Goal: Information Seeking & Learning: Learn about a topic

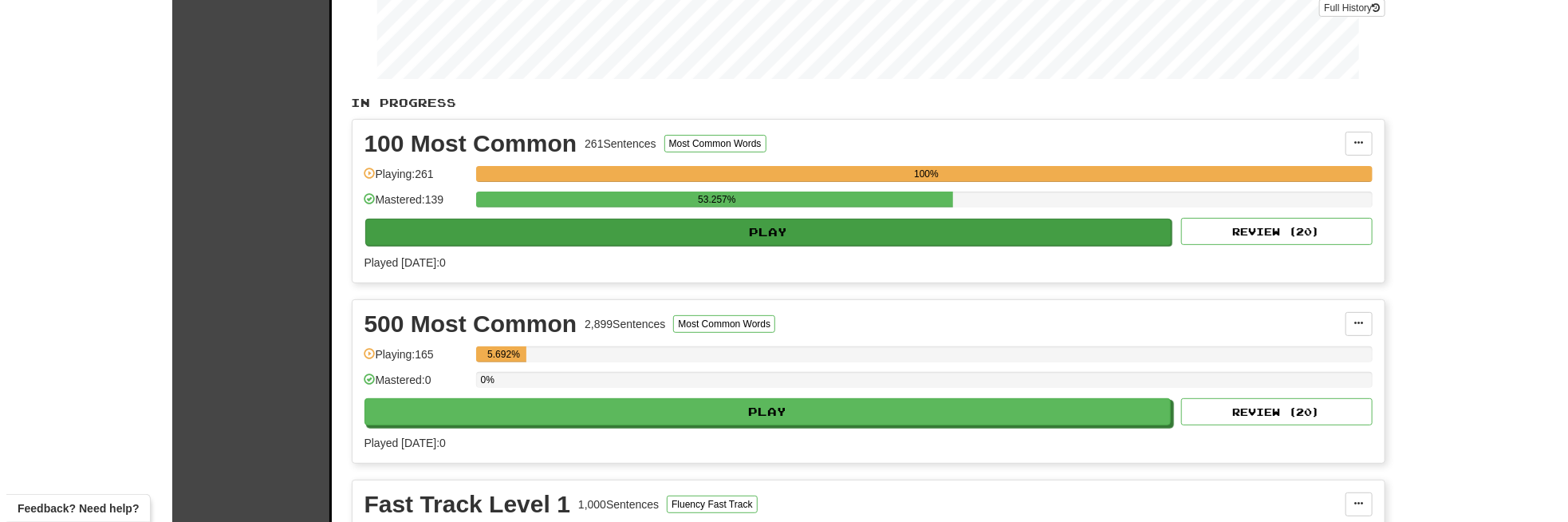
scroll to position [399, 0]
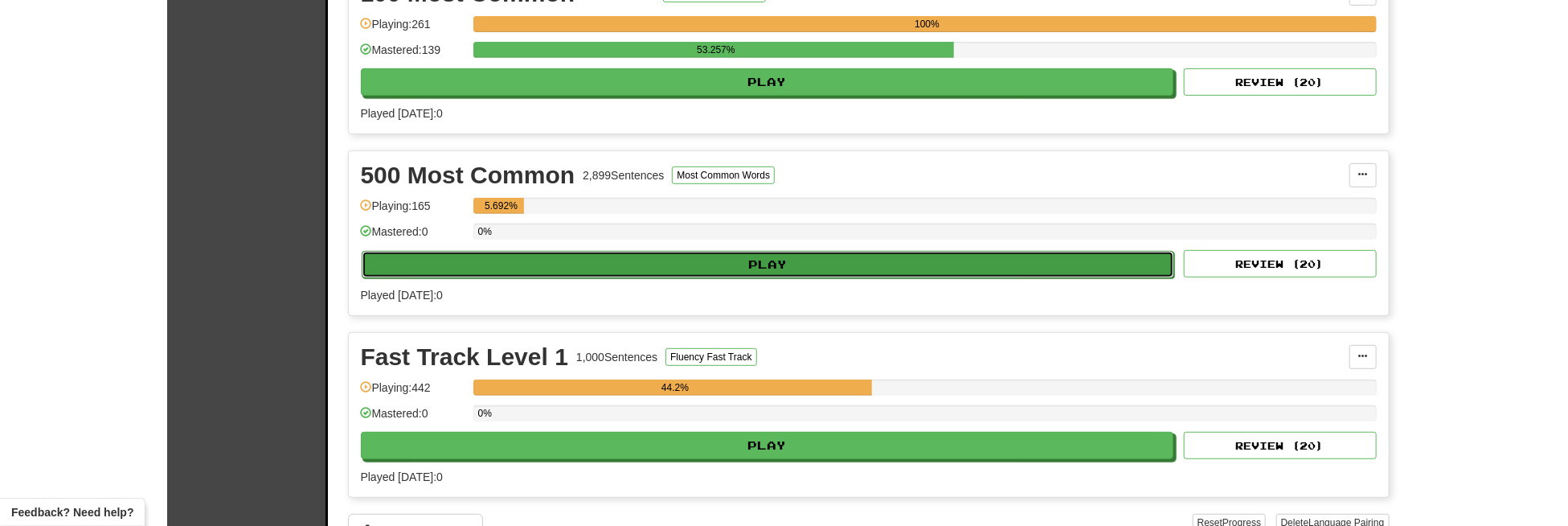
click at [742, 256] on button "Play" at bounding box center [768, 265] width 814 height 27
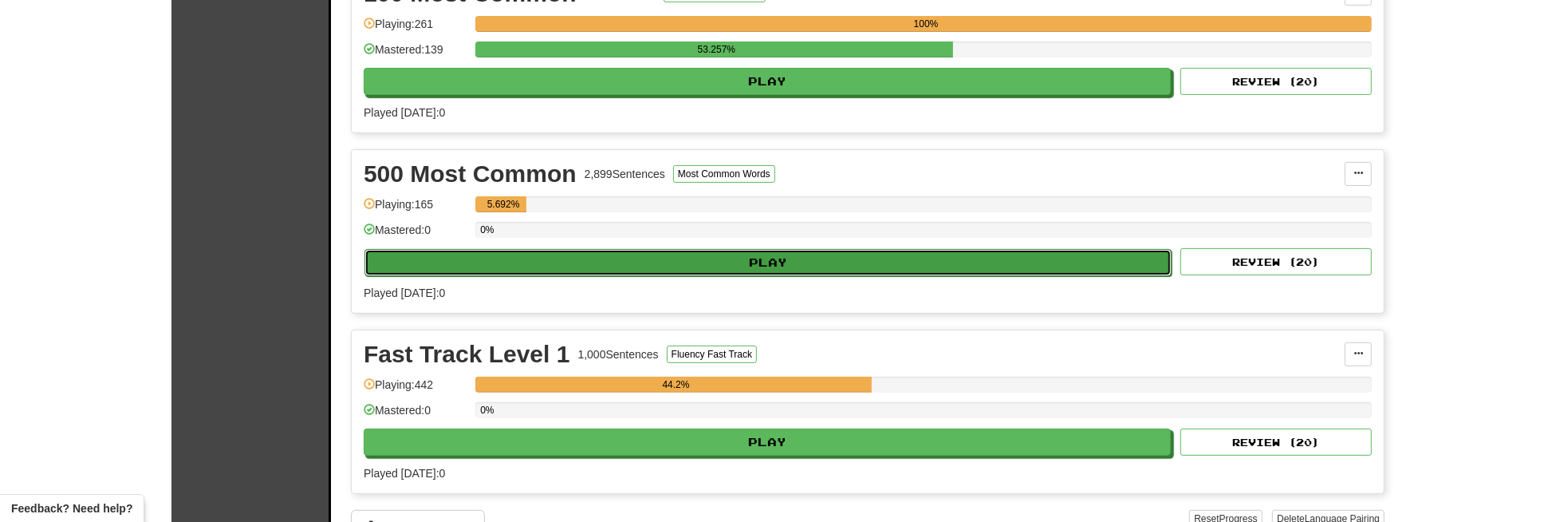
select select "**"
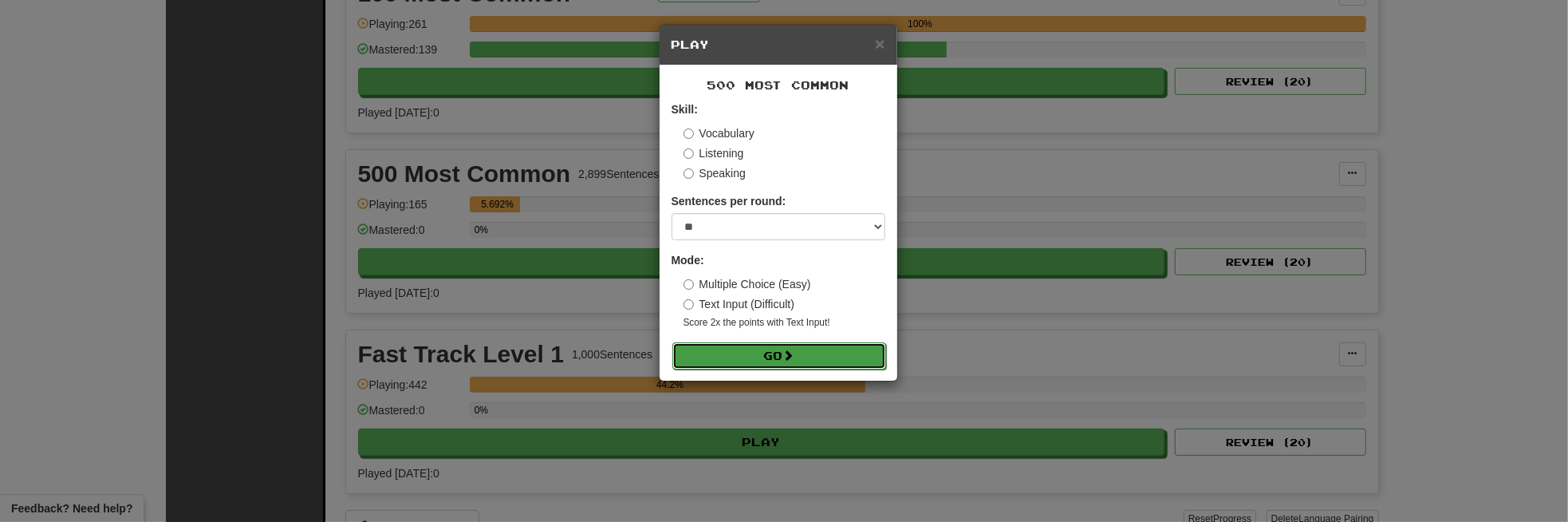
click at [772, 365] on button "Go" at bounding box center [779, 356] width 214 height 27
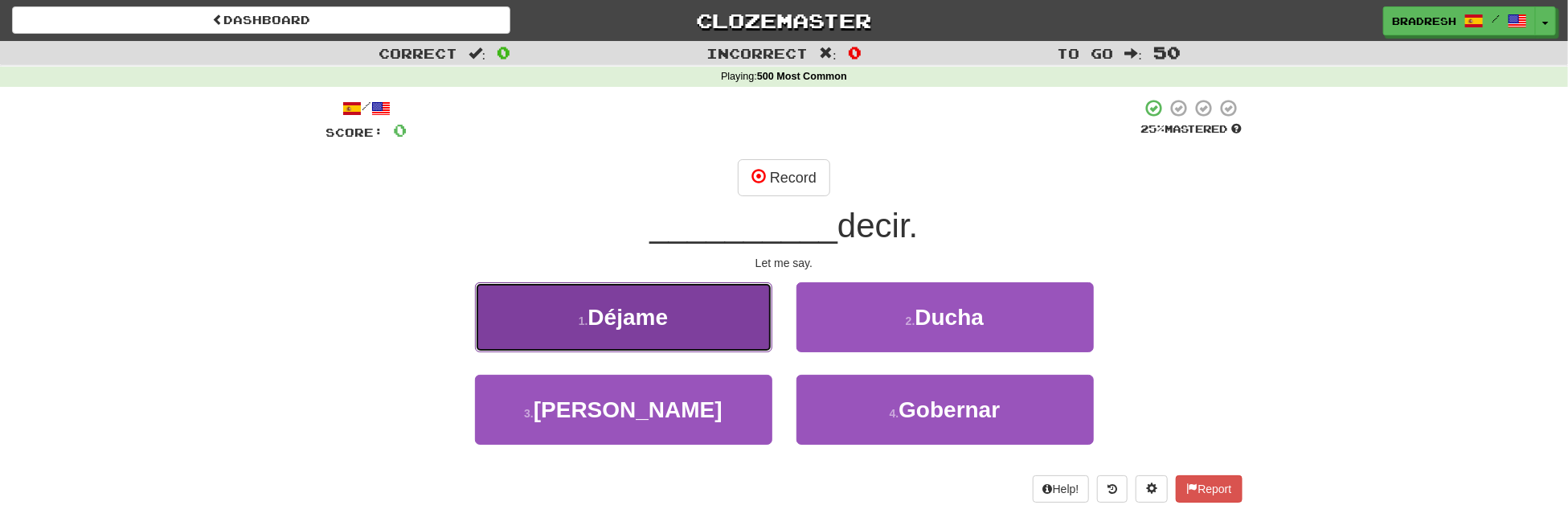
click at [668, 318] on span "Déjame" at bounding box center [629, 317] width 80 height 25
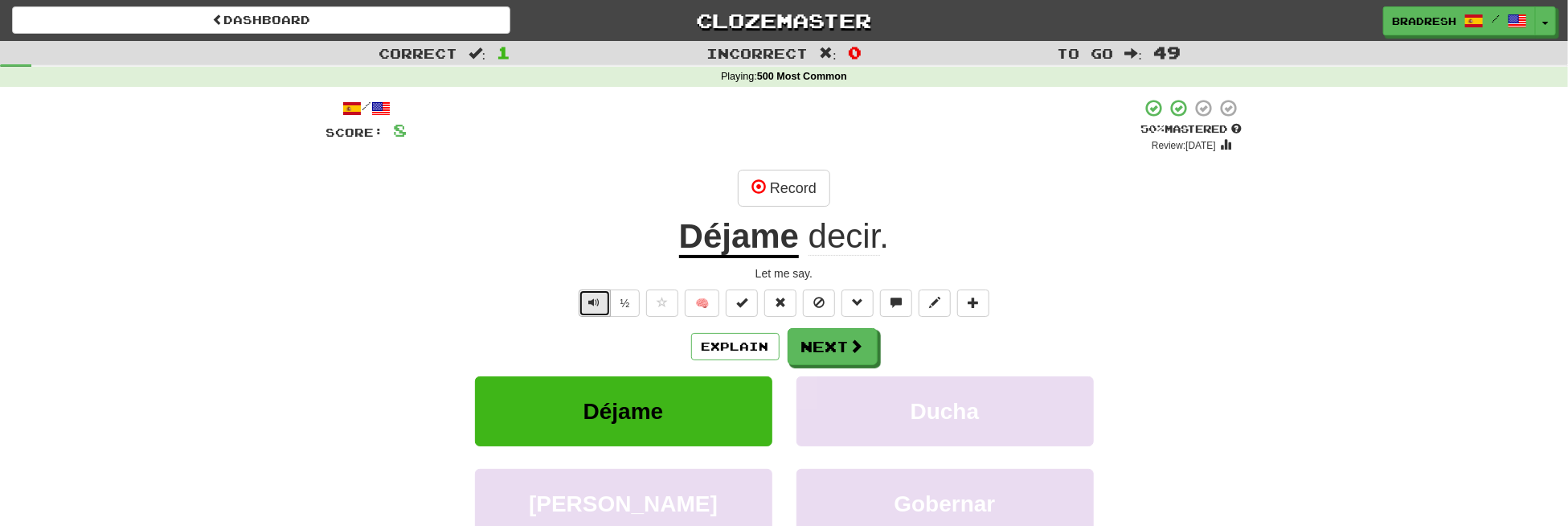
click at [598, 306] on span "Text-to-speech controls" at bounding box center [594, 302] width 11 height 11
click at [600, 303] on span "Text-to-speech controls" at bounding box center [594, 302] width 11 height 11
click at [830, 349] on button "Next" at bounding box center [834, 347] width 90 height 37
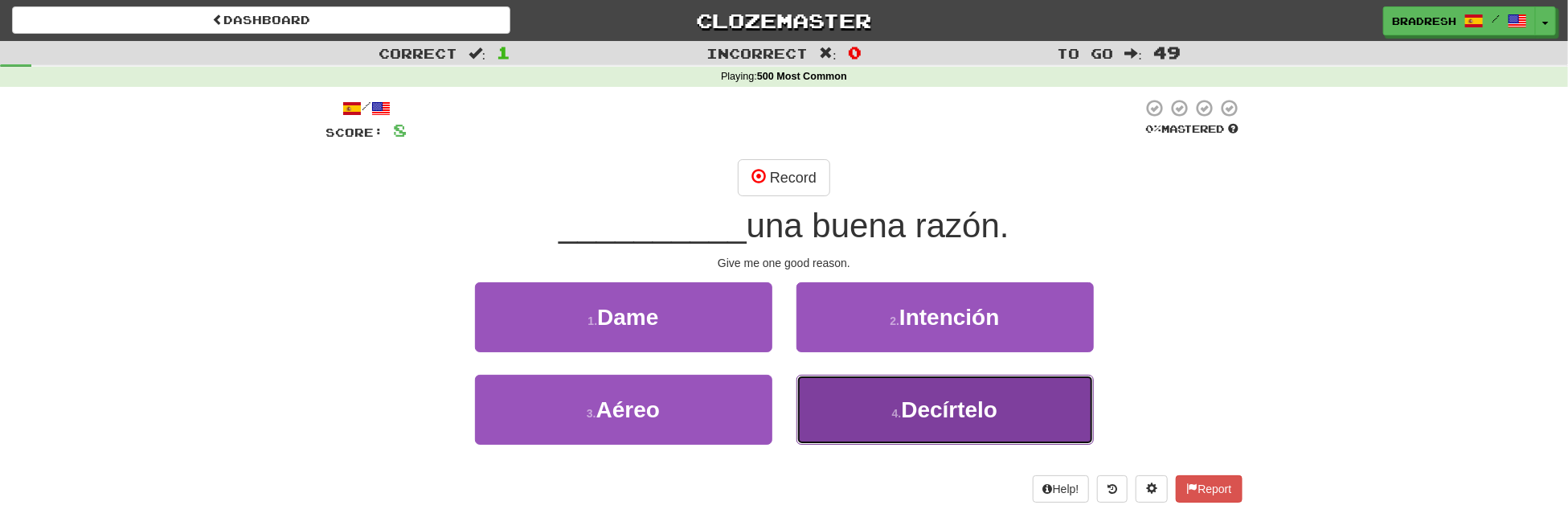
click at [896, 396] on button "4 . Decírtelo" at bounding box center [945, 410] width 298 height 70
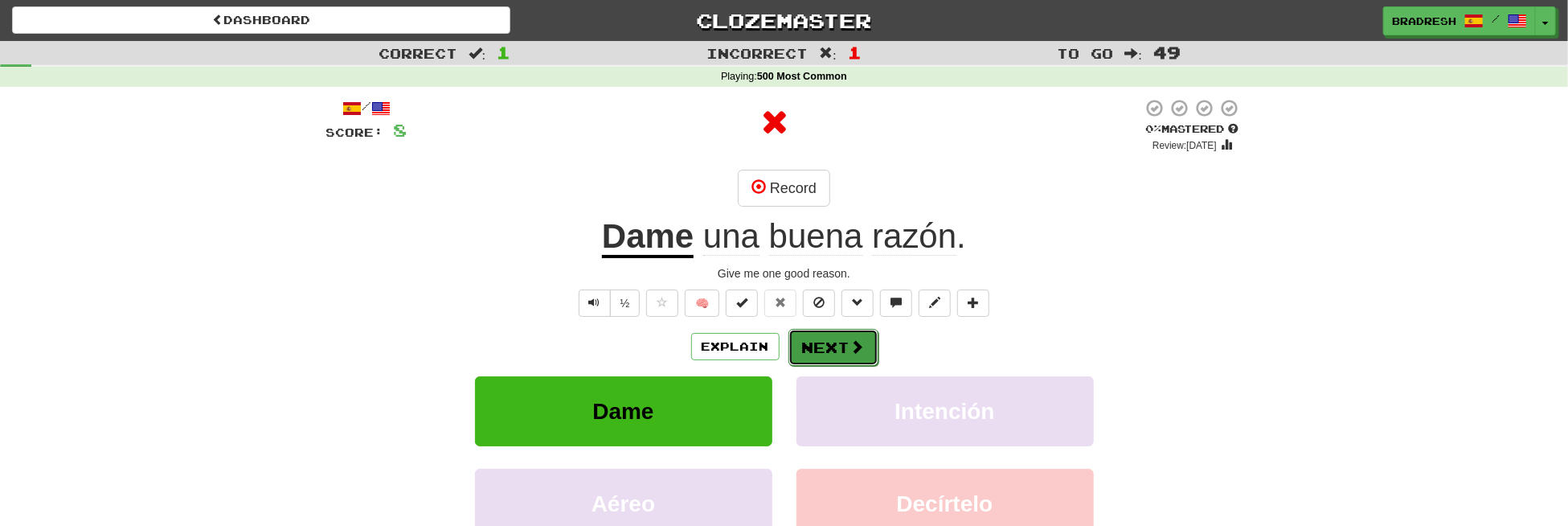
click at [845, 336] on button "Next" at bounding box center [834, 347] width 90 height 37
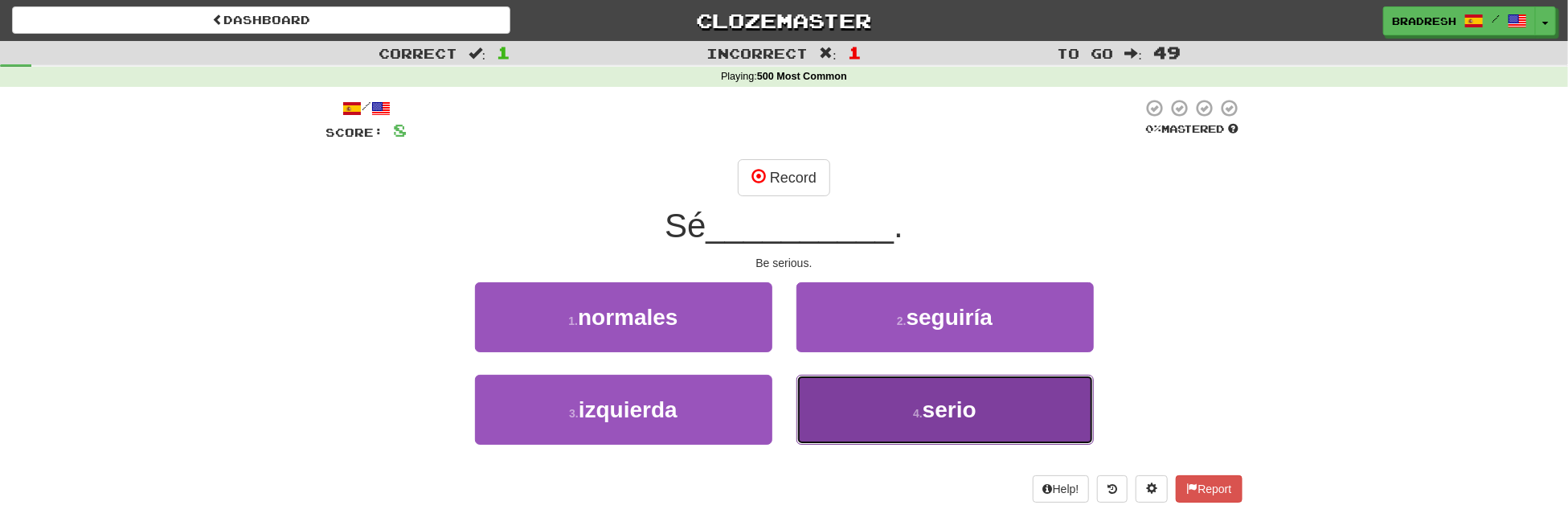
click at [868, 404] on button "4 . [PERSON_NAME]" at bounding box center [945, 410] width 298 height 70
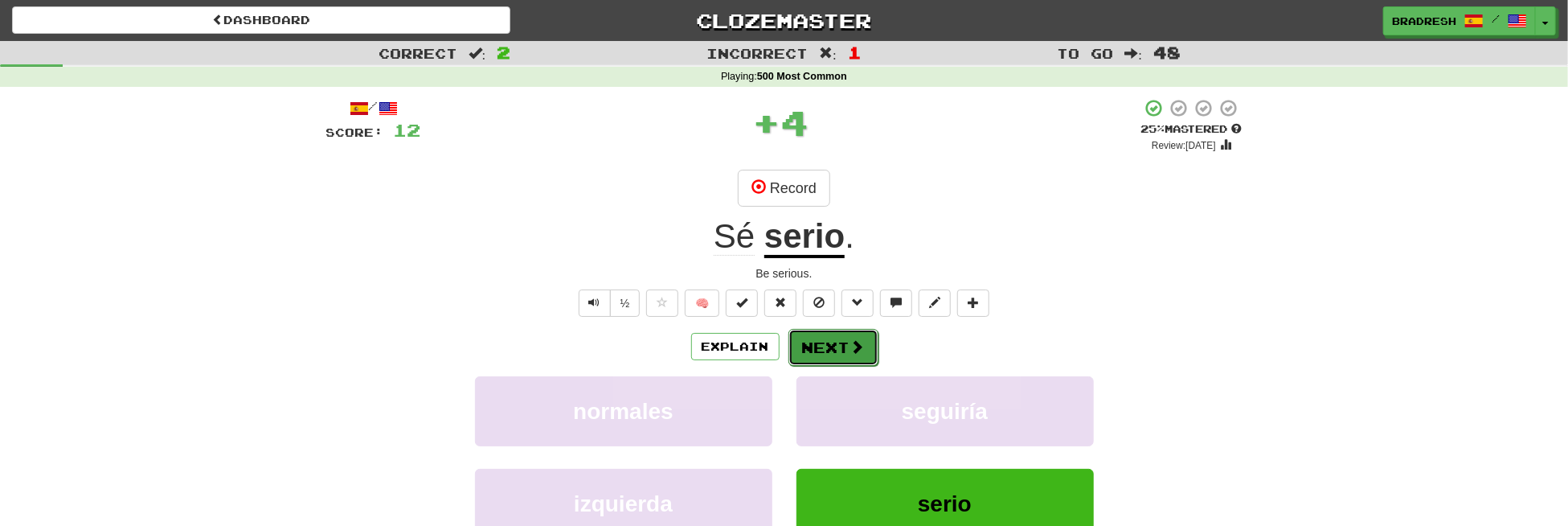
click at [812, 348] on button "Next" at bounding box center [834, 347] width 90 height 37
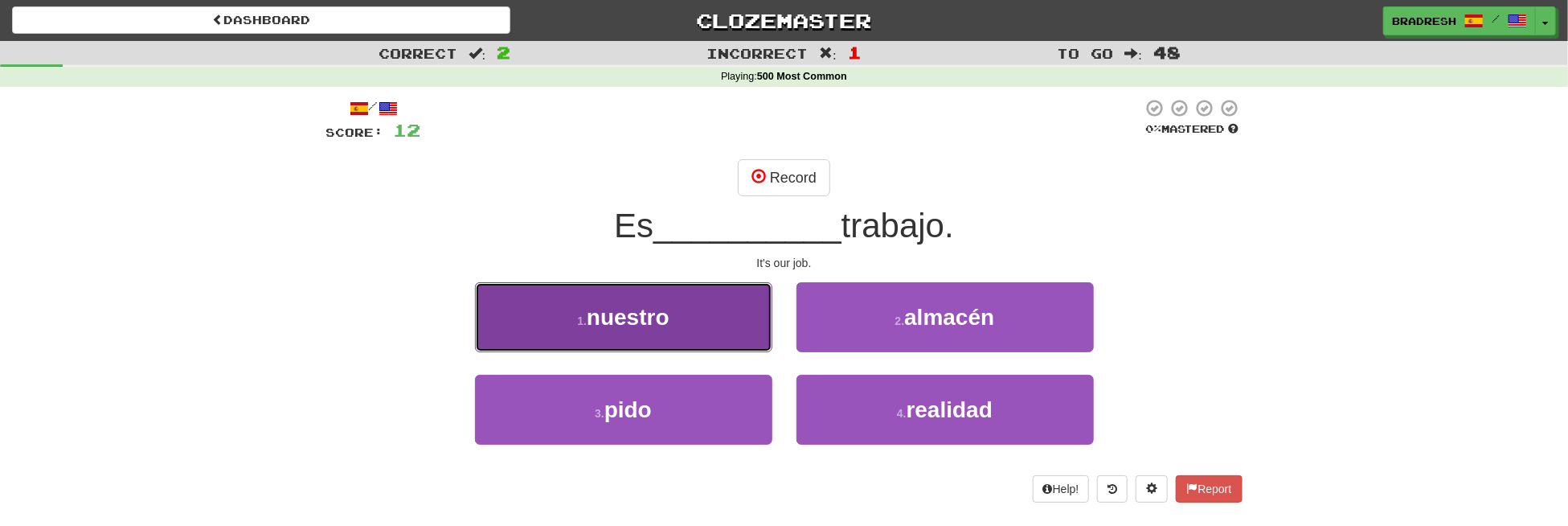
click at [702, 319] on button "1 . nuestro" at bounding box center [623, 317] width 298 height 70
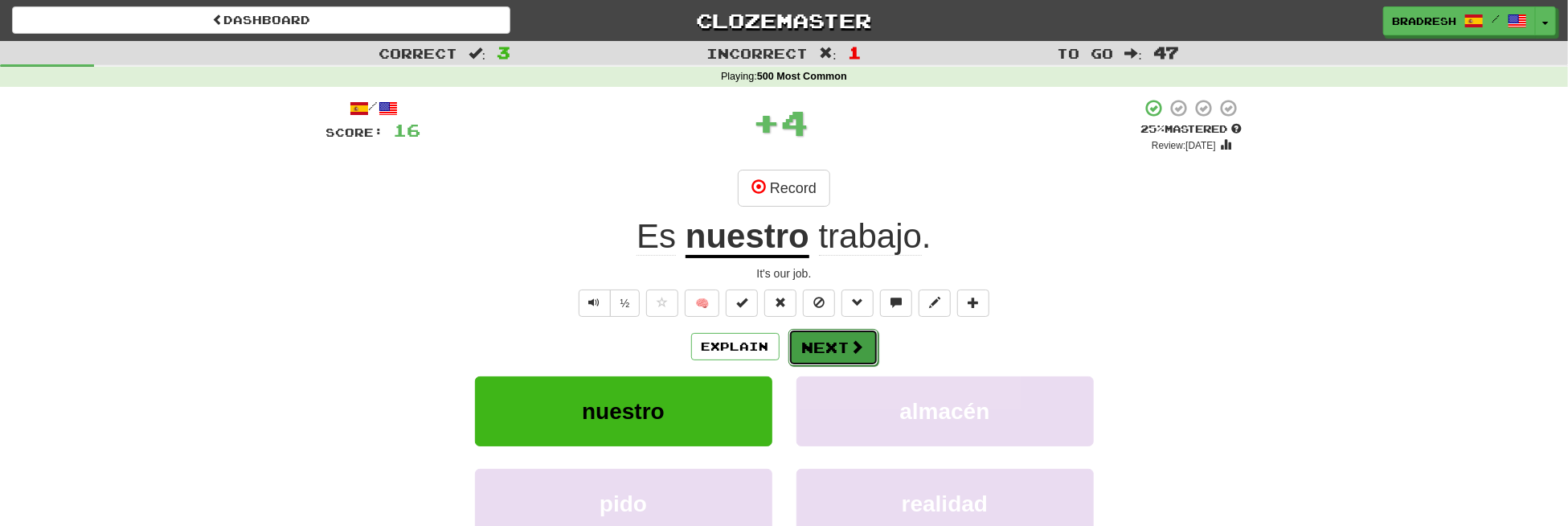
click at [824, 344] on button "Next" at bounding box center [834, 347] width 90 height 37
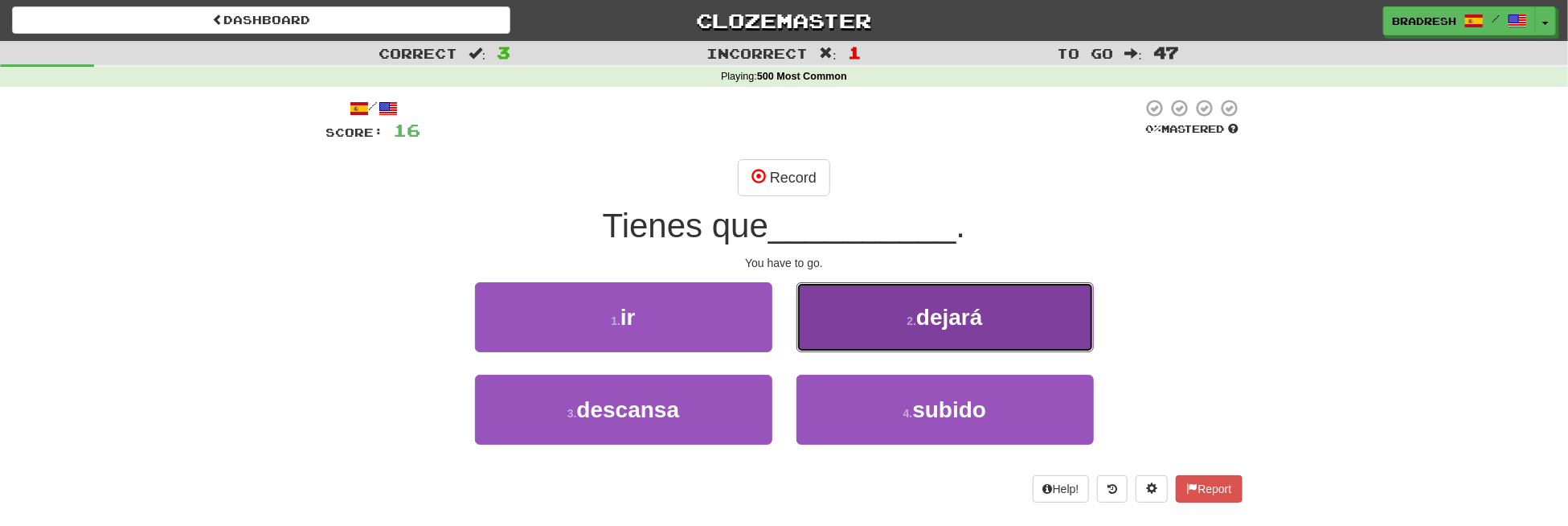
click at [883, 320] on button "2 . dejará" at bounding box center [945, 317] width 298 height 70
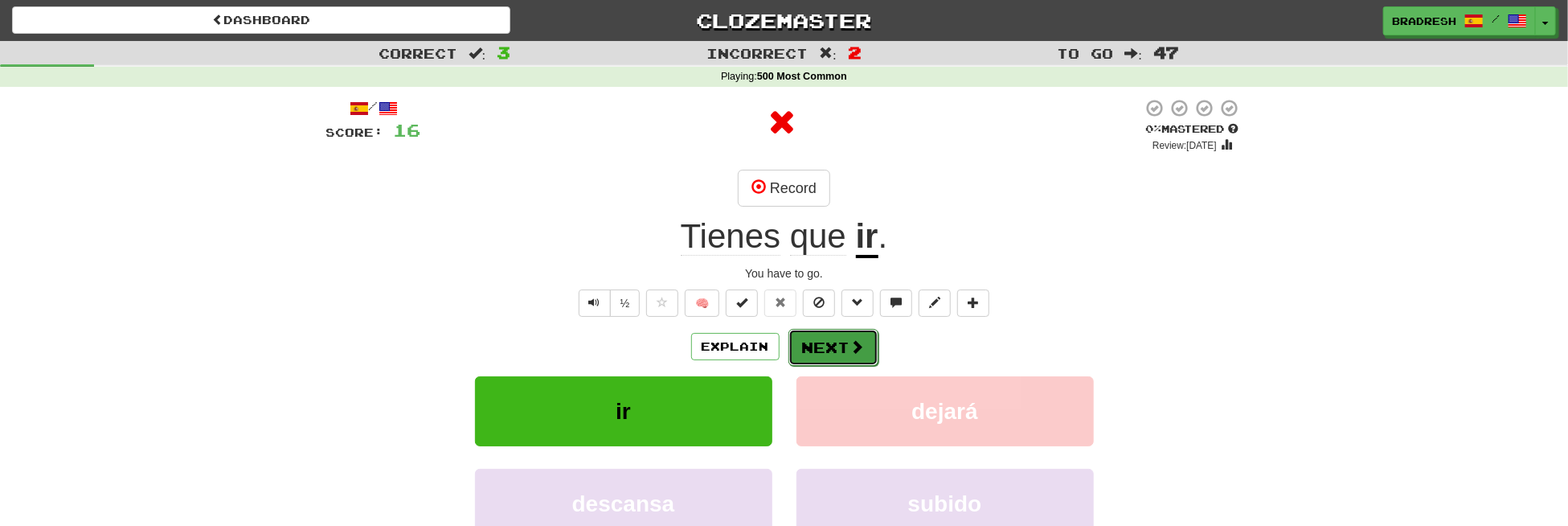
click at [834, 337] on button "Next" at bounding box center [834, 347] width 90 height 37
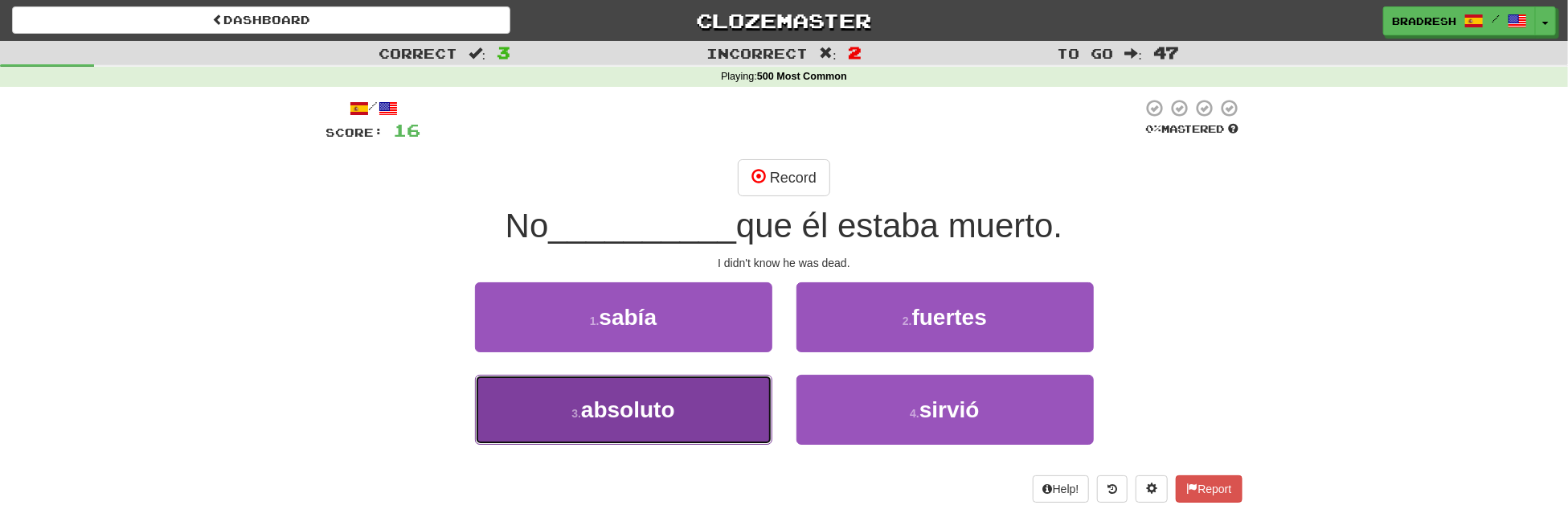
click at [632, 402] on span "absoluto" at bounding box center [628, 409] width 94 height 25
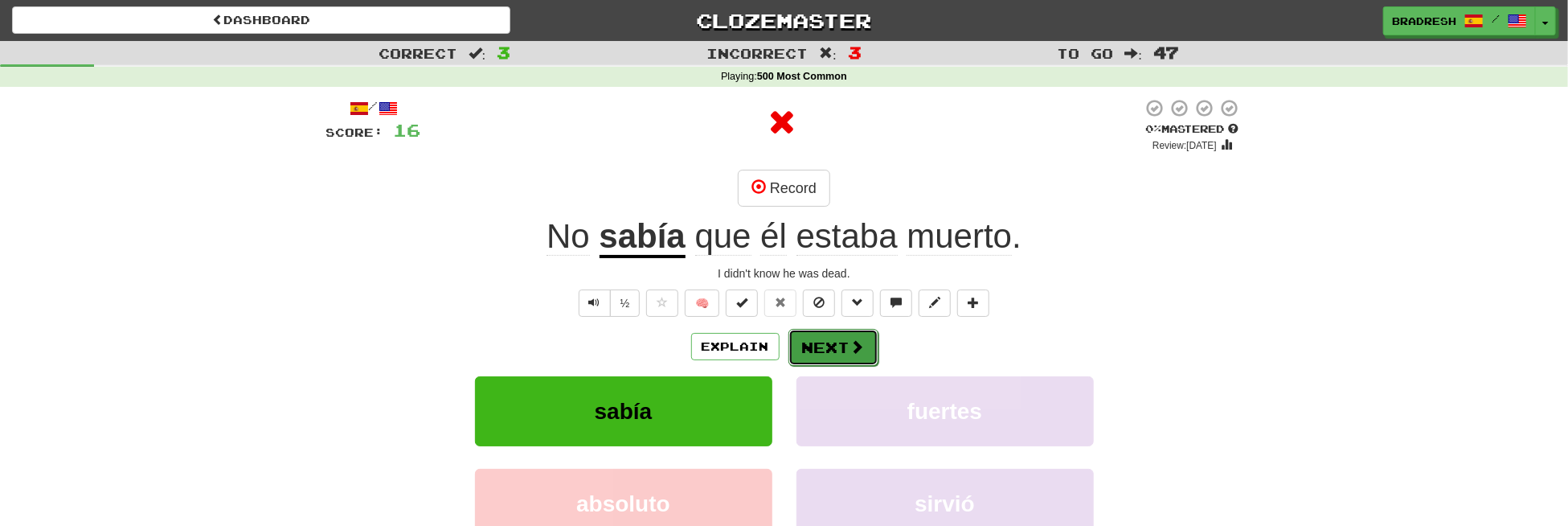
click at [815, 355] on button "Next" at bounding box center [834, 347] width 90 height 37
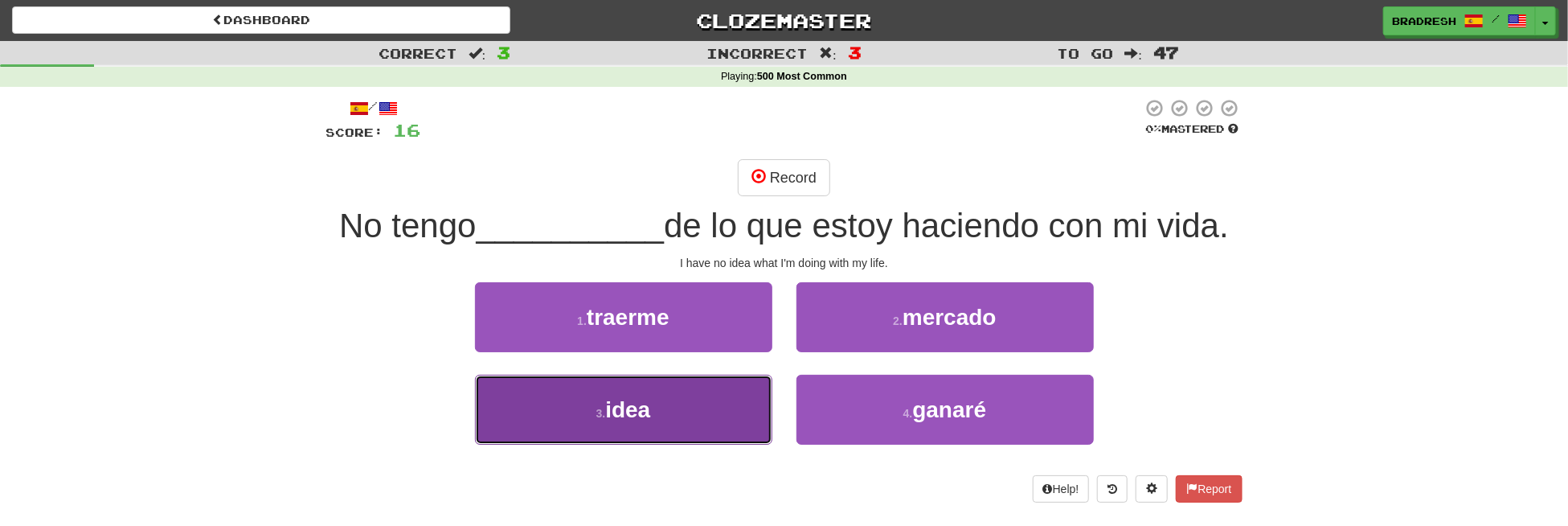
click at [548, 410] on button "3 . idea" at bounding box center [623, 410] width 298 height 70
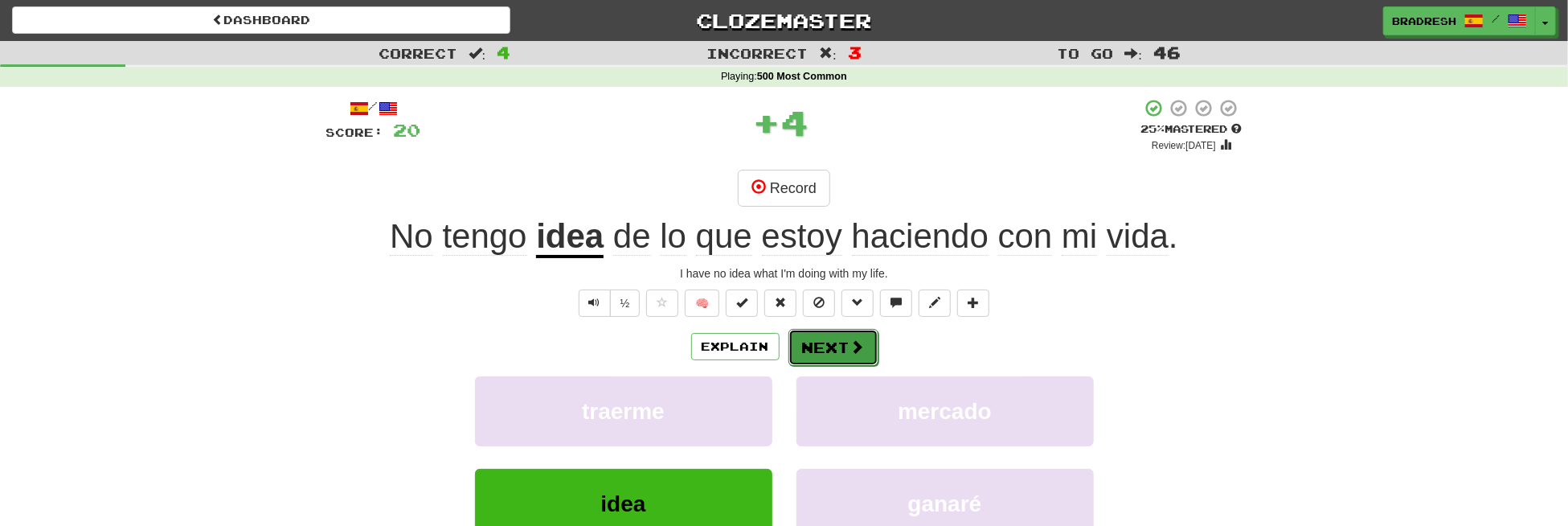
click at [818, 354] on button "Next" at bounding box center [834, 347] width 90 height 37
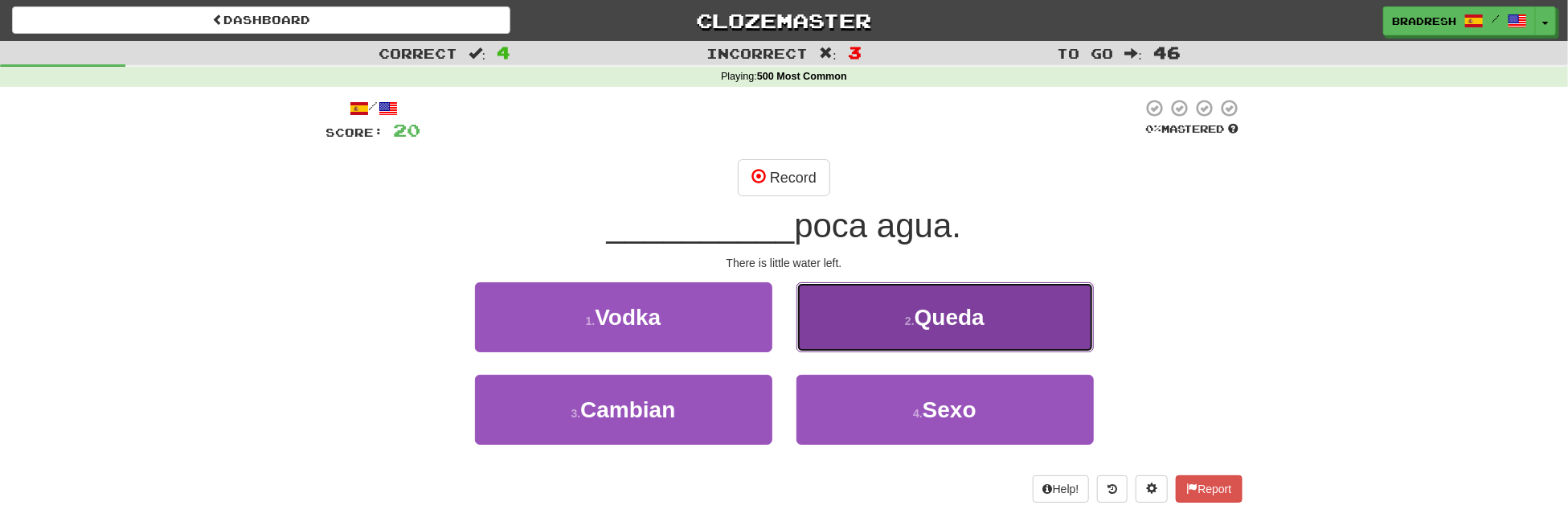
click at [898, 334] on button "2 . Queda" at bounding box center [945, 317] width 298 height 70
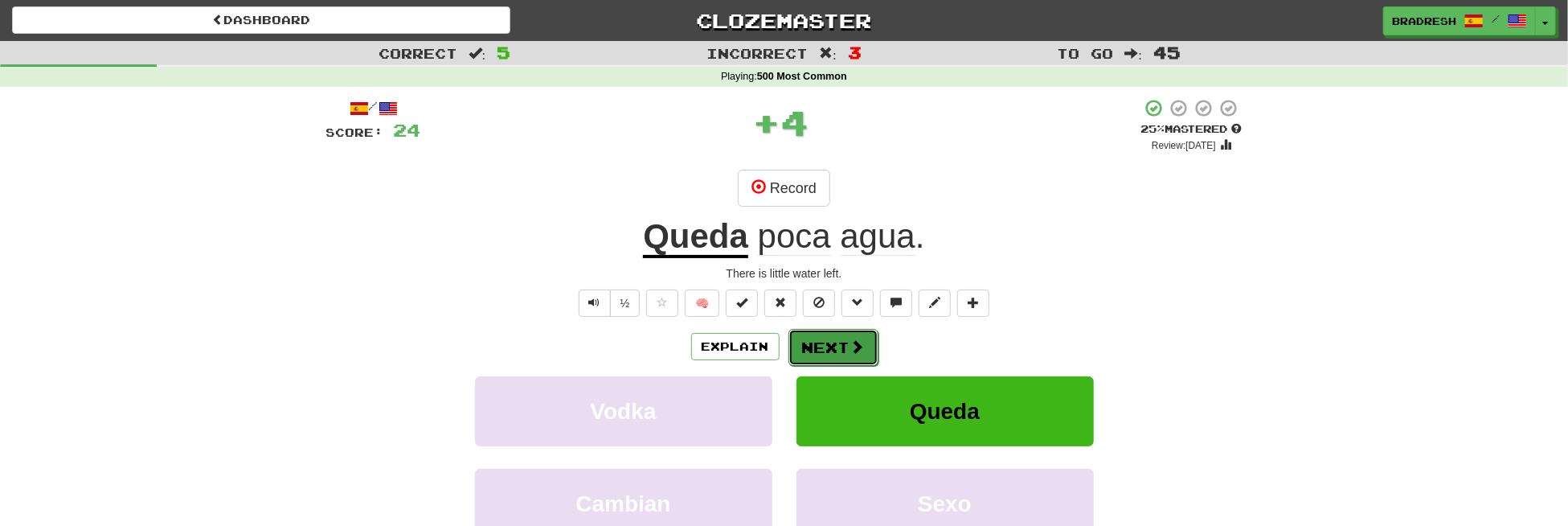
click at [824, 336] on button "Next" at bounding box center [834, 347] width 90 height 37
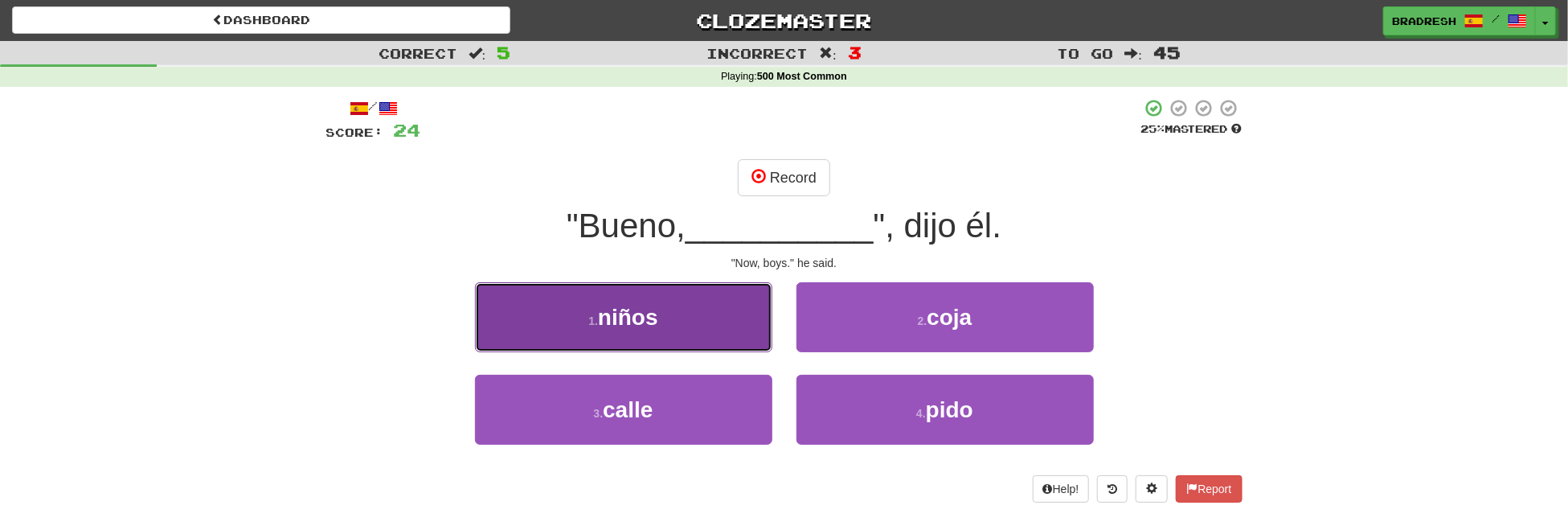
click at [644, 320] on span "niños" at bounding box center [628, 317] width 60 height 25
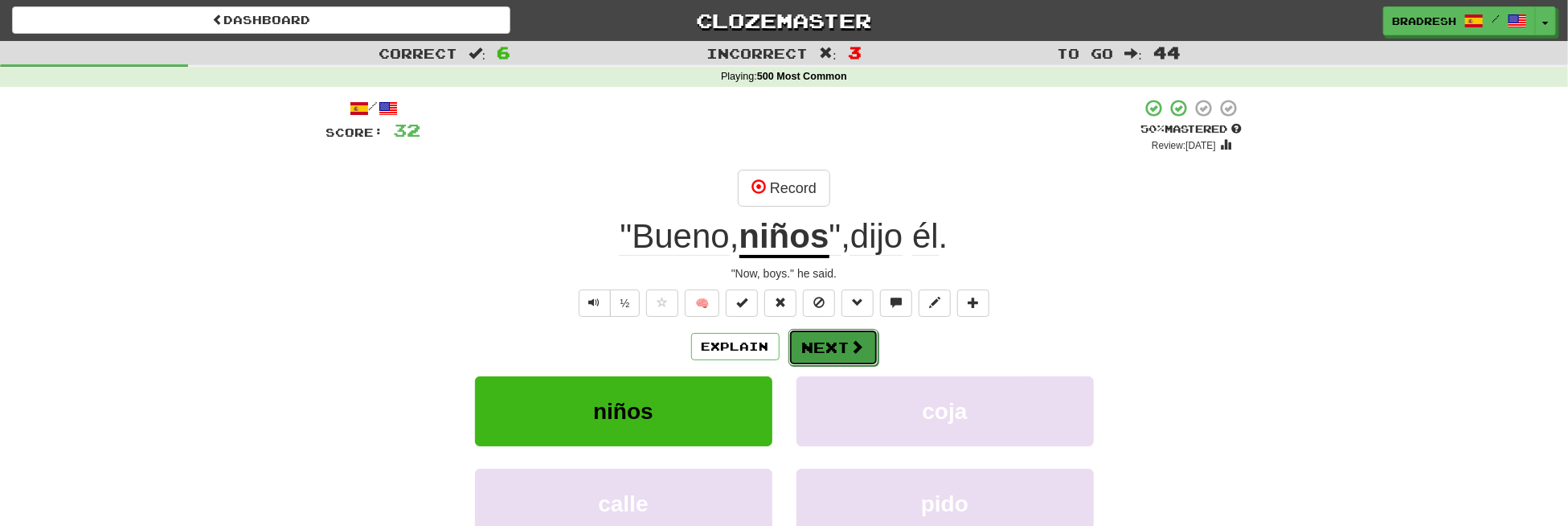
click at [824, 338] on button "Next" at bounding box center [834, 347] width 90 height 37
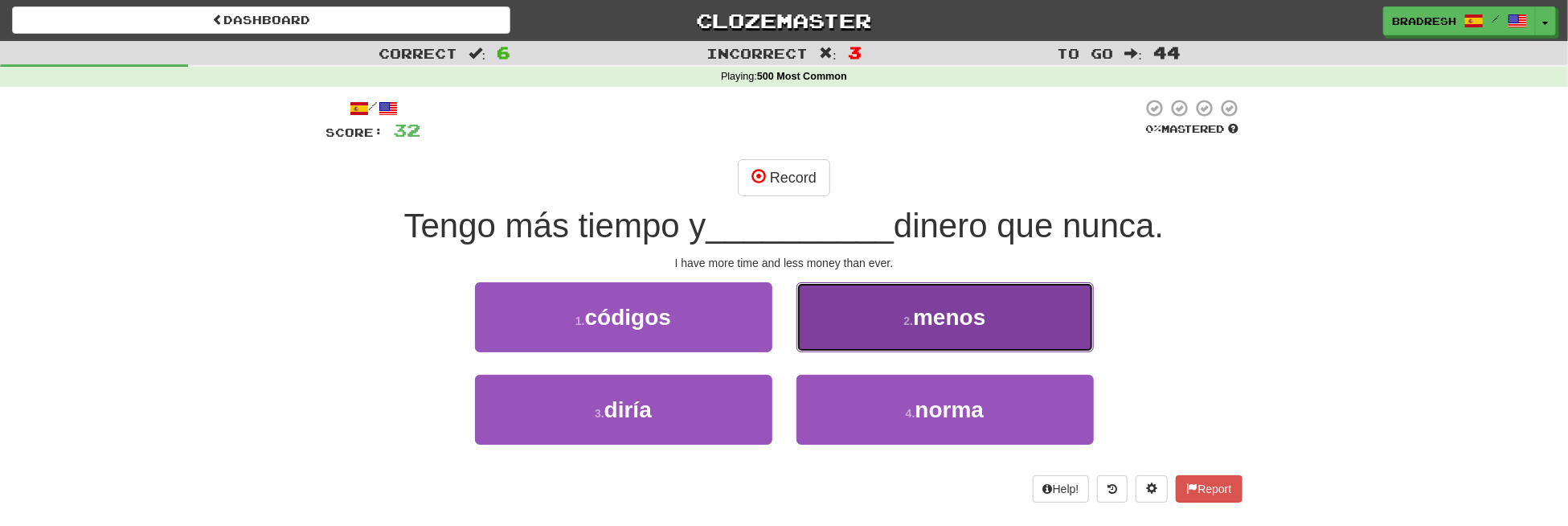
click at [928, 305] on span "menos" at bounding box center [948, 317] width 72 height 25
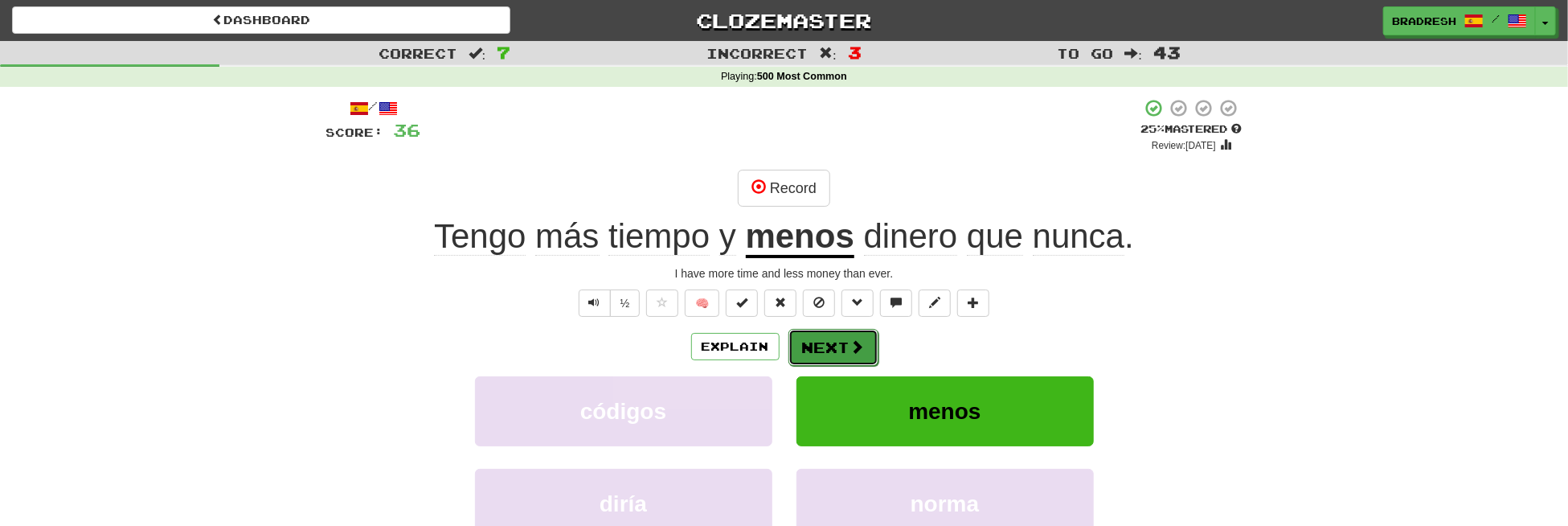
click at [847, 348] on button "Next" at bounding box center [834, 347] width 90 height 37
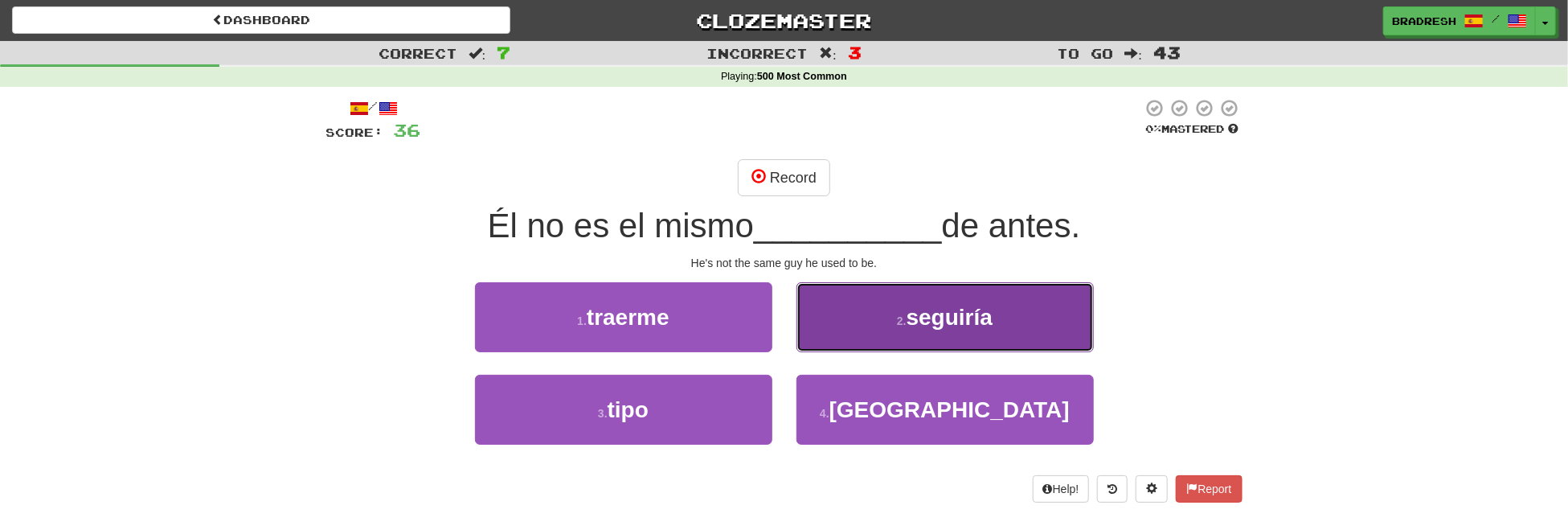
click at [816, 346] on button "2 . seguiría" at bounding box center [945, 317] width 298 height 70
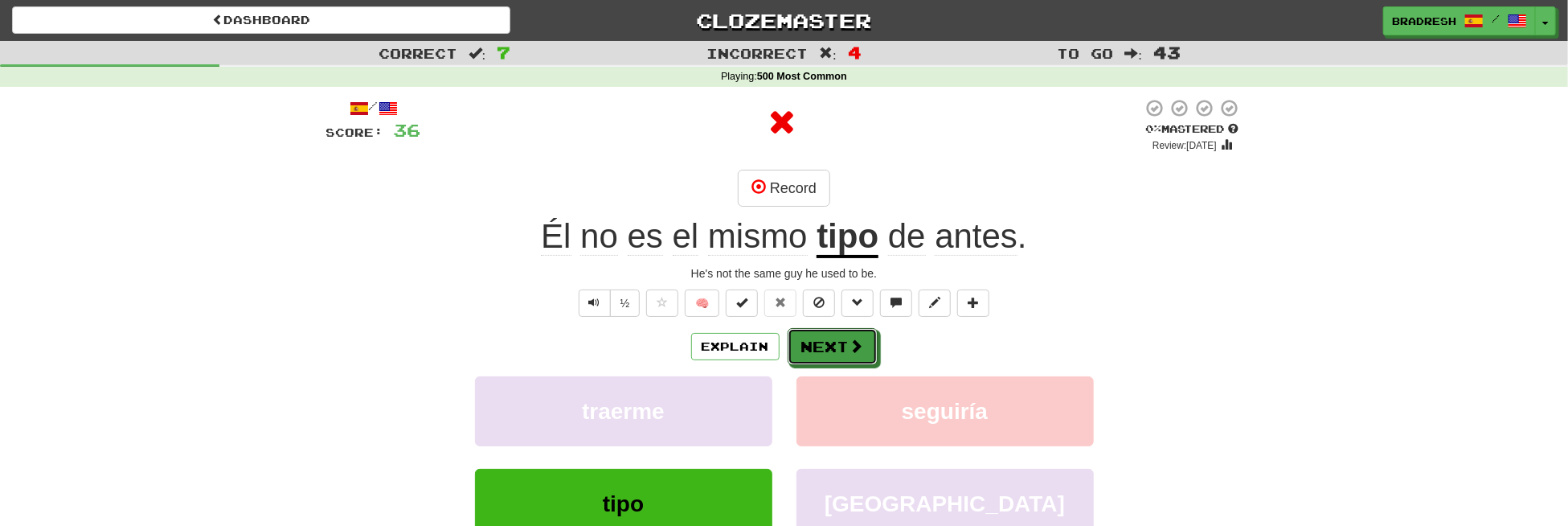
click at [816, 346] on button "Next" at bounding box center [833, 346] width 90 height 37
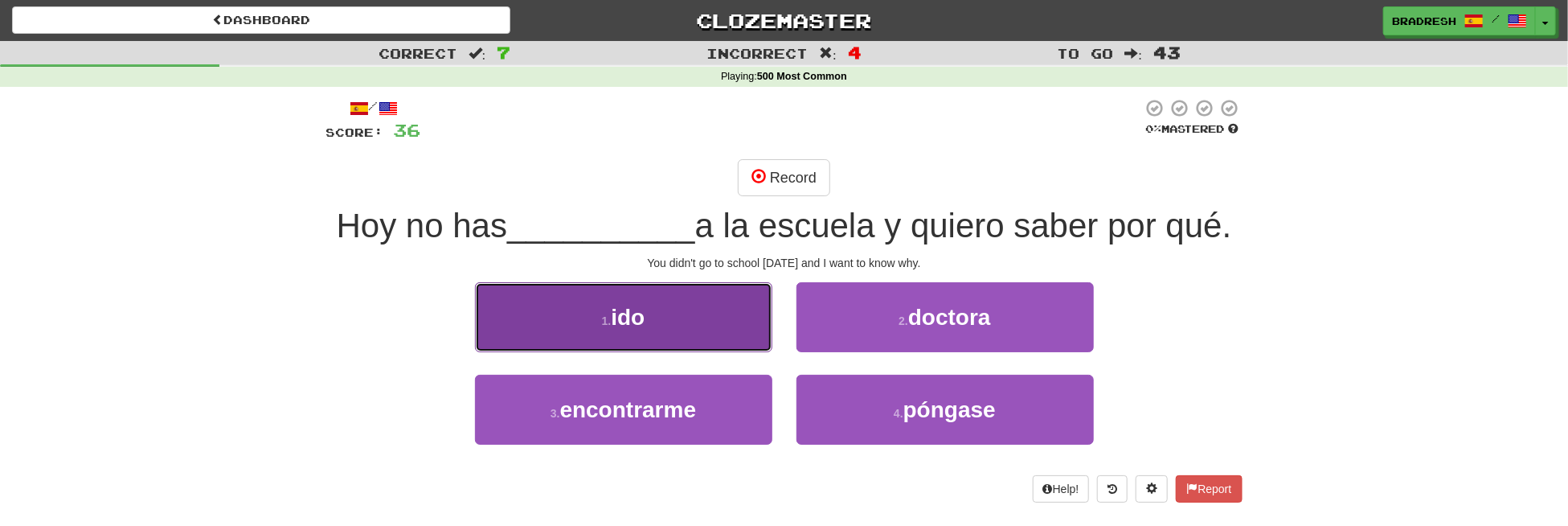
click at [599, 348] on button "1 . ido" at bounding box center [623, 317] width 298 height 70
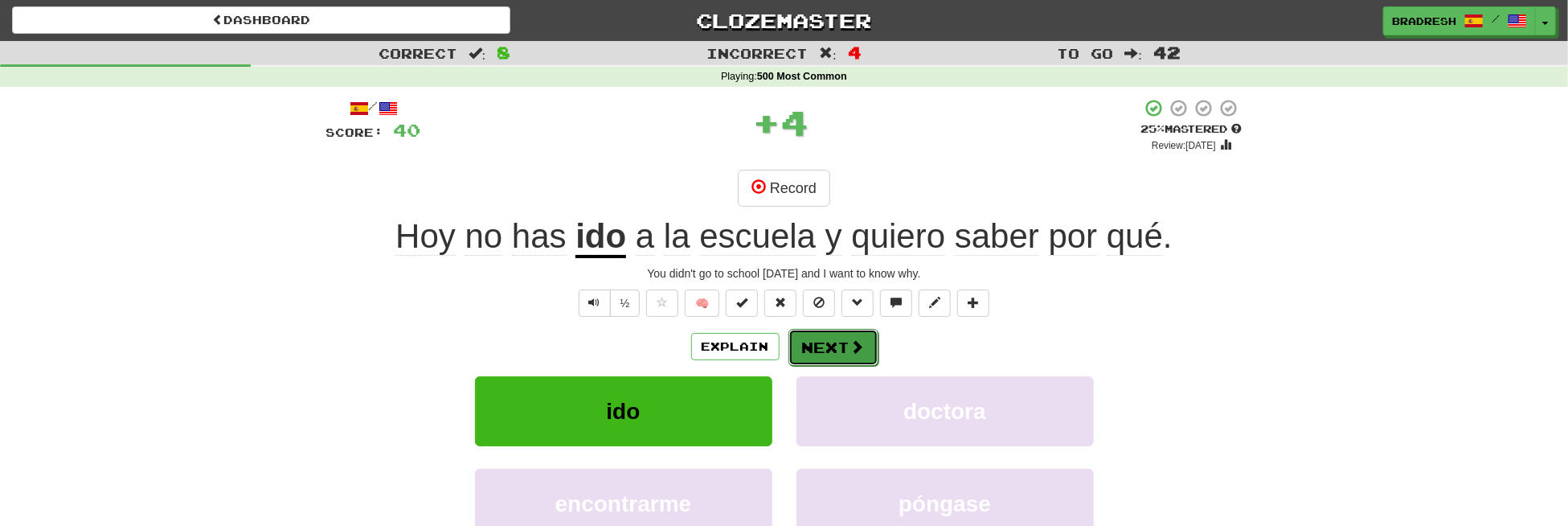
click at [814, 346] on button "Next" at bounding box center [834, 347] width 90 height 37
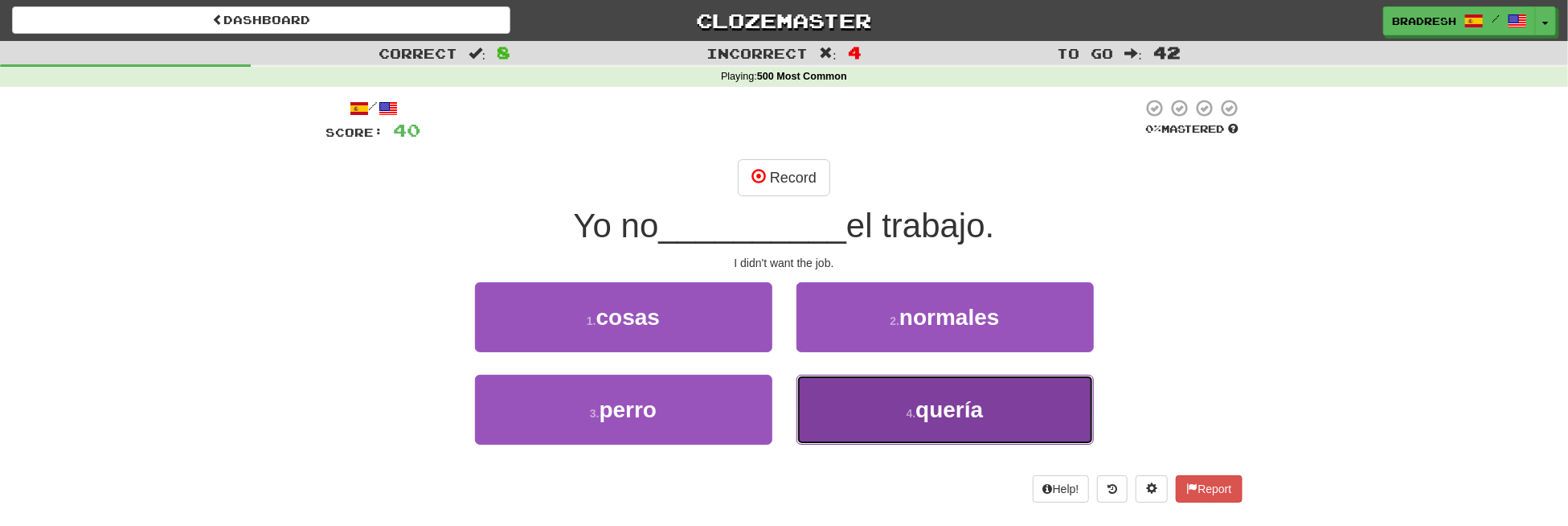
click at [869, 406] on button "4 . quería" at bounding box center [945, 410] width 298 height 70
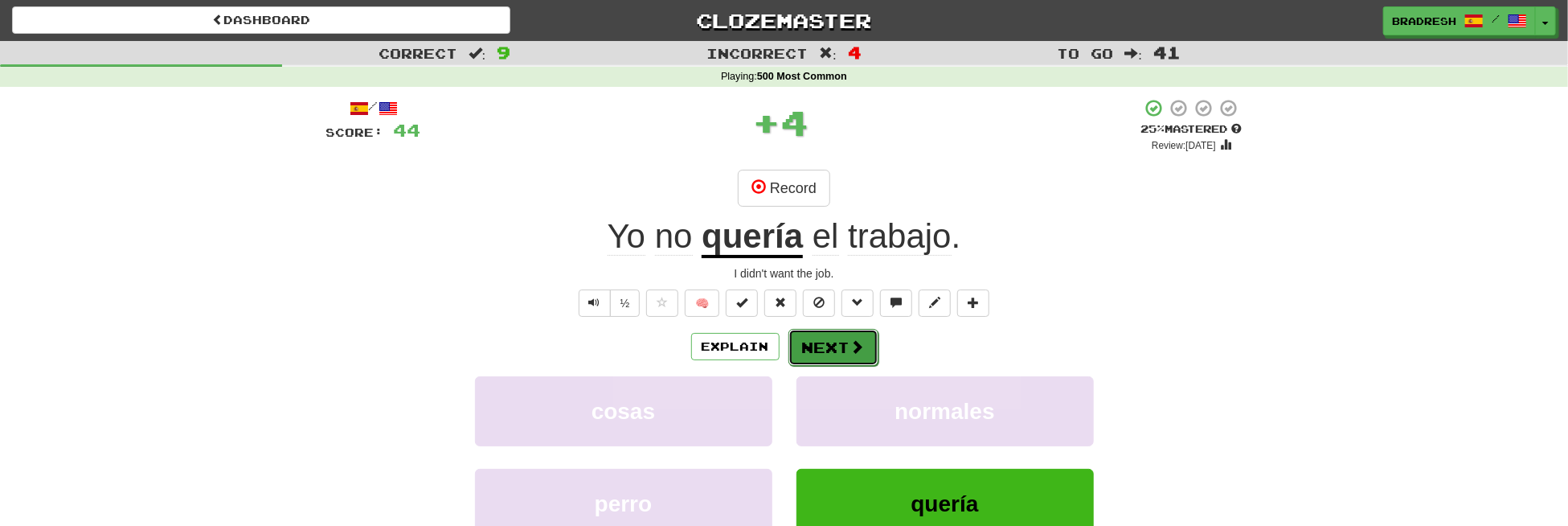
click at [844, 356] on button "Next" at bounding box center [834, 347] width 90 height 37
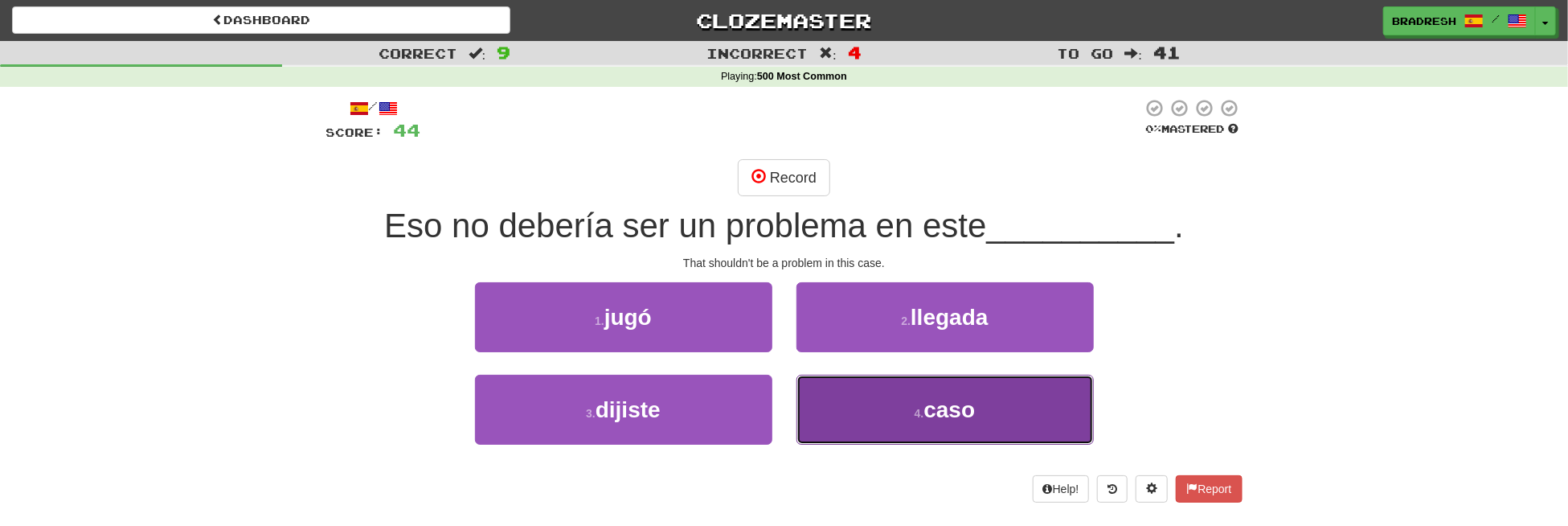
click at [905, 437] on button "4 . caso" at bounding box center [945, 410] width 298 height 70
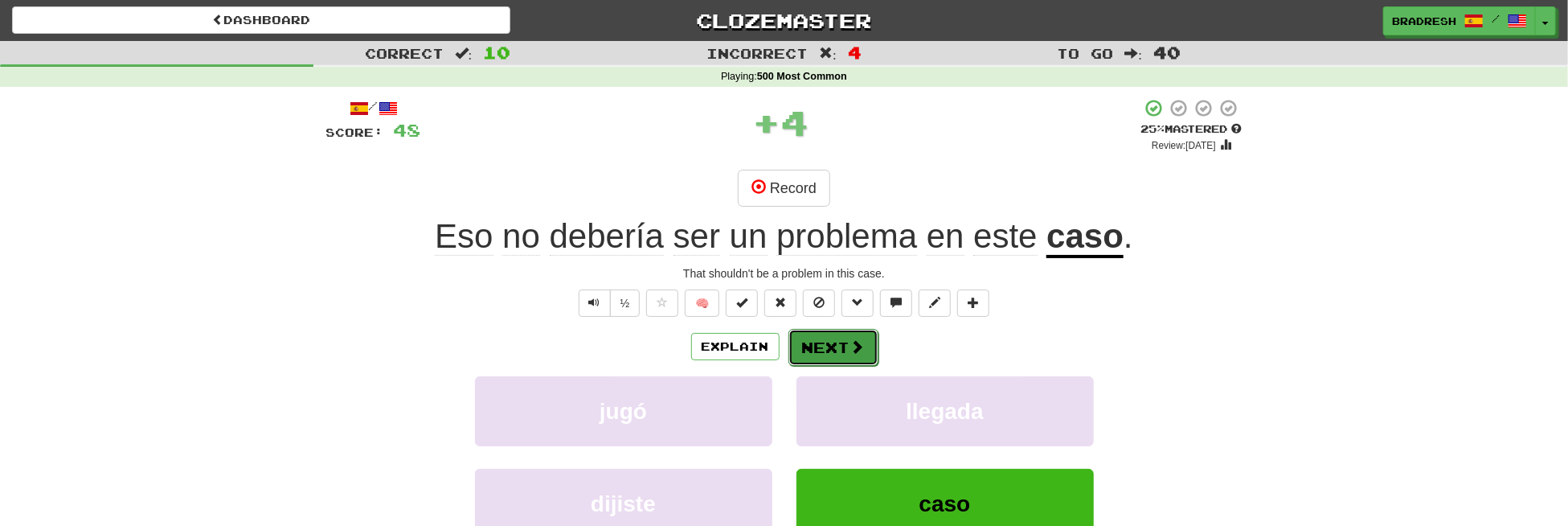
click at [845, 341] on button "Next" at bounding box center [834, 347] width 90 height 37
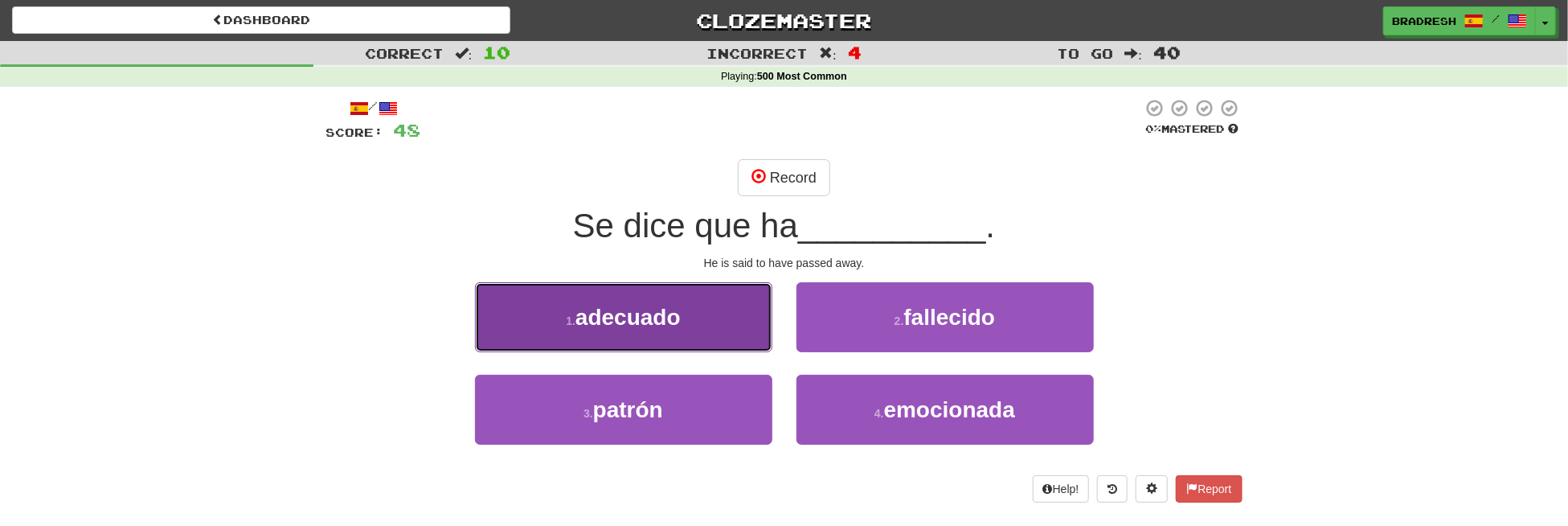
click at [734, 313] on button "1 . adecuado" at bounding box center [623, 317] width 298 height 70
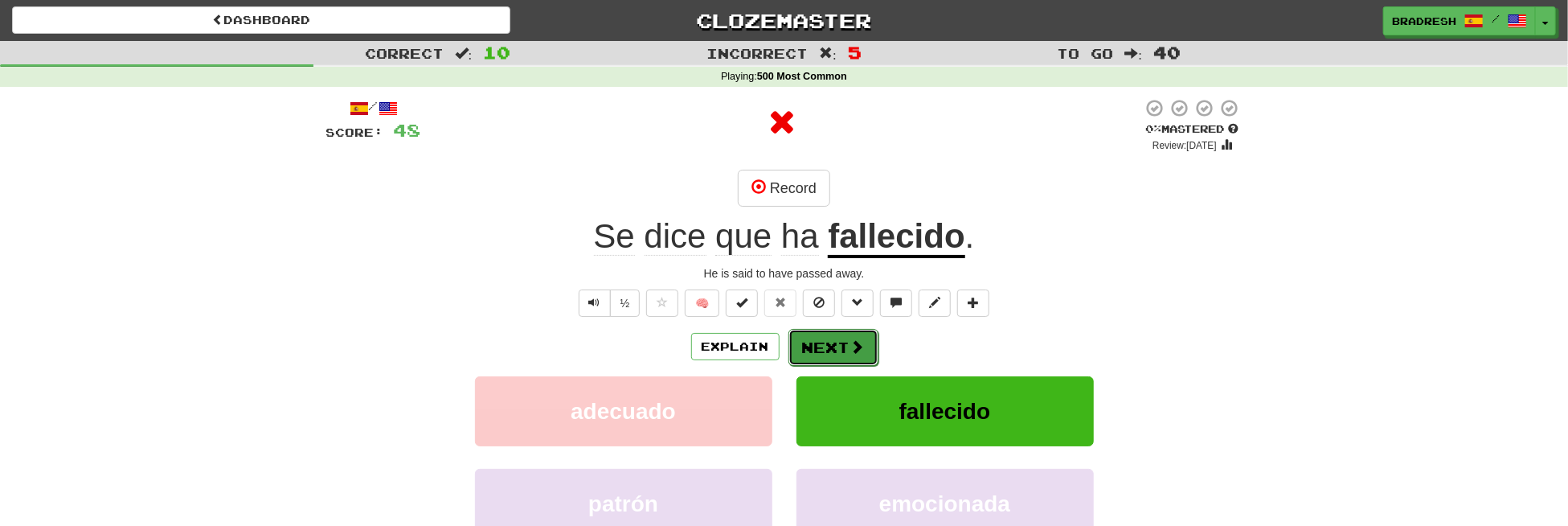
click at [863, 344] on button "Next" at bounding box center [834, 347] width 90 height 37
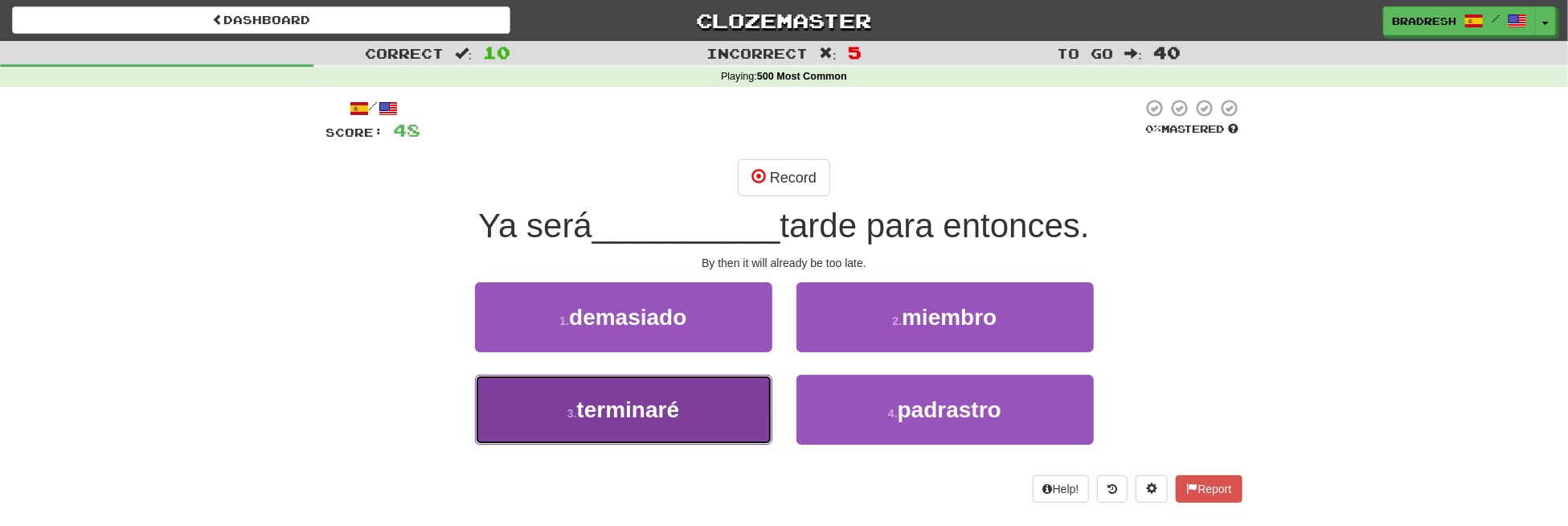
click at [651, 400] on span "terminaré" at bounding box center [628, 409] width 103 height 25
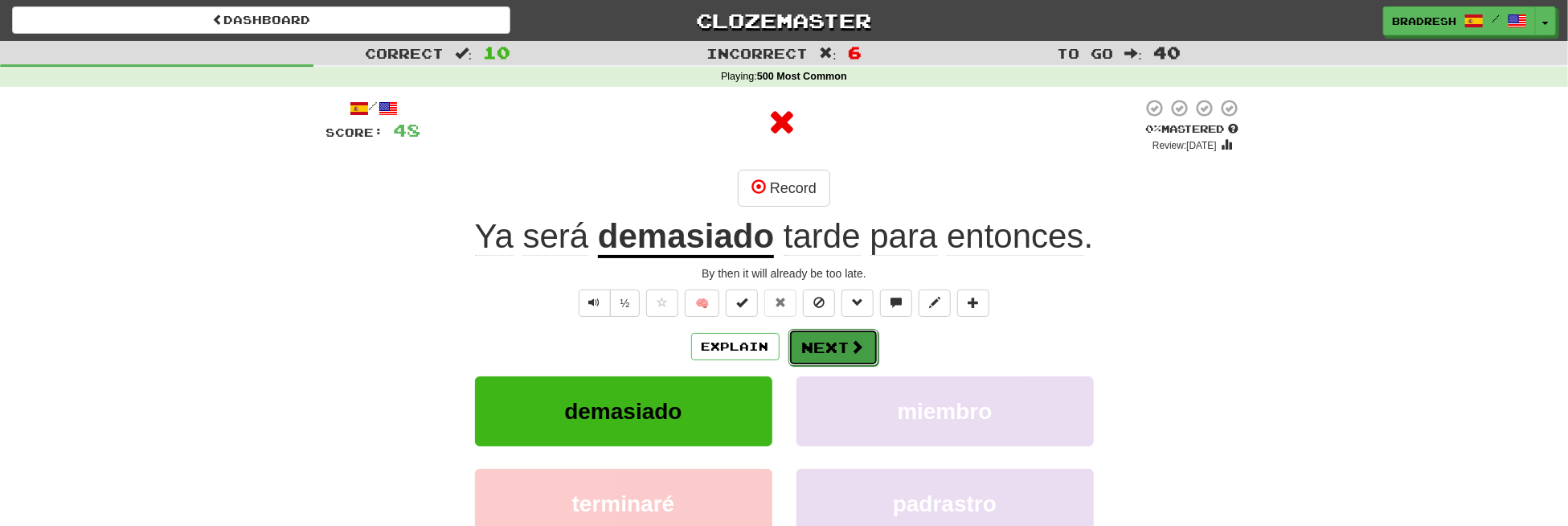
click at [824, 348] on button "Next" at bounding box center [834, 347] width 90 height 37
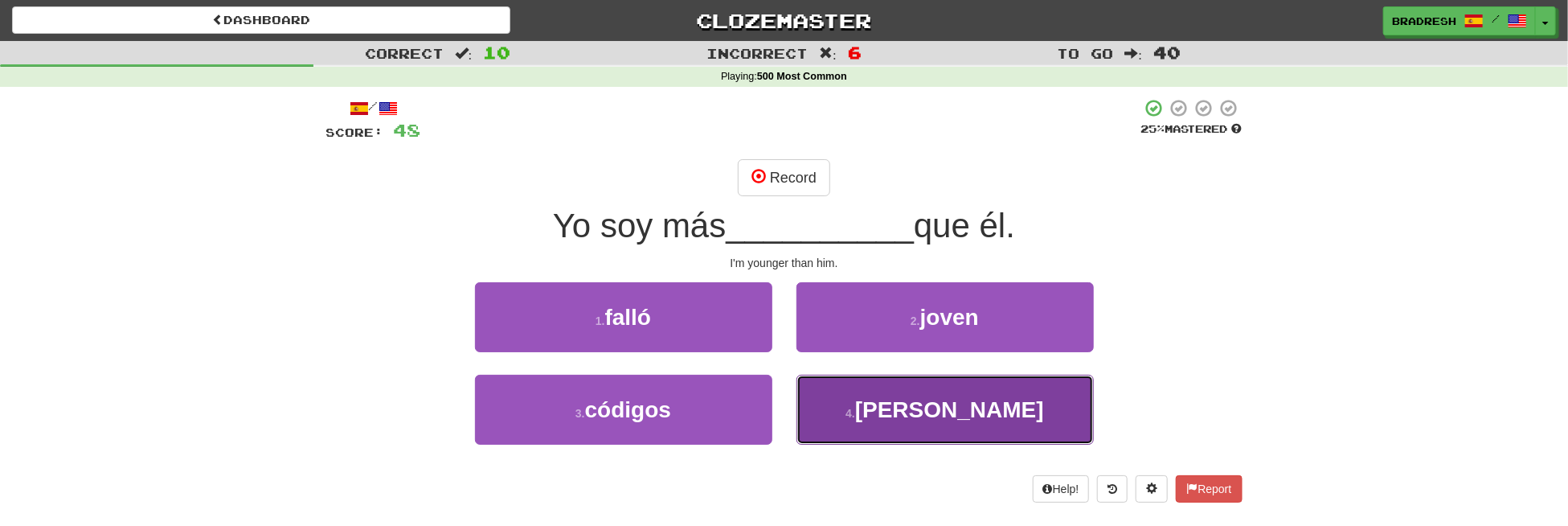
click at [844, 398] on button "4 . [PERSON_NAME]" at bounding box center [945, 410] width 298 height 70
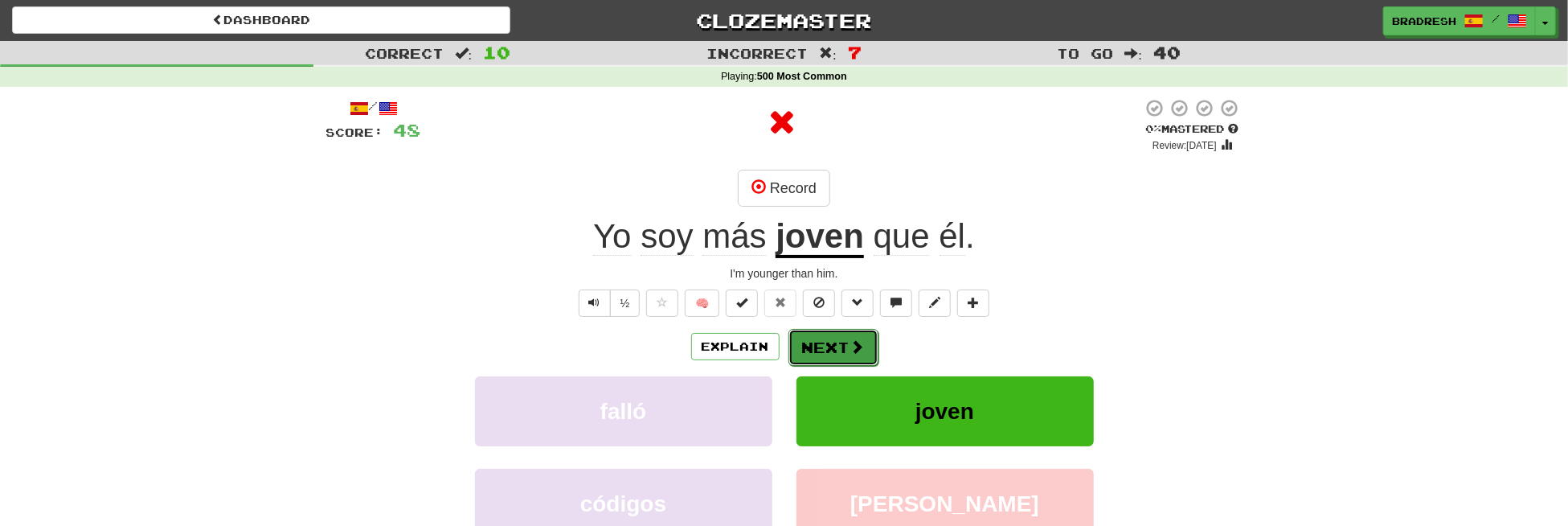
click at [840, 355] on button "Next" at bounding box center [834, 347] width 90 height 37
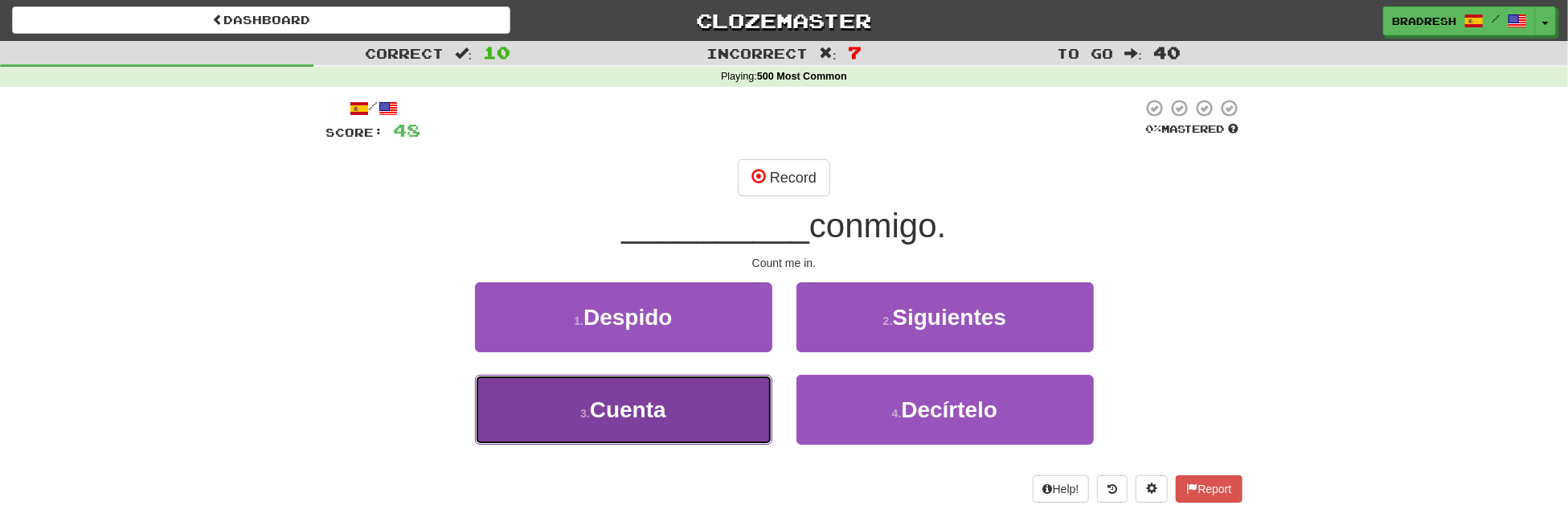
click at [711, 401] on button "3 . Cuenta" at bounding box center [623, 410] width 298 height 70
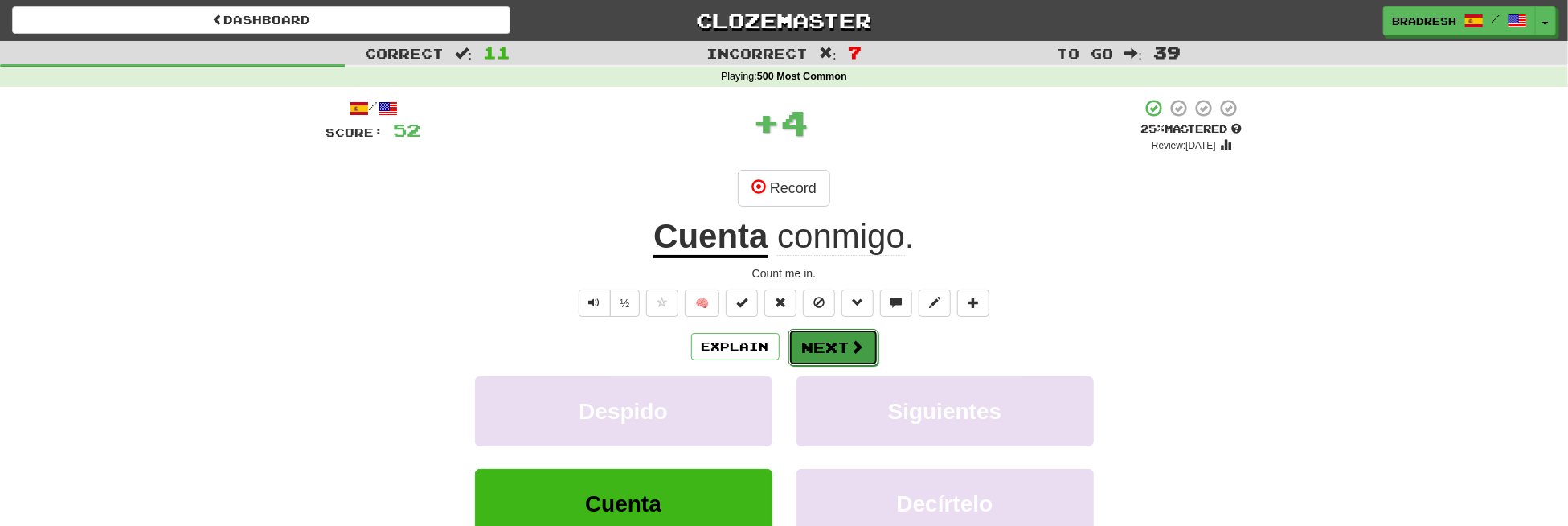
click at [802, 346] on button "Next" at bounding box center [834, 347] width 90 height 37
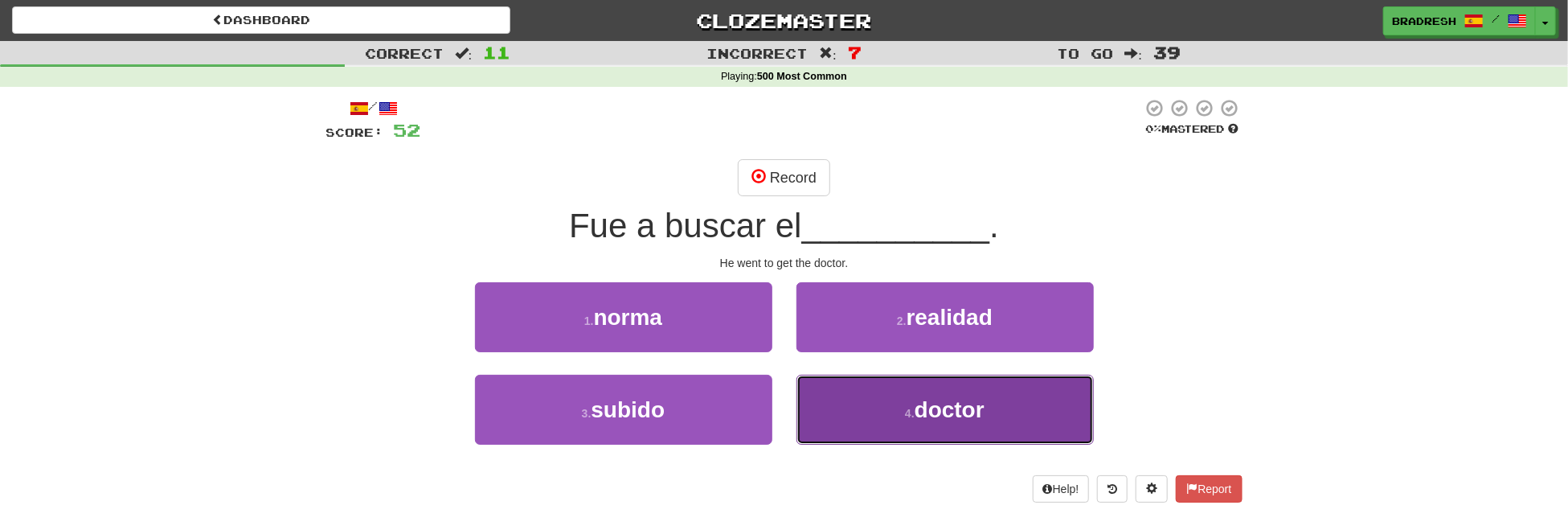
click at [926, 391] on button "4 . doctor" at bounding box center [945, 410] width 298 height 70
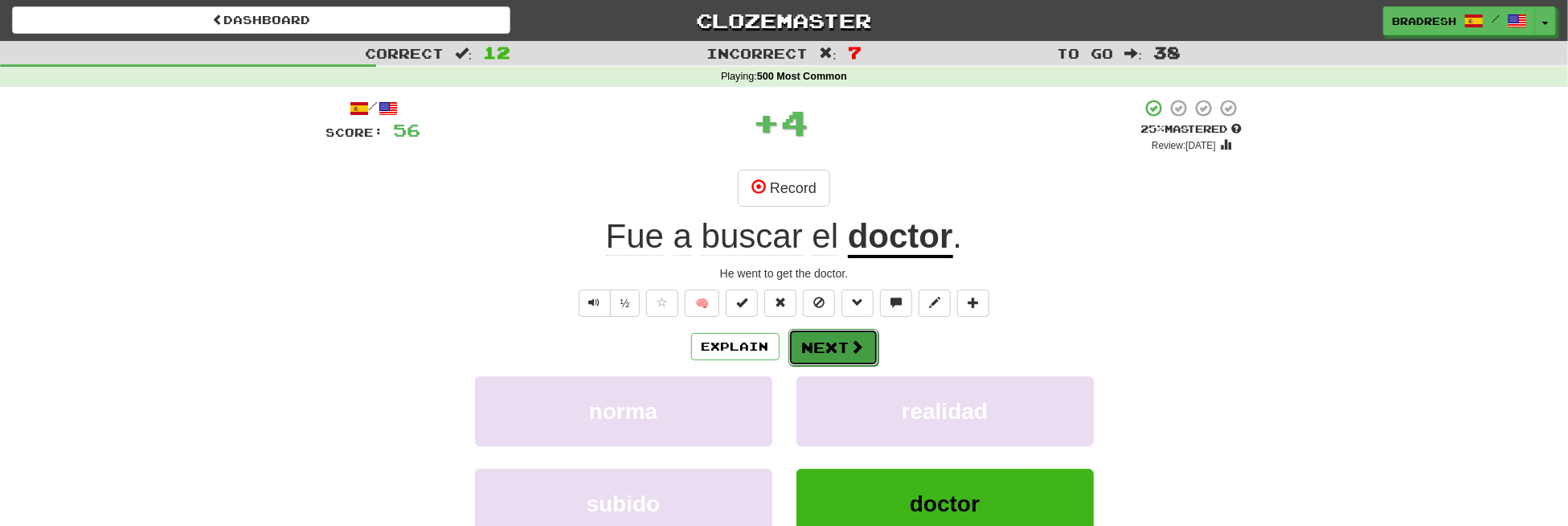
click at [844, 341] on button "Next" at bounding box center [834, 347] width 90 height 37
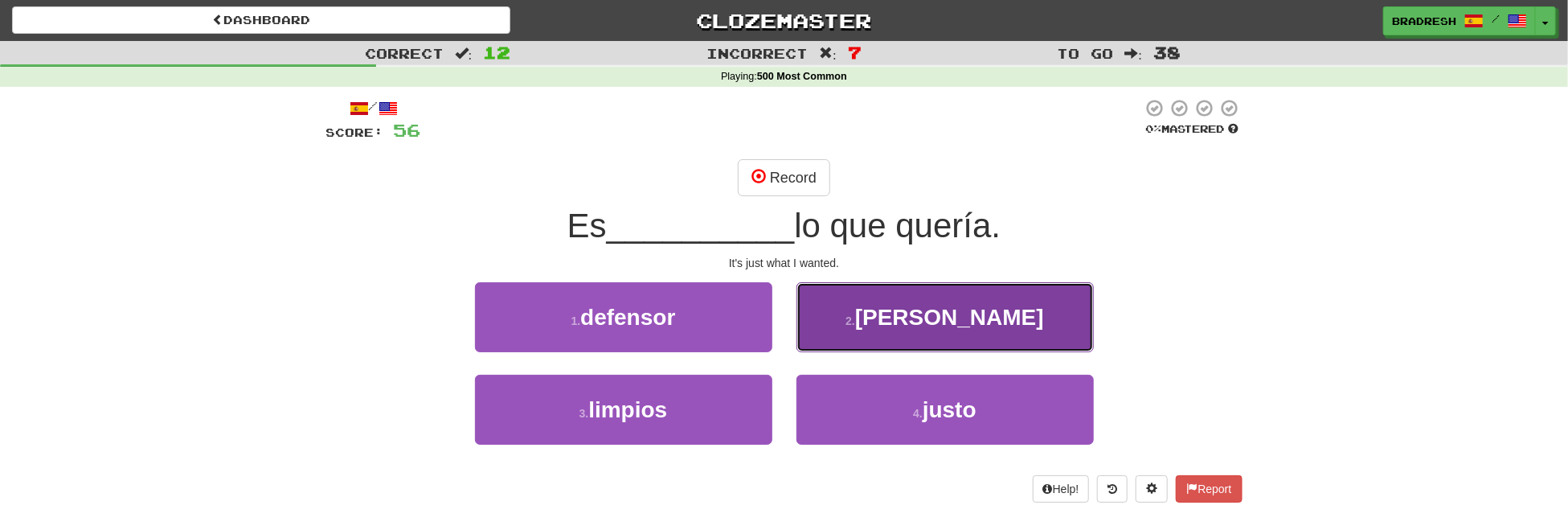
click at [814, 335] on button "2 . [PERSON_NAME]" at bounding box center [945, 317] width 298 height 70
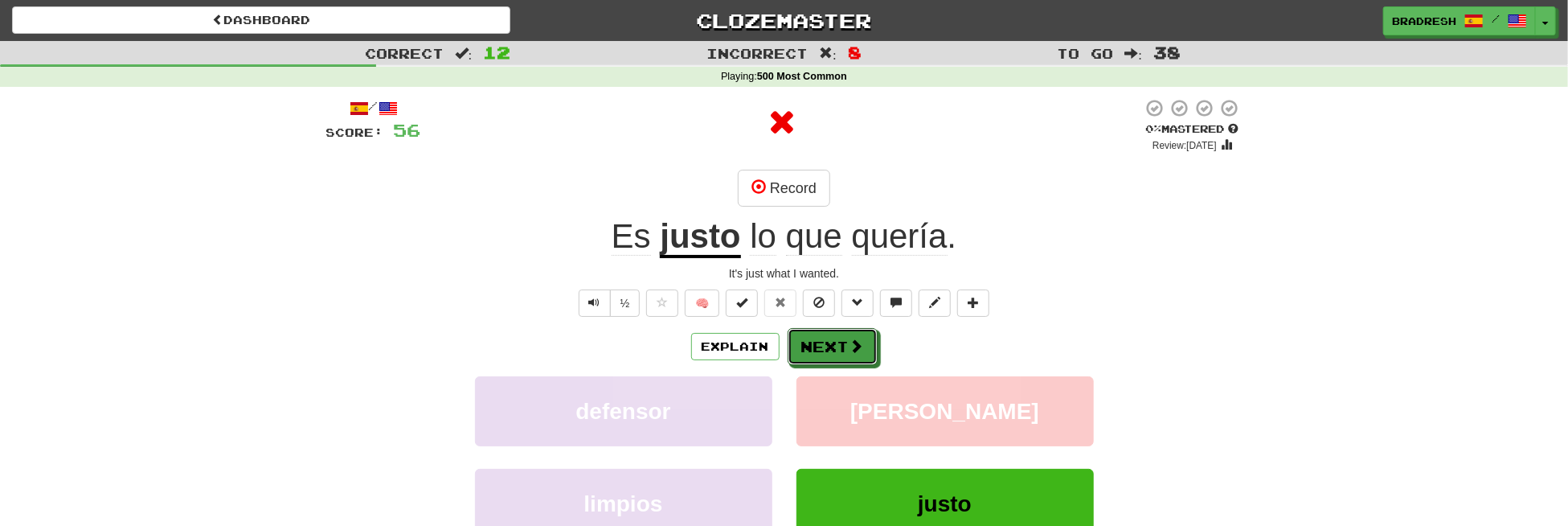
click at [814, 335] on button "Next" at bounding box center [833, 346] width 90 height 37
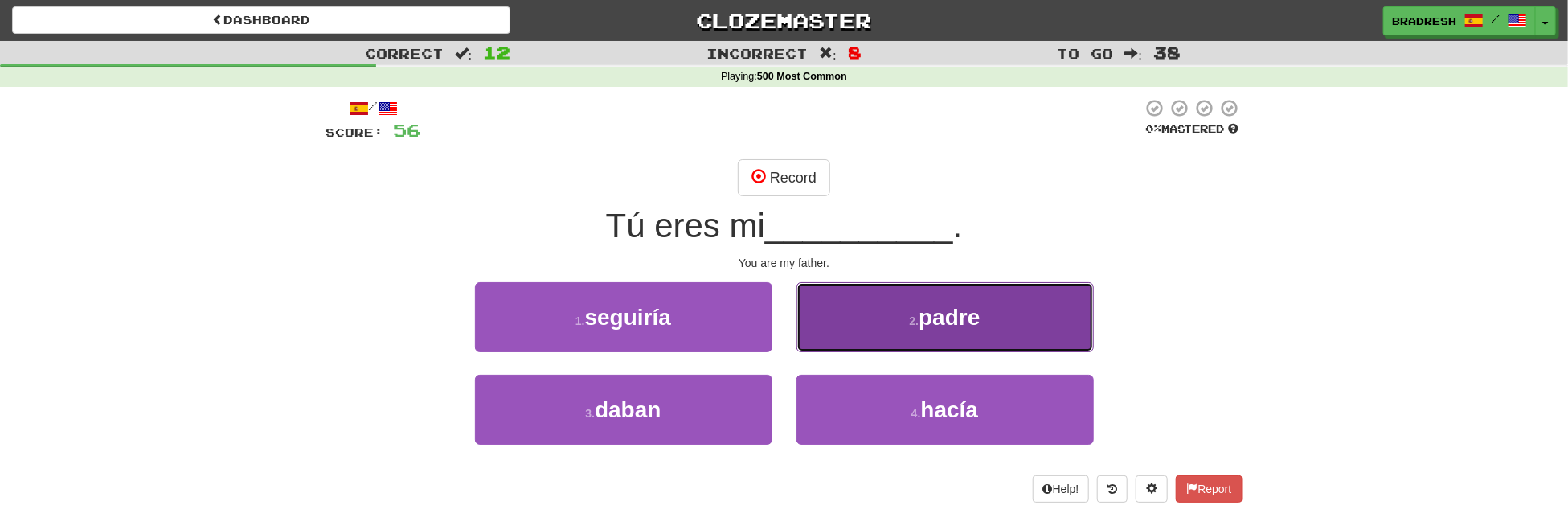
click at [901, 320] on button "2 . padre" at bounding box center [945, 317] width 298 height 70
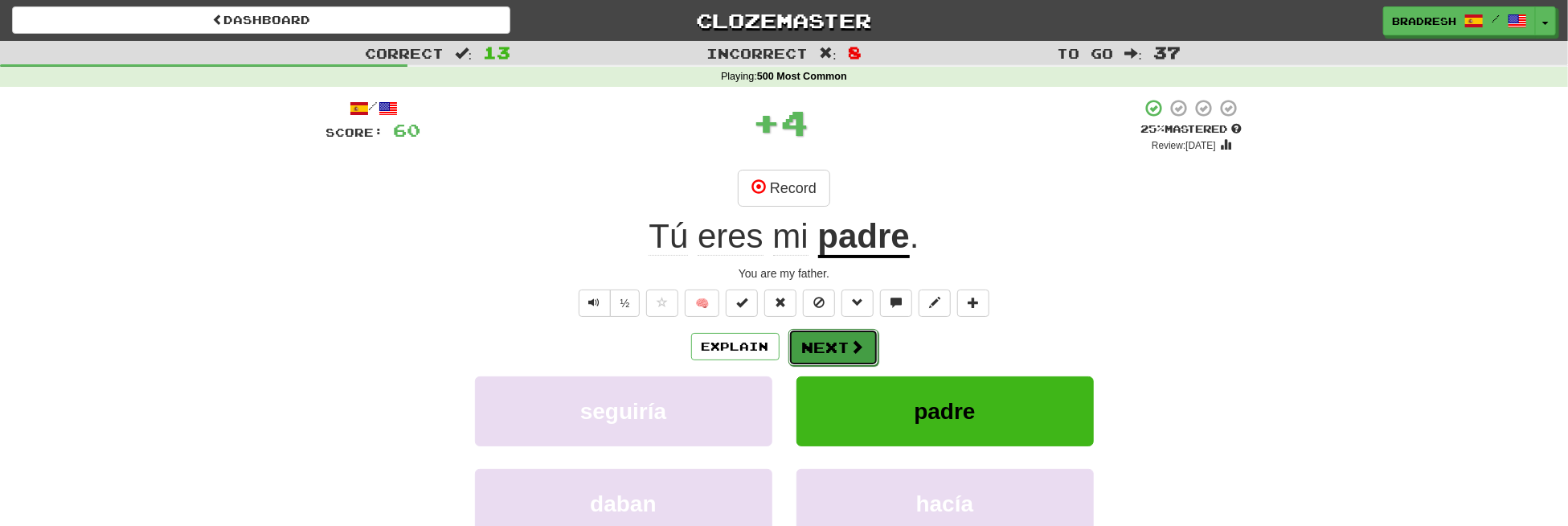
click at [830, 340] on button "Next" at bounding box center [834, 347] width 90 height 37
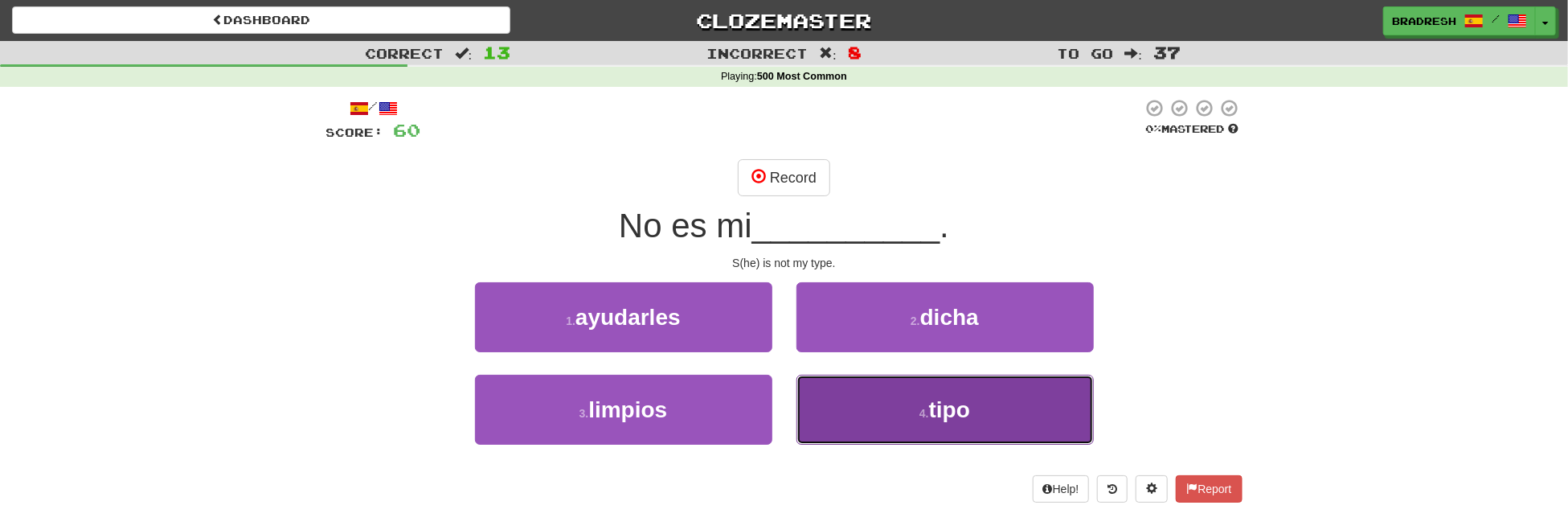
click at [853, 406] on button "4 . tipo" at bounding box center [945, 410] width 298 height 70
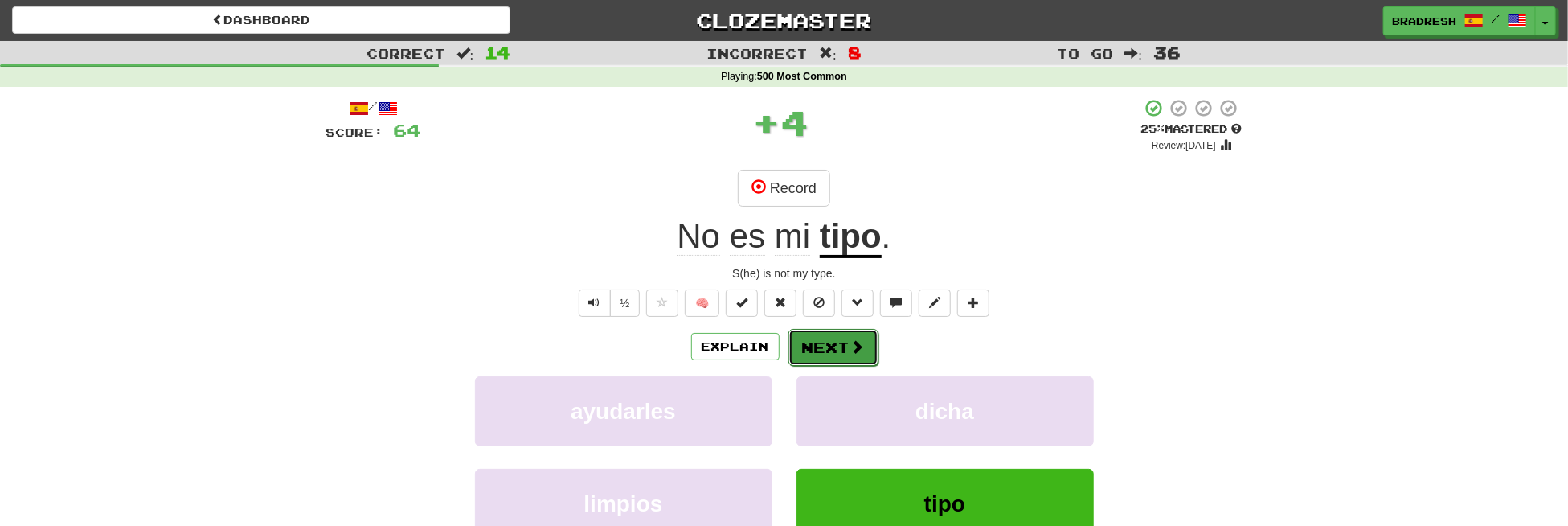
click at [824, 341] on button "Next" at bounding box center [834, 347] width 90 height 37
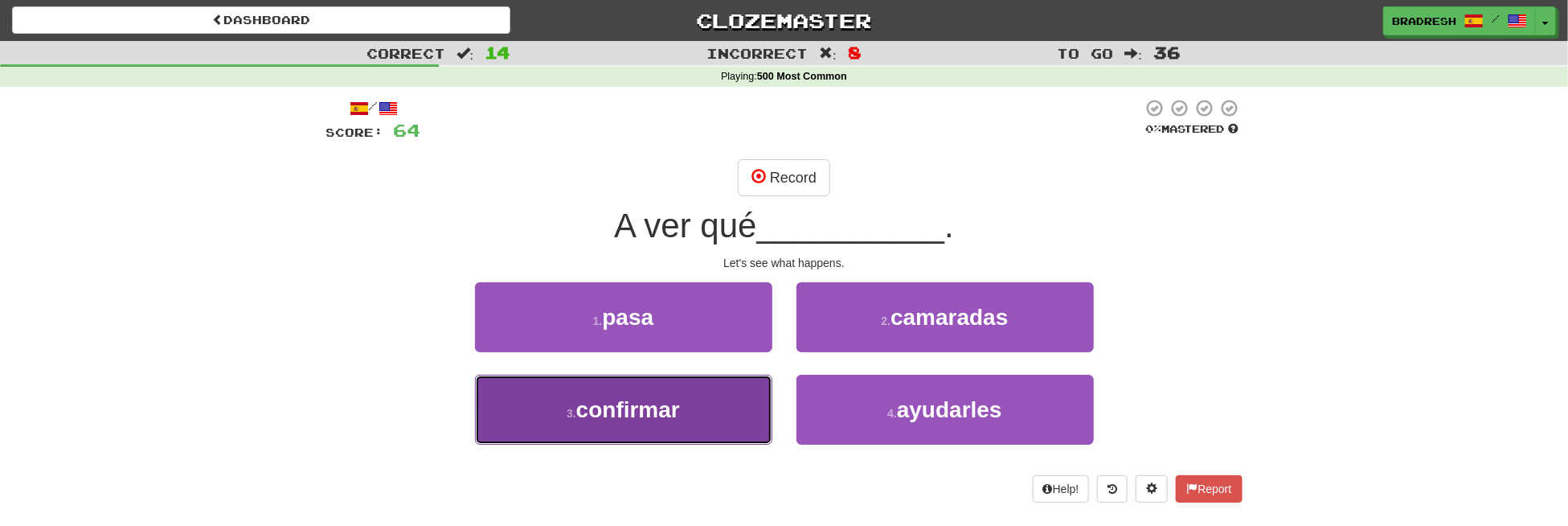
click at [717, 410] on button "3 . confirmar" at bounding box center [623, 410] width 298 height 70
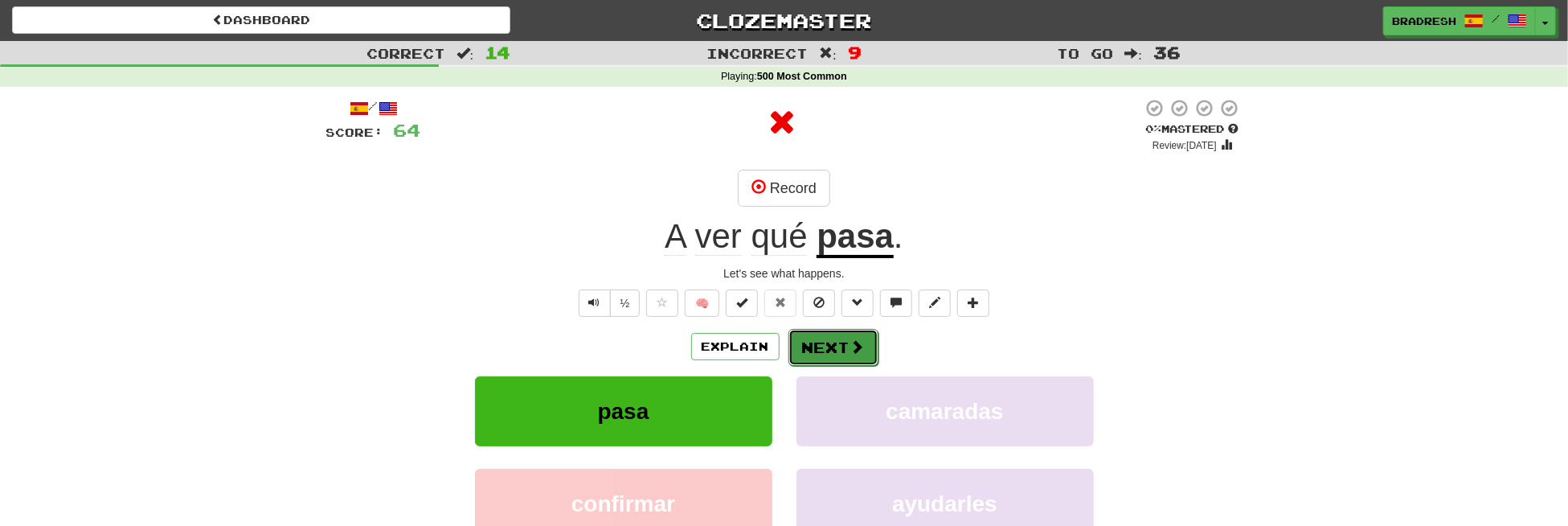
click at [807, 347] on button "Next" at bounding box center [834, 347] width 90 height 37
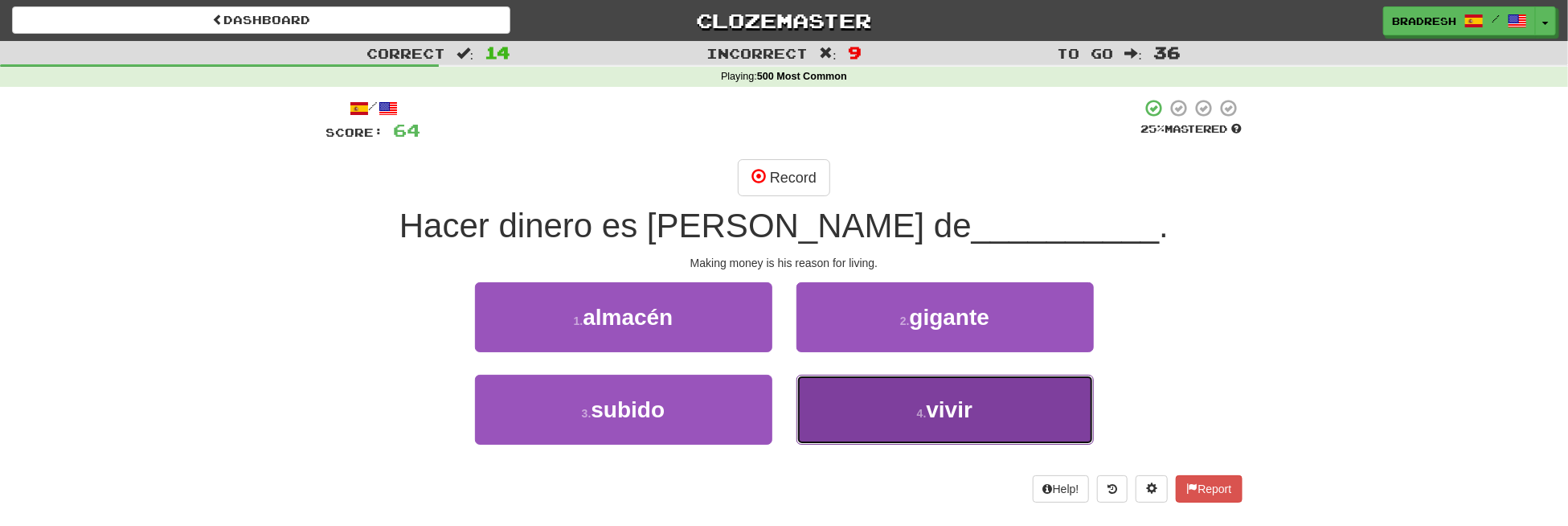
click at [892, 409] on button "4 . vivir" at bounding box center [945, 410] width 298 height 70
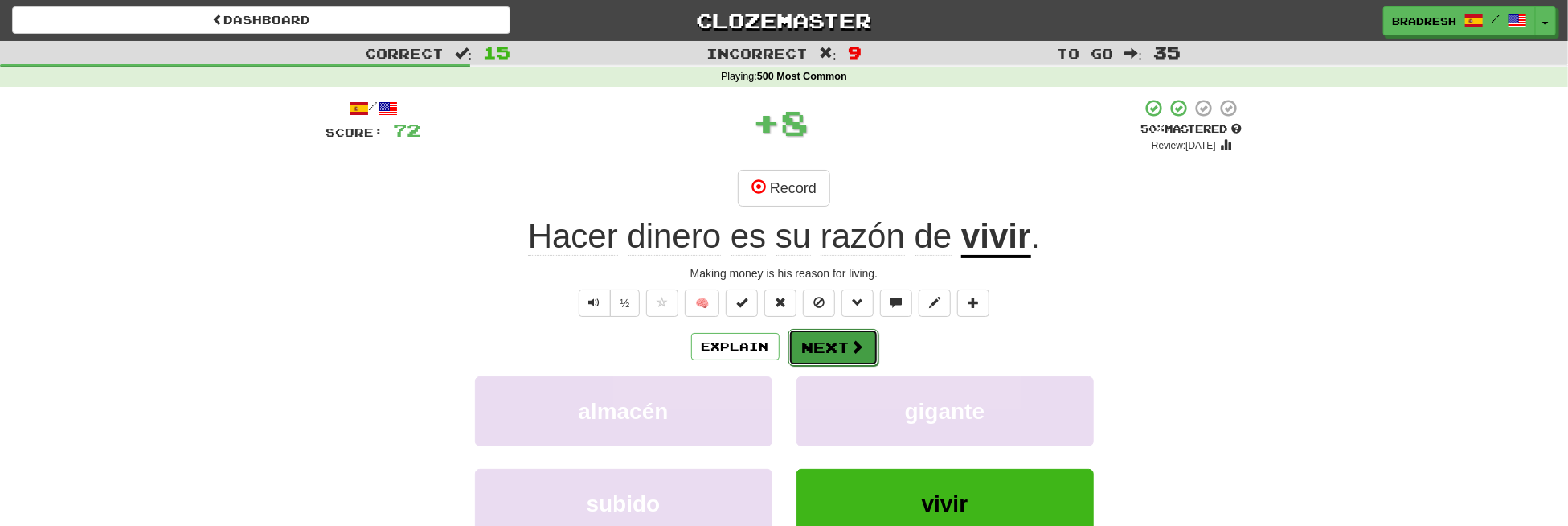
click at [843, 348] on button "Next" at bounding box center [834, 347] width 90 height 37
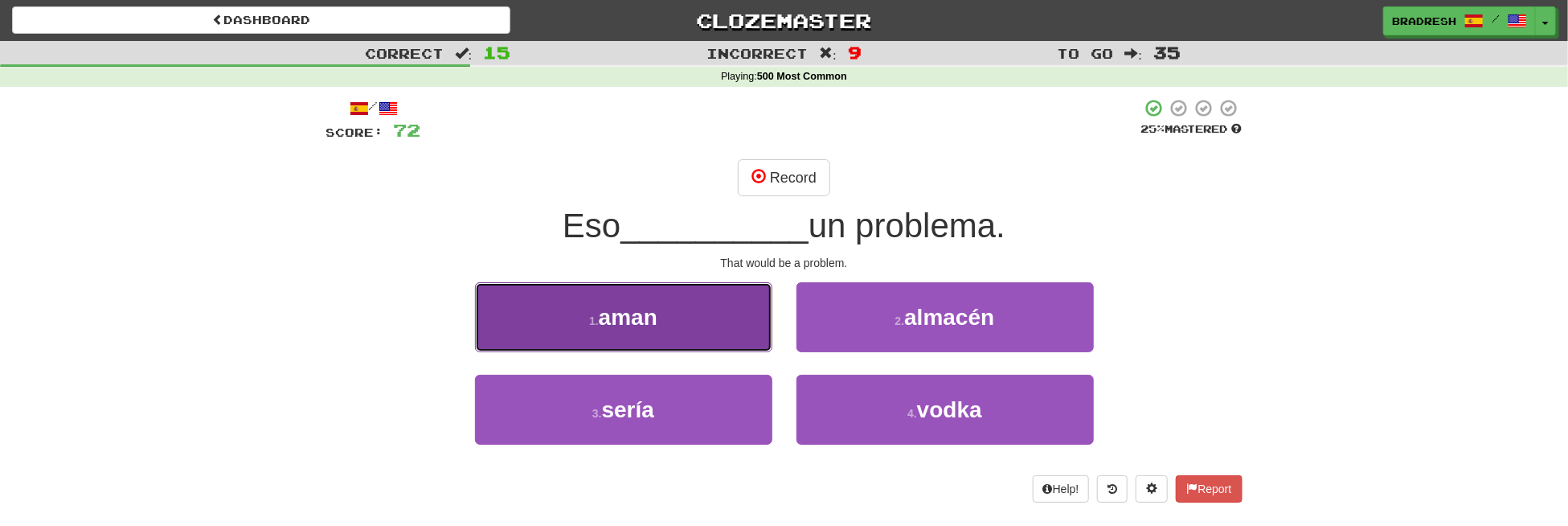
click at [653, 312] on span "aman" at bounding box center [628, 317] width 58 height 25
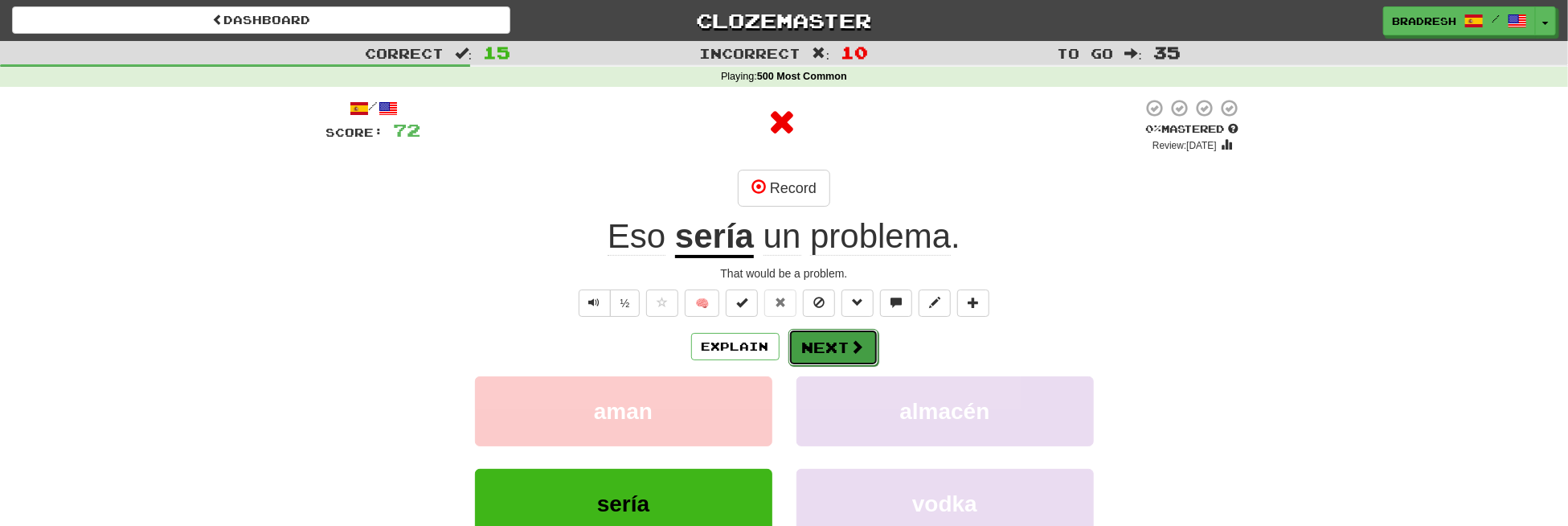
click at [821, 343] on button "Next" at bounding box center [834, 347] width 90 height 37
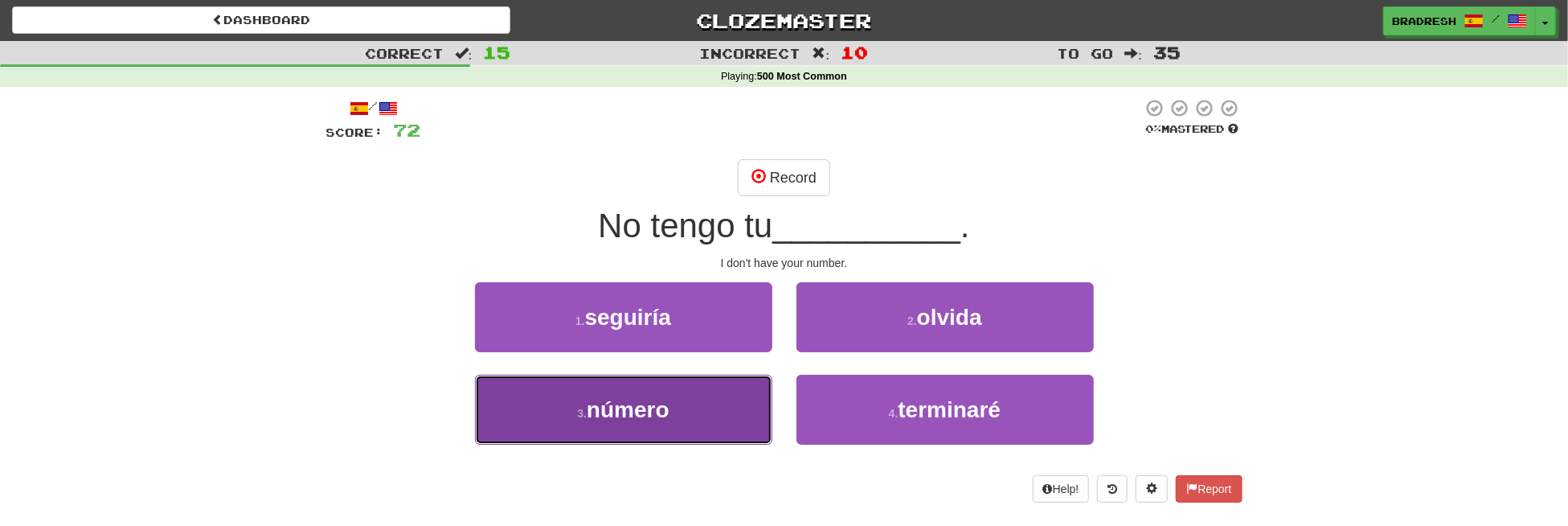
click at [667, 403] on span "número" at bounding box center [628, 409] width 83 height 25
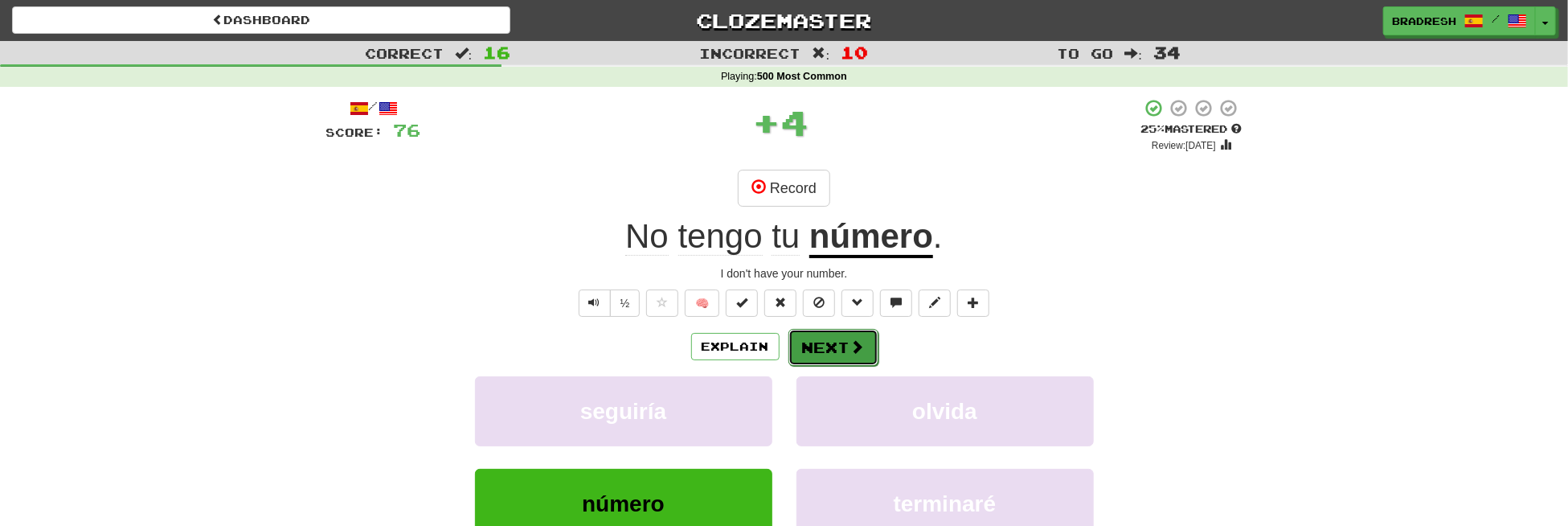
click at [845, 353] on button "Next" at bounding box center [834, 347] width 90 height 37
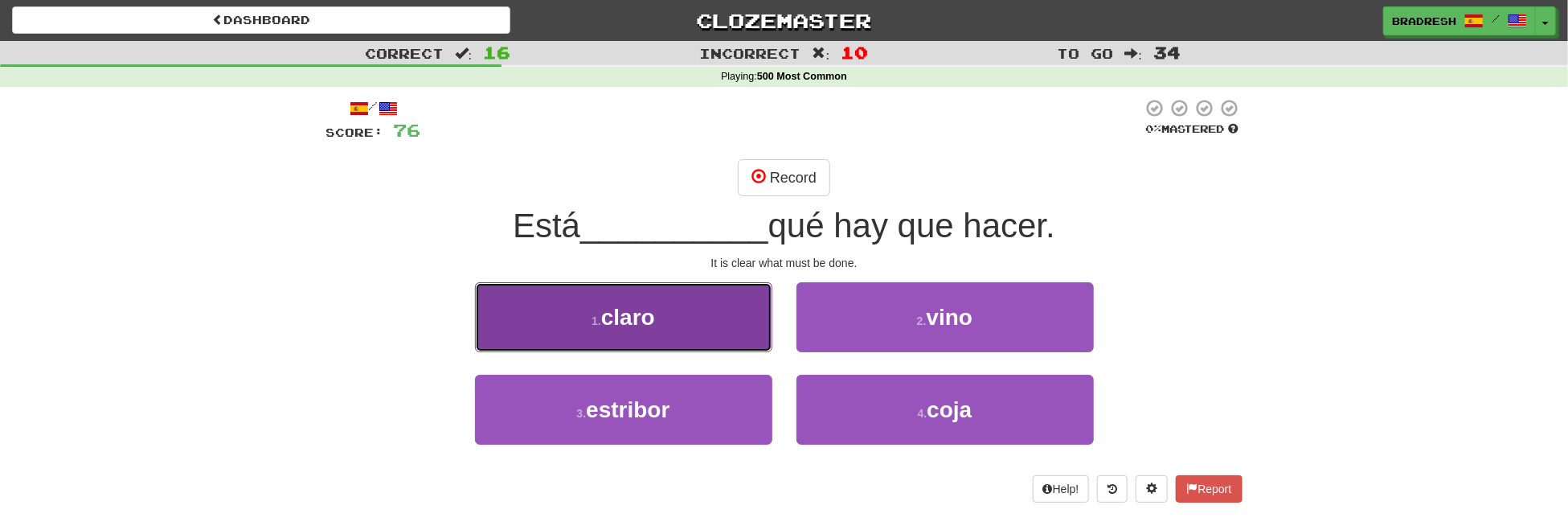
click at [713, 325] on button "1 . claro" at bounding box center [623, 317] width 298 height 70
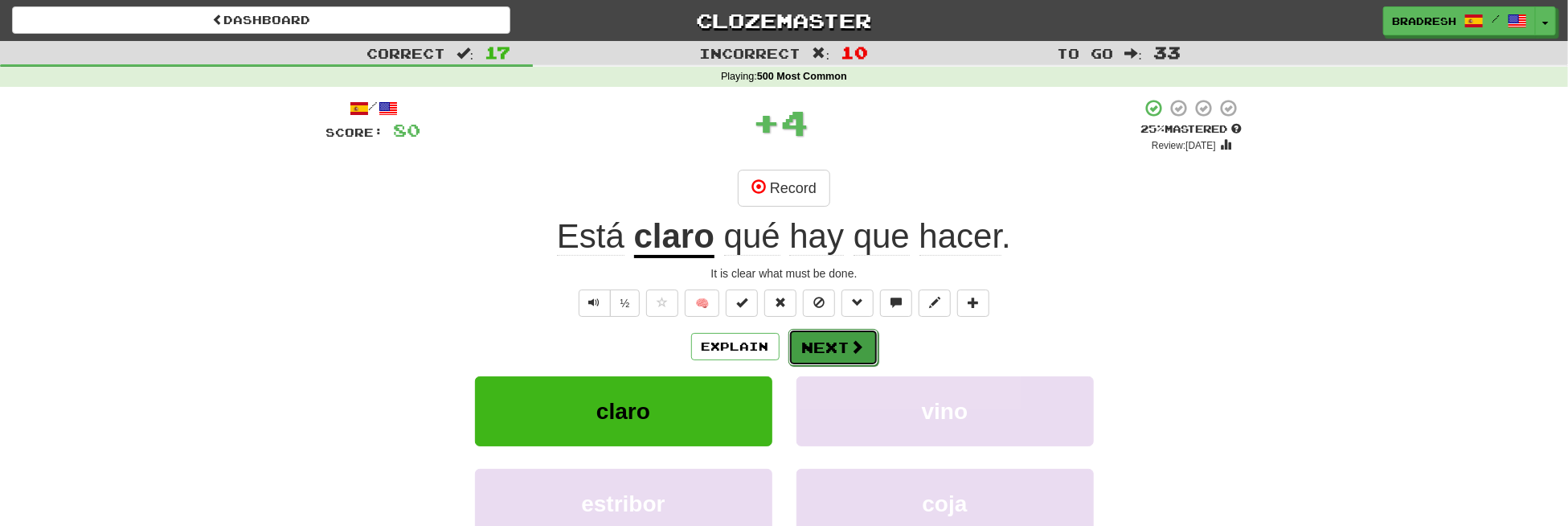
click at [820, 348] on button "Next" at bounding box center [834, 347] width 90 height 37
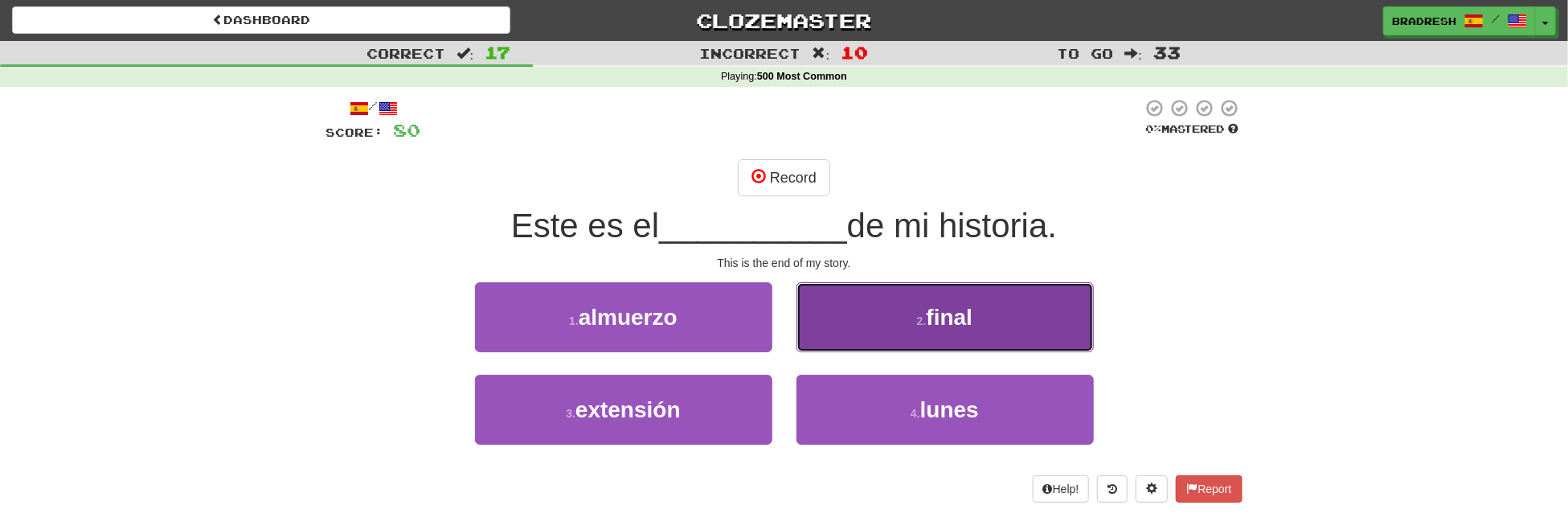
click at [850, 305] on button "2 . final" at bounding box center [945, 317] width 298 height 70
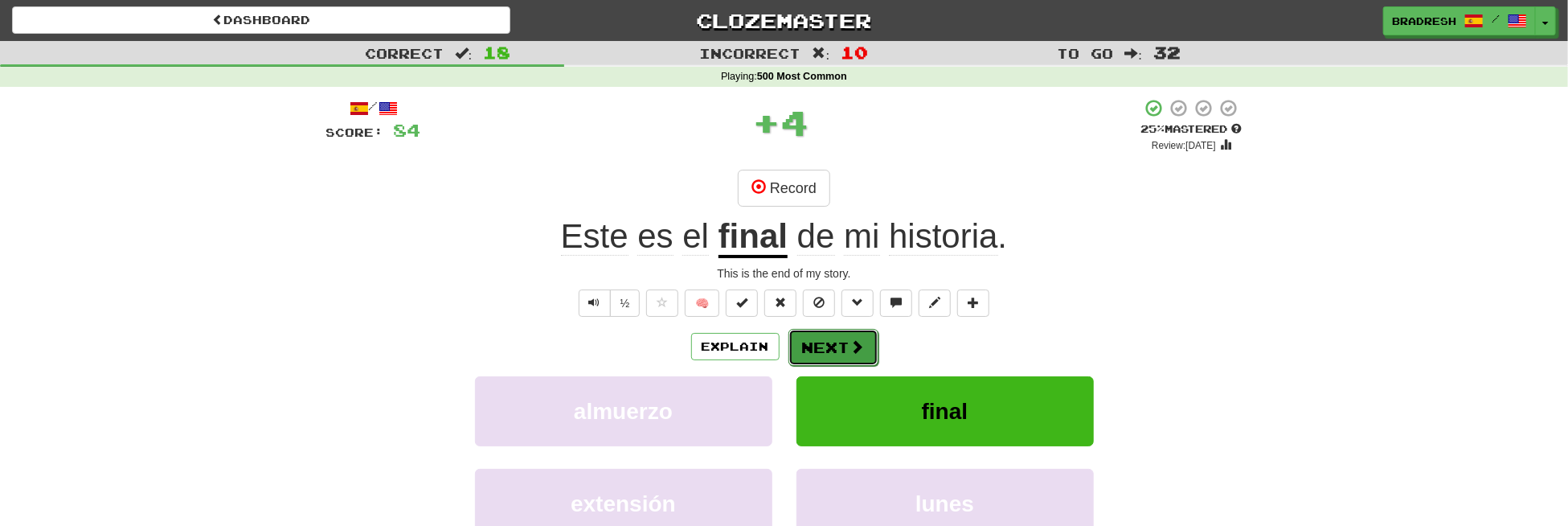
click at [830, 344] on button "Next" at bounding box center [834, 347] width 90 height 37
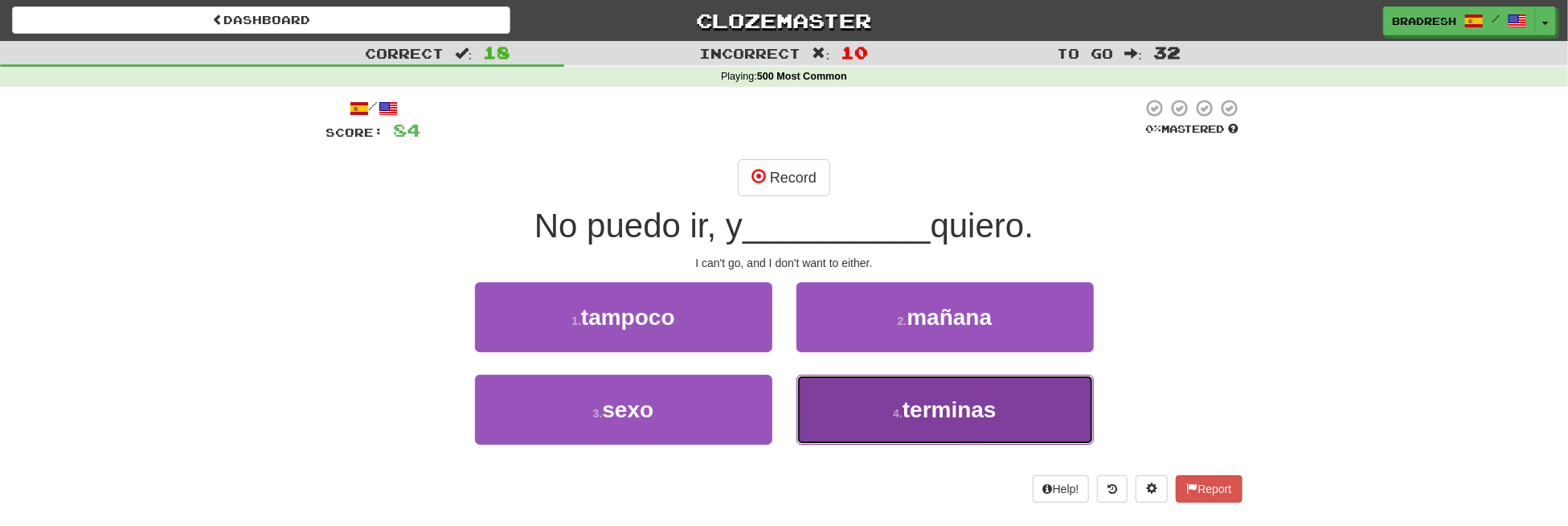
click at [851, 382] on button "4 . terminas" at bounding box center [945, 410] width 298 height 70
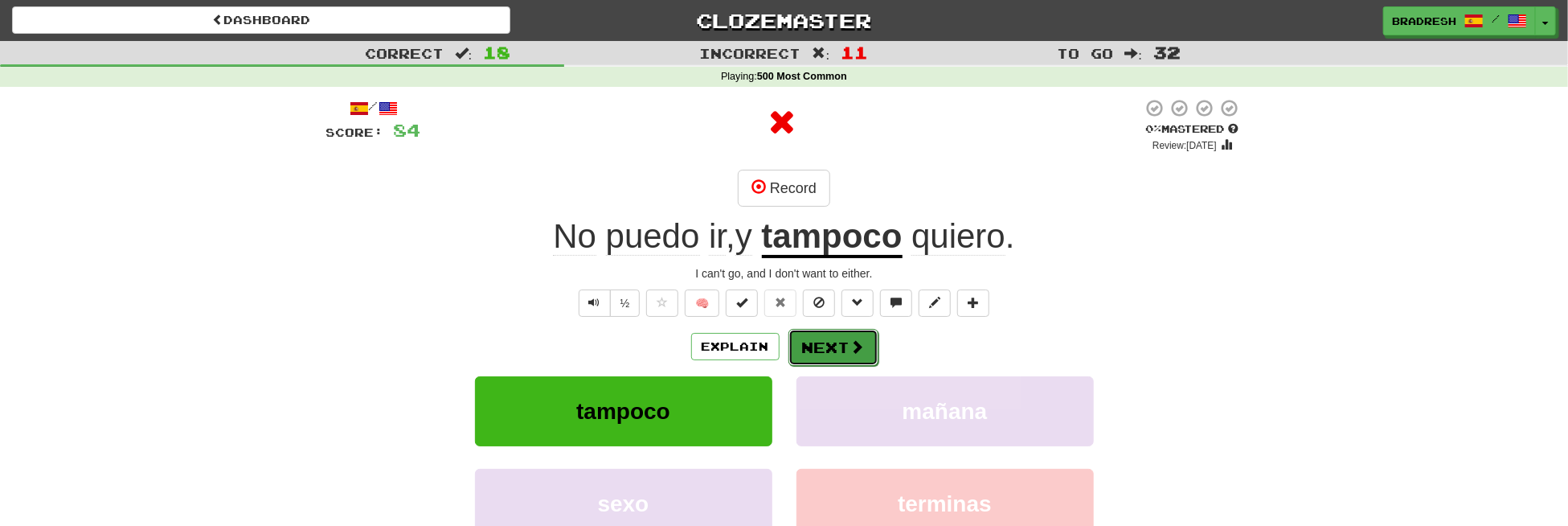
click at [845, 345] on button "Next" at bounding box center [834, 347] width 90 height 37
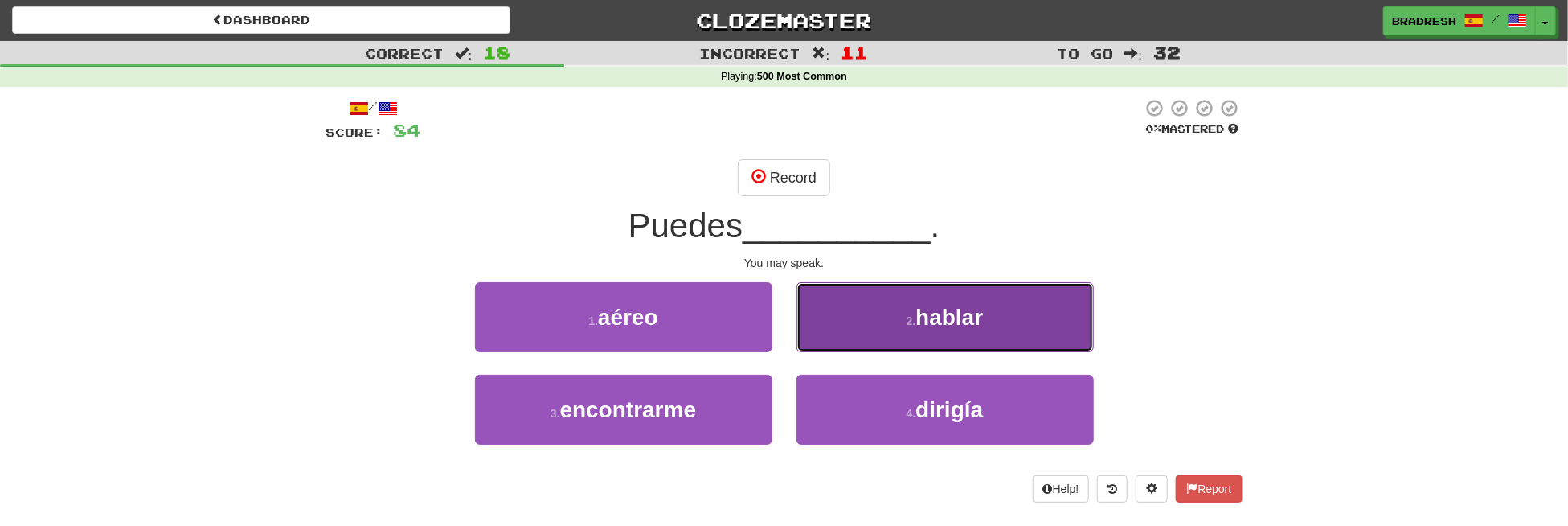
click at [844, 334] on button "2 . hablar" at bounding box center [945, 317] width 298 height 70
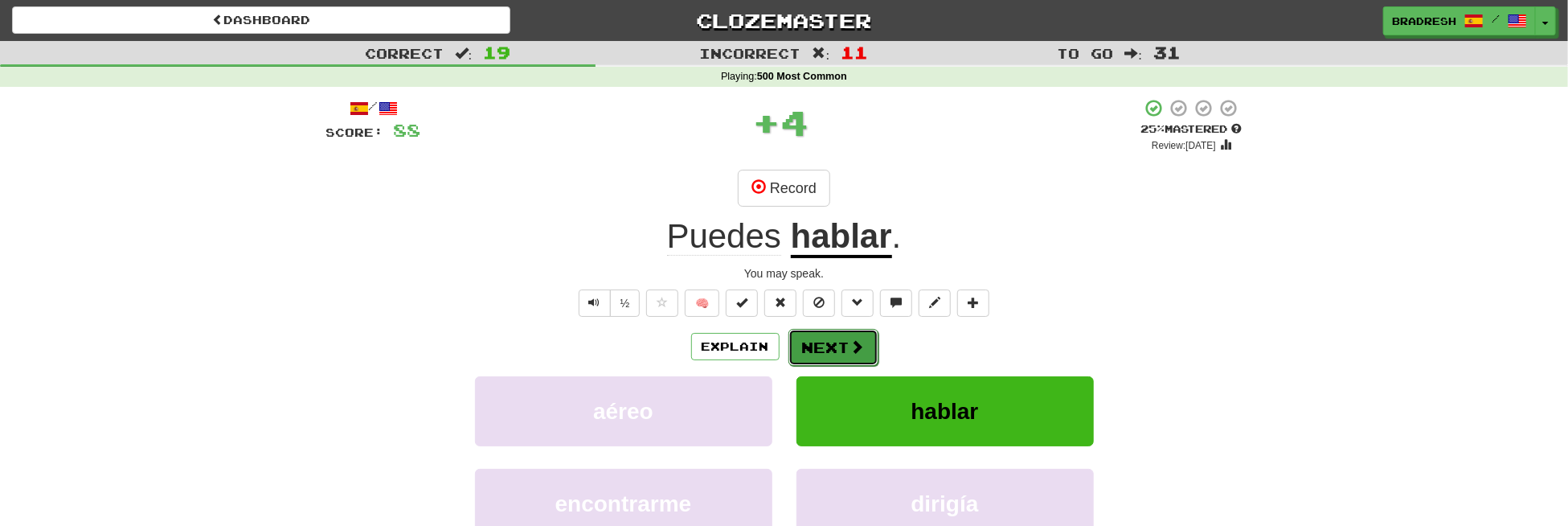
click at [828, 348] on button "Next" at bounding box center [834, 347] width 90 height 37
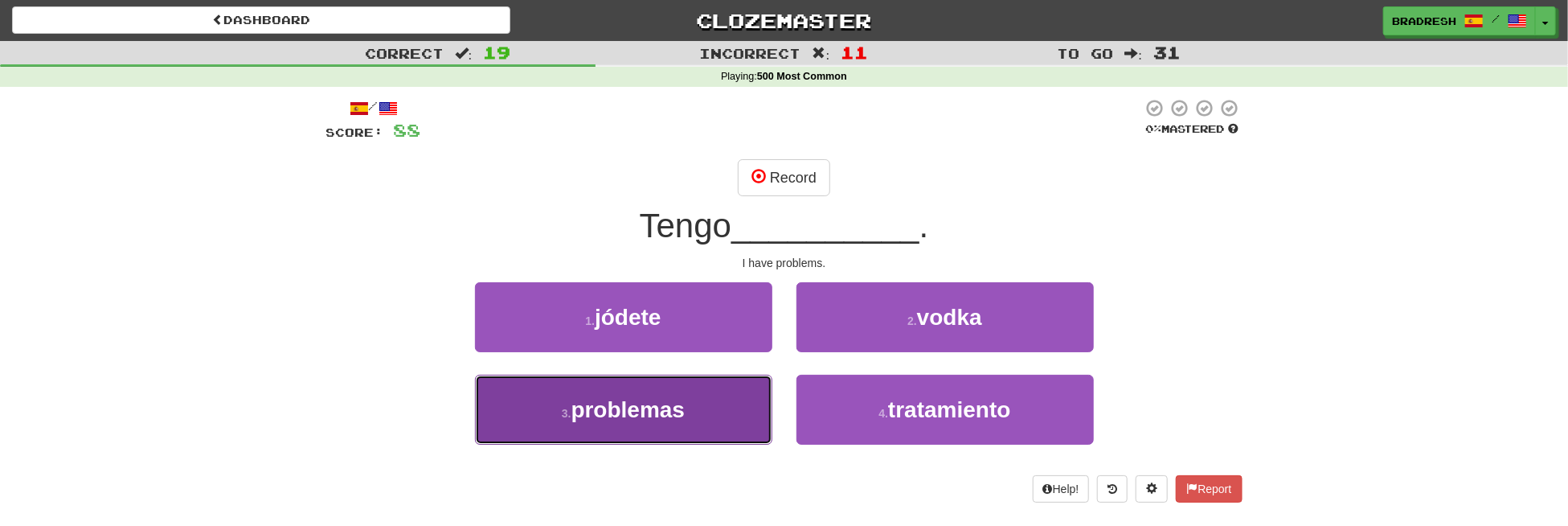
click at [703, 386] on button "3 . problemas" at bounding box center [623, 410] width 298 height 70
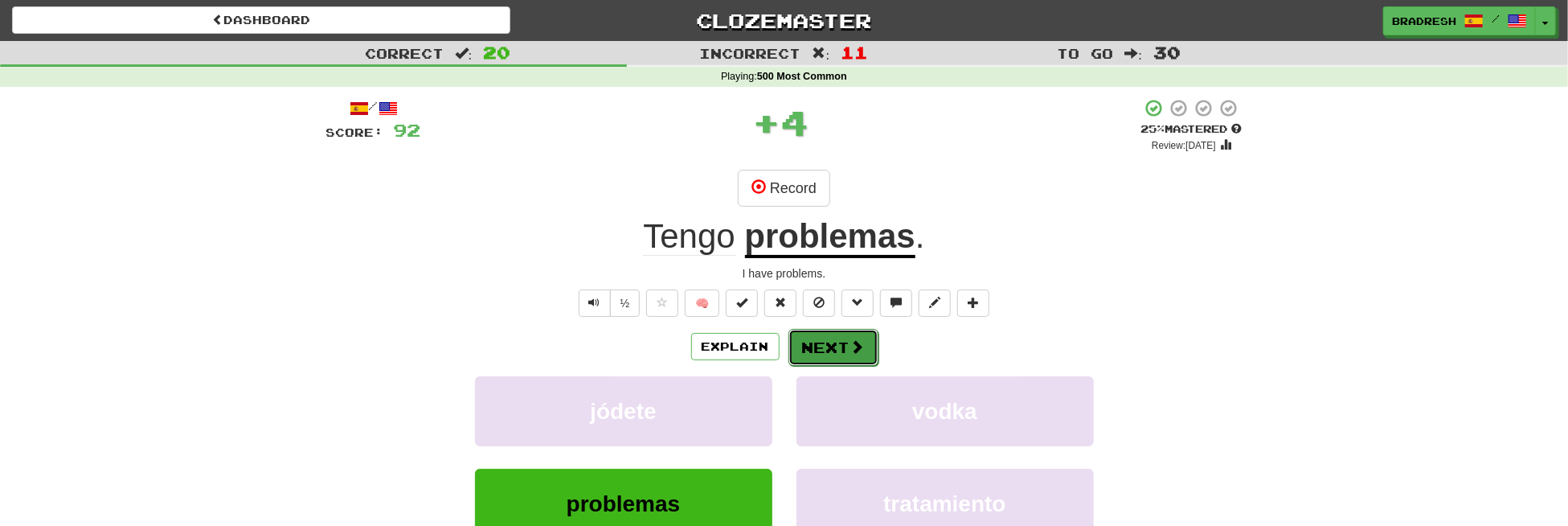
click at [822, 352] on button "Next" at bounding box center [834, 347] width 90 height 37
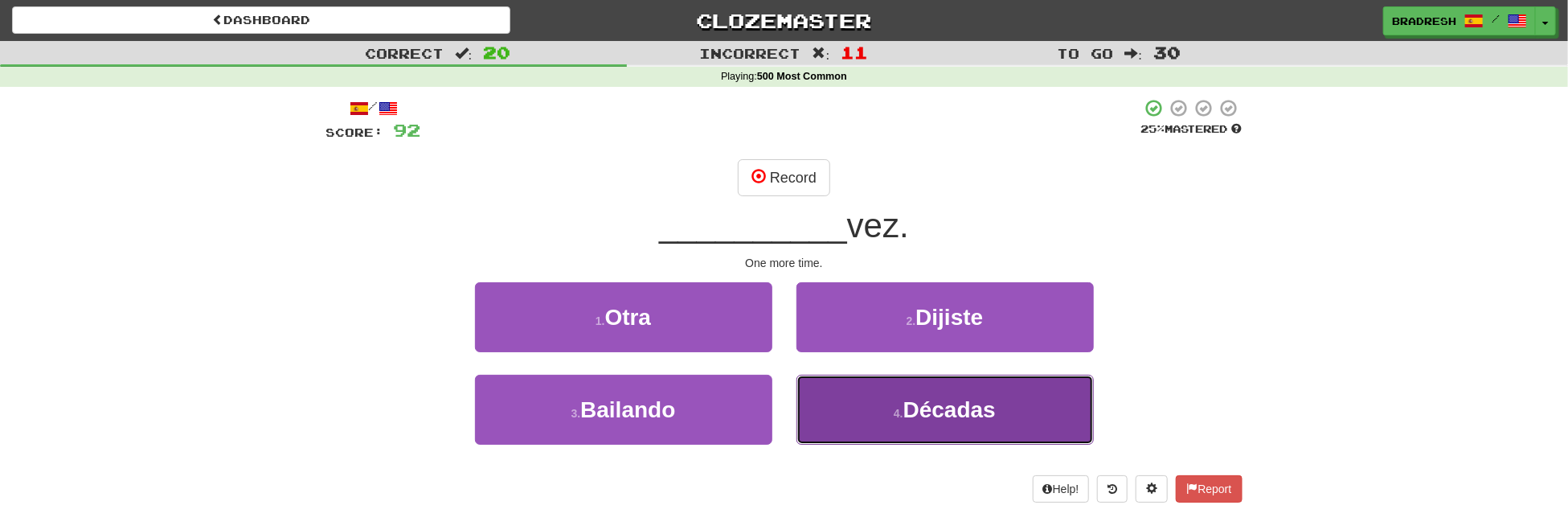
click at [932, 440] on button "4 . Décadas" at bounding box center [945, 410] width 298 height 70
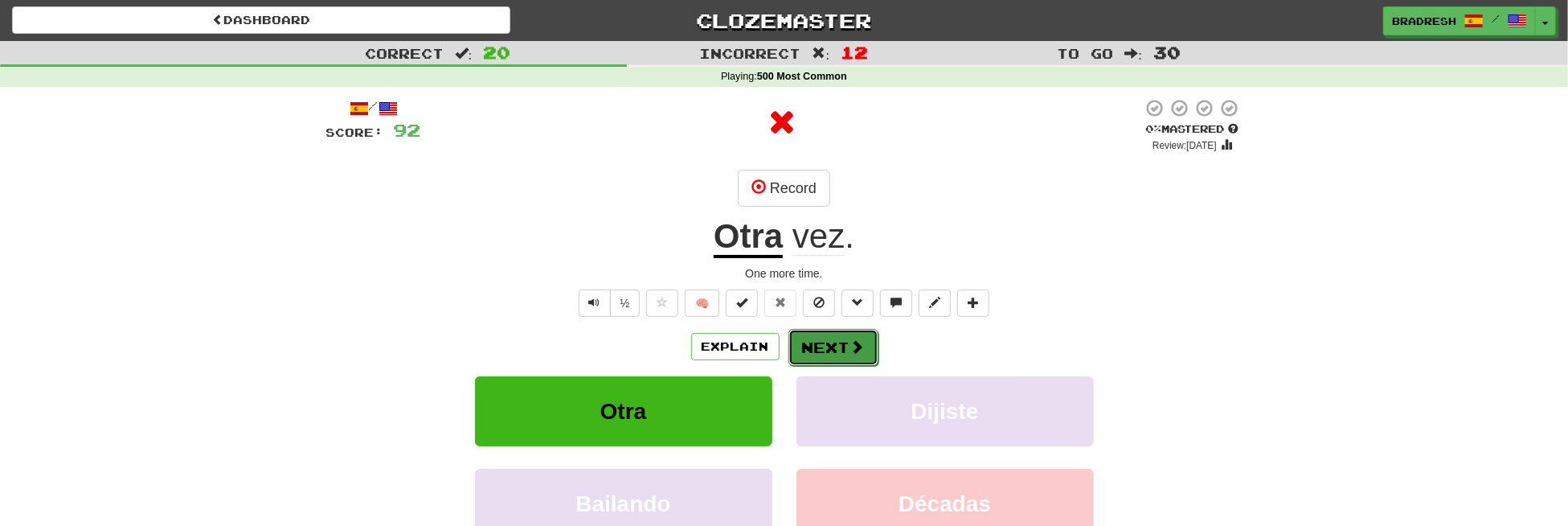
click at [850, 335] on button "Next" at bounding box center [834, 347] width 90 height 37
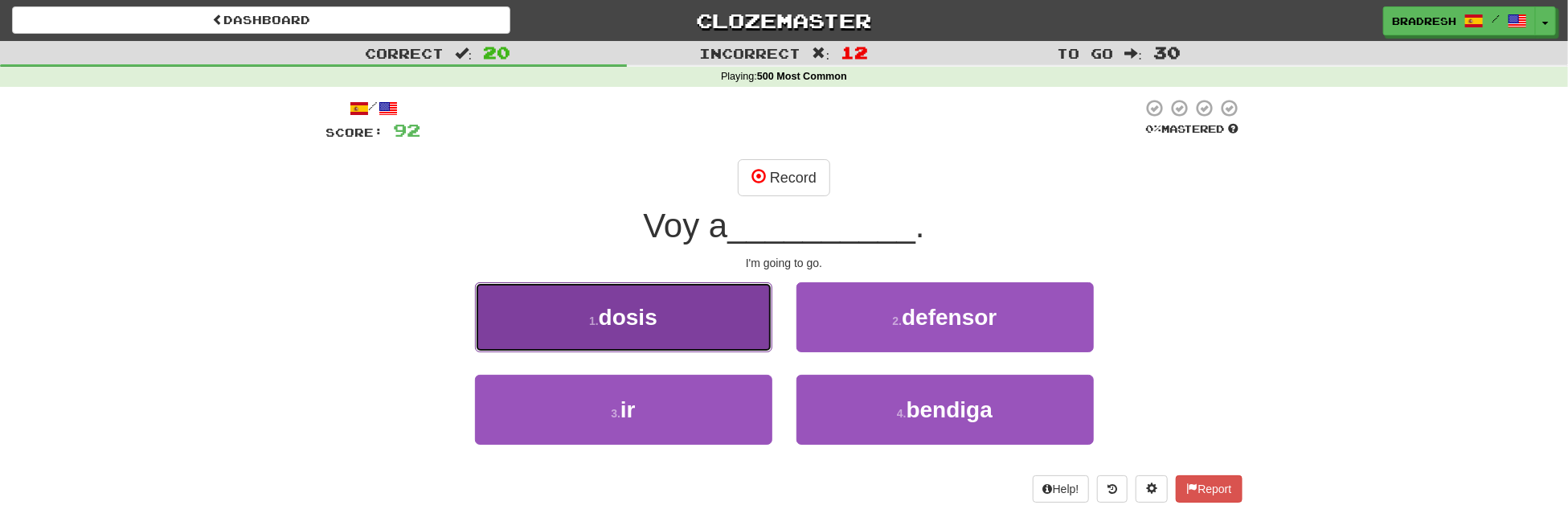
click at [714, 302] on button "1 . dosis" at bounding box center [623, 317] width 298 height 70
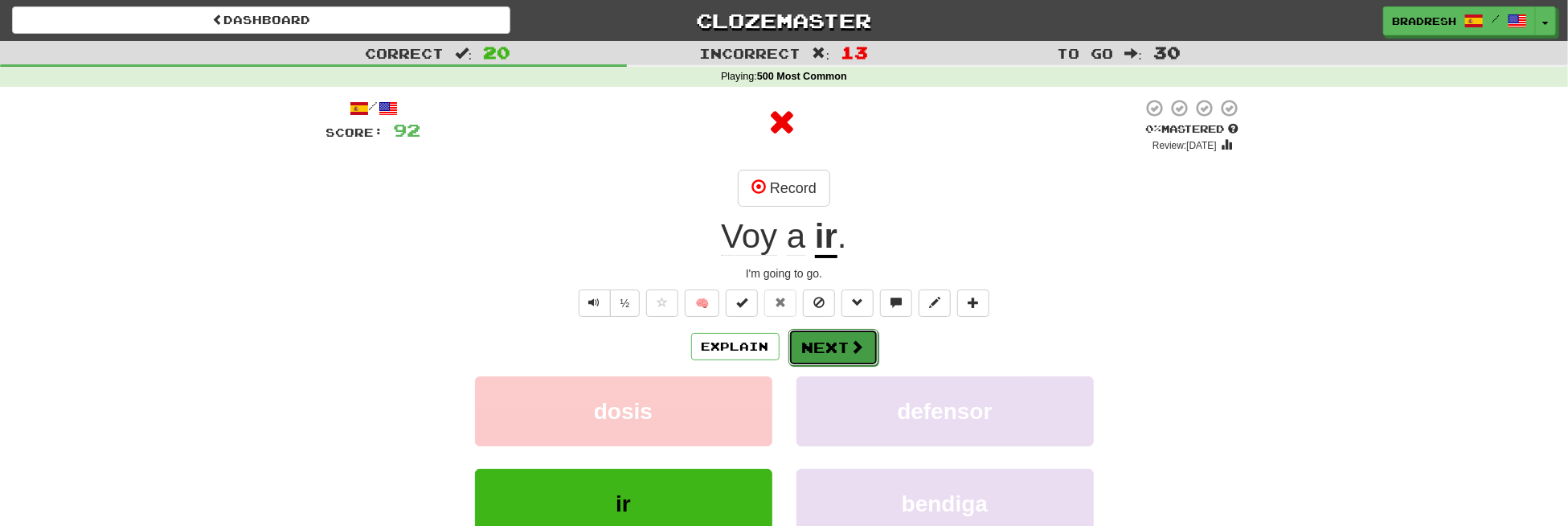
click at [827, 355] on button "Next" at bounding box center [834, 347] width 90 height 37
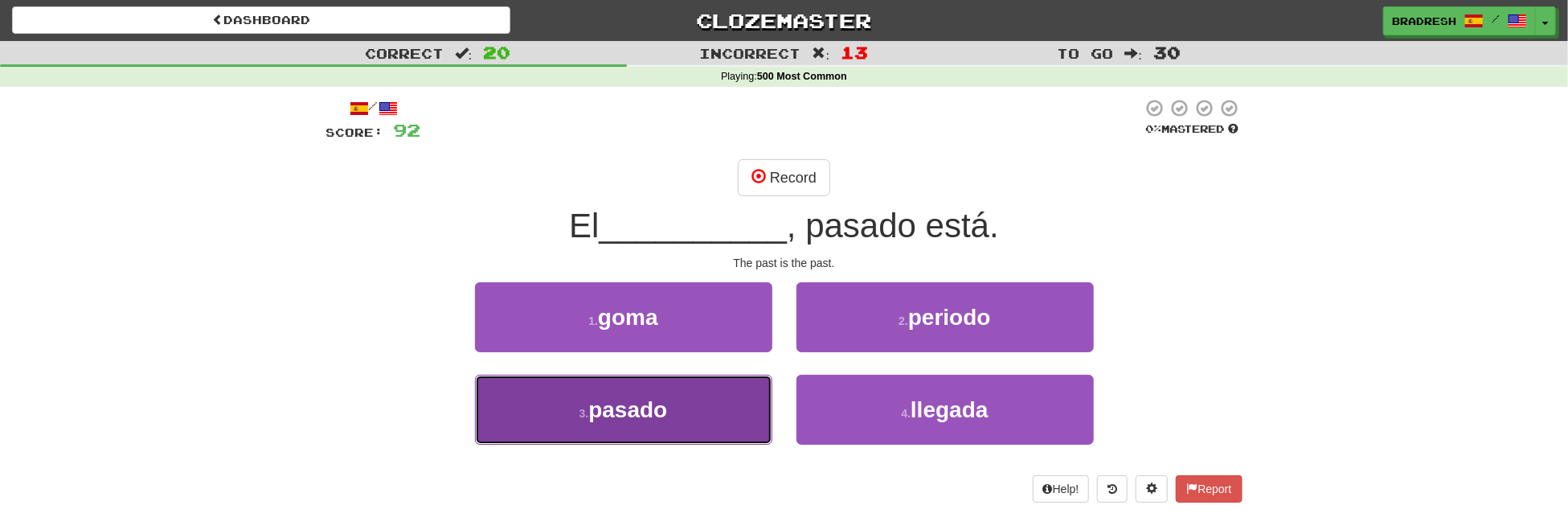
click at [665, 398] on span "pasado" at bounding box center [628, 409] width 79 height 25
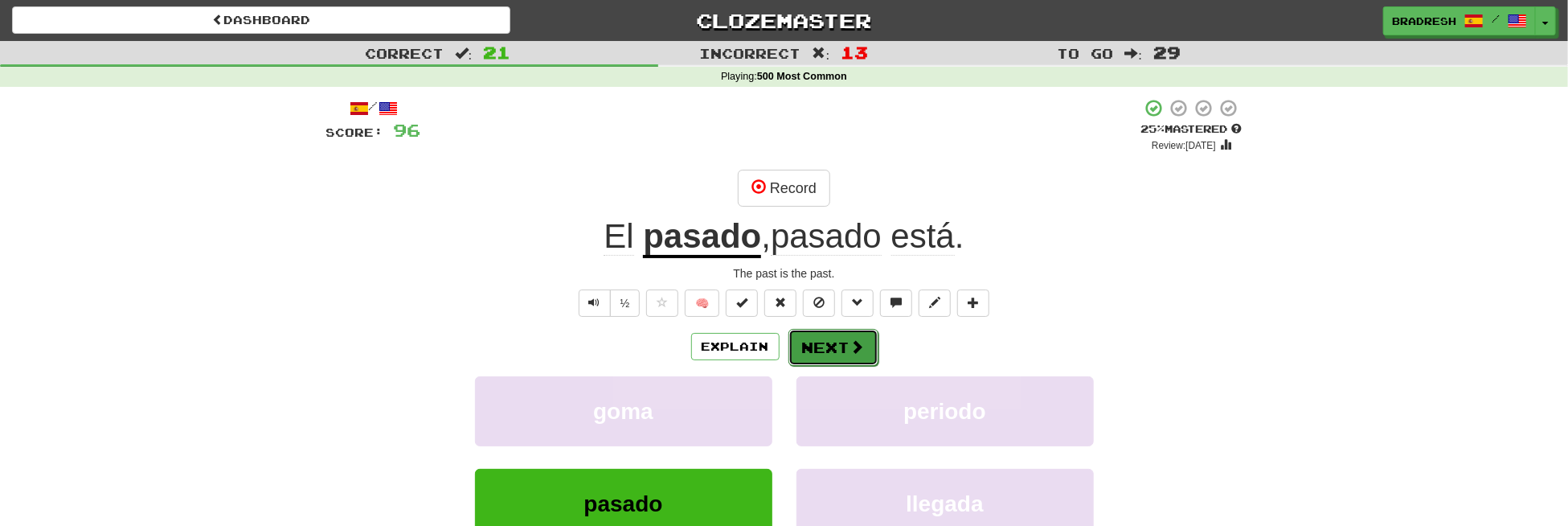
click at [827, 341] on button "Next" at bounding box center [834, 347] width 90 height 37
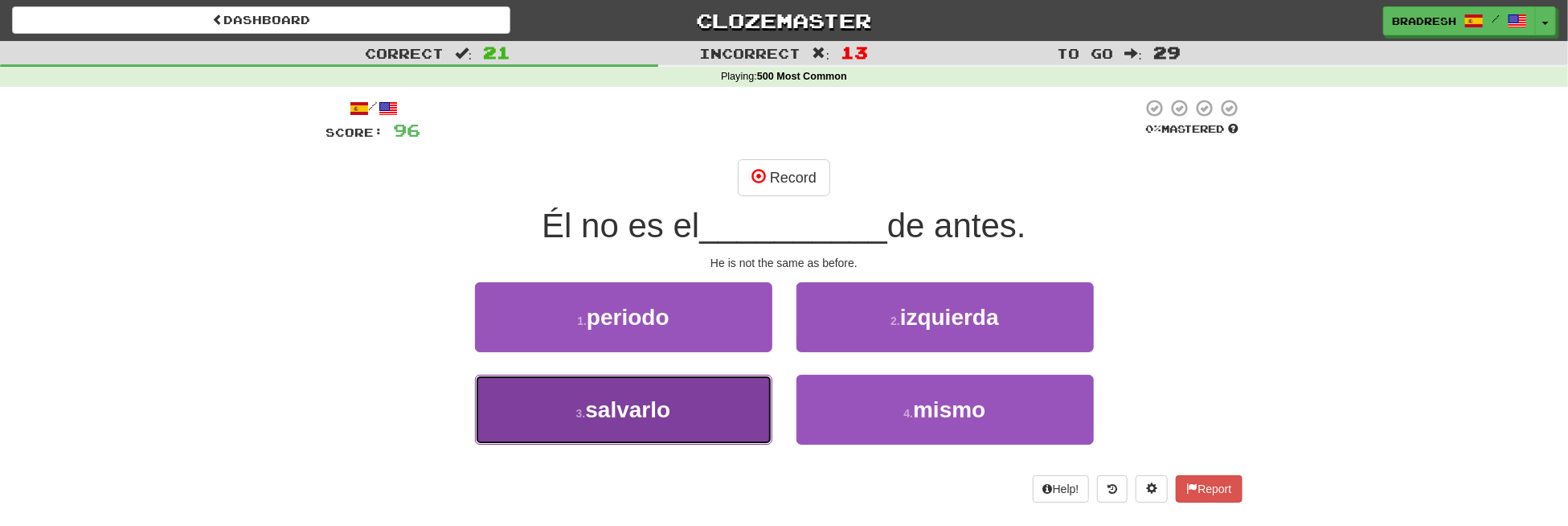
click at [673, 393] on button "3 . salvarlo" at bounding box center [623, 410] width 298 height 70
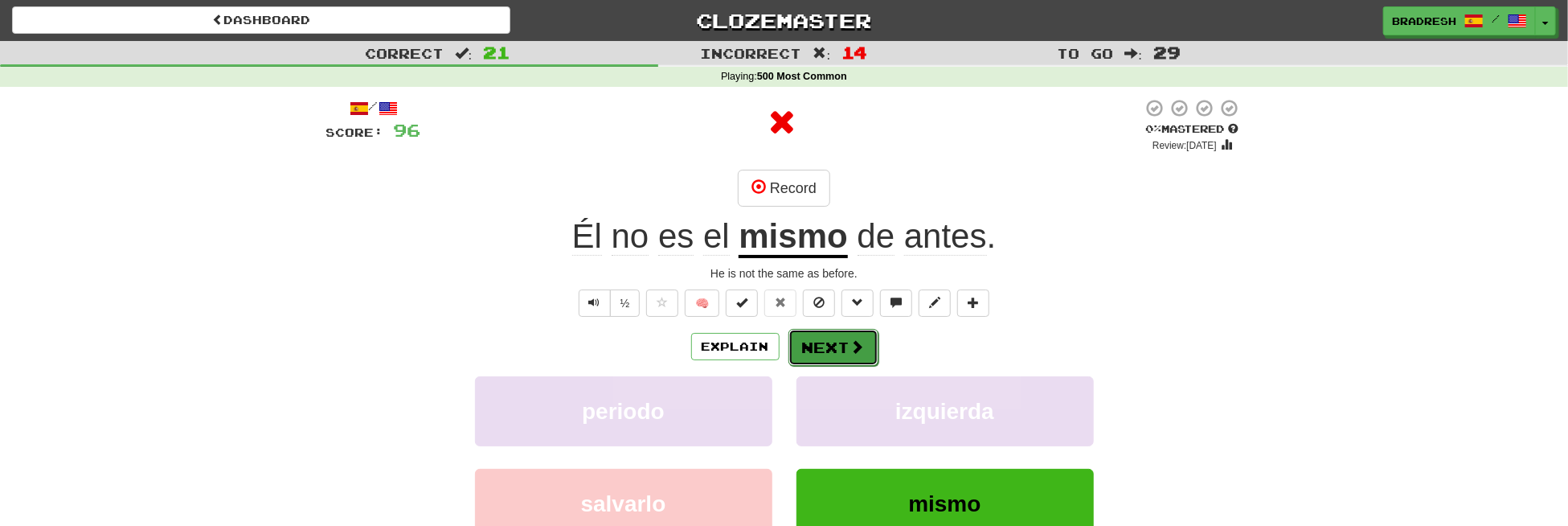
click at [804, 354] on button "Next" at bounding box center [834, 347] width 90 height 37
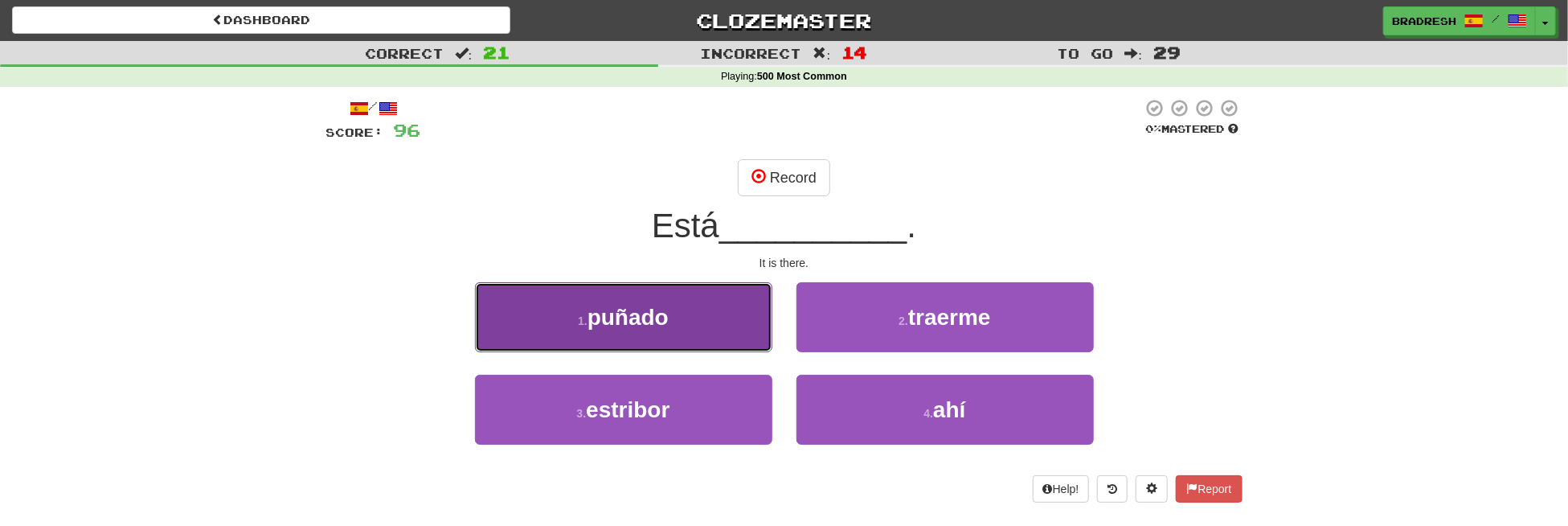
click at [690, 305] on button "1 . puñado" at bounding box center [623, 317] width 298 height 70
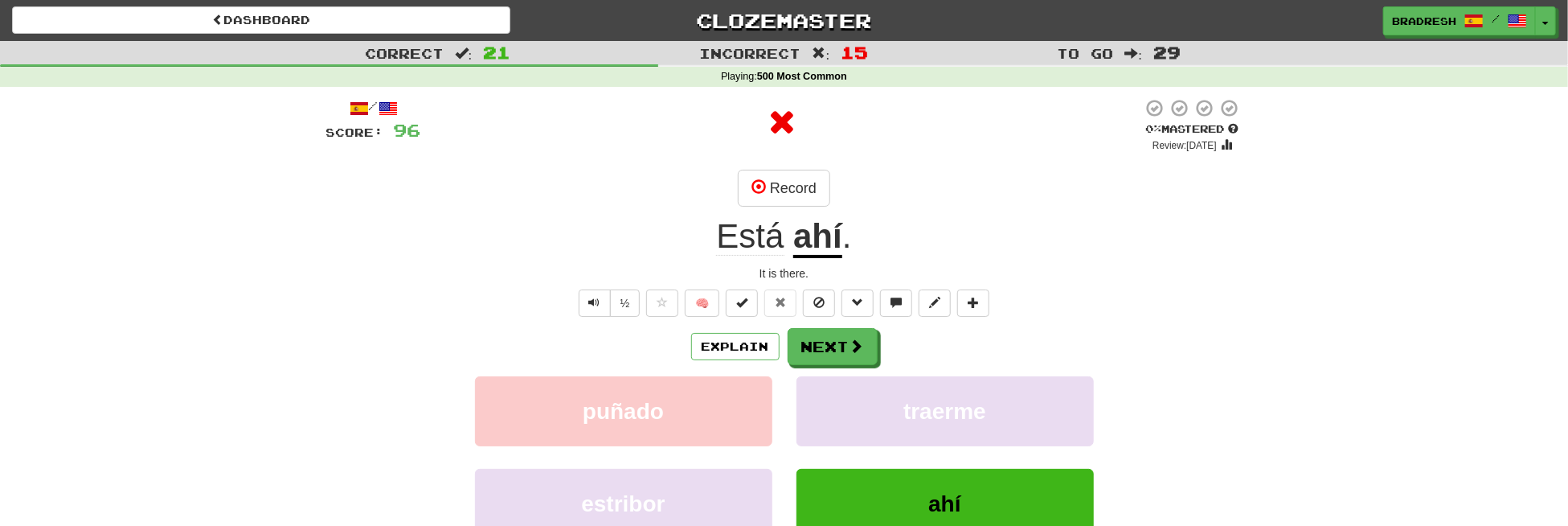
click at [782, 328] on div "Explain Next" at bounding box center [784, 346] width 916 height 37
click at [810, 335] on button "Next" at bounding box center [834, 347] width 90 height 37
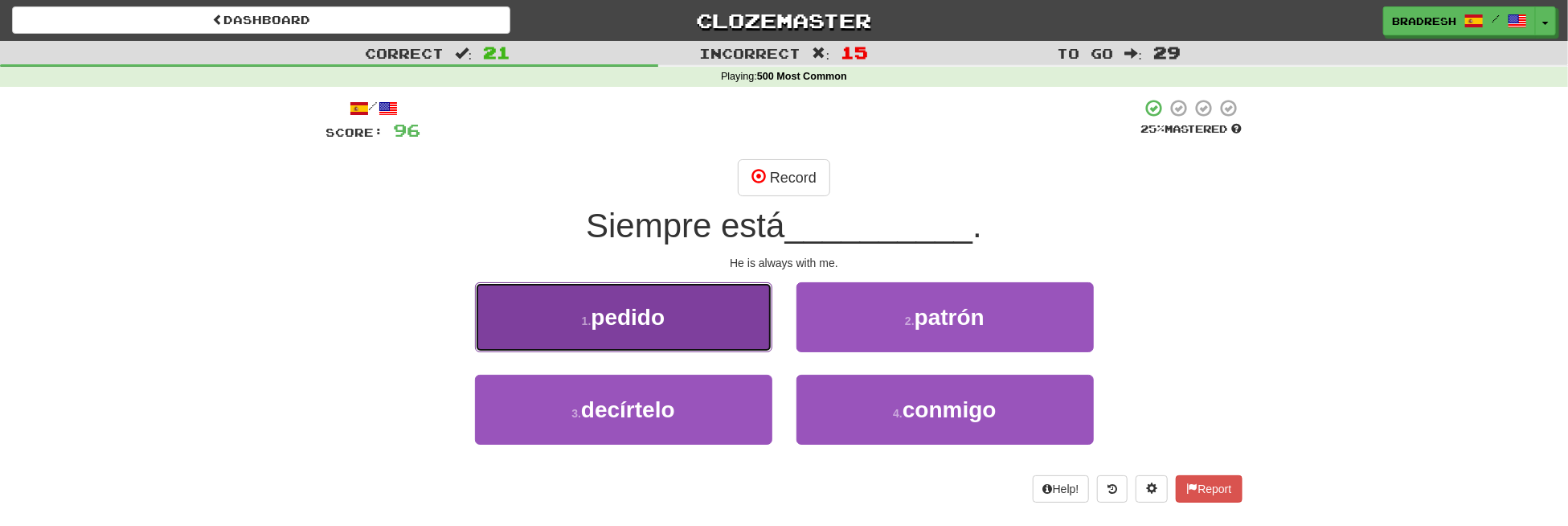
click at [734, 288] on button "1 . pedido" at bounding box center [623, 317] width 298 height 70
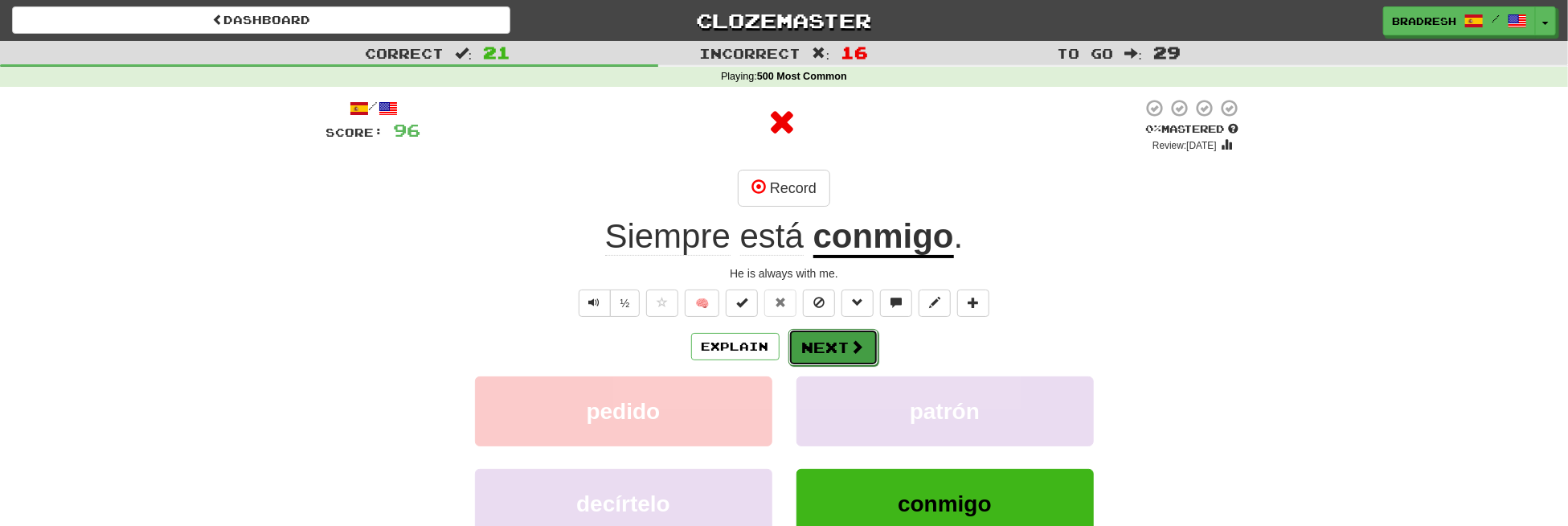
click at [830, 331] on button "Next" at bounding box center [834, 347] width 90 height 37
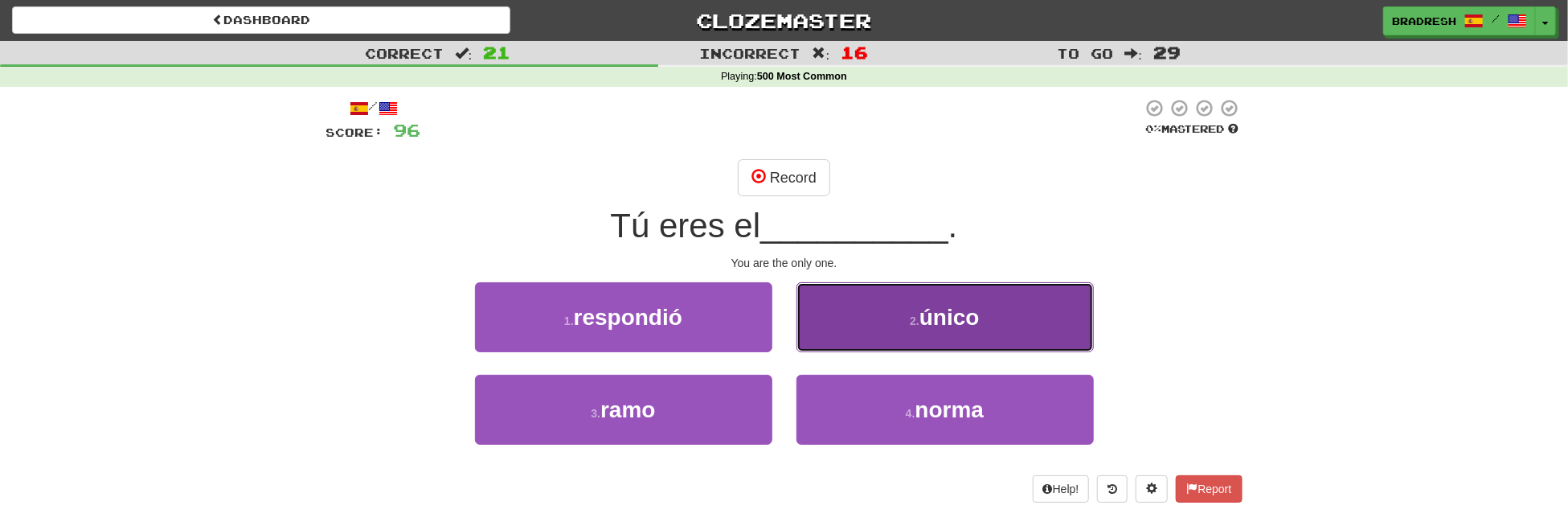
click at [814, 312] on button "2 . único" at bounding box center [945, 317] width 298 height 70
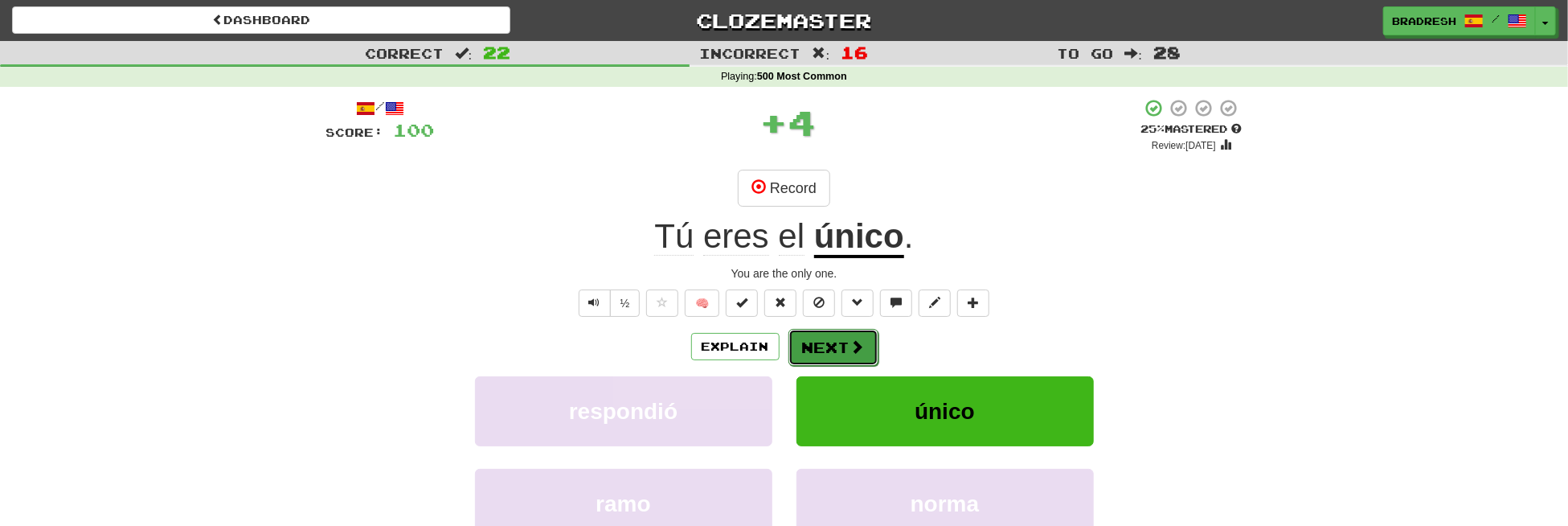
click at [819, 347] on button "Next" at bounding box center [834, 347] width 90 height 37
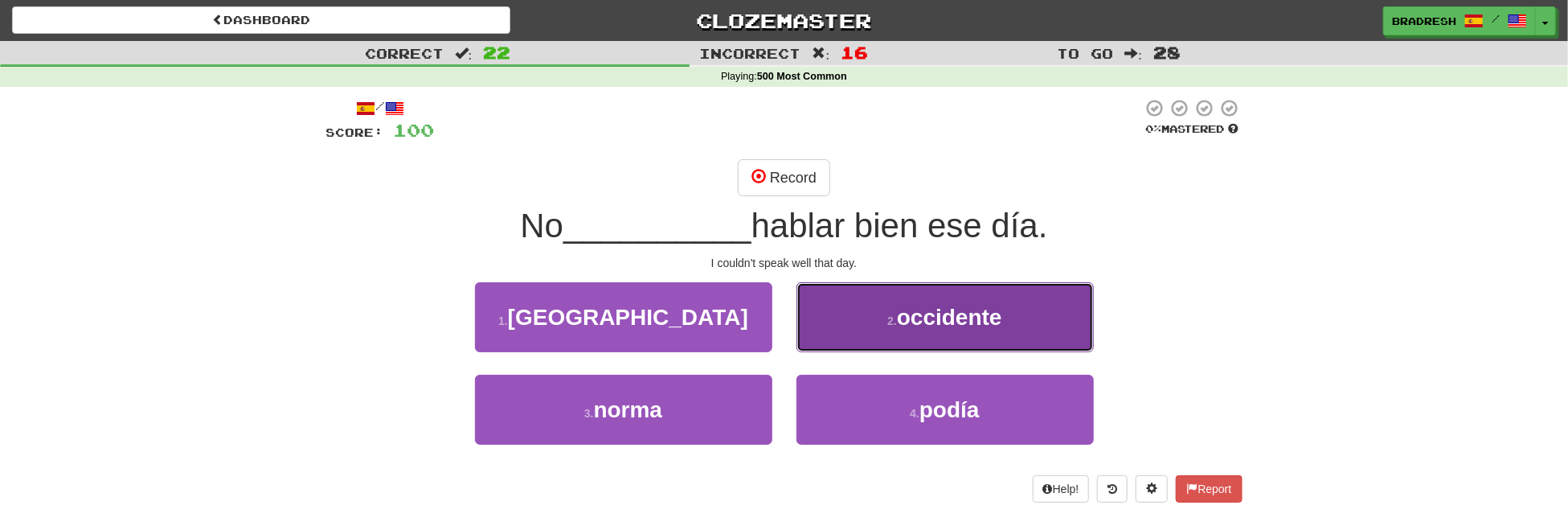
click at [945, 339] on button "2 . occidente" at bounding box center [945, 317] width 298 height 70
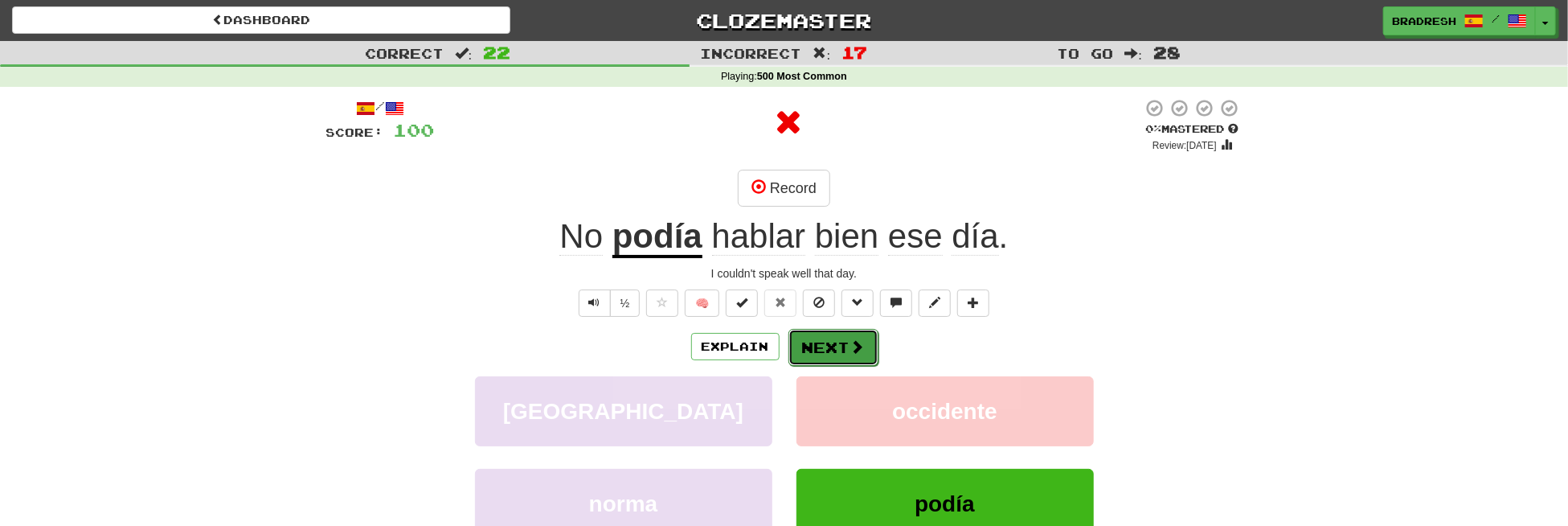
click at [855, 340] on span at bounding box center [858, 347] width 15 height 15
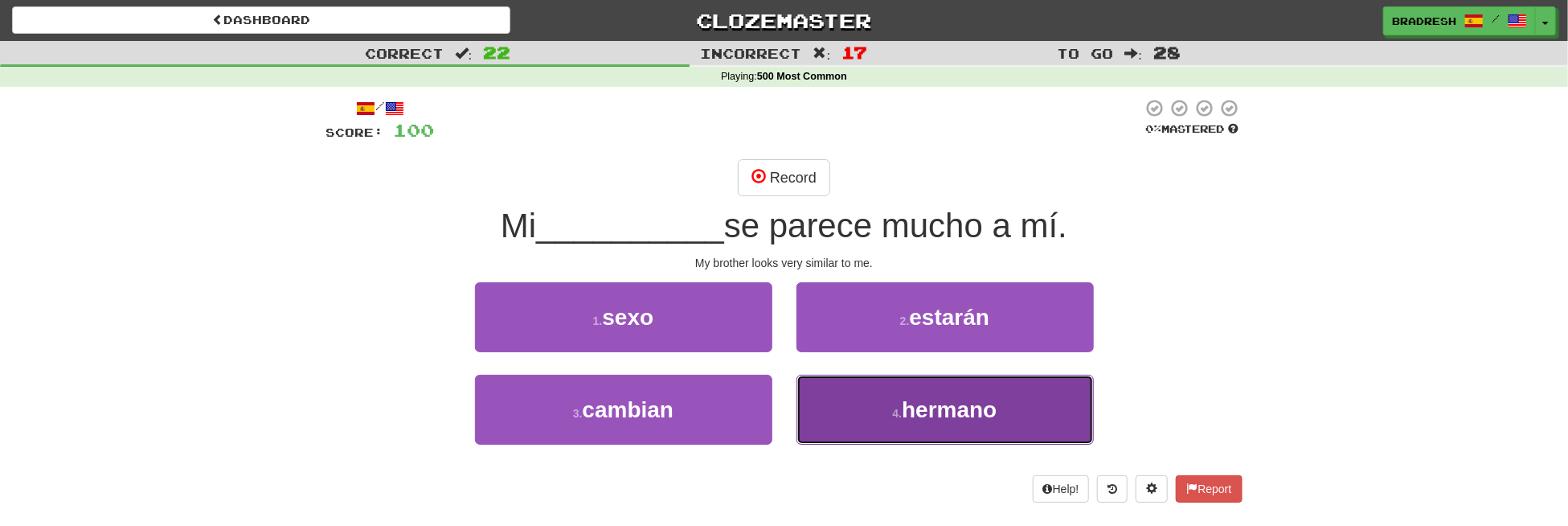
click at [935, 418] on span "hermano" at bounding box center [949, 409] width 95 height 25
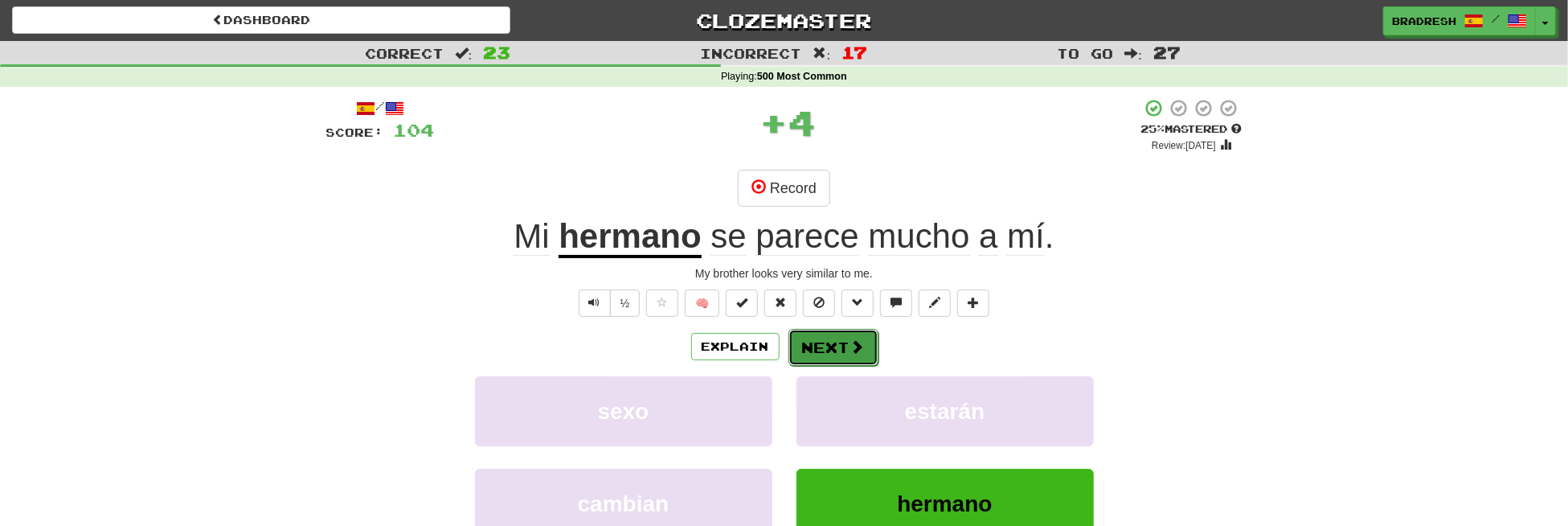
click at [824, 349] on button "Next" at bounding box center [834, 347] width 90 height 37
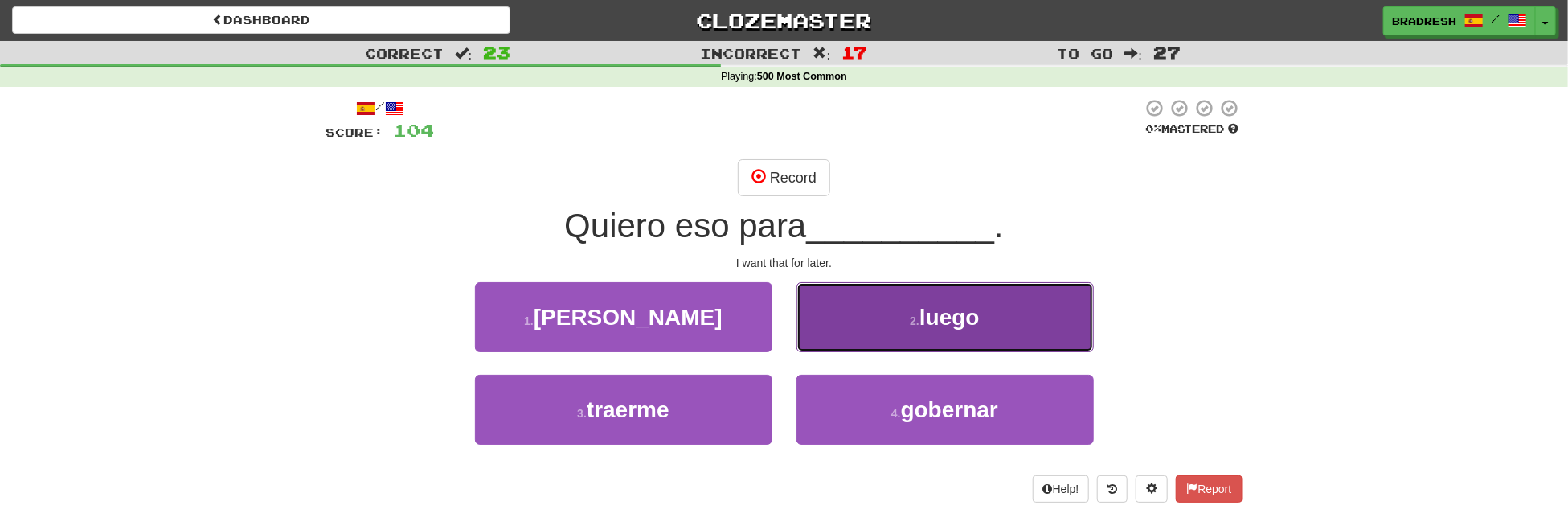
click at [830, 297] on button "2 . luego" at bounding box center [945, 317] width 298 height 70
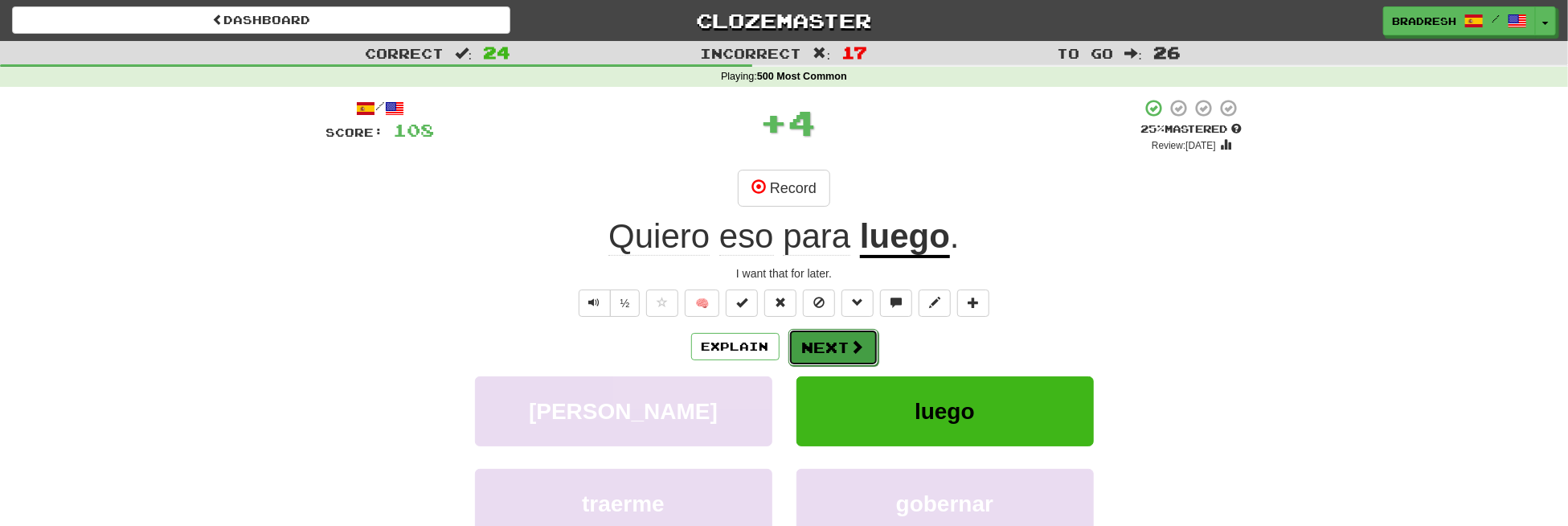
click at [838, 341] on button "Next" at bounding box center [834, 347] width 90 height 37
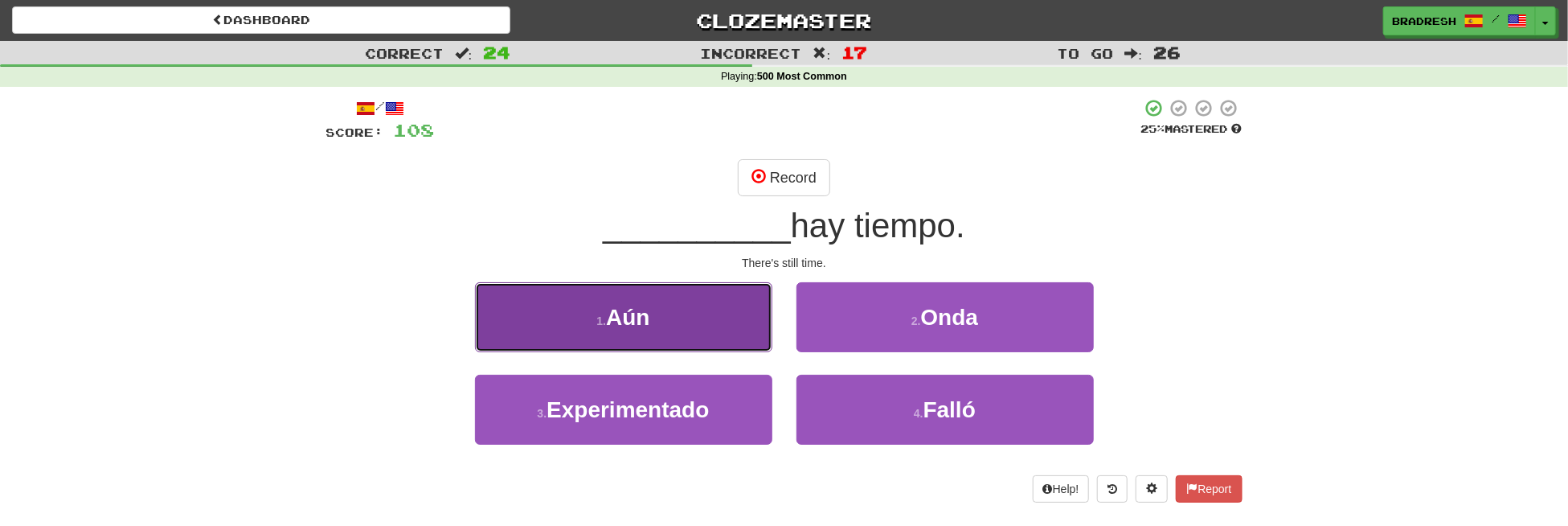
click at [754, 333] on button "1 . [GEOGRAPHIC_DATA]" at bounding box center [623, 317] width 298 height 70
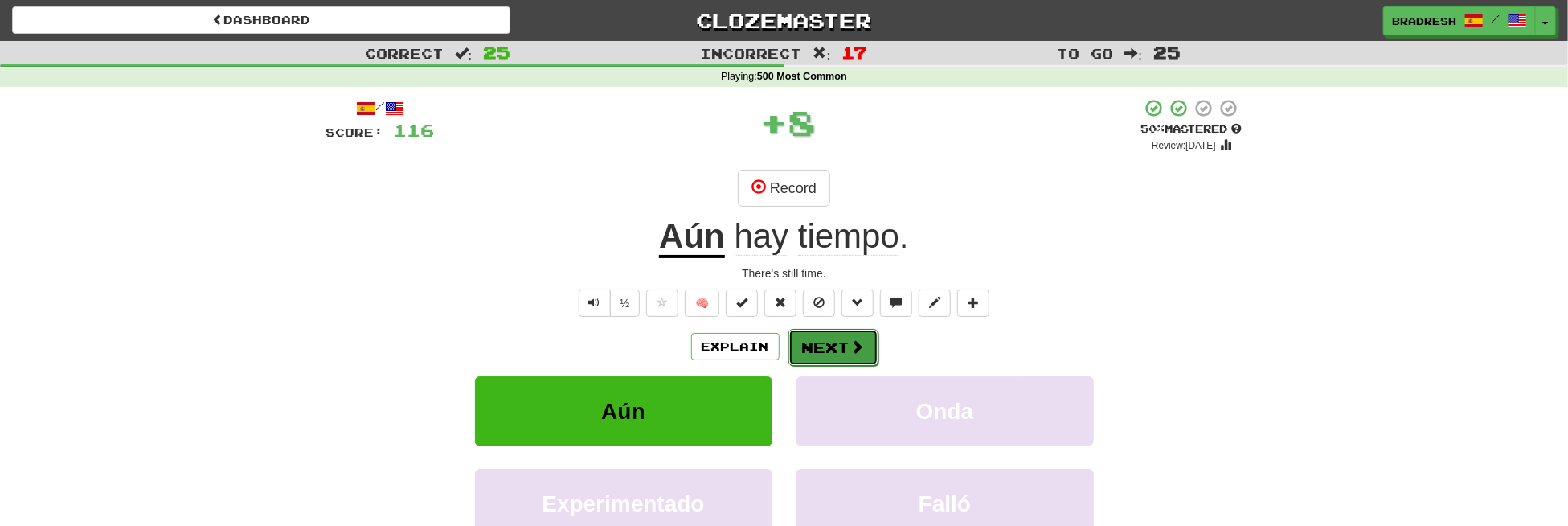
click at [828, 336] on button "Next" at bounding box center [834, 347] width 90 height 37
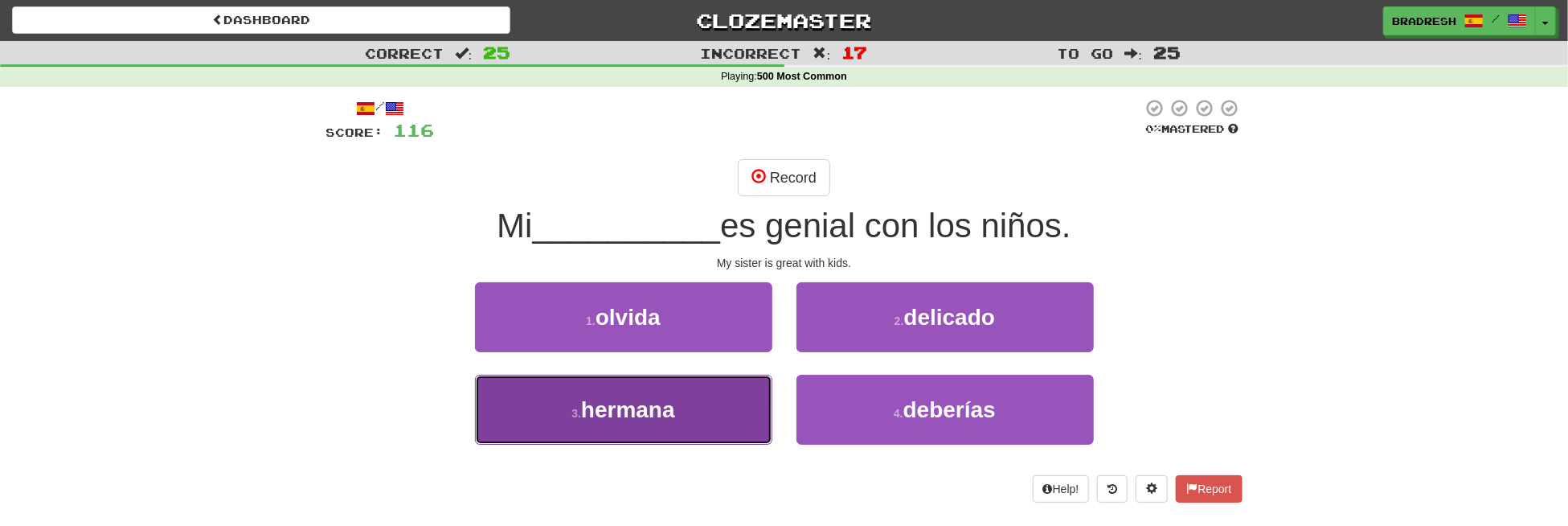
click at [666, 392] on button "3 . hermana" at bounding box center [623, 410] width 298 height 70
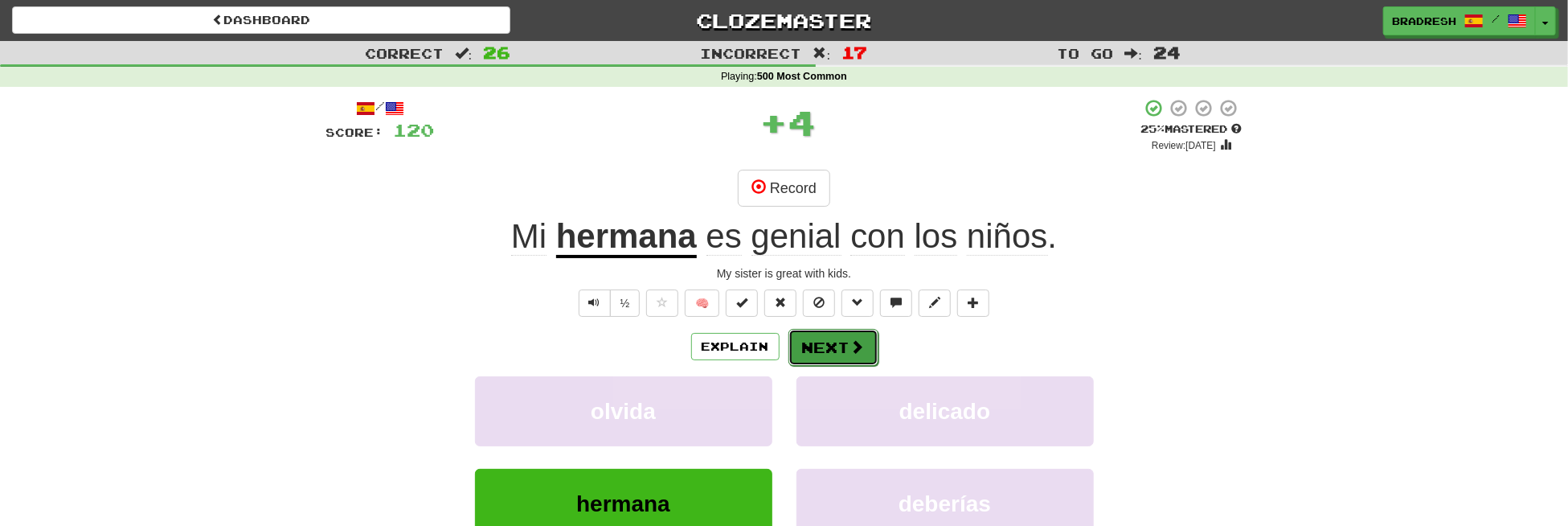
click at [853, 354] on button "Next" at bounding box center [834, 347] width 90 height 37
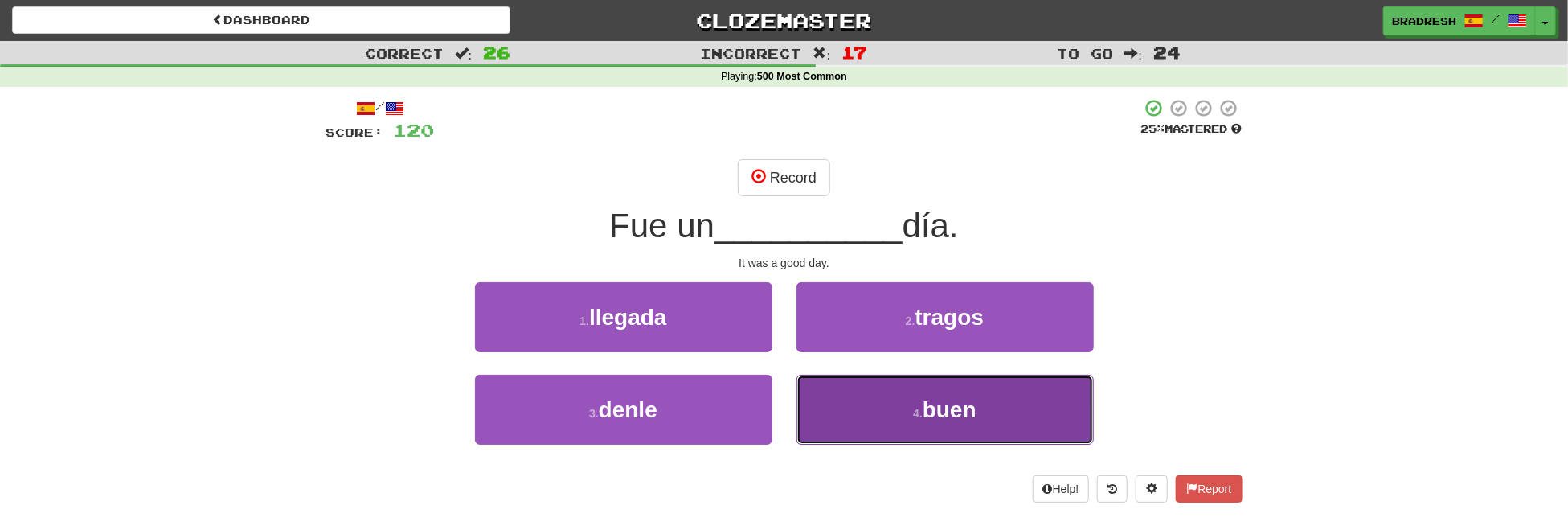
click at [886, 401] on button "4 . buen" at bounding box center [945, 410] width 298 height 70
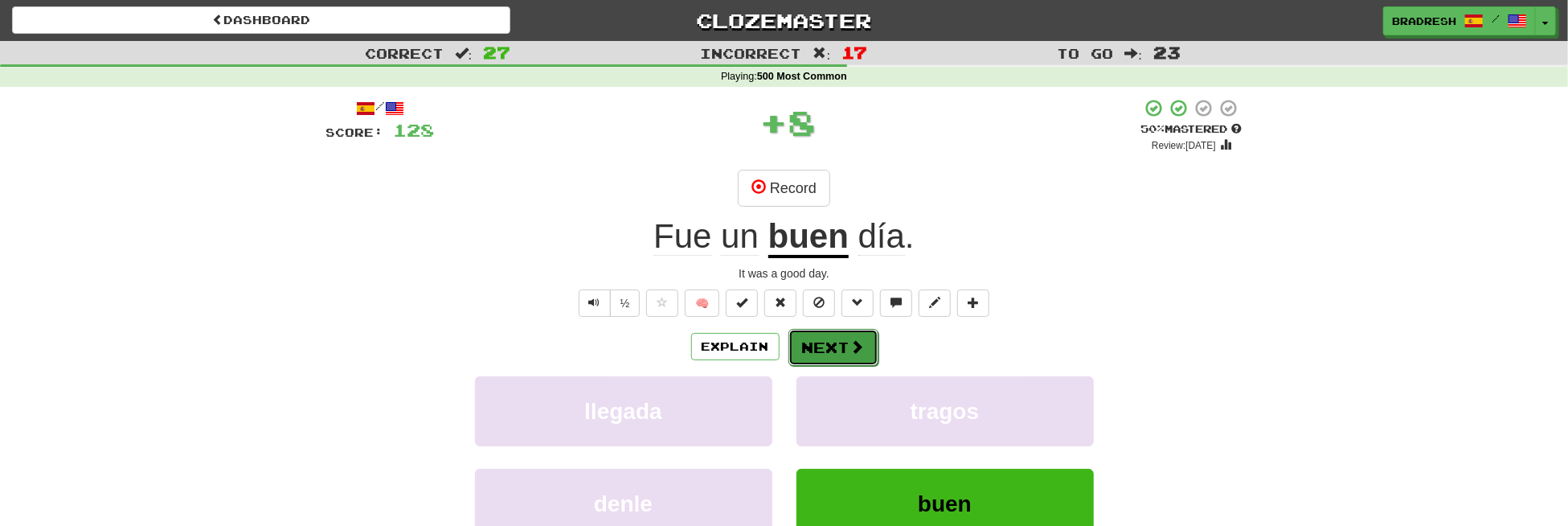
click at [834, 347] on button "Next" at bounding box center [834, 347] width 90 height 37
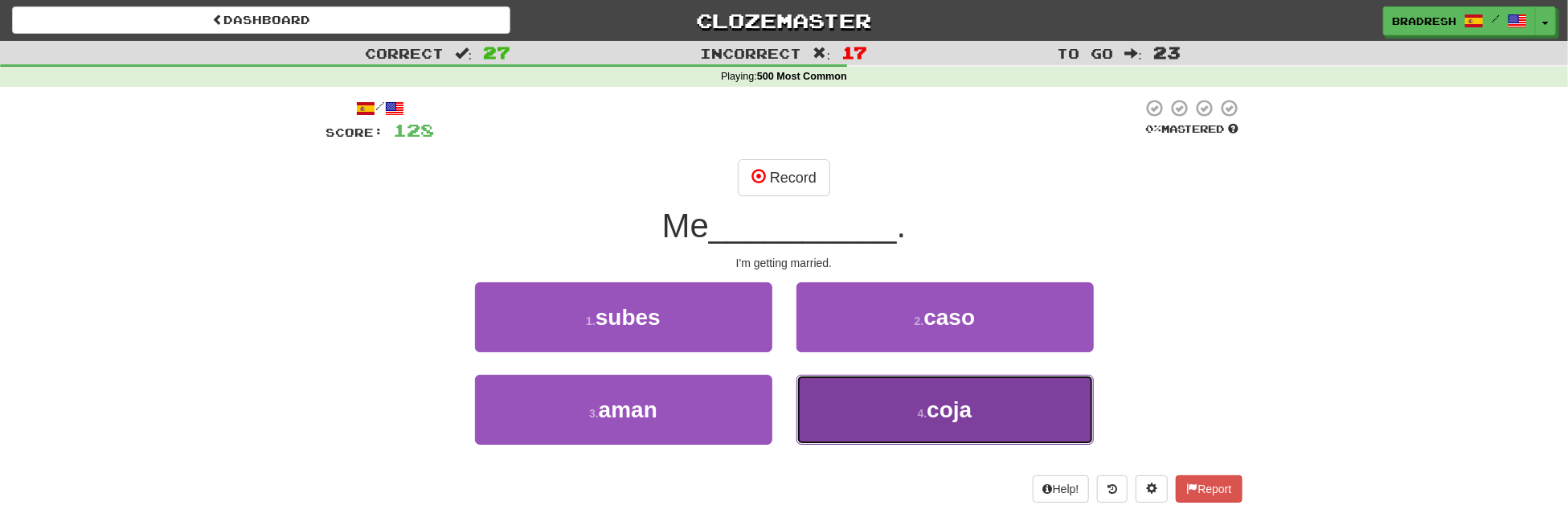
click at [854, 410] on button "4 . [GEOGRAPHIC_DATA]" at bounding box center [945, 410] width 298 height 70
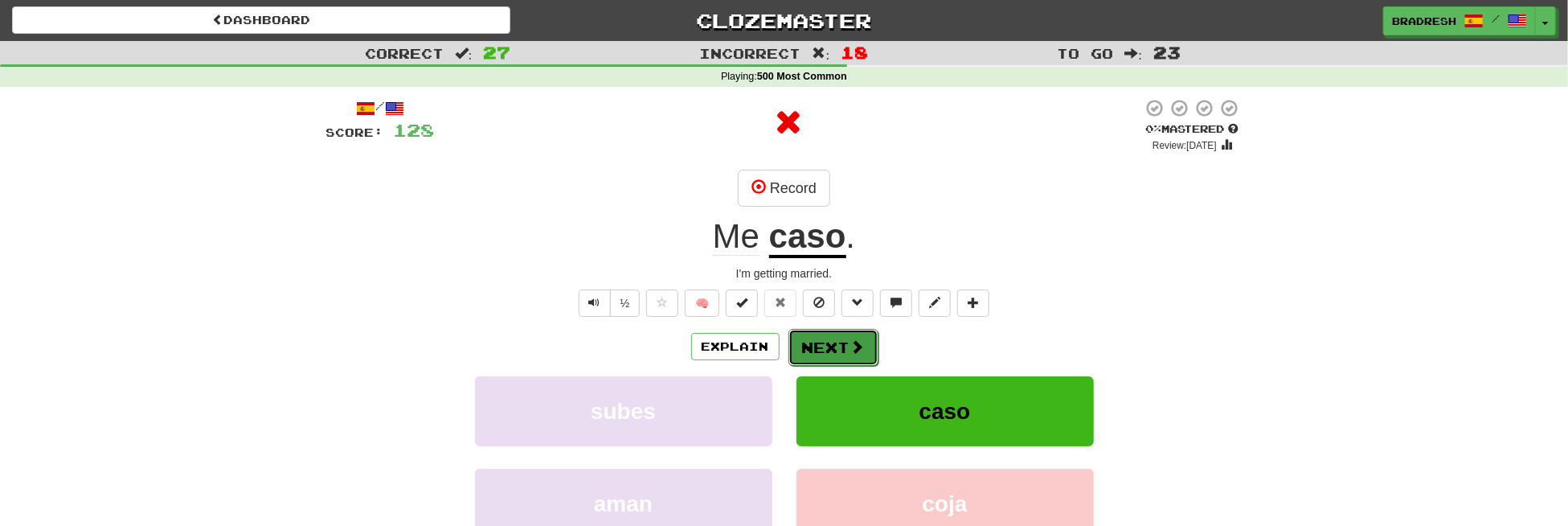
click at [826, 357] on button "Next" at bounding box center [834, 347] width 90 height 37
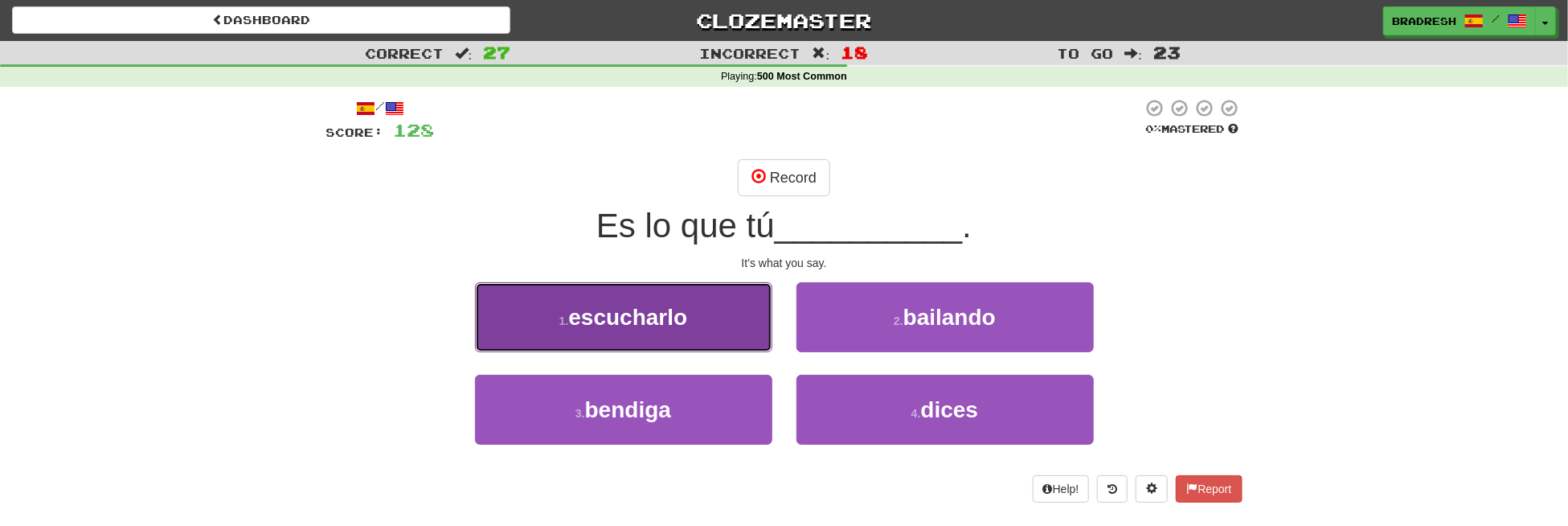
click at [739, 293] on button "1 . [GEOGRAPHIC_DATA]" at bounding box center [623, 317] width 298 height 70
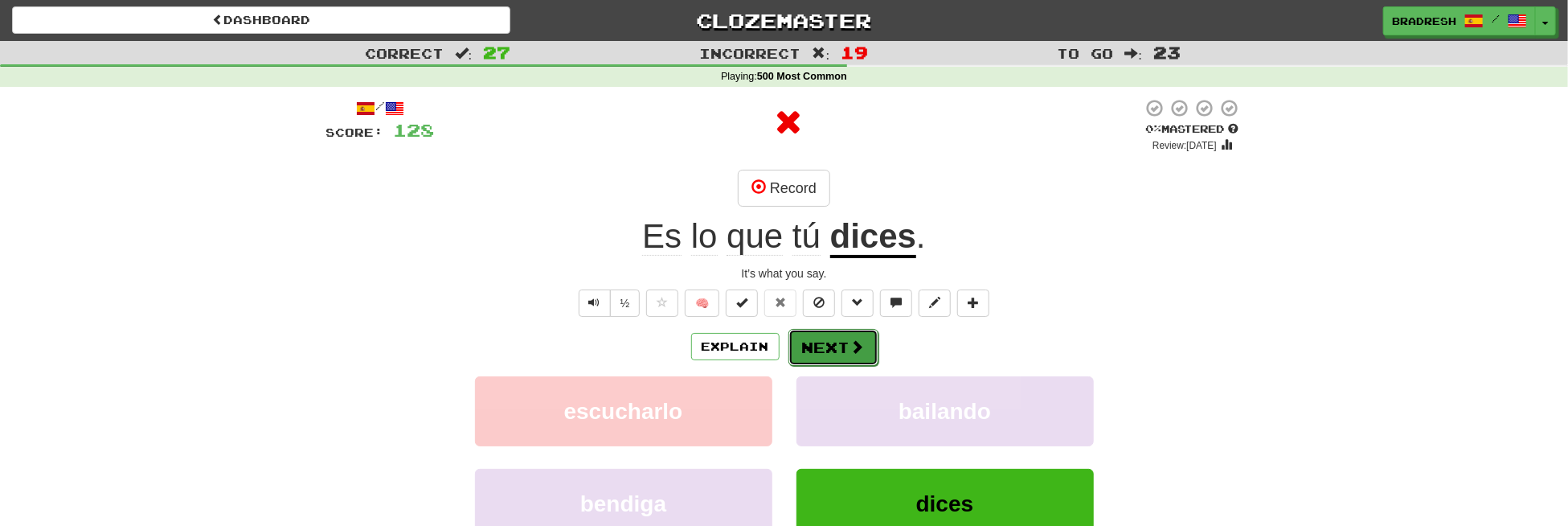
click at [865, 344] on button "Next" at bounding box center [834, 347] width 90 height 37
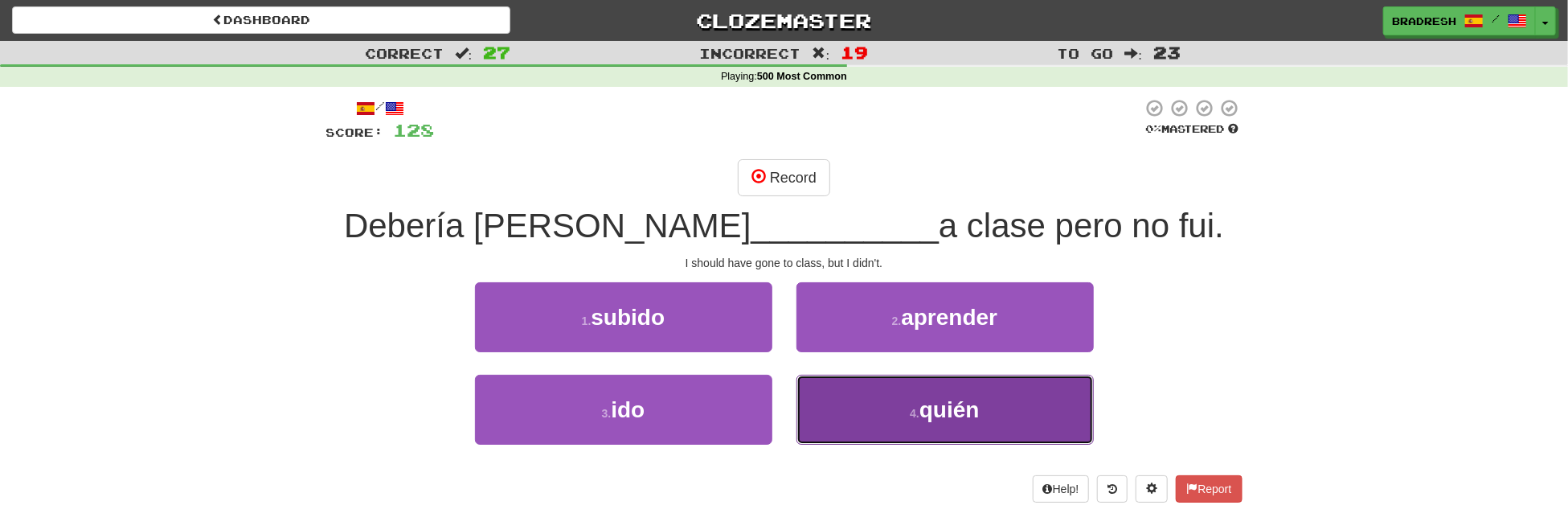
click at [954, 414] on span "quién" at bounding box center [950, 409] width 60 height 25
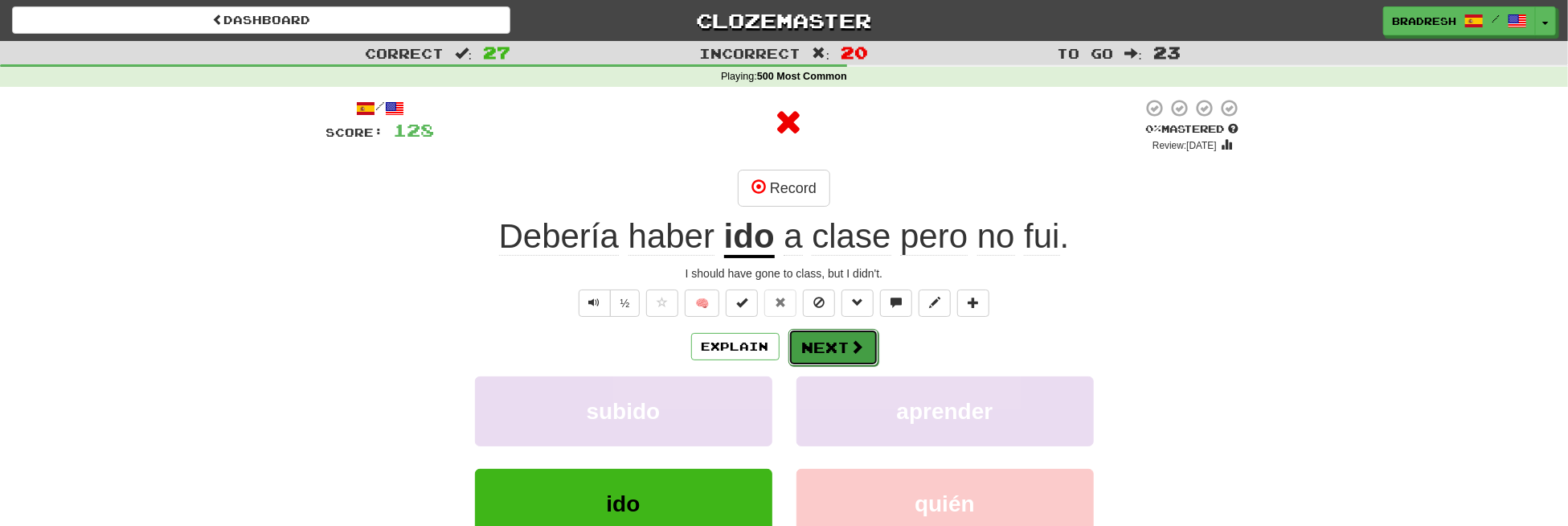
click at [849, 355] on button "Next" at bounding box center [834, 347] width 90 height 37
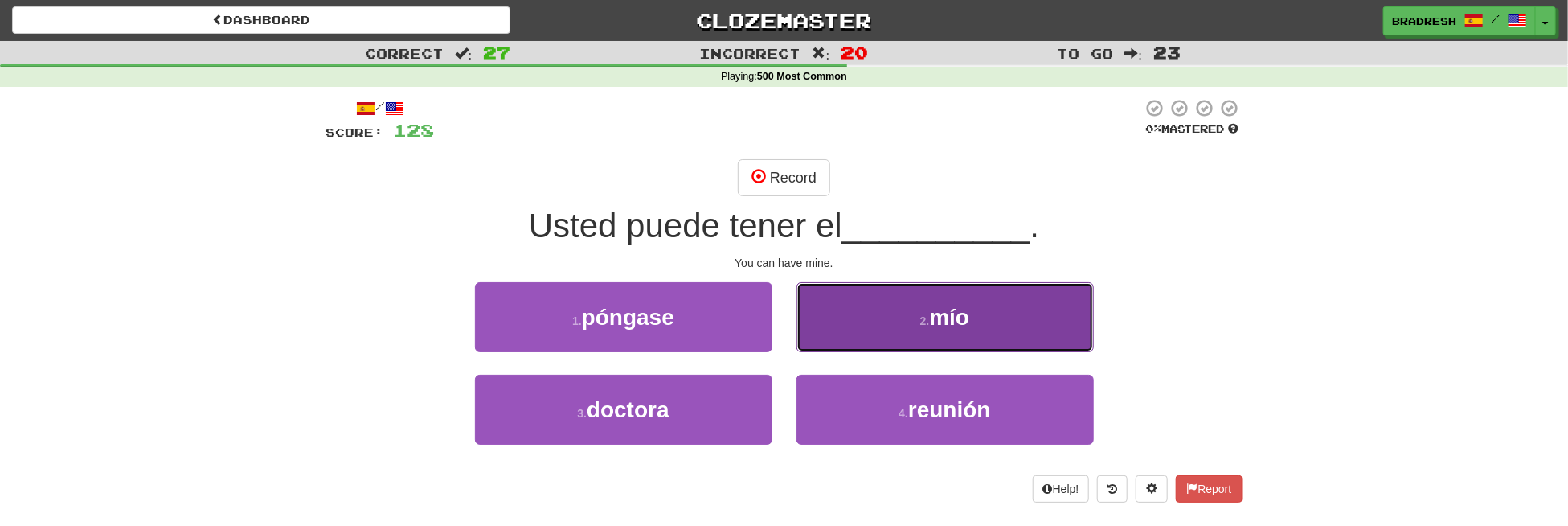
click at [908, 322] on button "2 . mío" at bounding box center [945, 317] width 298 height 70
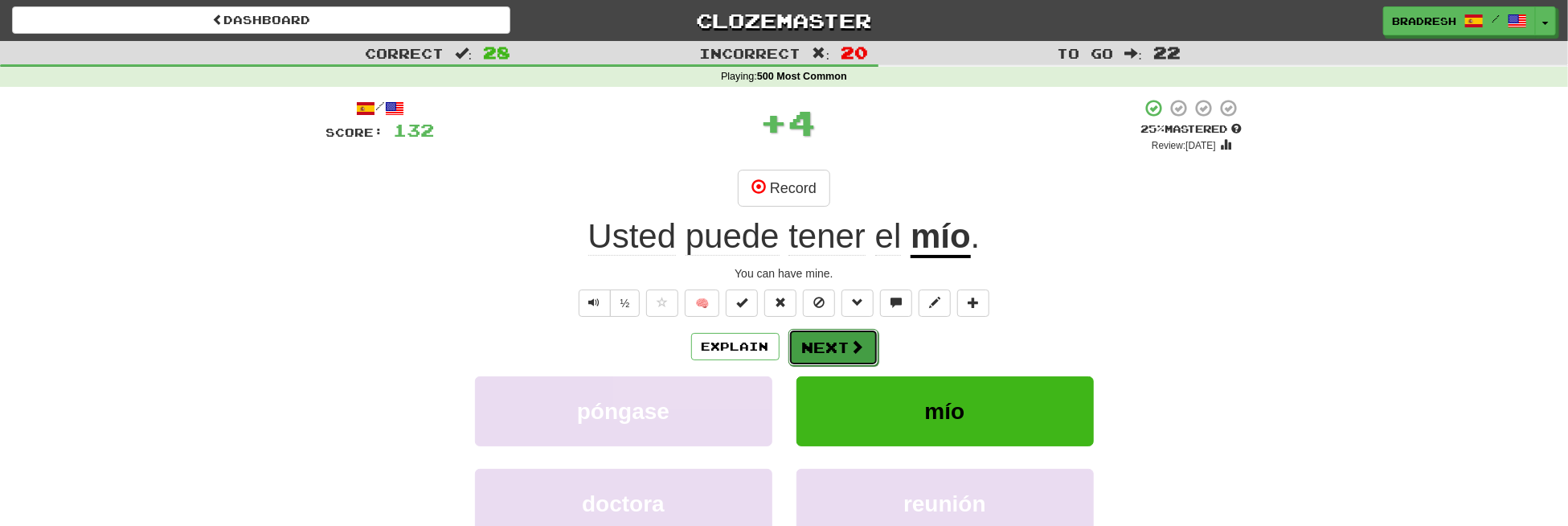
click at [844, 339] on button "Next" at bounding box center [834, 347] width 90 height 37
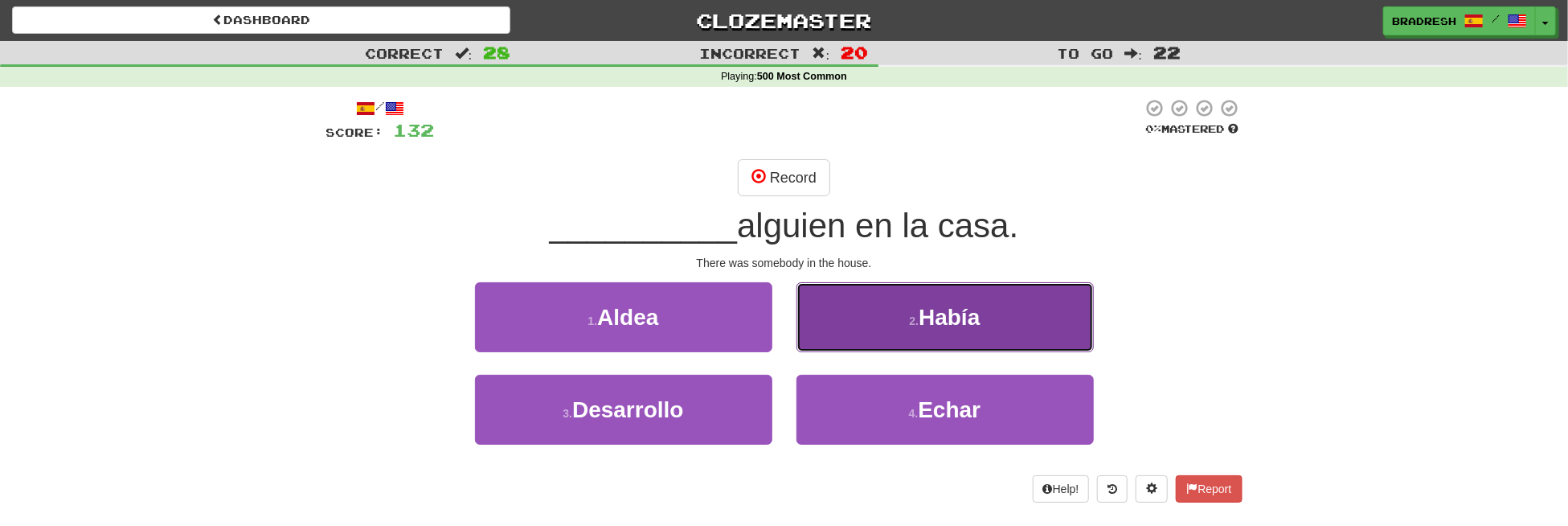
click at [919, 297] on button "2 . Había" at bounding box center [945, 317] width 298 height 70
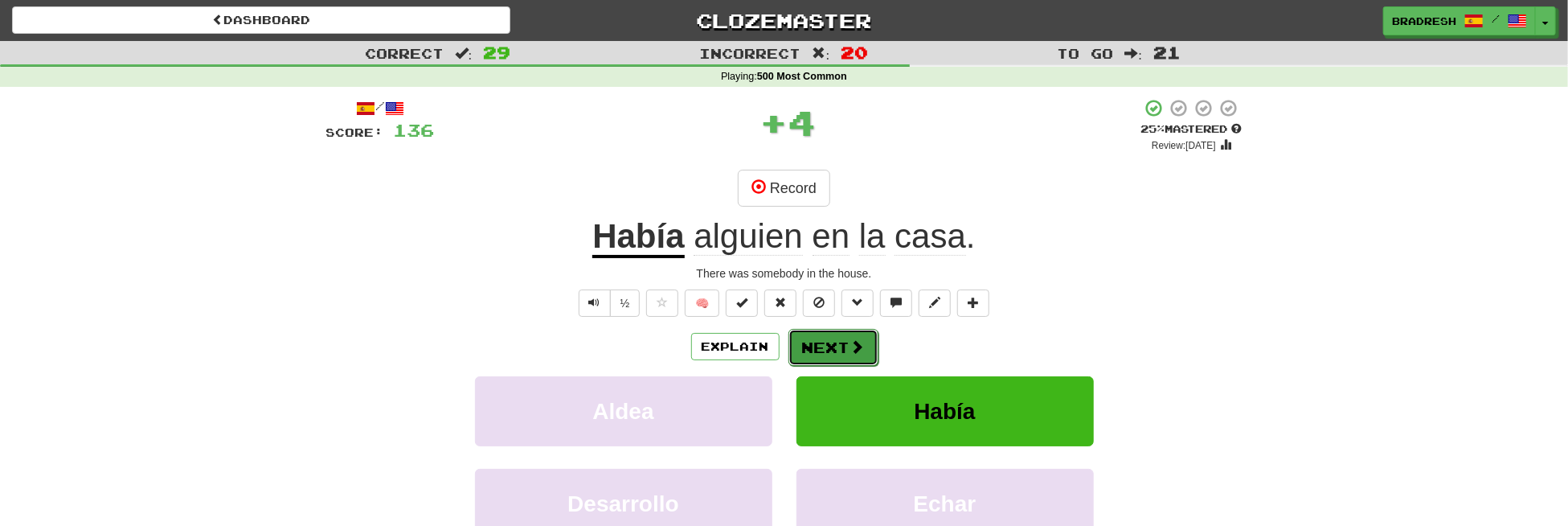
click at [844, 339] on button "Next" at bounding box center [834, 347] width 90 height 37
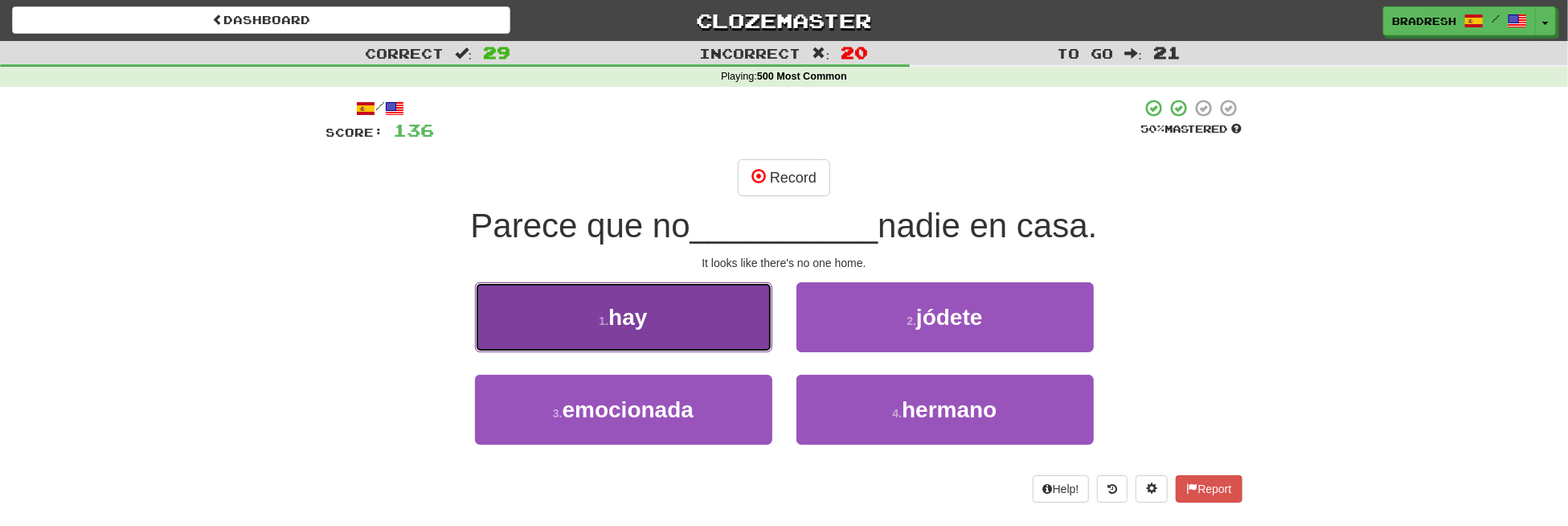
click at [674, 328] on button "1 . hay" at bounding box center [623, 317] width 298 height 70
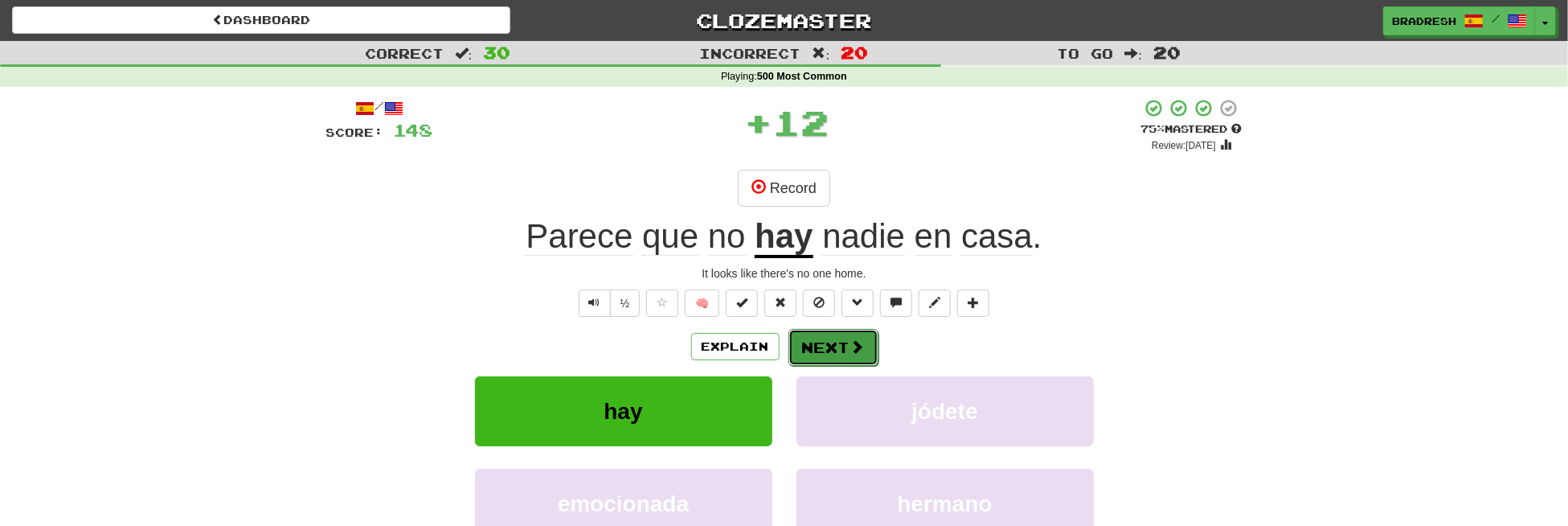
click at [854, 346] on span at bounding box center [858, 347] width 15 height 15
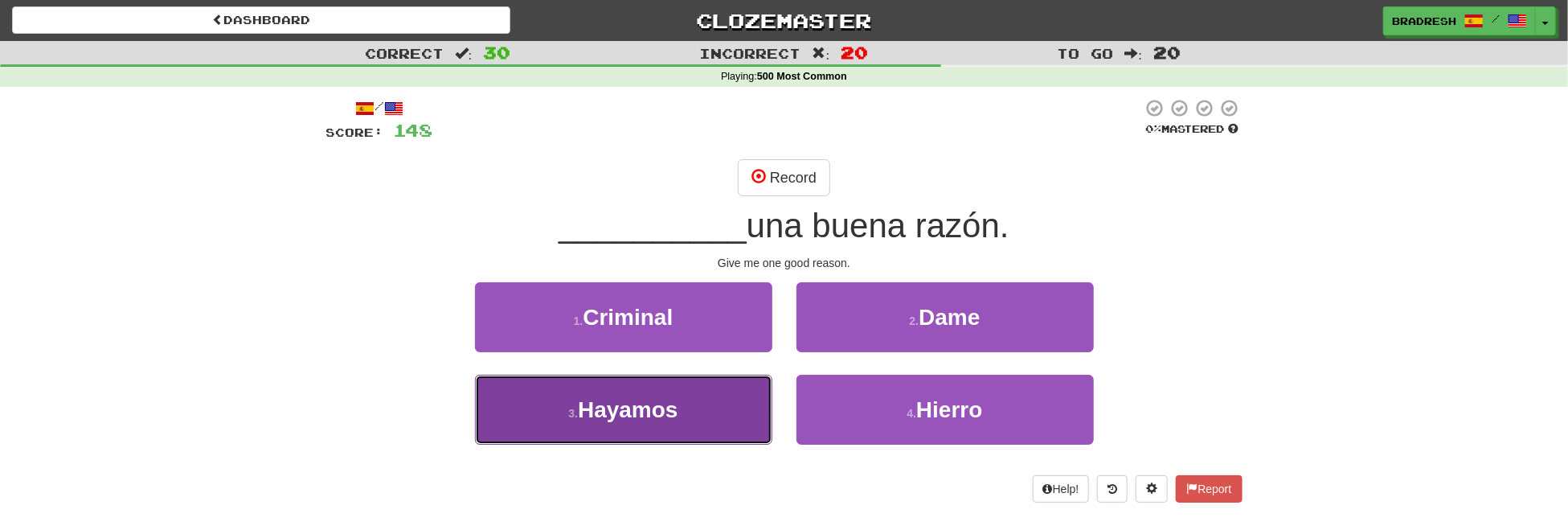
click at [713, 416] on button "3 . [GEOGRAPHIC_DATA]" at bounding box center [623, 410] width 298 height 70
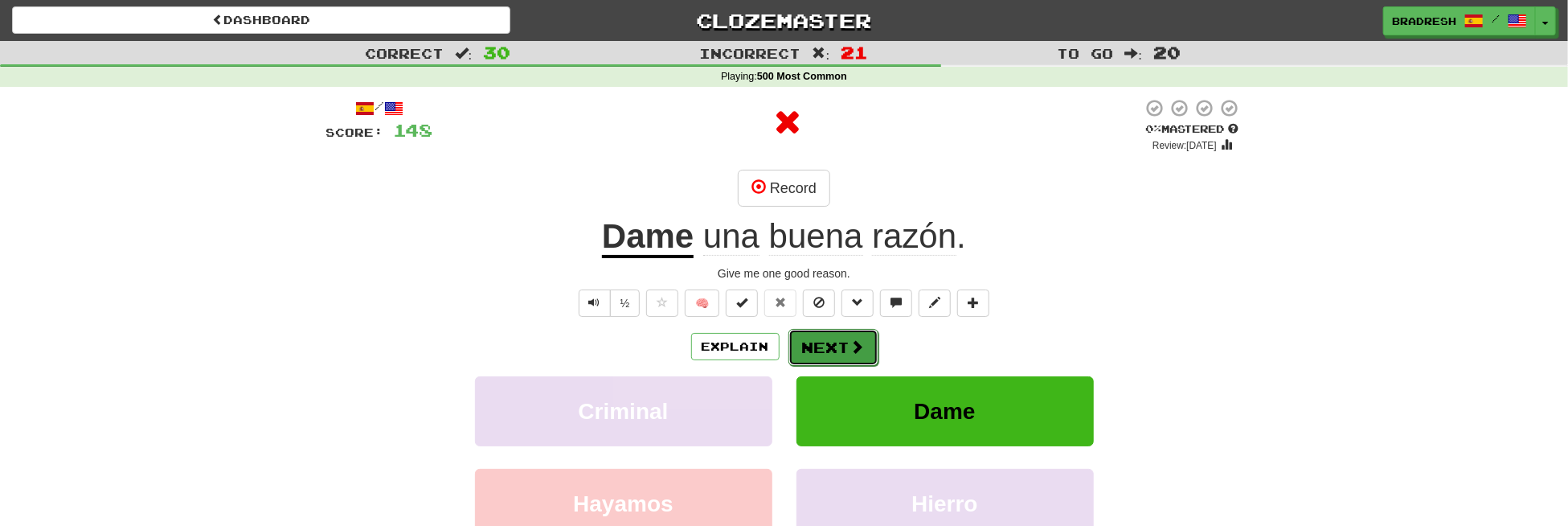
click at [822, 350] on button "Next" at bounding box center [834, 347] width 90 height 37
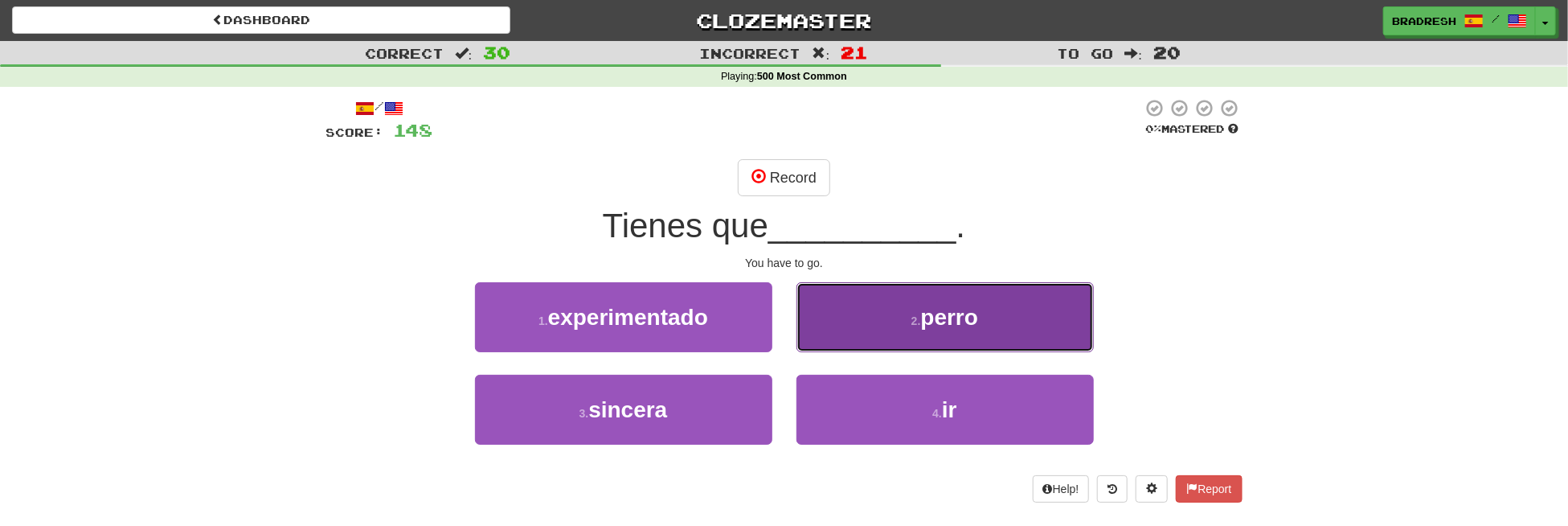
click at [857, 312] on button "2 . perro" at bounding box center [945, 317] width 298 height 70
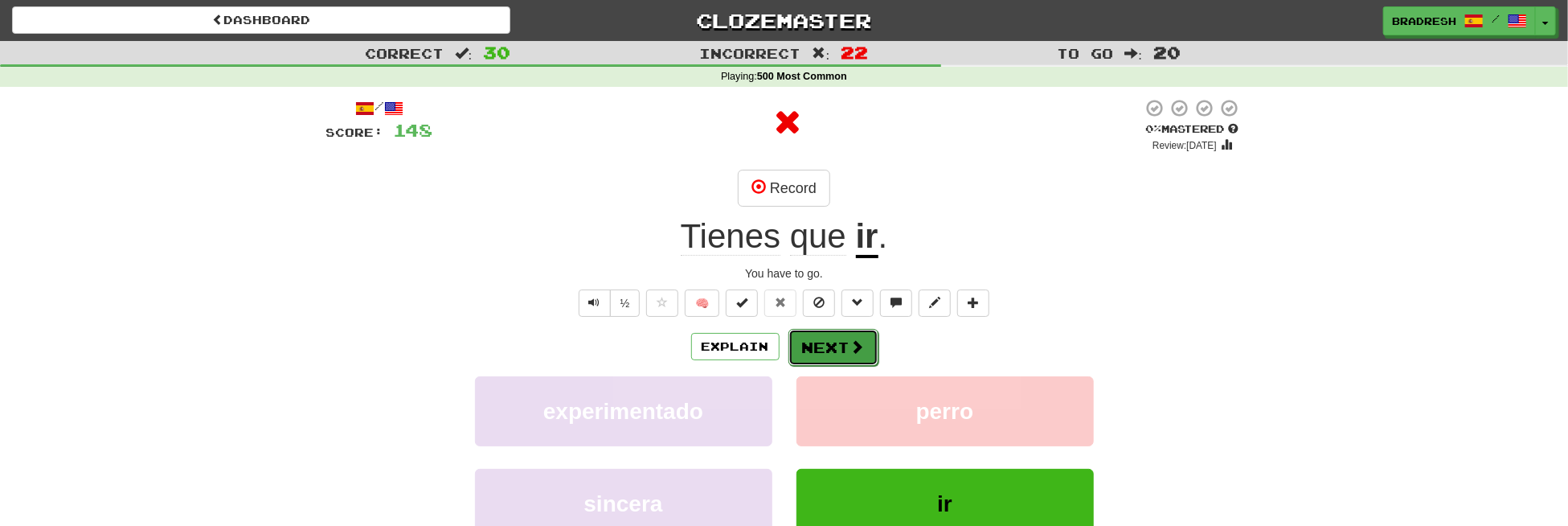
click at [848, 332] on button "Next" at bounding box center [834, 347] width 90 height 37
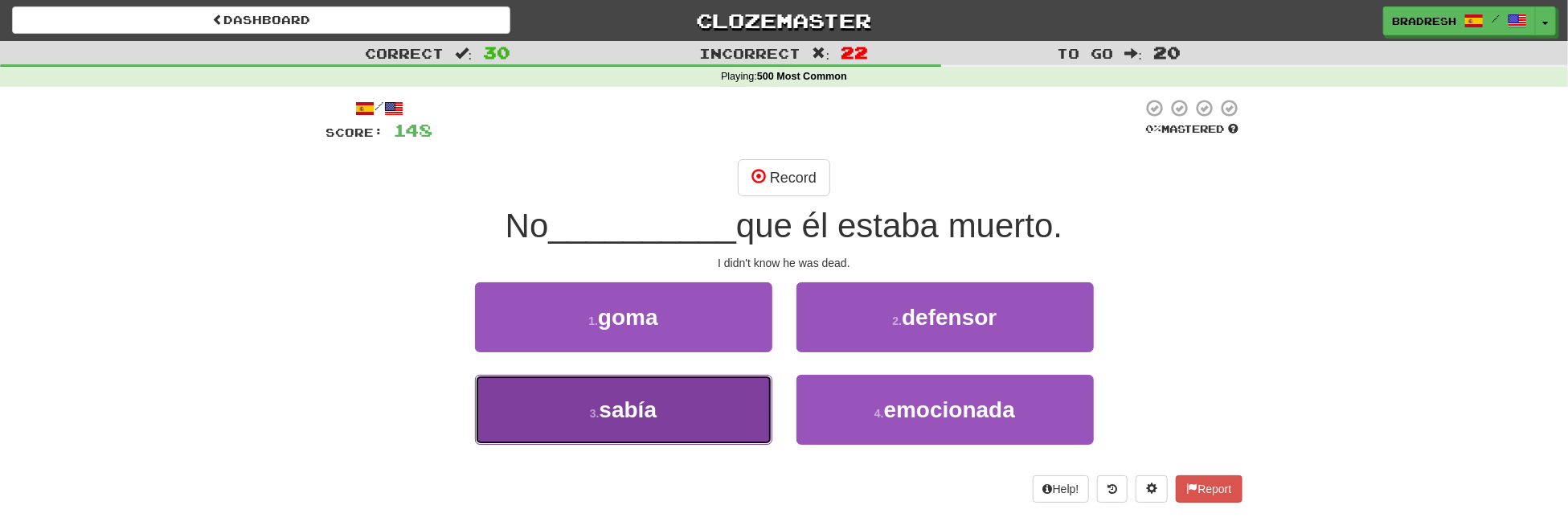
click at [699, 404] on button "3 . [PERSON_NAME]" at bounding box center [623, 410] width 298 height 70
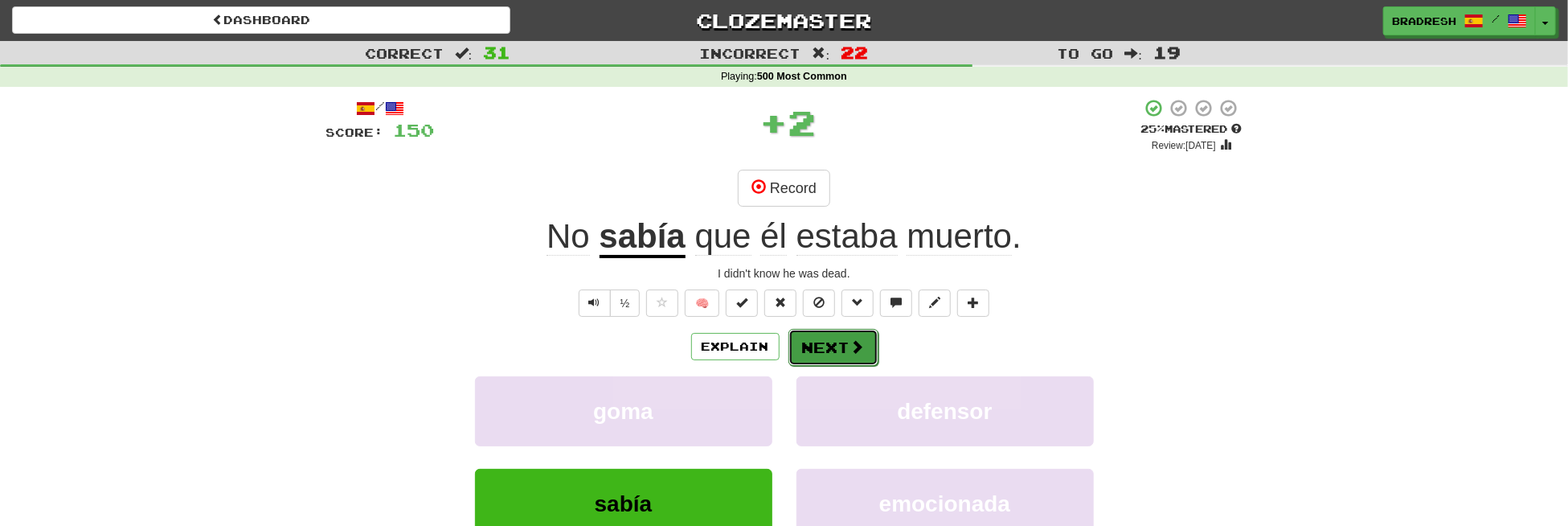
click at [813, 348] on button "Next" at bounding box center [834, 347] width 90 height 37
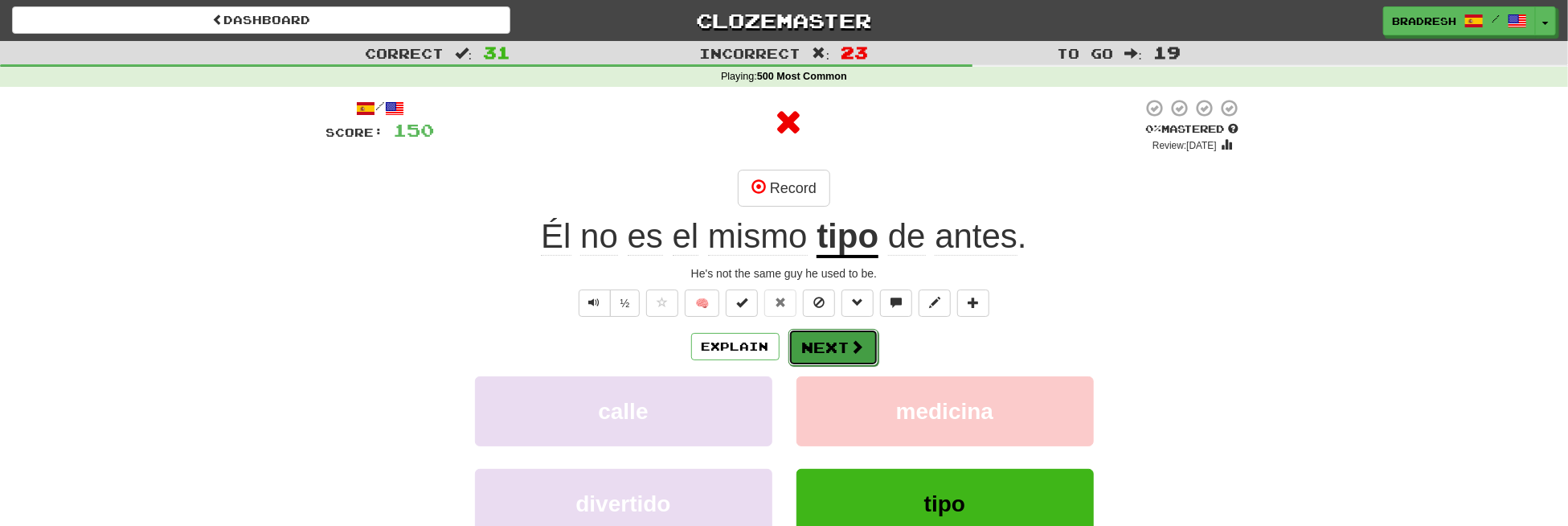
click at [803, 334] on button "Next" at bounding box center [834, 347] width 90 height 37
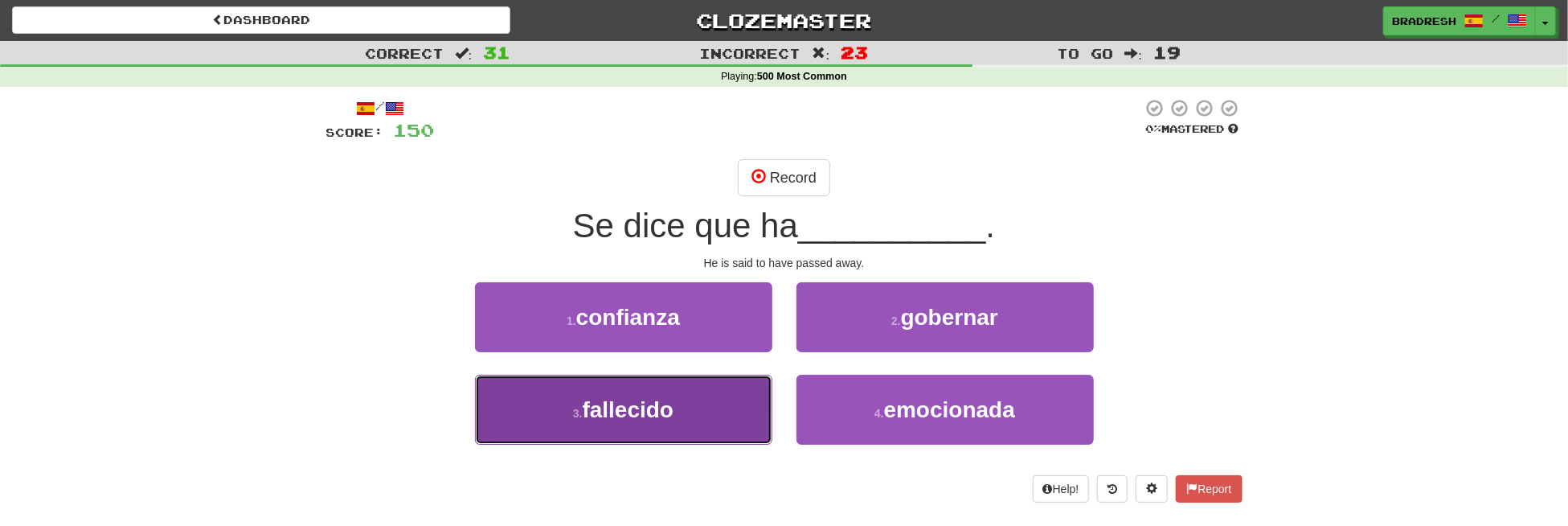
click at [712, 403] on button "3 . fallecido" at bounding box center [623, 410] width 298 height 70
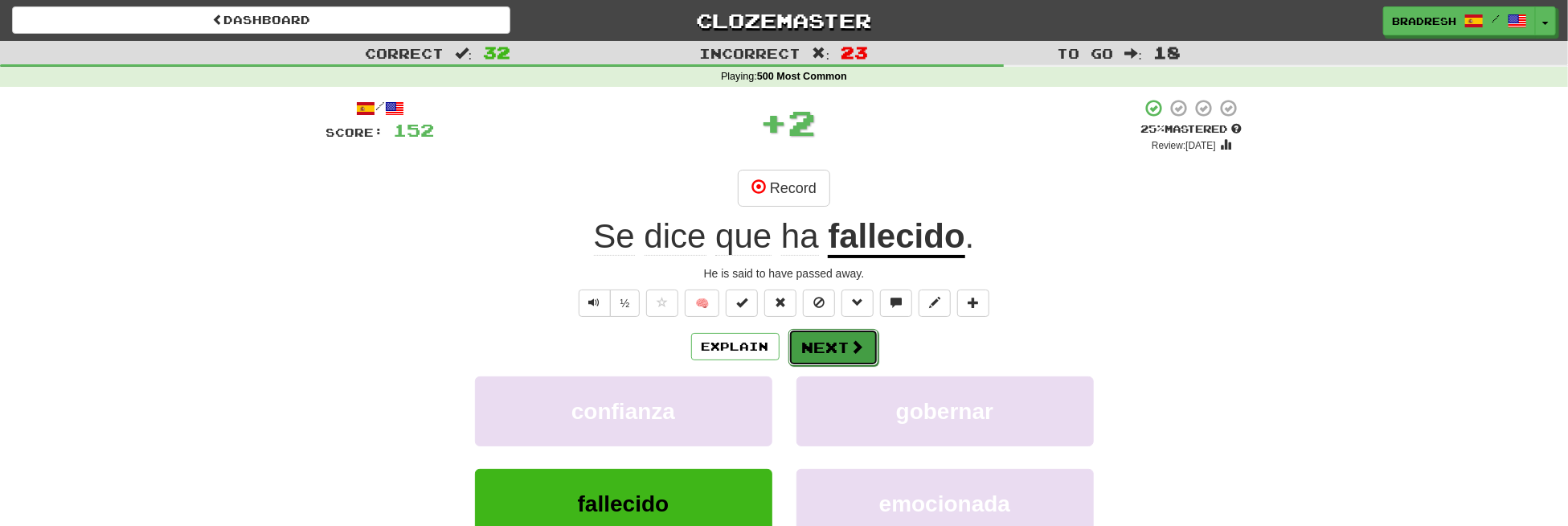
click at [826, 351] on button "Next" at bounding box center [834, 347] width 90 height 37
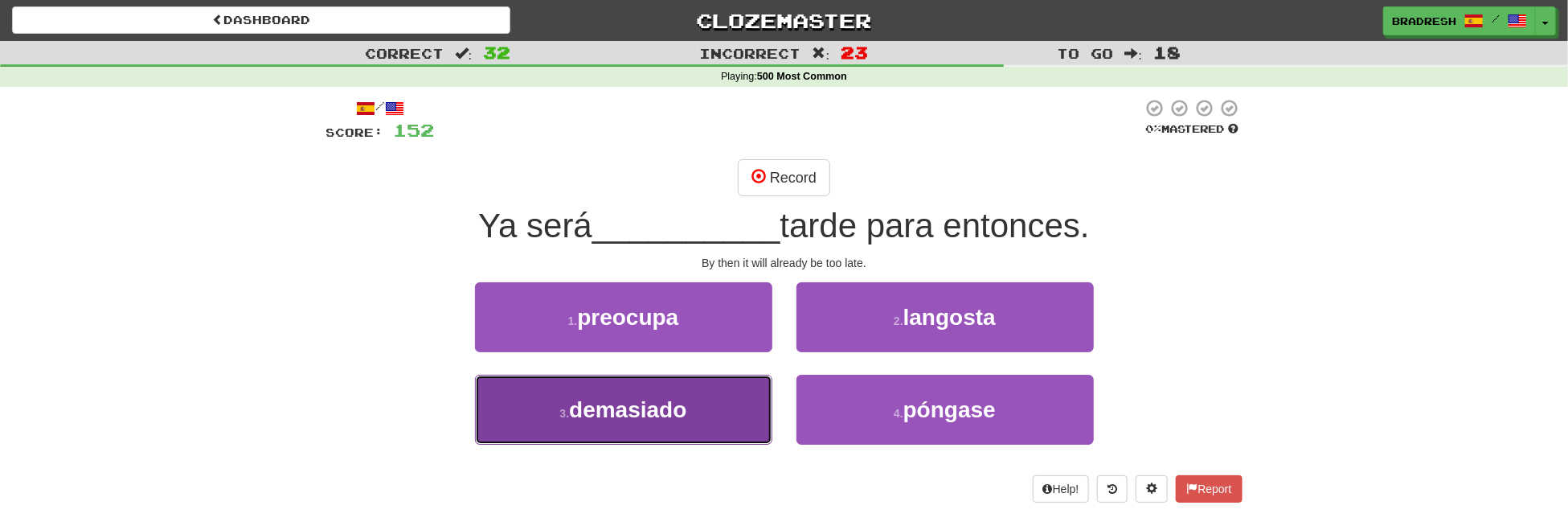
click at [679, 397] on span "demasiado" at bounding box center [627, 409] width 117 height 25
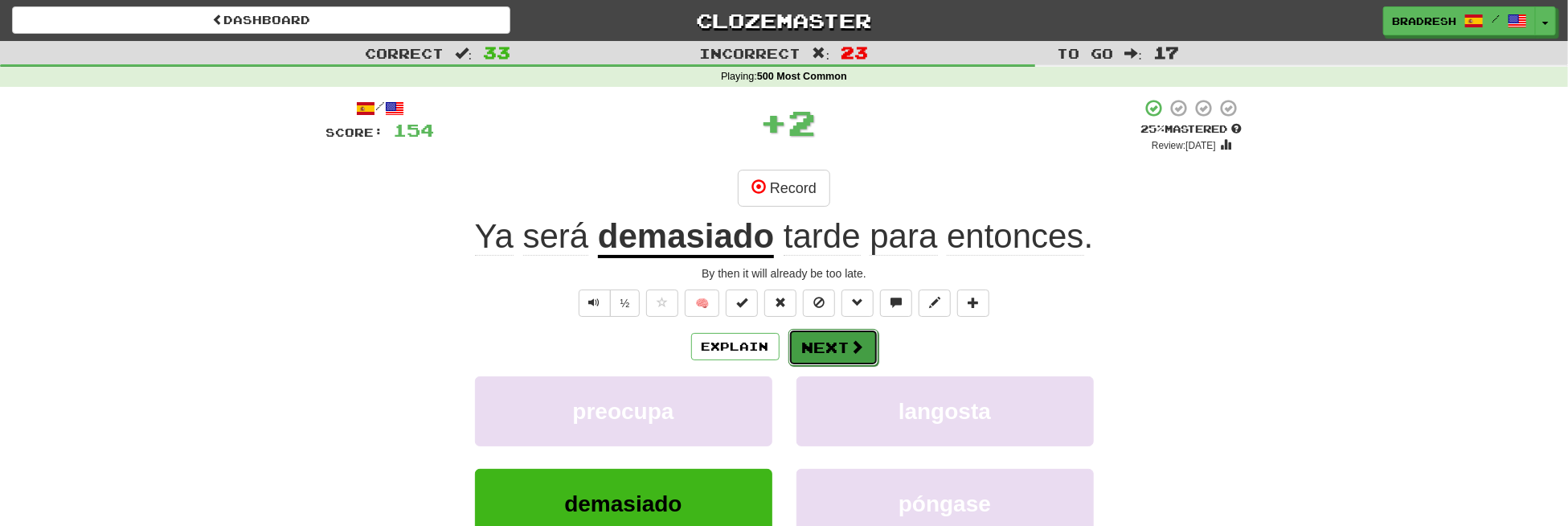
click at [826, 348] on button "Next" at bounding box center [834, 347] width 90 height 37
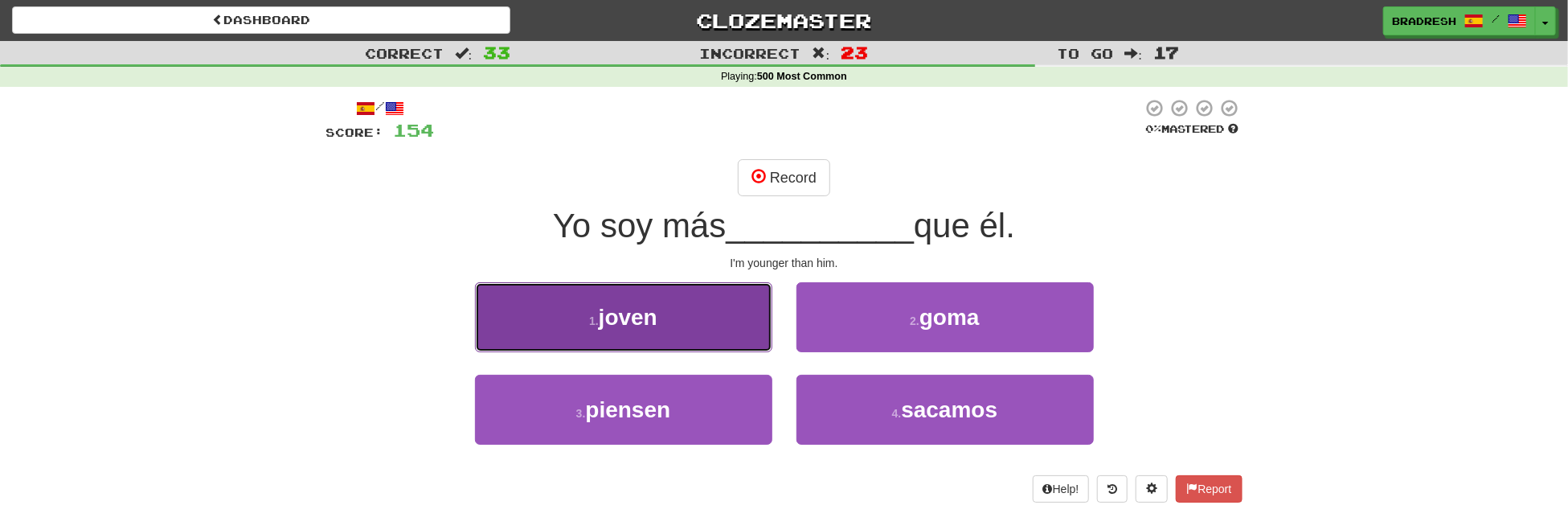
click at [662, 321] on button "1 . joven" at bounding box center [623, 317] width 298 height 70
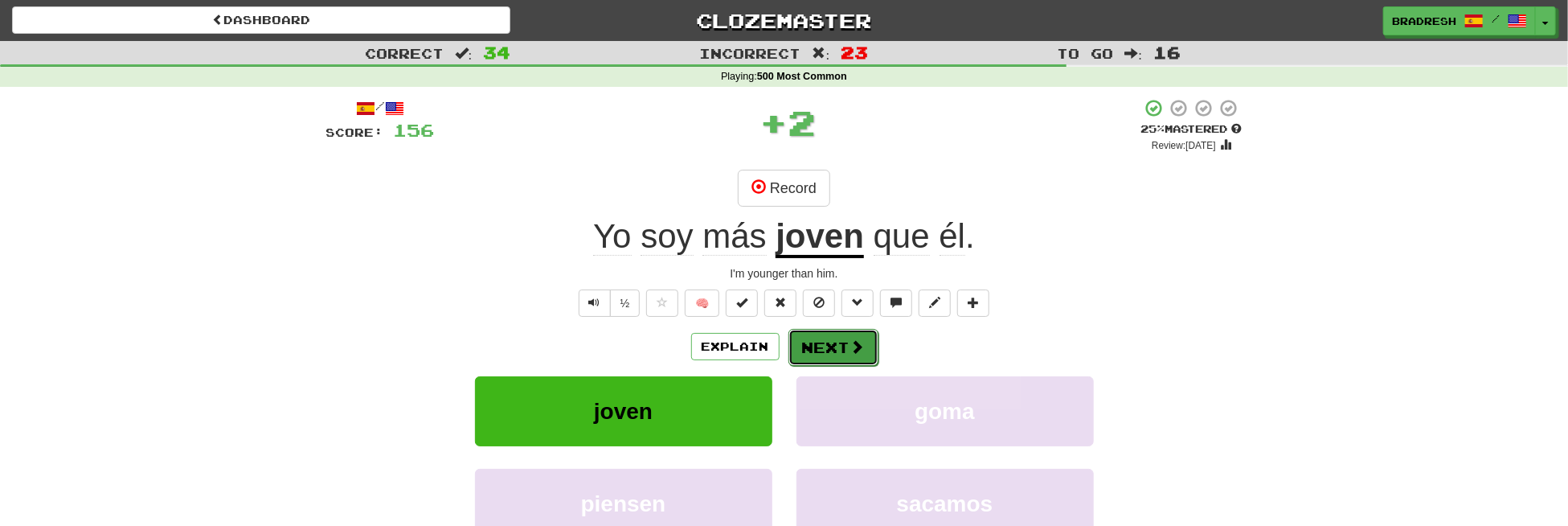
click at [816, 344] on button "Next" at bounding box center [834, 347] width 90 height 37
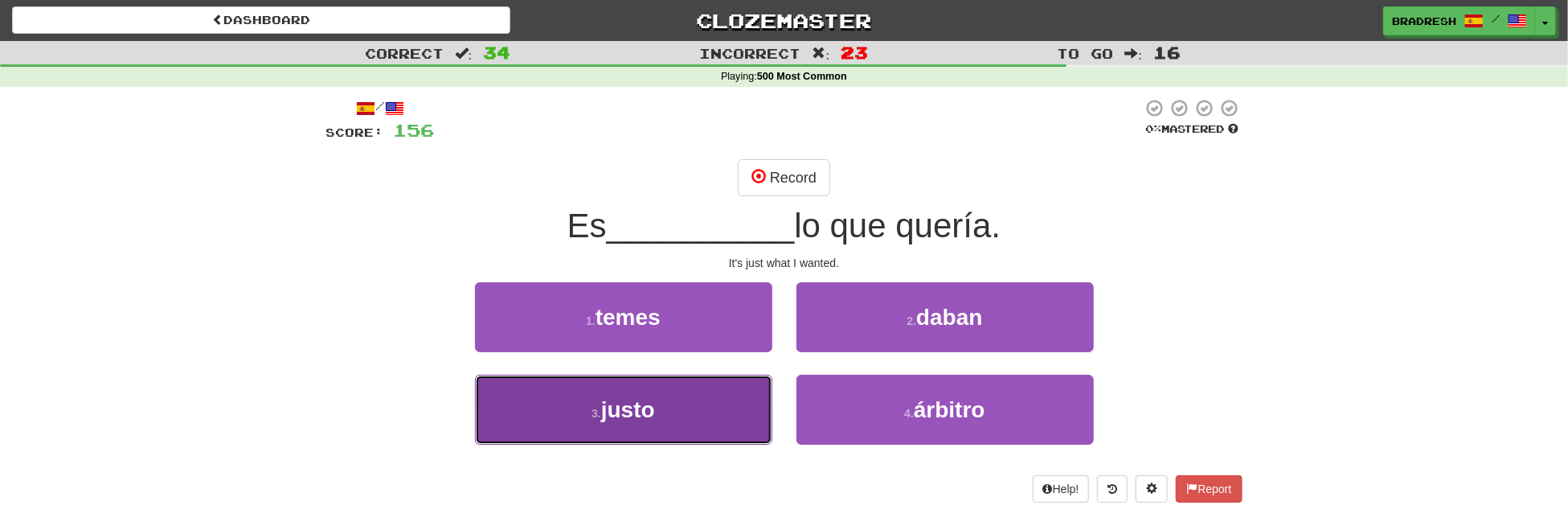
click at [628, 397] on span "justo" at bounding box center [628, 409] width 54 height 25
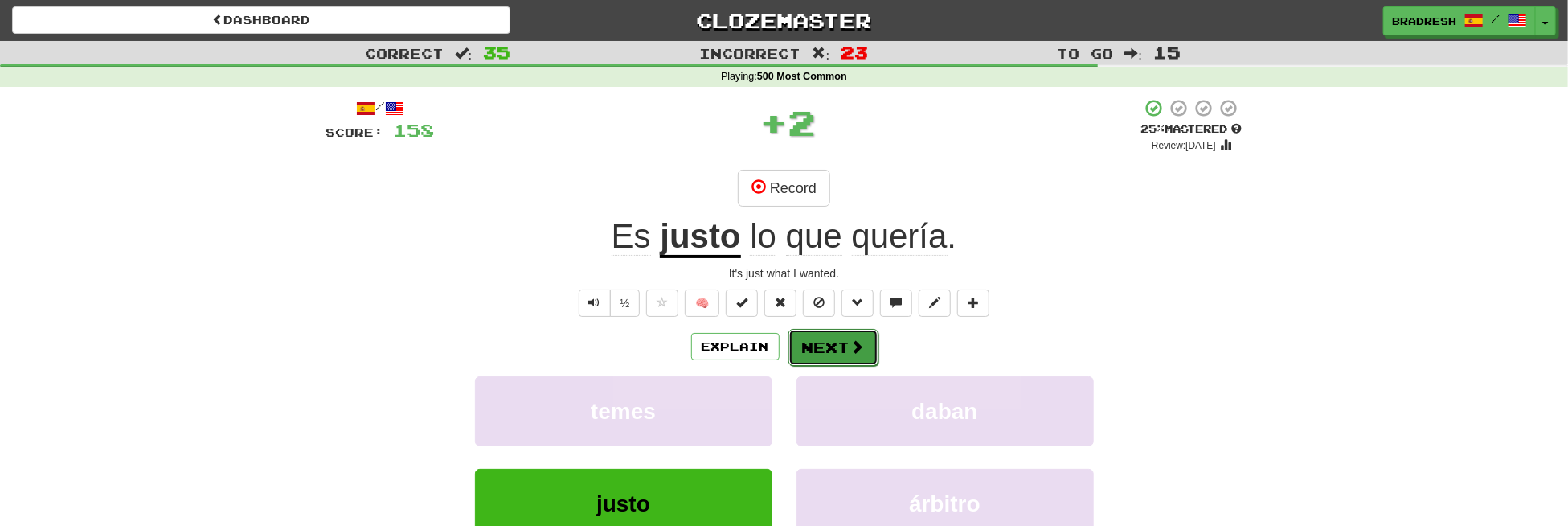
click at [854, 335] on button "Next" at bounding box center [834, 347] width 90 height 37
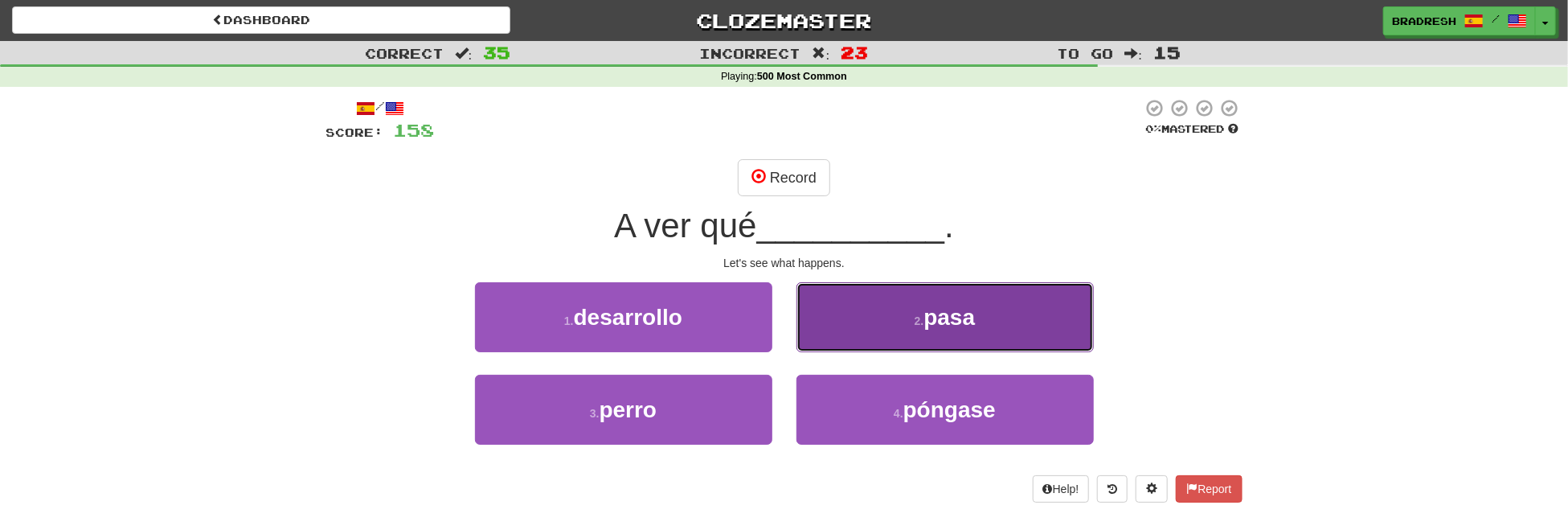
click at [820, 319] on button "2 . pasa" at bounding box center [945, 317] width 298 height 70
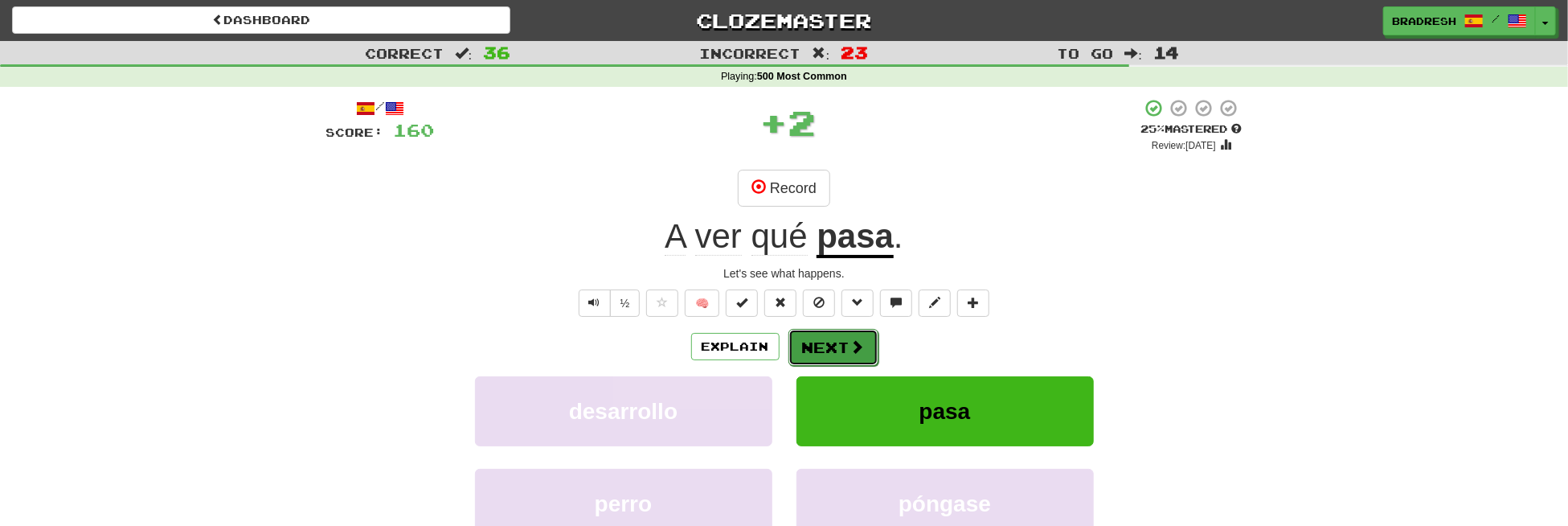
click at [823, 351] on button "Next" at bounding box center [834, 347] width 90 height 37
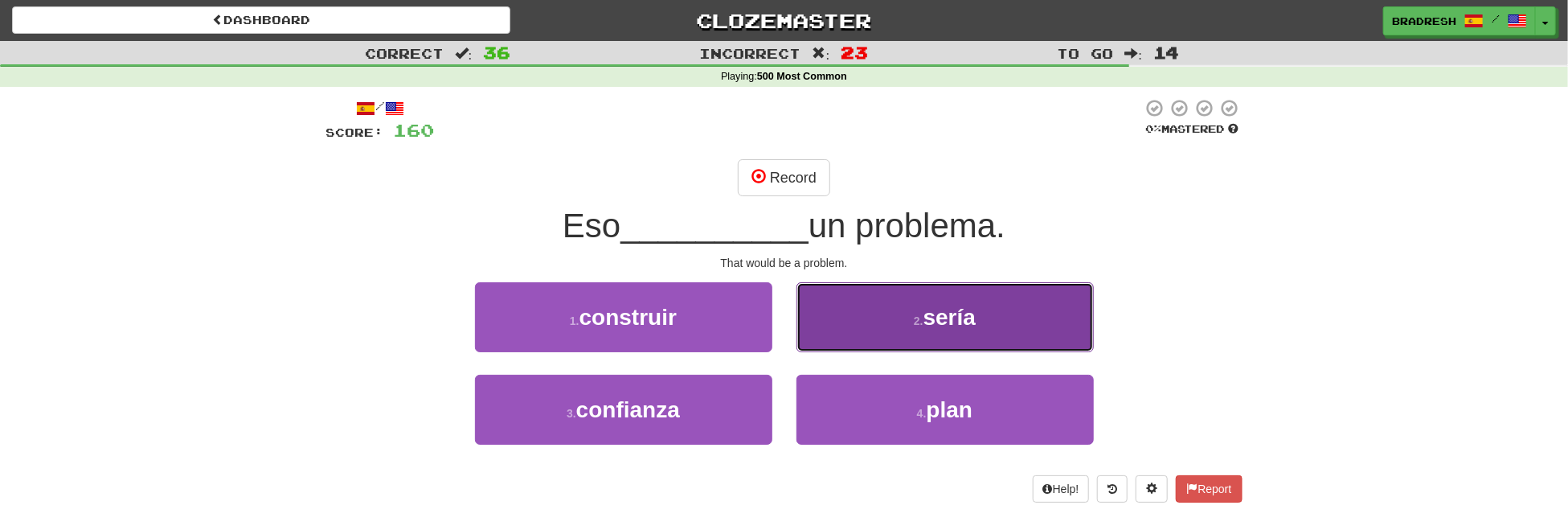
click at [885, 325] on button "2 . sería" at bounding box center [945, 317] width 298 height 70
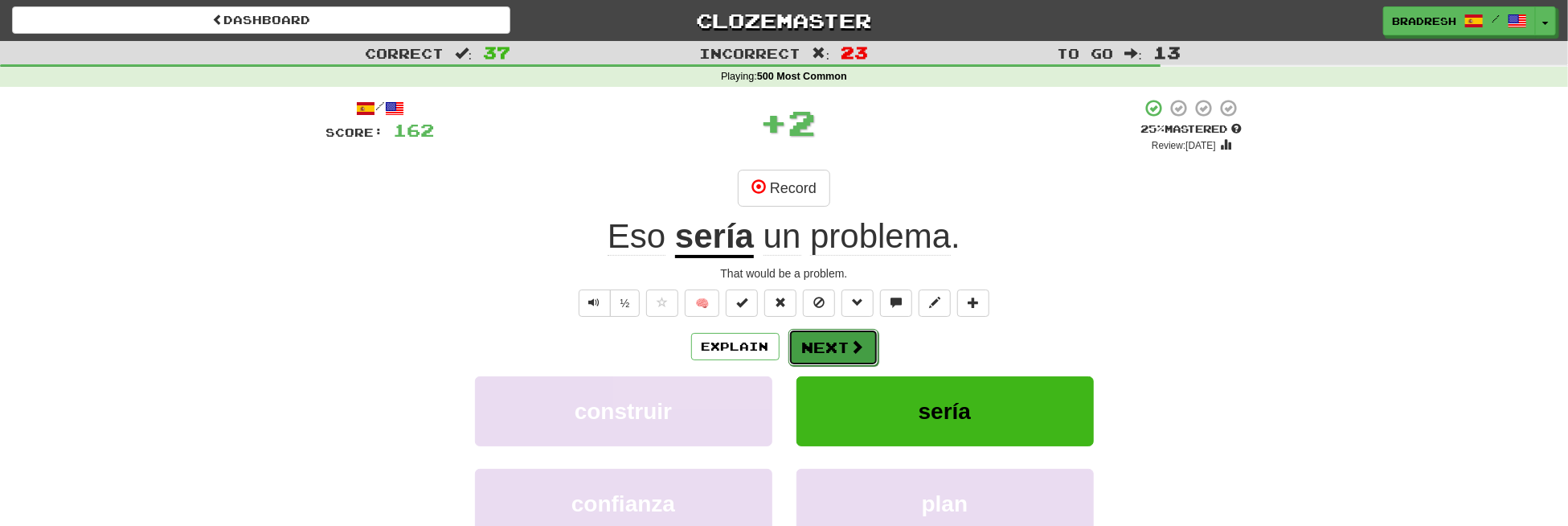
click at [859, 339] on span at bounding box center [858, 347] width 15 height 15
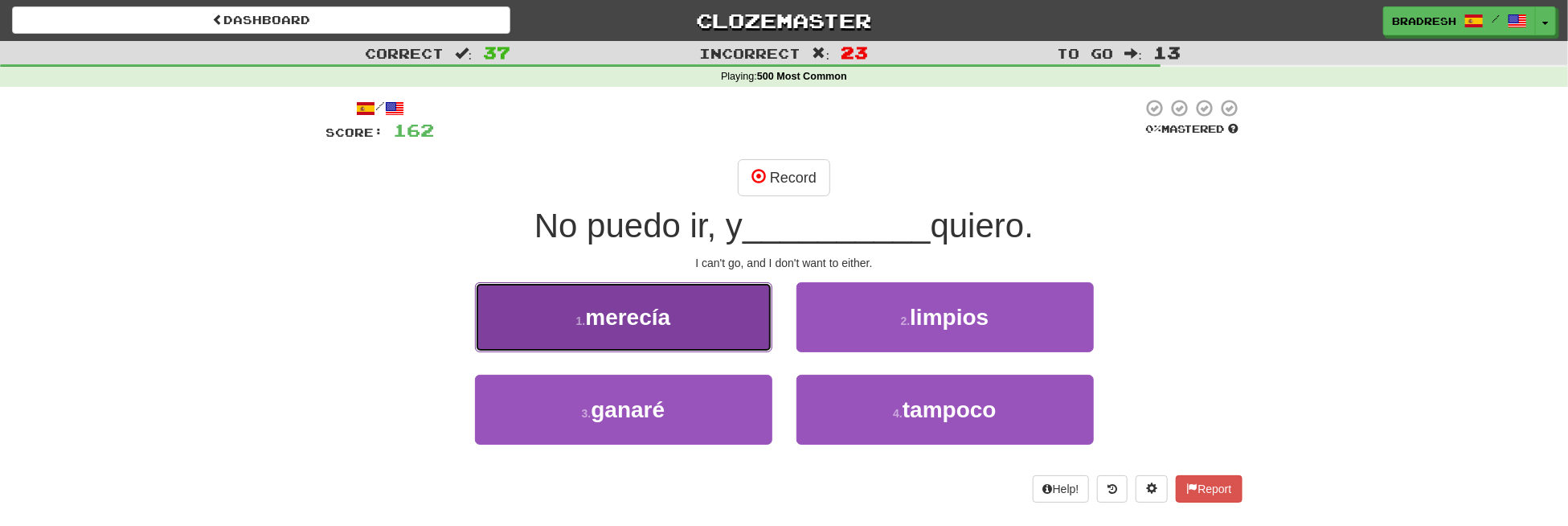
click at [665, 324] on span "merecía" at bounding box center [628, 317] width 86 height 25
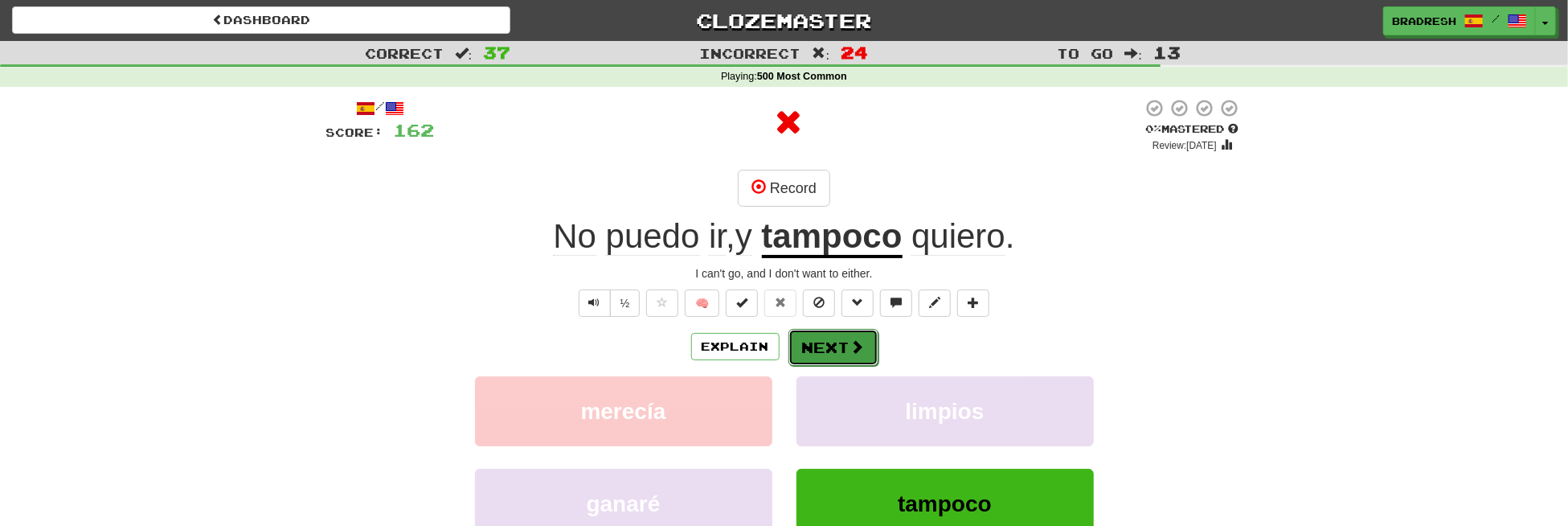
click at [827, 334] on button "Next" at bounding box center [834, 347] width 90 height 37
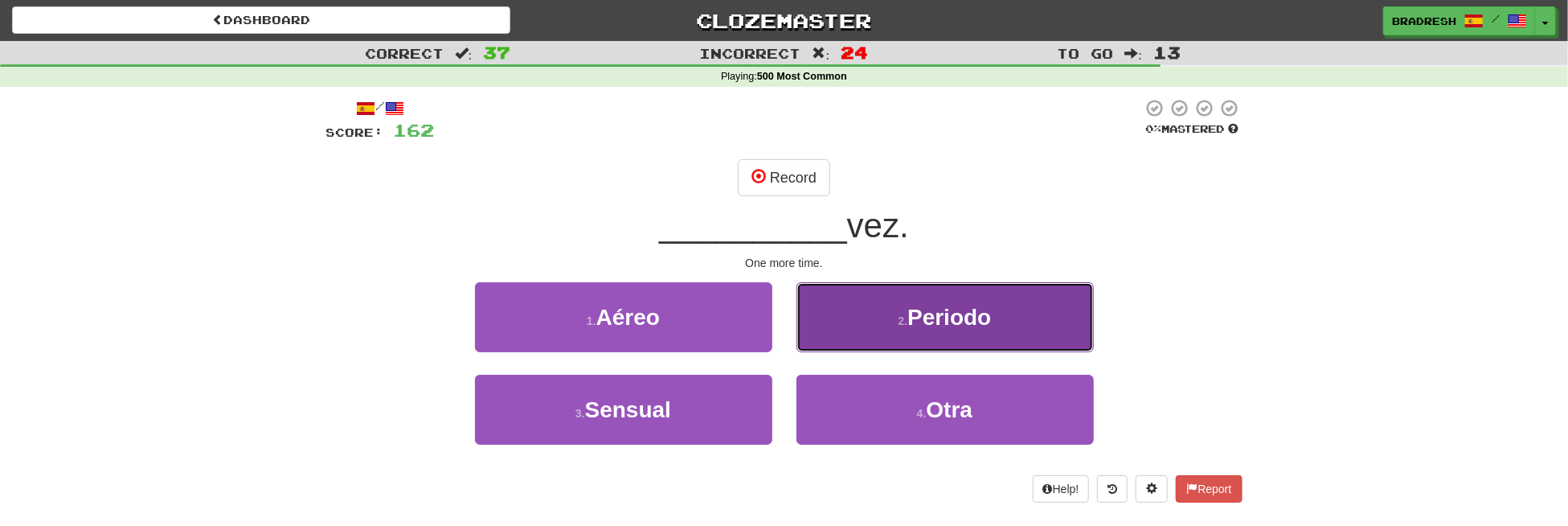
click at [865, 318] on button "2 . Periodo" at bounding box center [945, 317] width 298 height 70
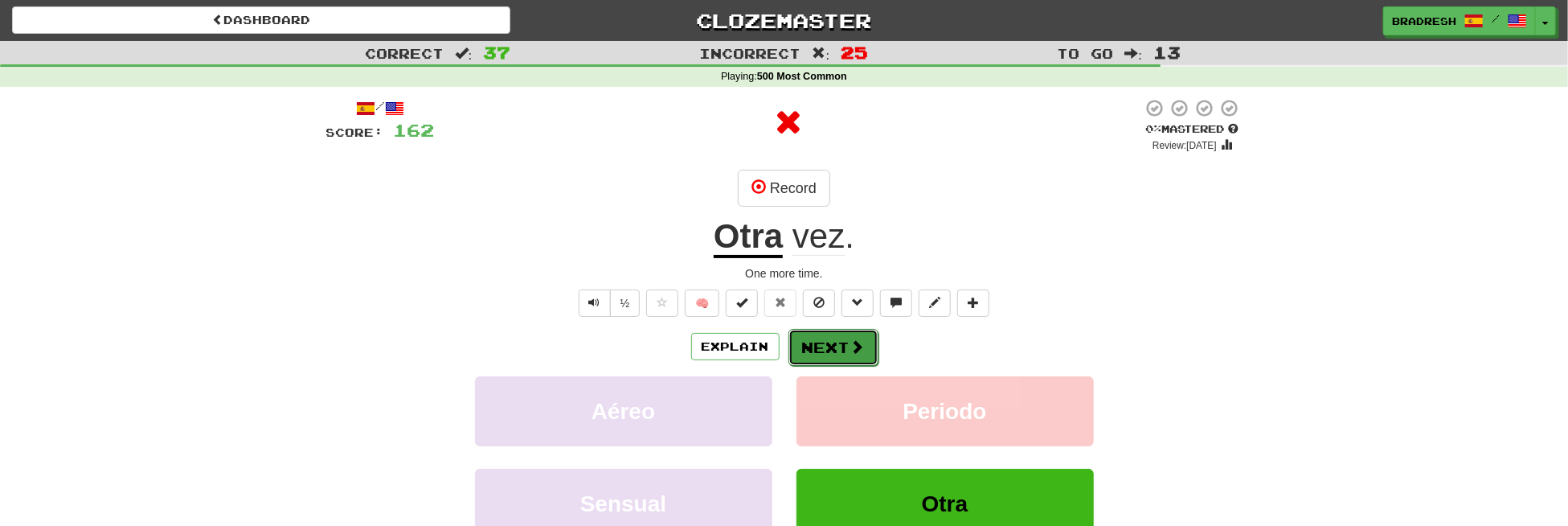
click at [841, 340] on button "Next" at bounding box center [834, 347] width 90 height 37
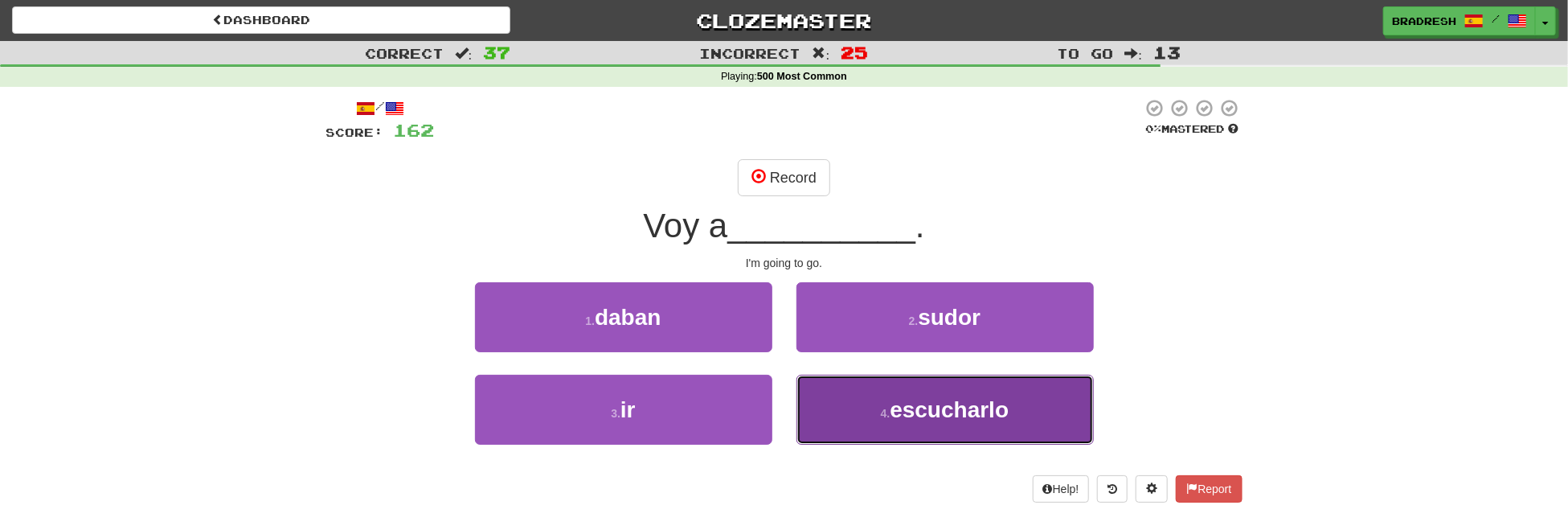
click at [872, 389] on button "4 . [GEOGRAPHIC_DATA]" at bounding box center [945, 410] width 298 height 70
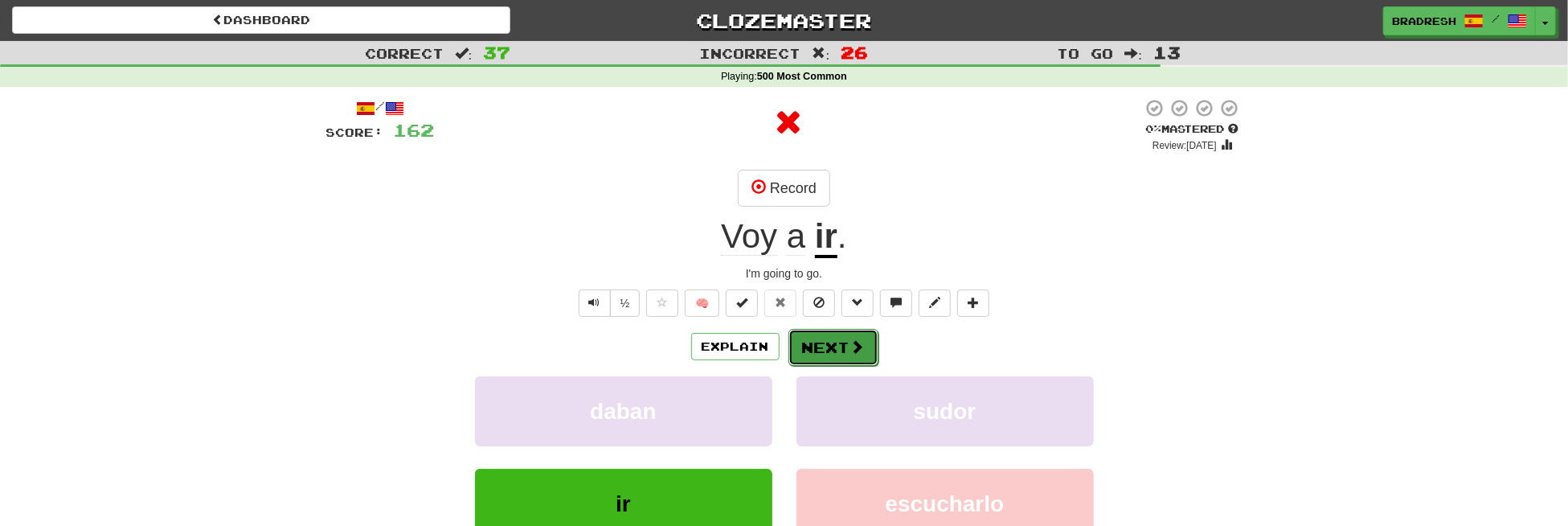
click at [846, 355] on button "Next" at bounding box center [834, 347] width 90 height 37
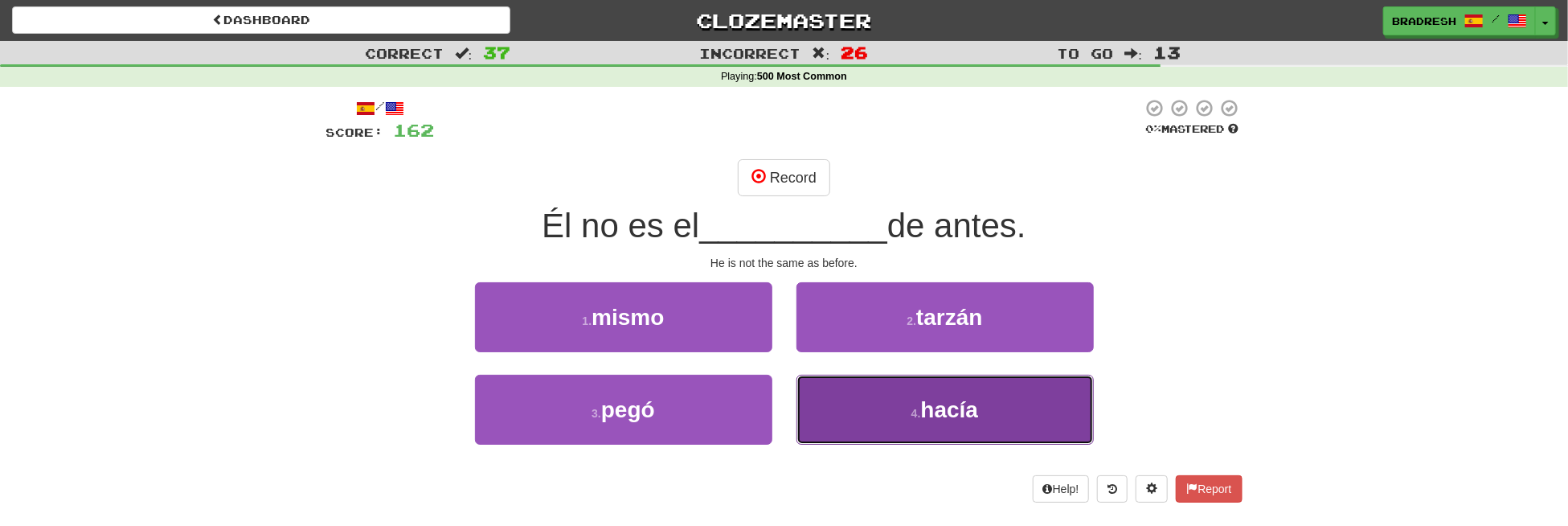
click at [883, 403] on button "4 . hacía" at bounding box center [945, 410] width 298 height 70
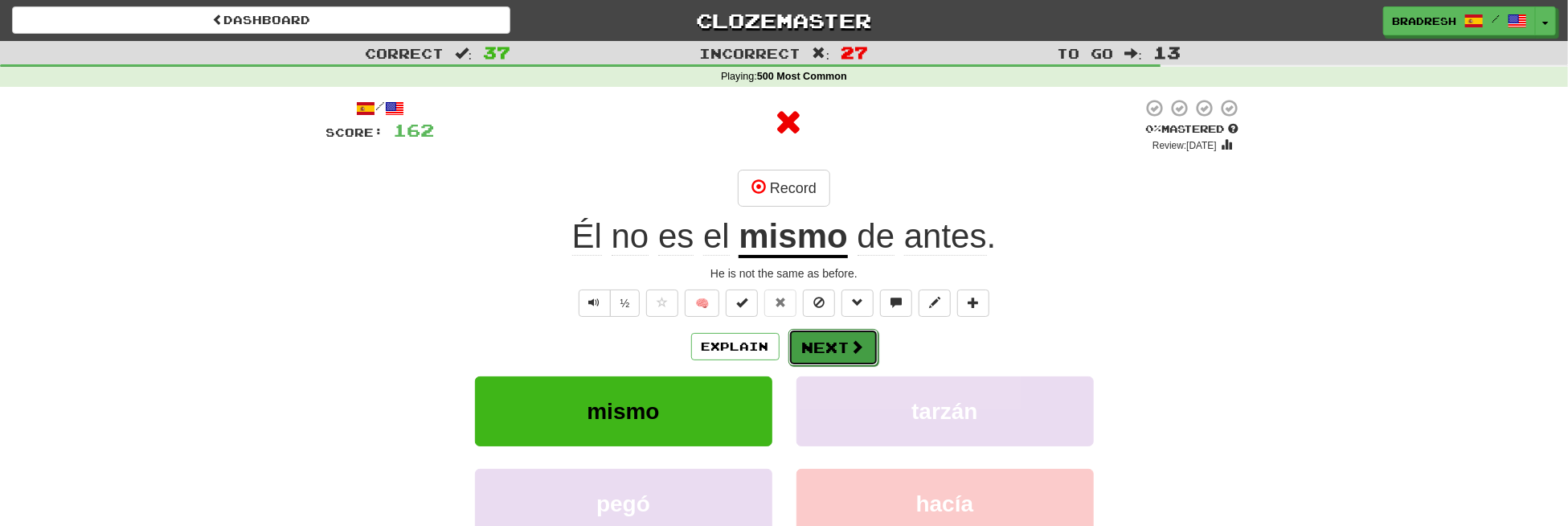
click at [839, 345] on button "Next" at bounding box center [834, 347] width 90 height 37
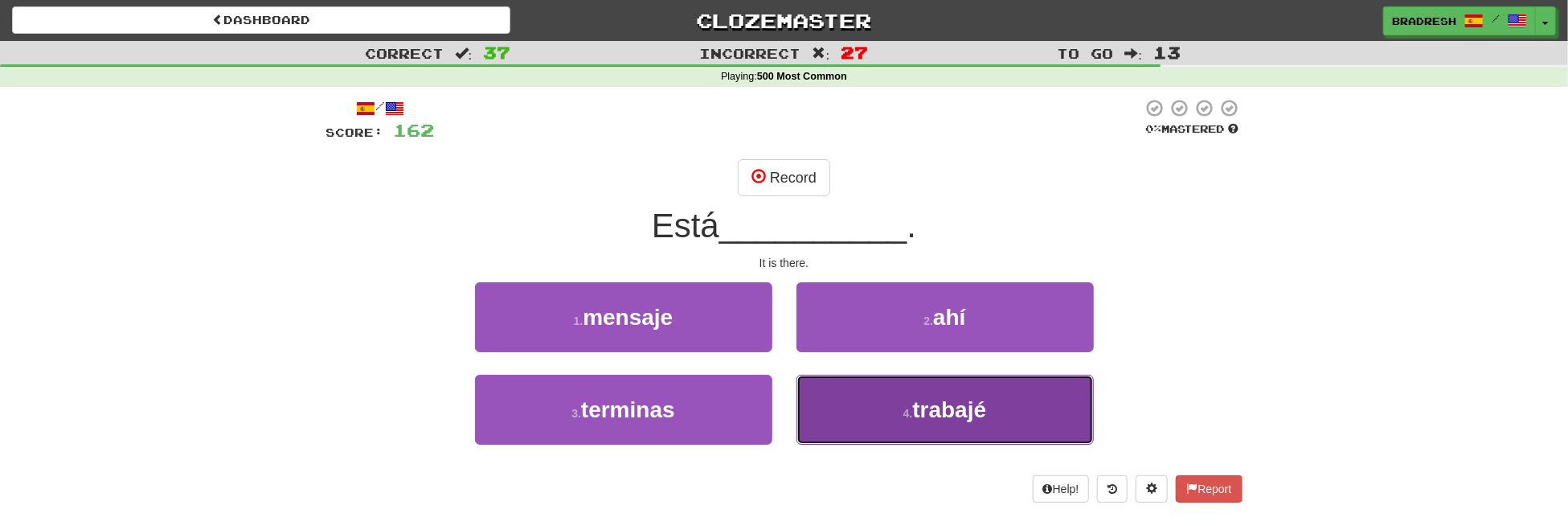
click at [920, 411] on span "trabajé" at bounding box center [949, 409] width 74 height 25
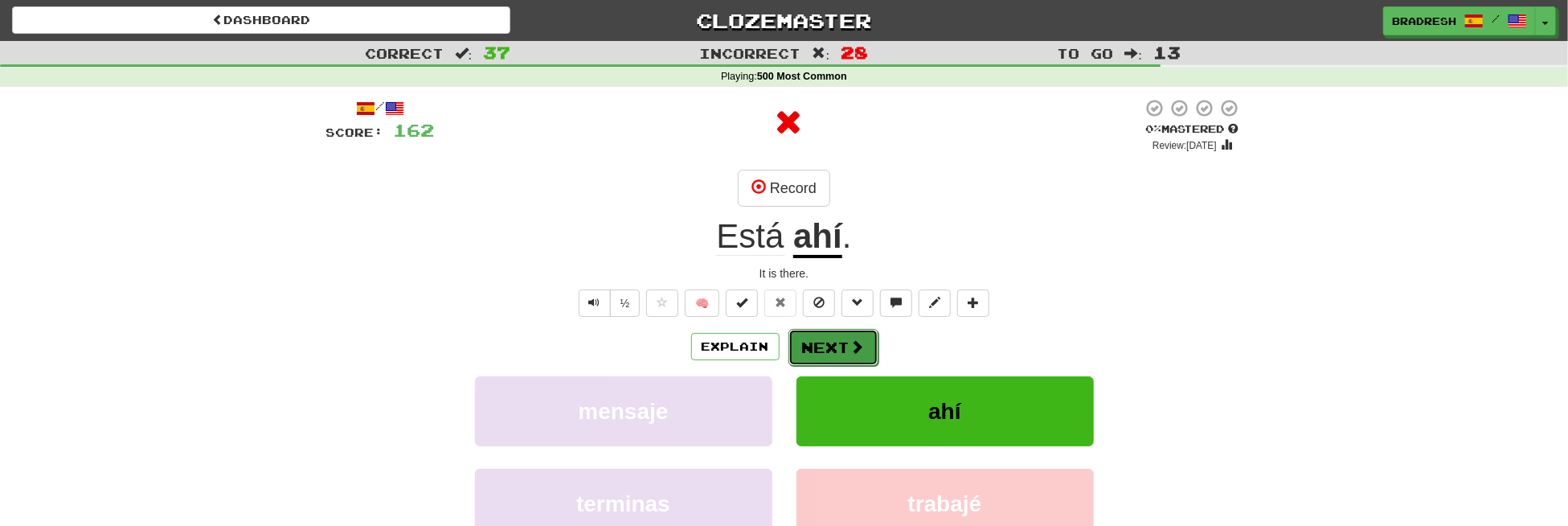
click at [847, 346] on button "Next" at bounding box center [834, 347] width 90 height 37
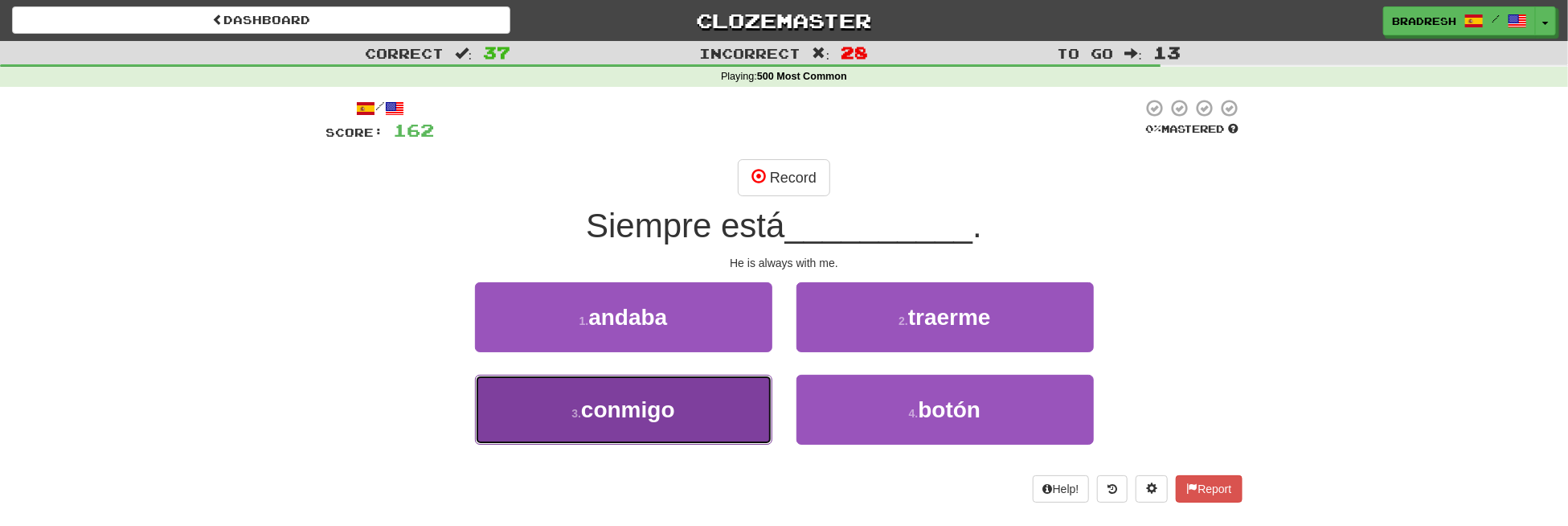
click at [656, 384] on button "3 . conmigo" at bounding box center [623, 410] width 298 height 70
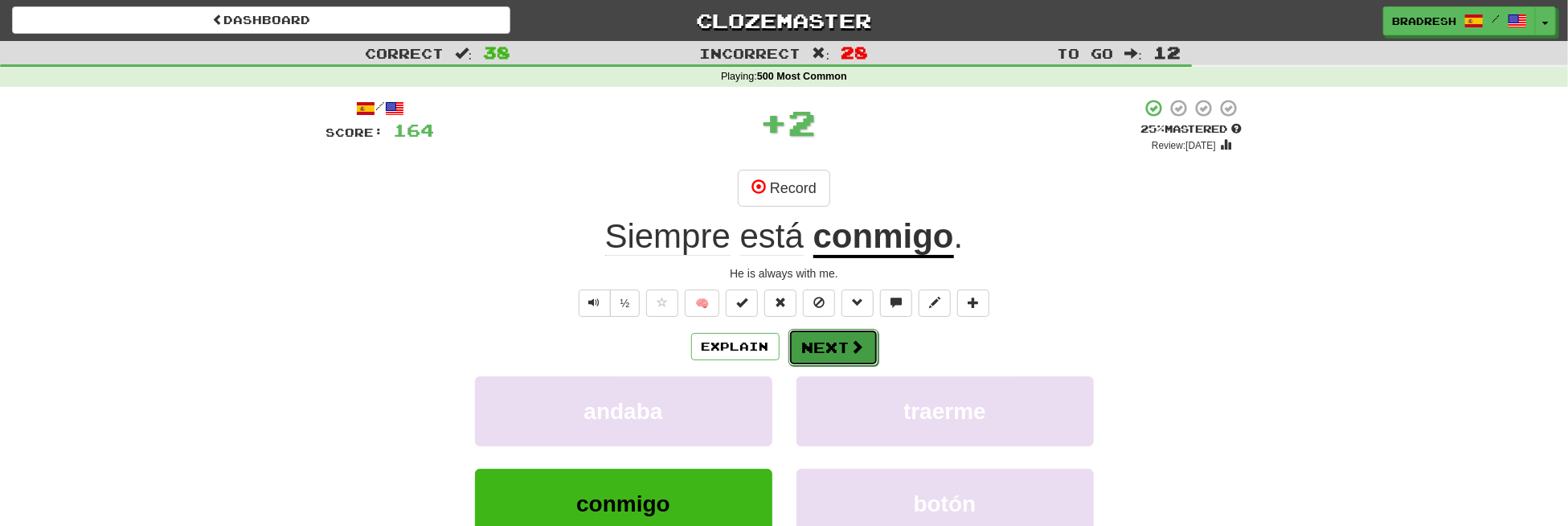
click at [825, 358] on button "Next" at bounding box center [834, 347] width 90 height 37
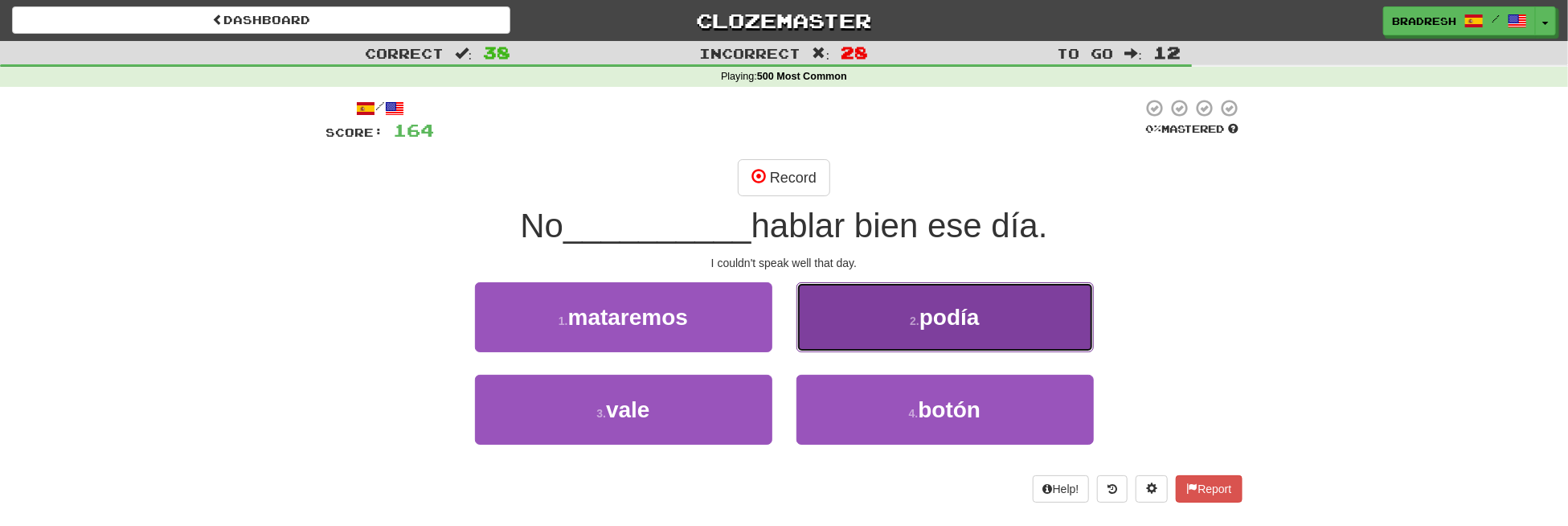
click at [837, 329] on button "2 . podía" at bounding box center [945, 317] width 298 height 70
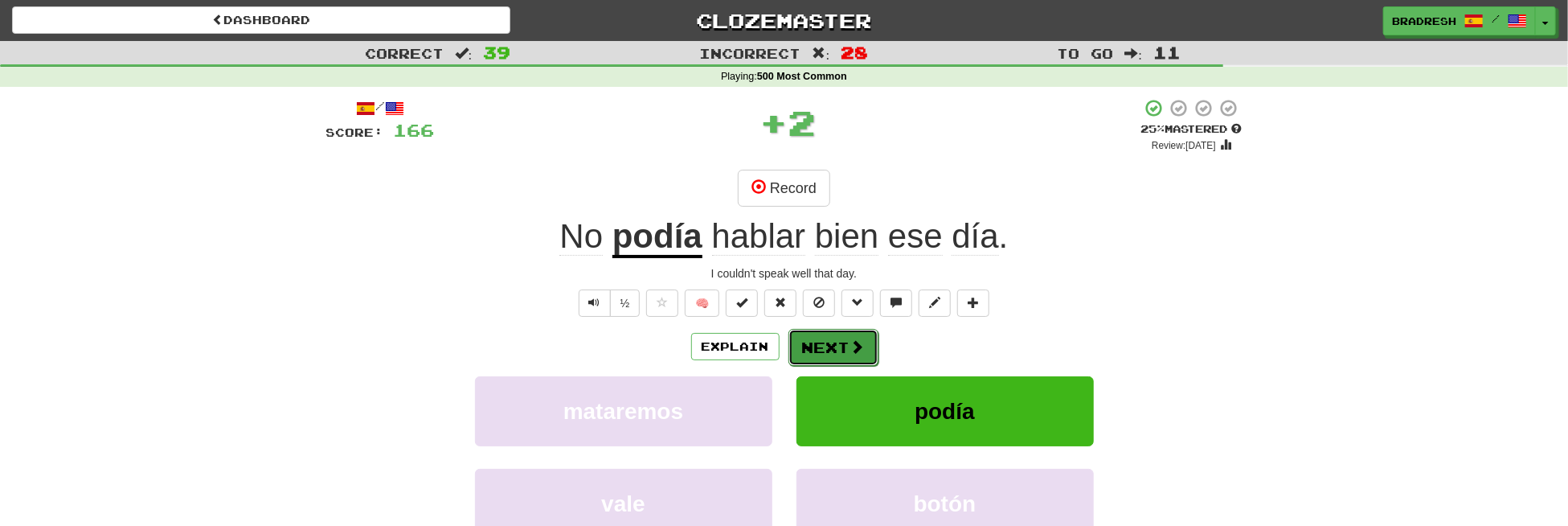
click at [831, 339] on button "Next" at bounding box center [834, 347] width 90 height 37
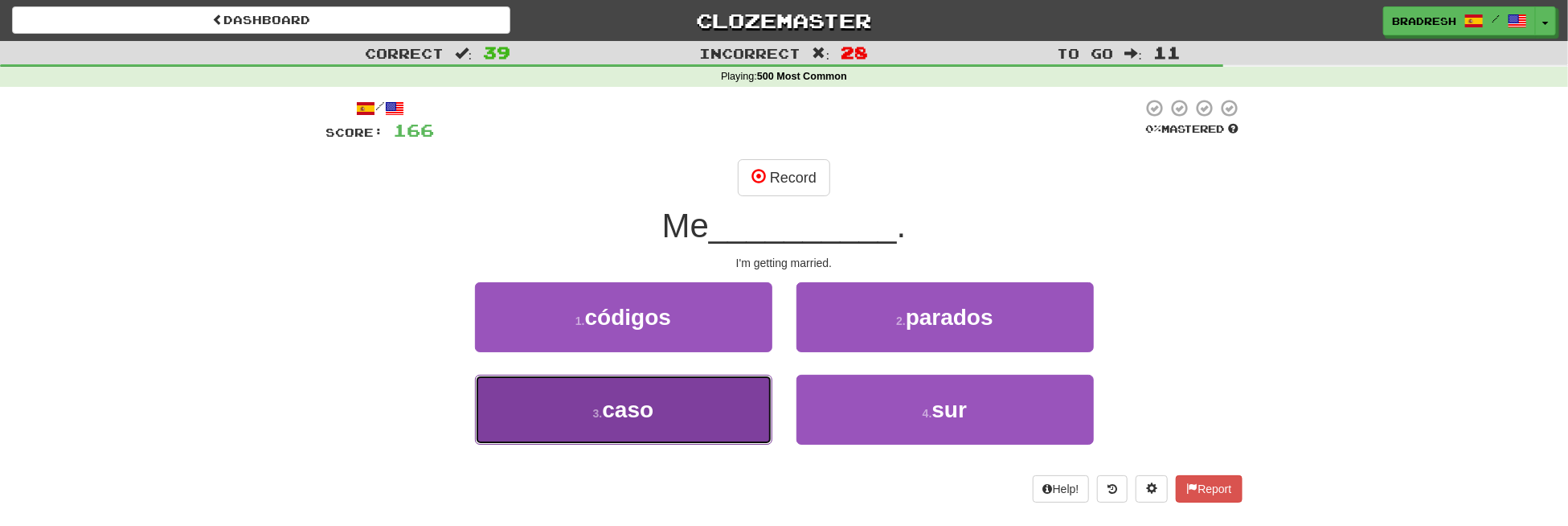
click at [685, 415] on button "3 . caso" at bounding box center [623, 410] width 298 height 70
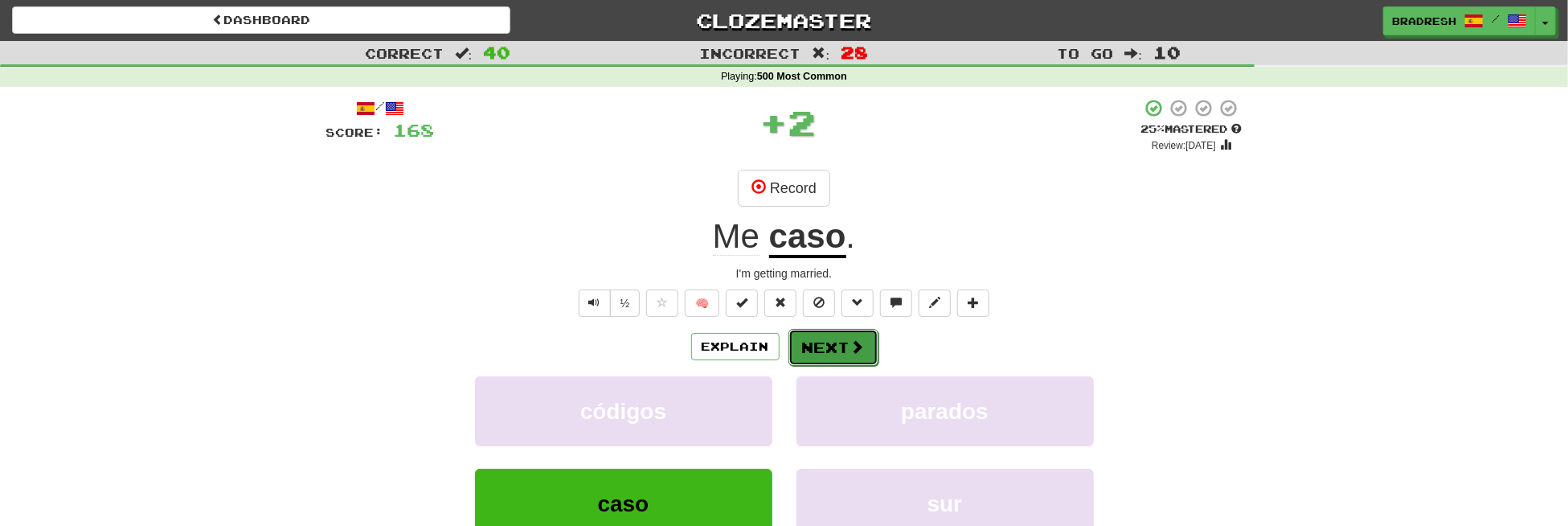
click at [814, 346] on button "Next" at bounding box center [834, 347] width 90 height 37
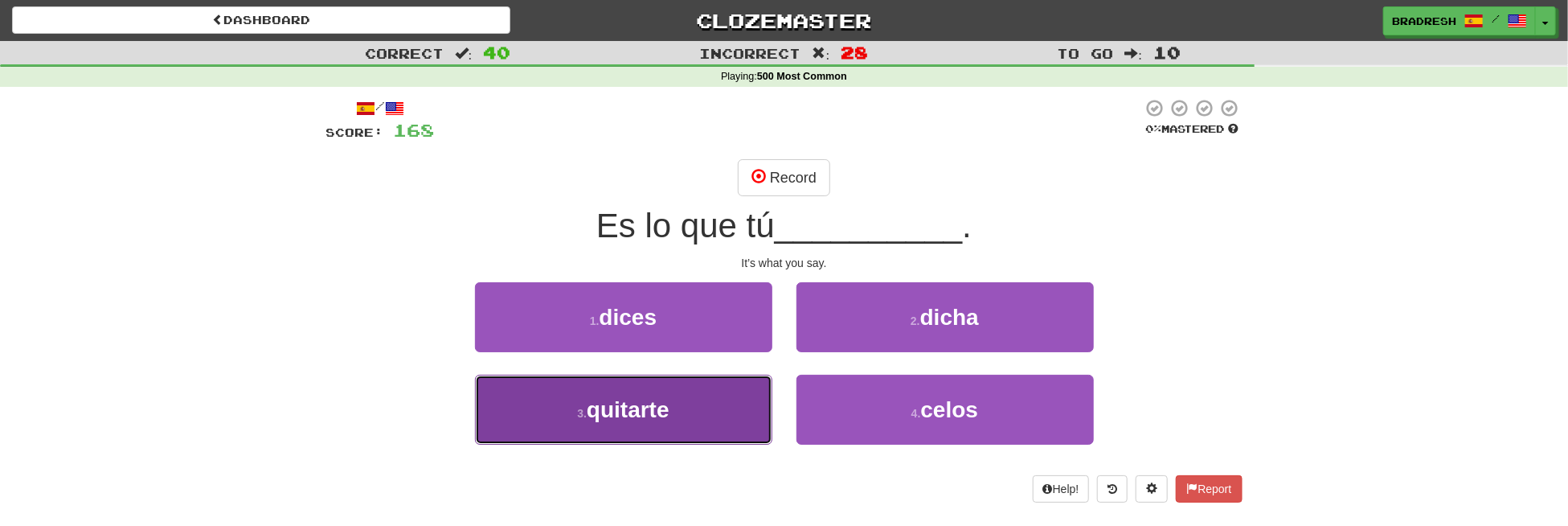
click at [694, 401] on button "3 . quitarte" at bounding box center [623, 410] width 298 height 70
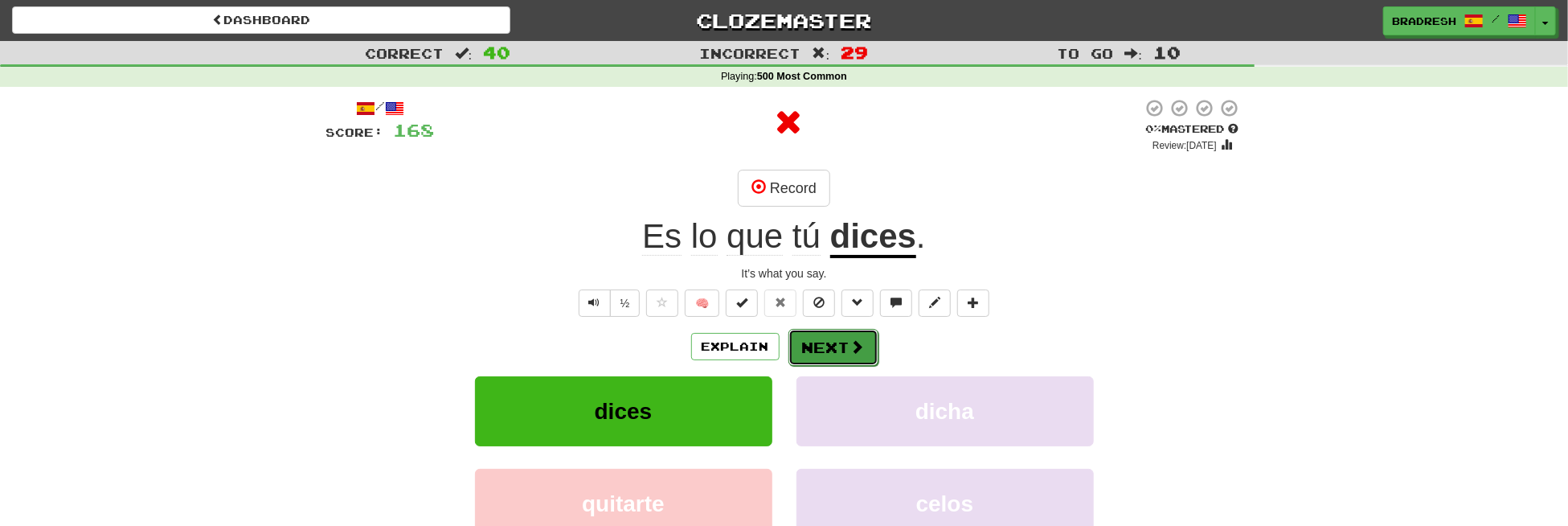
click at [815, 351] on button "Next" at bounding box center [834, 347] width 90 height 37
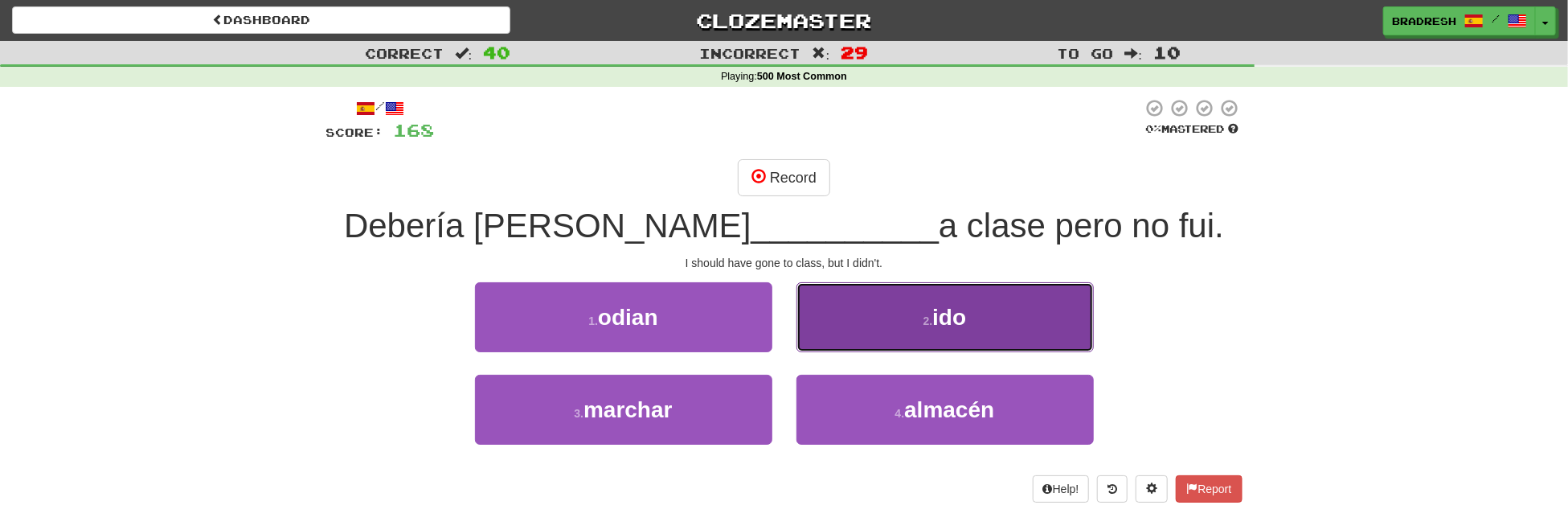
click at [833, 344] on button "2 . ido" at bounding box center [945, 317] width 298 height 70
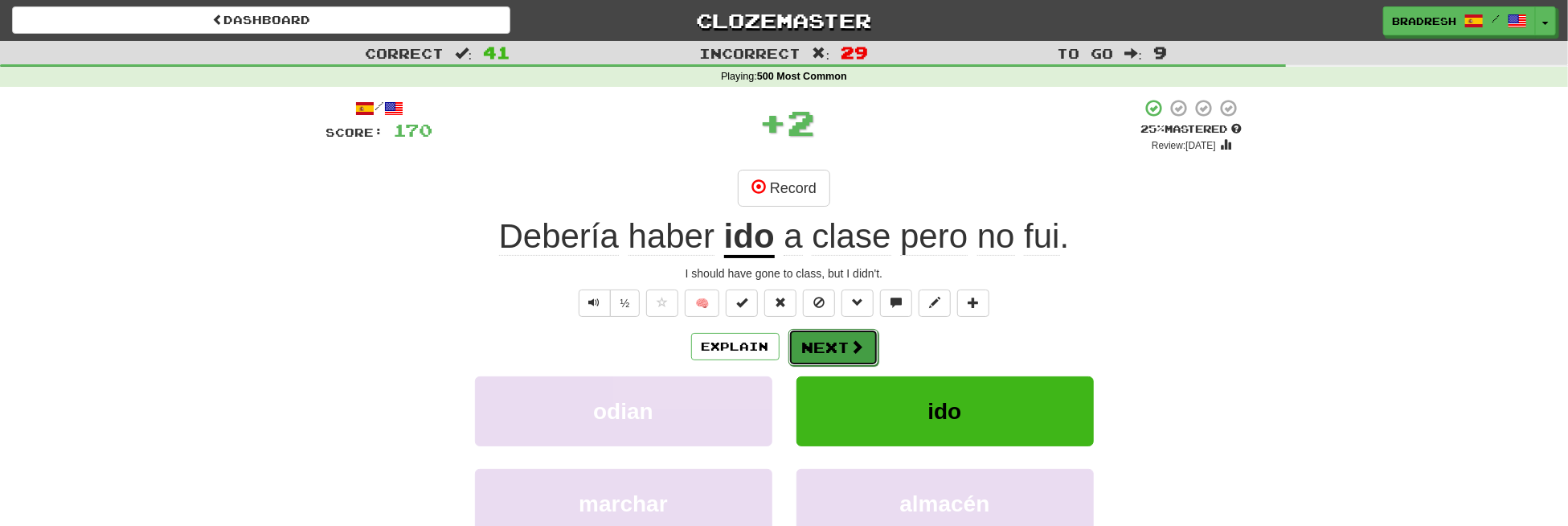
click at [830, 348] on button "Next" at bounding box center [834, 347] width 90 height 37
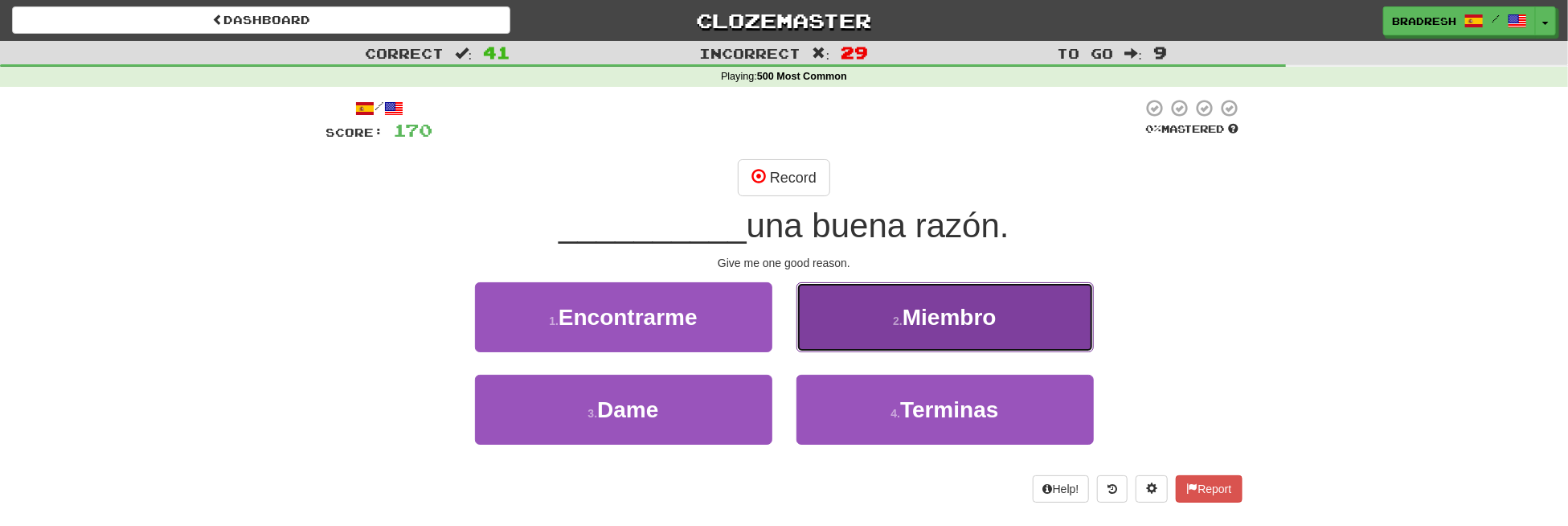
click at [882, 341] on button "2 . [GEOGRAPHIC_DATA]" at bounding box center [945, 317] width 298 height 70
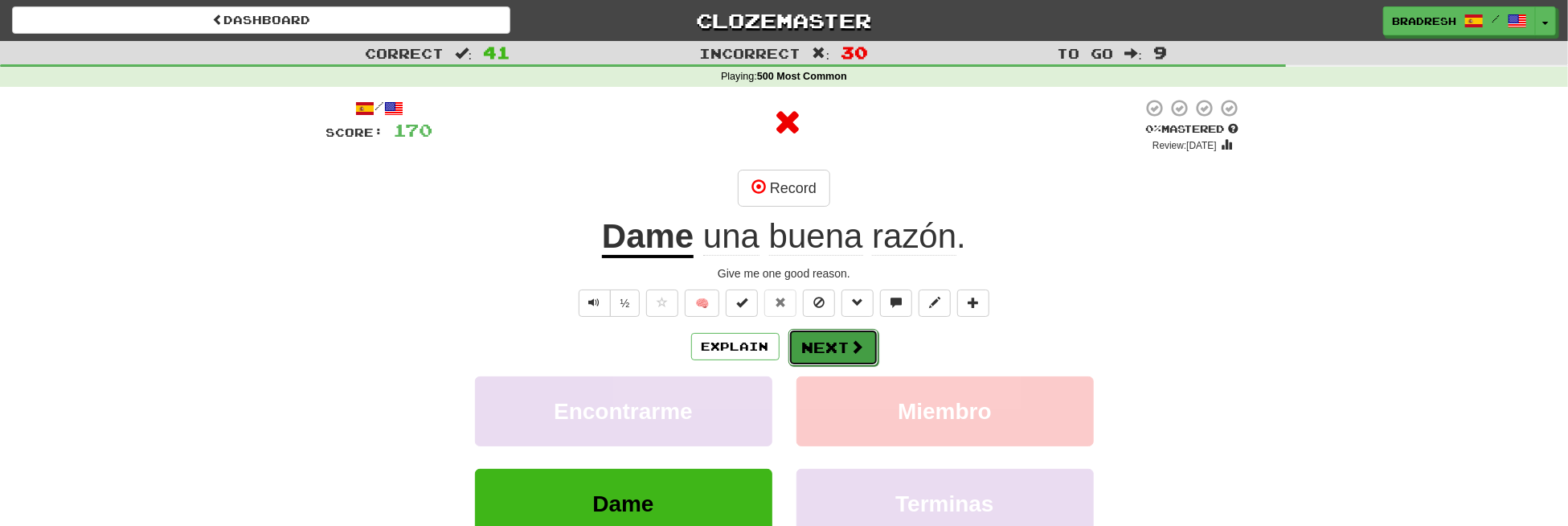
click at [826, 330] on button "Next" at bounding box center [834, 347] width 90 height 37
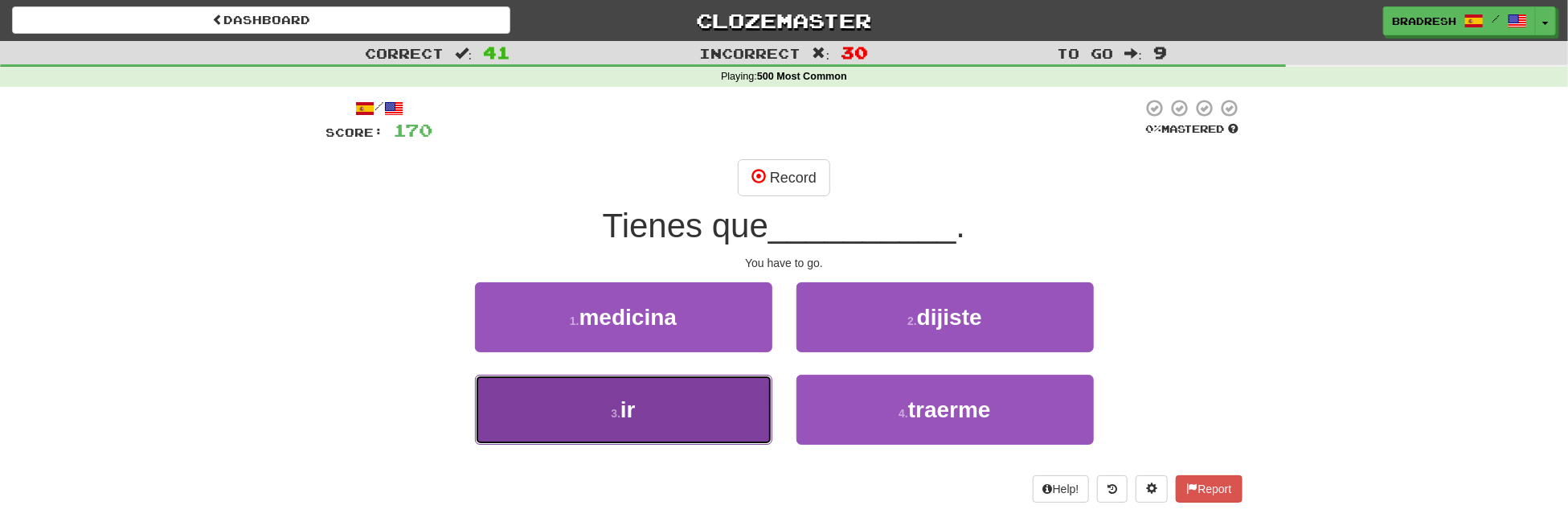
click at [691, 398] on button "3 . ir" at bounding box center [623, 410] width 298 height 70
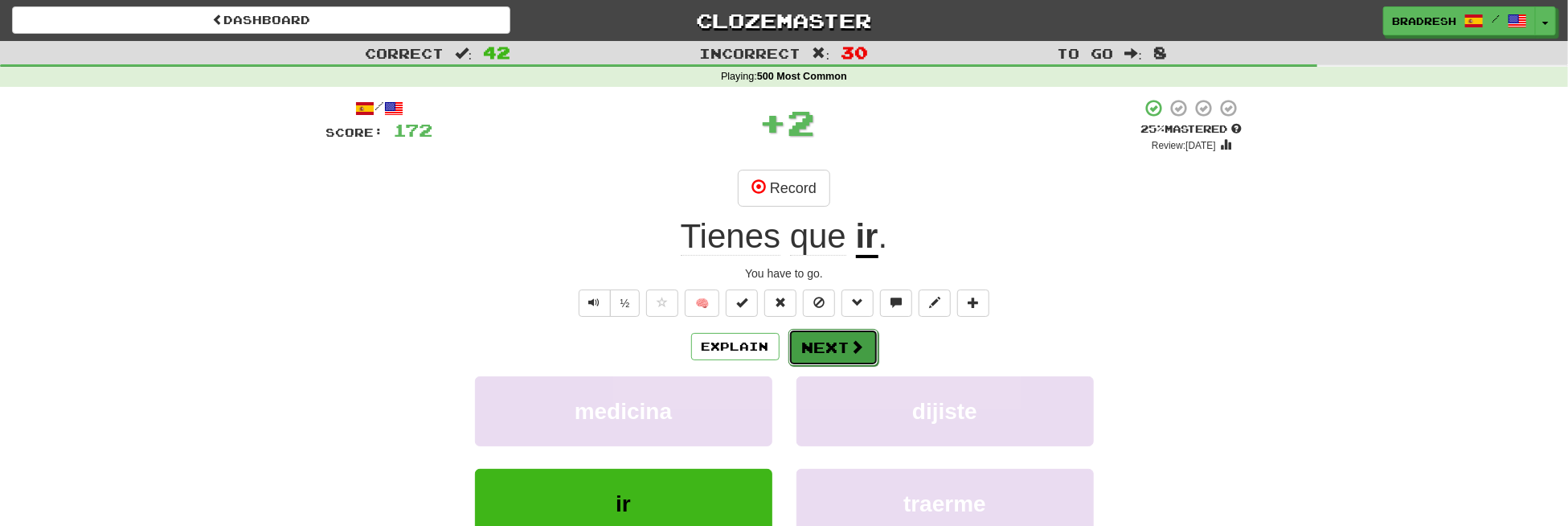
click at [807, 355] on button "Next" at bounding box center [834, 347] width 90 height 37
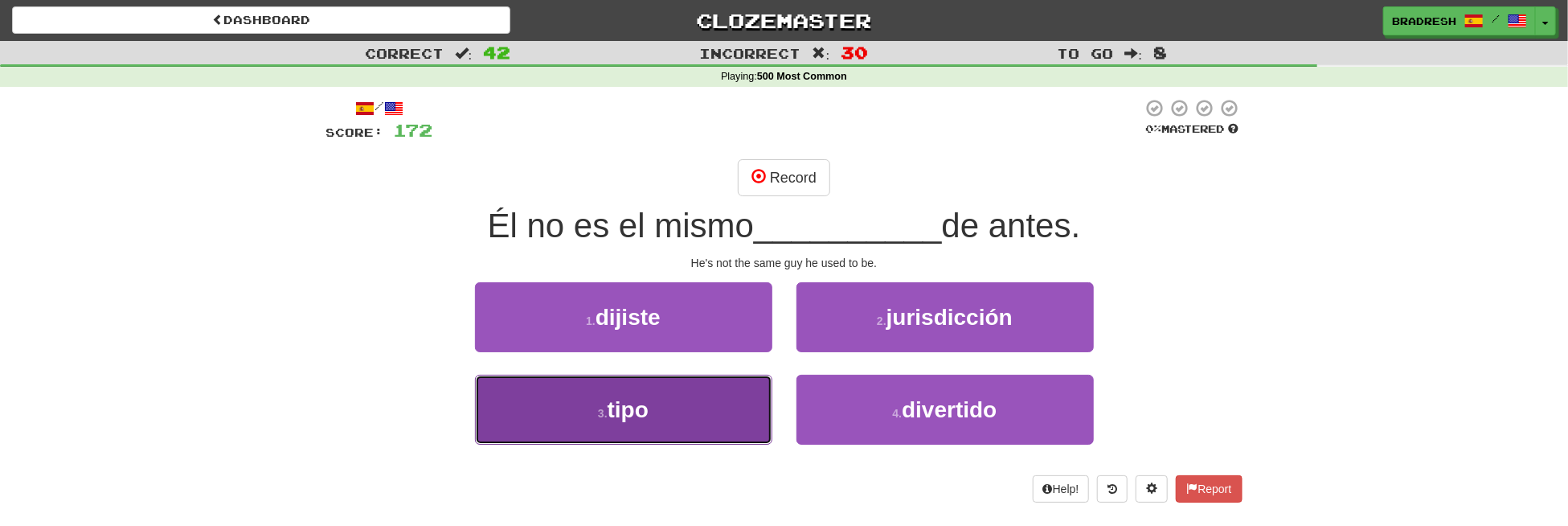
click at [701, 404] on button "3 . tipo" at bounding box center [623, 410] width 298 height 70
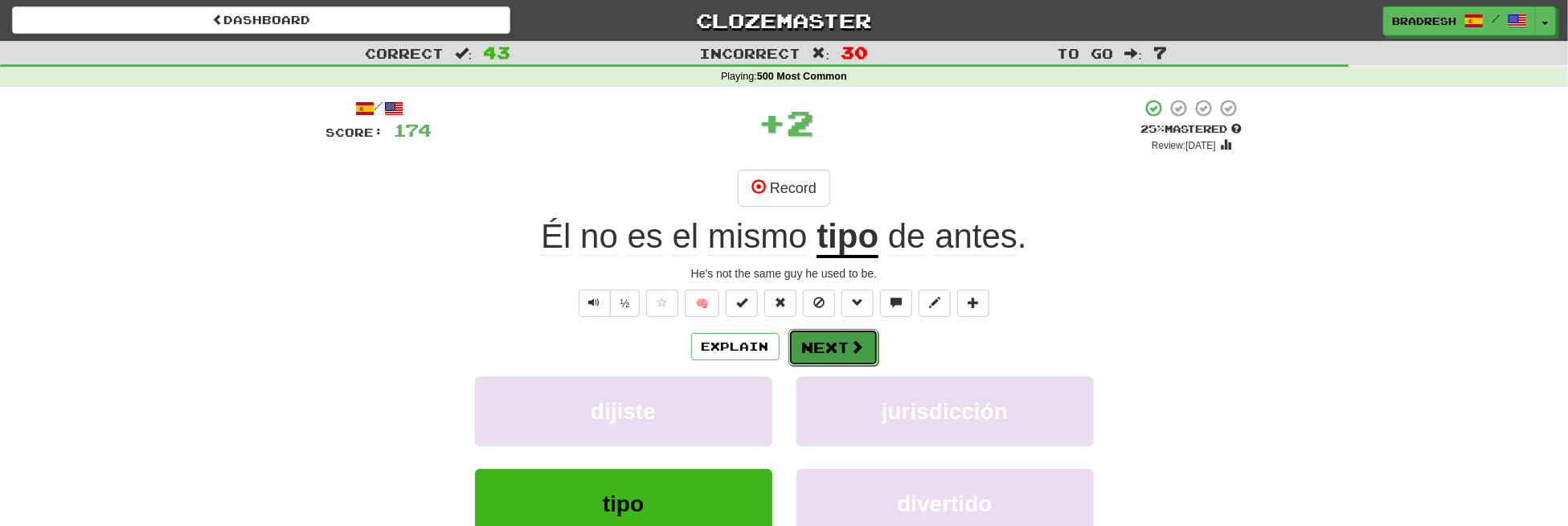
click at [832, 341] on button "Next" at bounding box center [834, 347] width 90 height 37
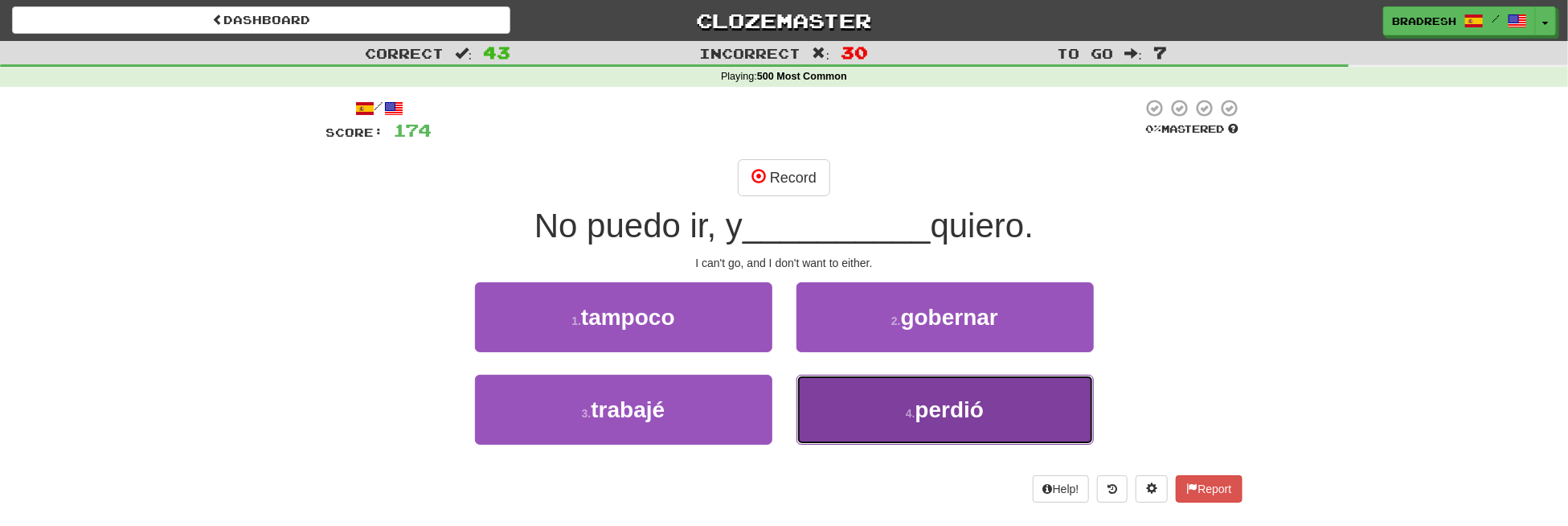
click at [853, 382] on button "4 . perdió" at bounding box center [945, 410] width 298 height 70
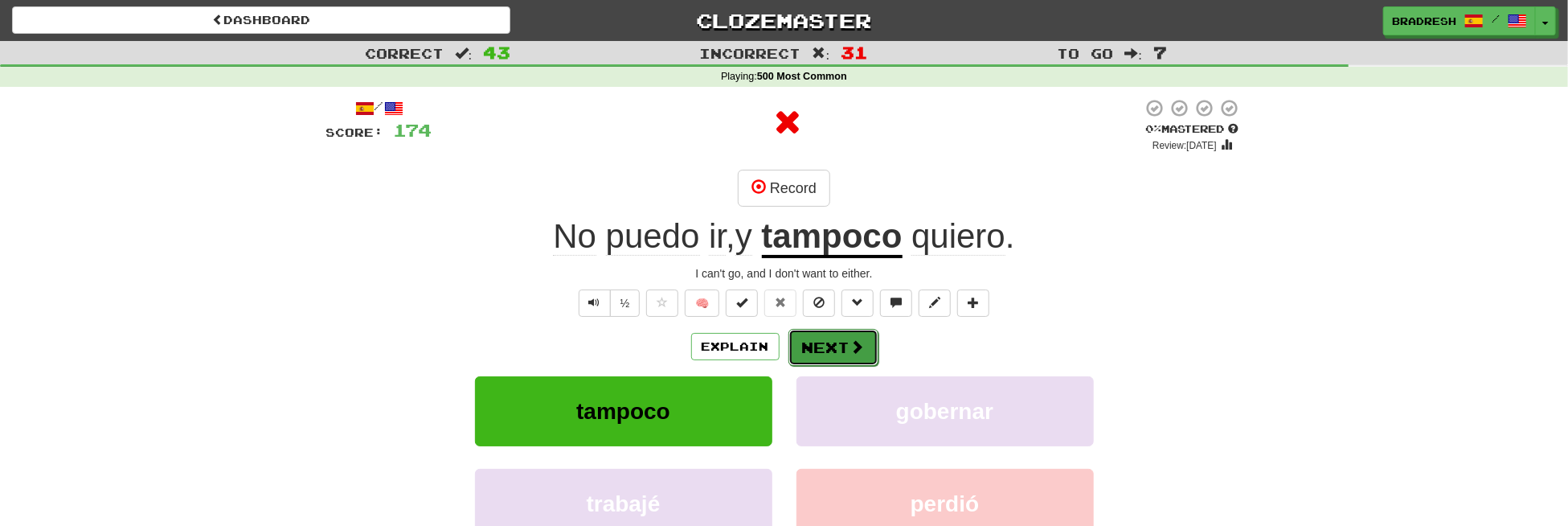
click at [822, 347] on button "Next" at bounding box center [834, 347] width 90 height 37
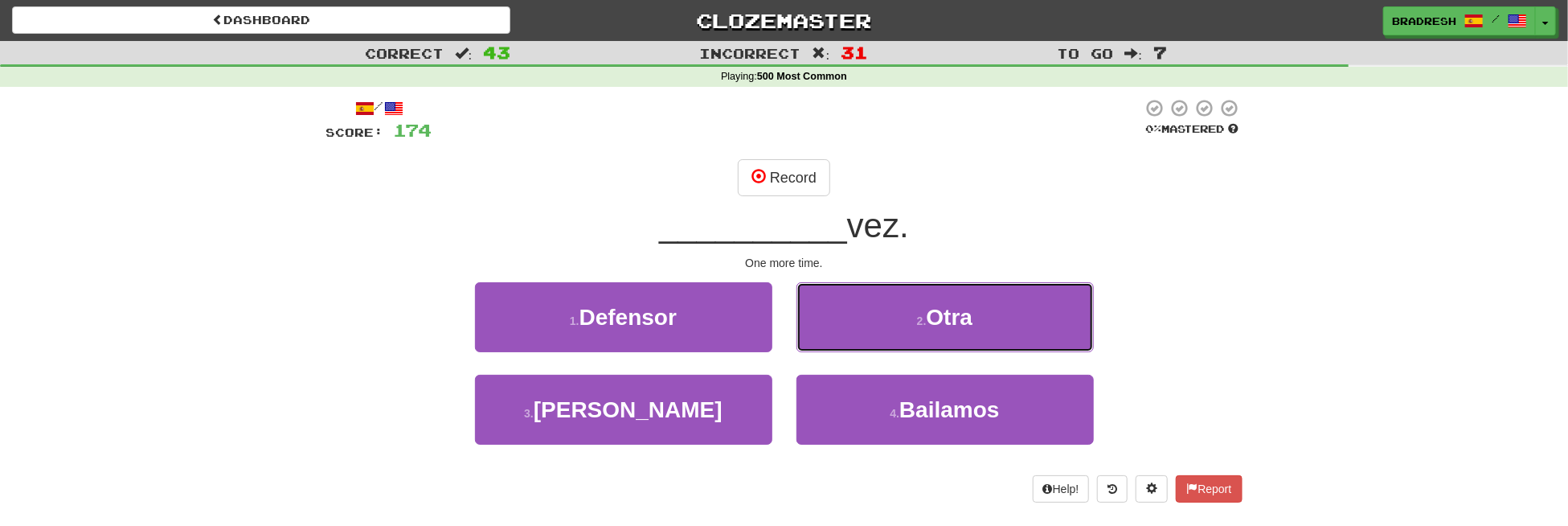
click at [865, 320] on button "2 . Otra" at bounding box center [945, 317] width 298 height 70
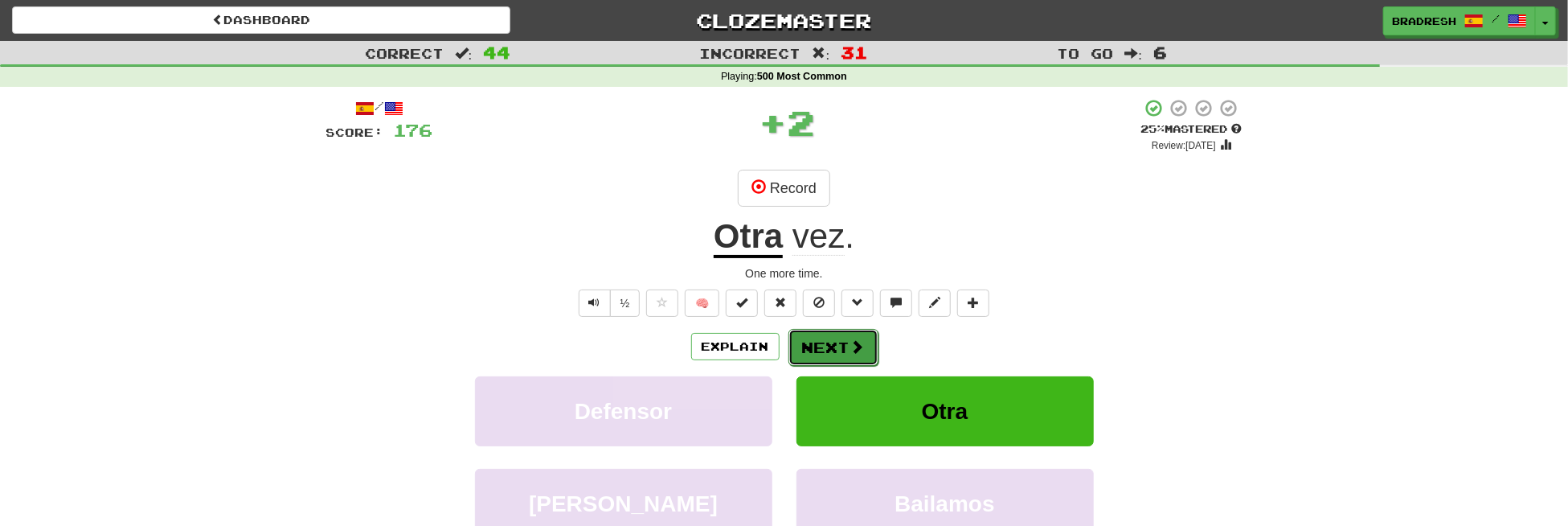
click at [852, 354] on button "Next" at bounding box center [834, 347] width 90 height 37
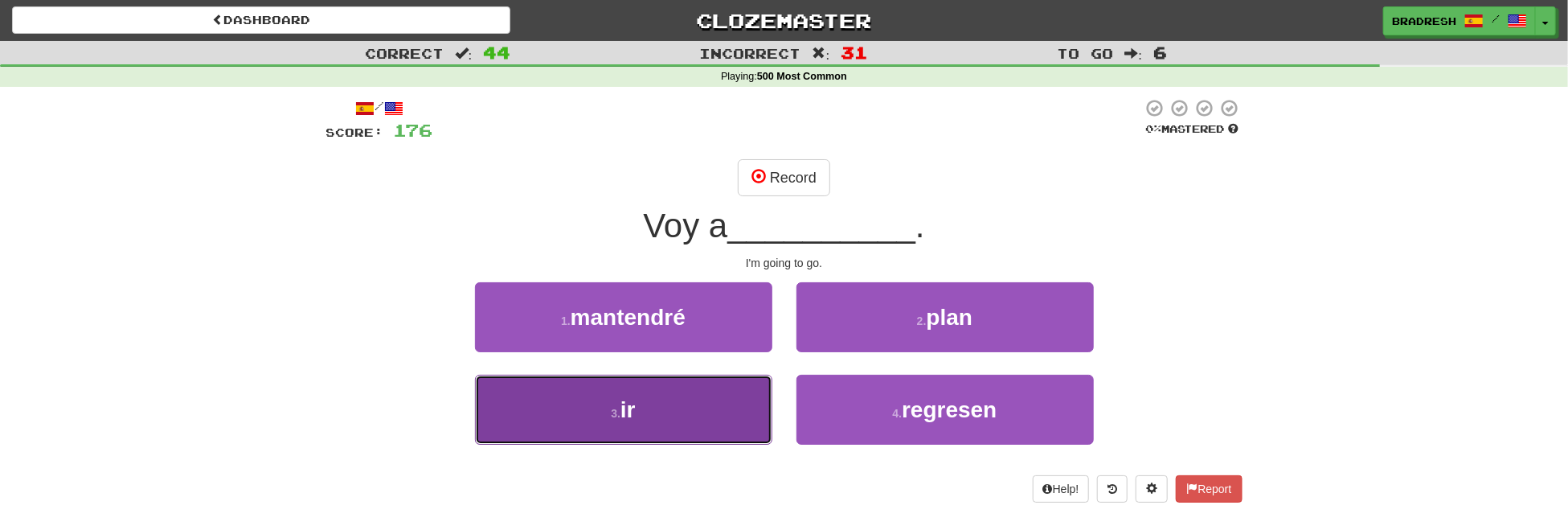
click at [708, 402] on button "3 . ir" at bounding box center [623, 410] width 298 height 70
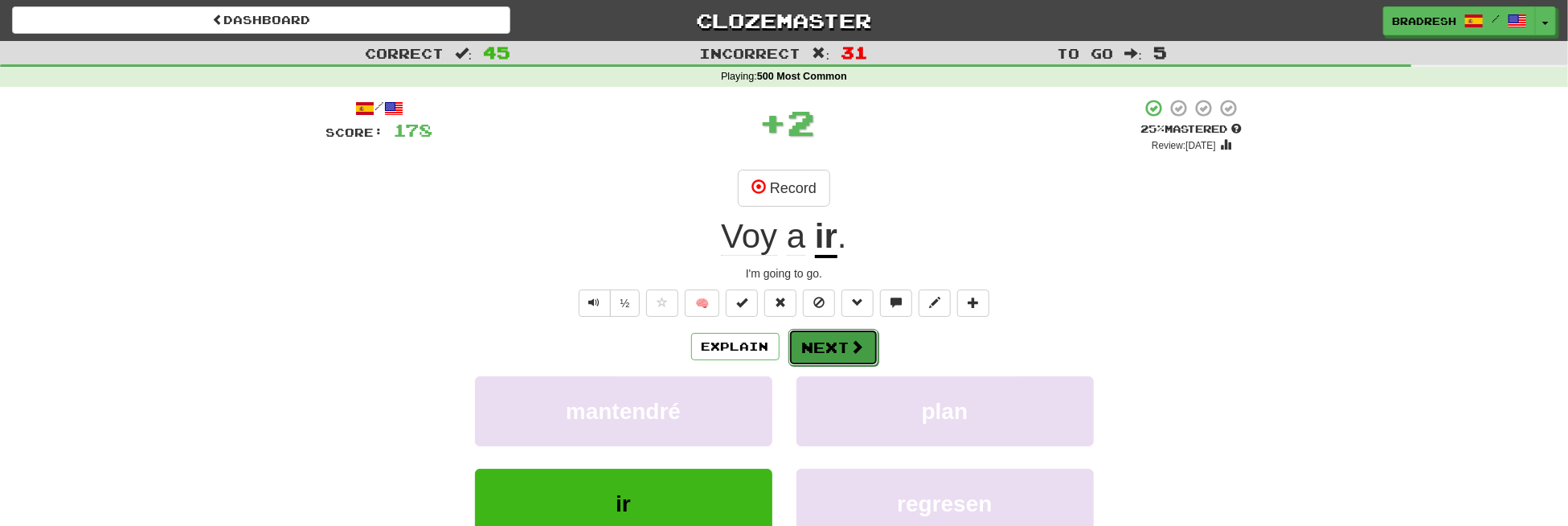
click at [821, 341] on button "Next" at bounding box center [834, 347] width 90 height 37
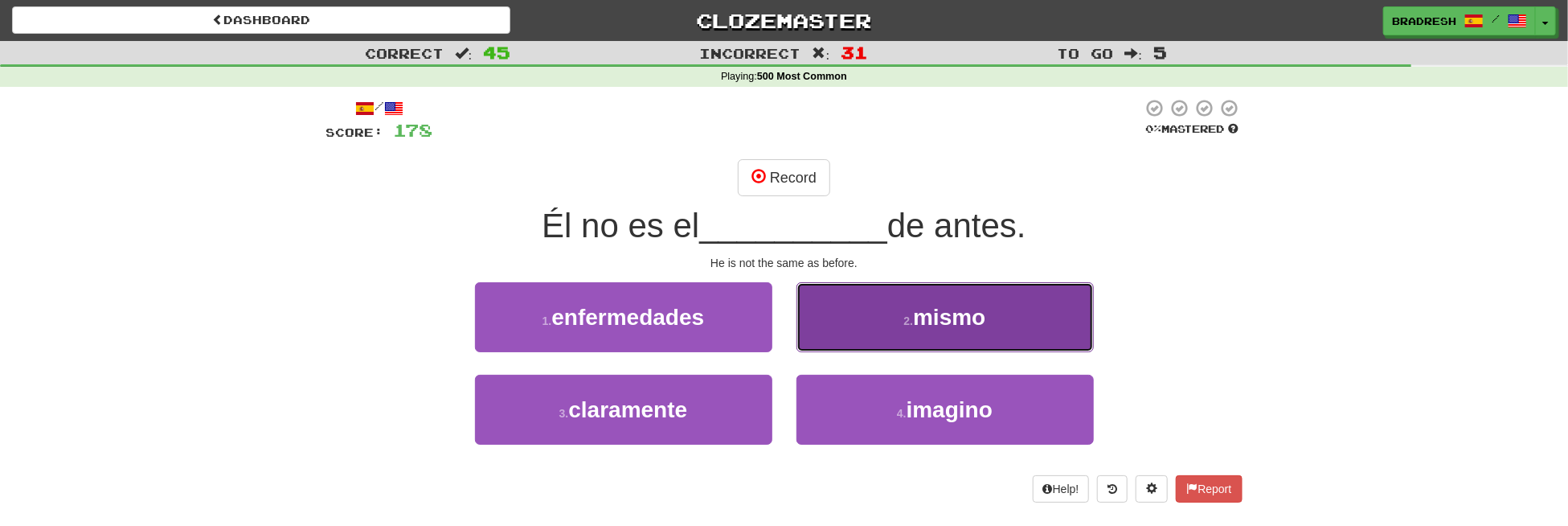
click at [843, 311] on button "2 . mismo" at bounding box center [945, 317] width 298 height 70
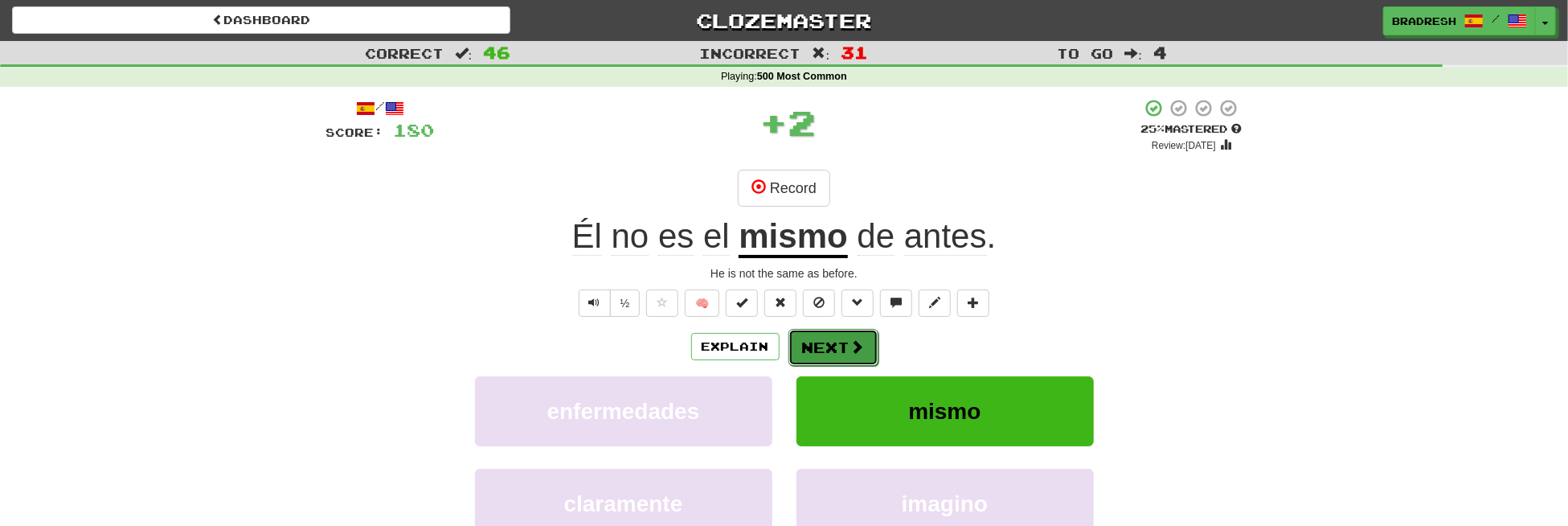
click at [831, 345] on button "Next" at bounding box center [834, 347] width 90 height 37
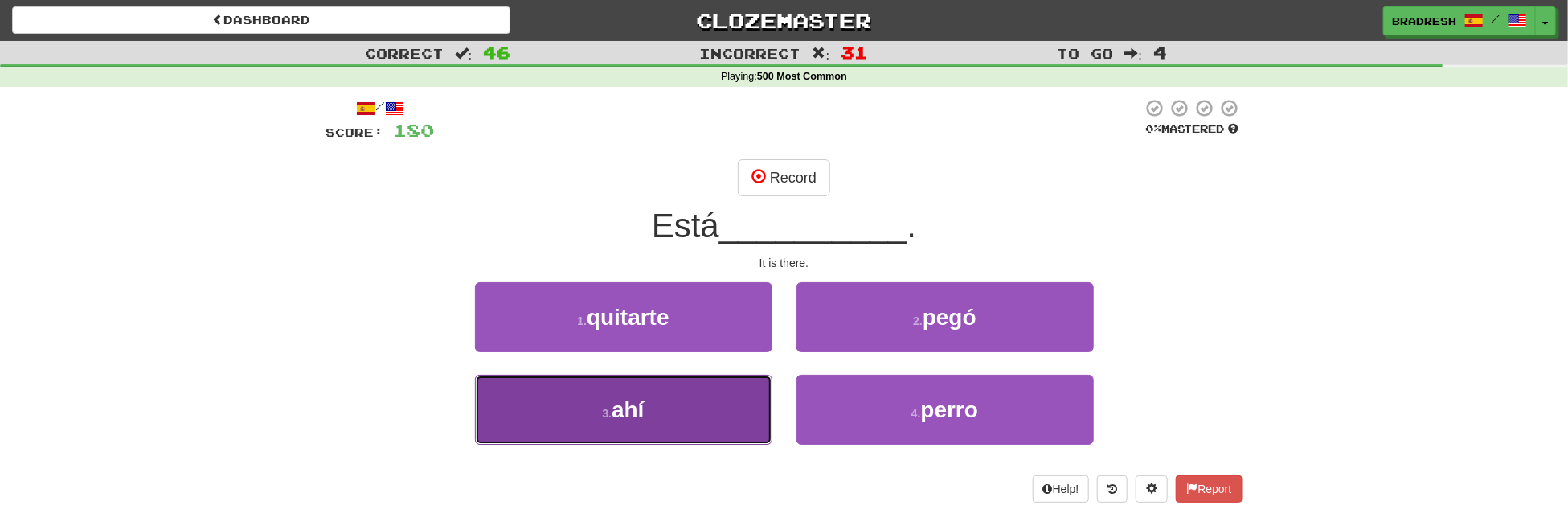
drag, startPoint x: 663, startPoint y: 415, endPoint x: 672, endPoint y: 410, distance: 10.3
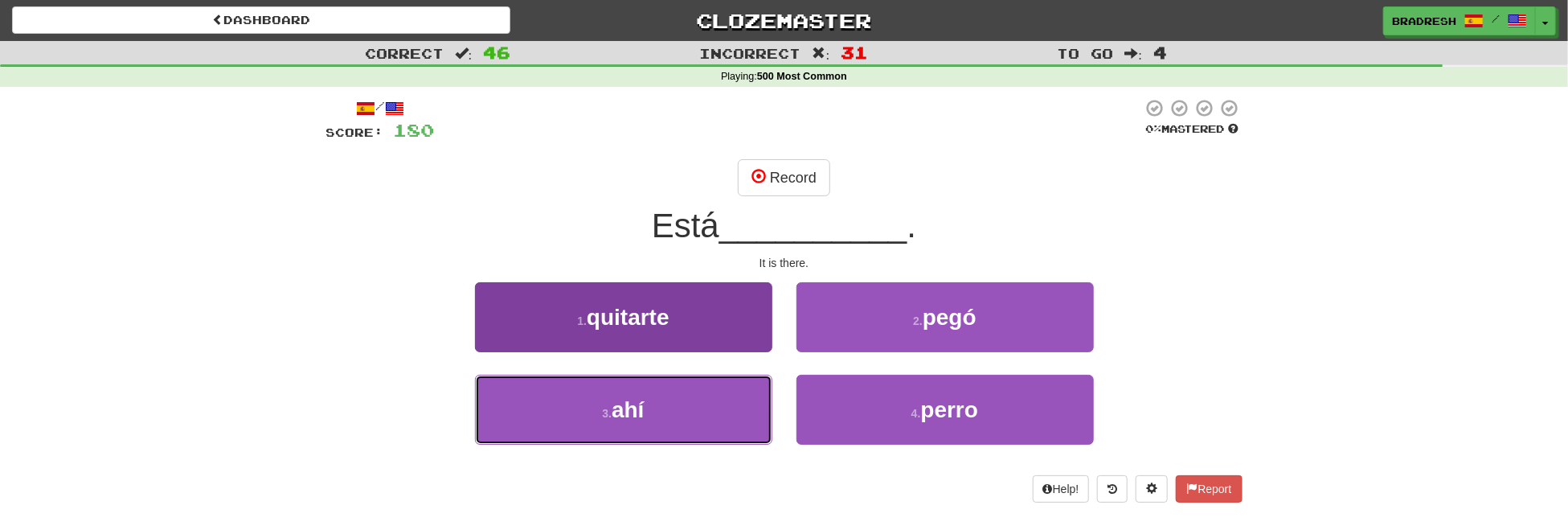
click at [664, 414] on button "3 . ahí" at bounding box center [623, 410] width 298 height 70
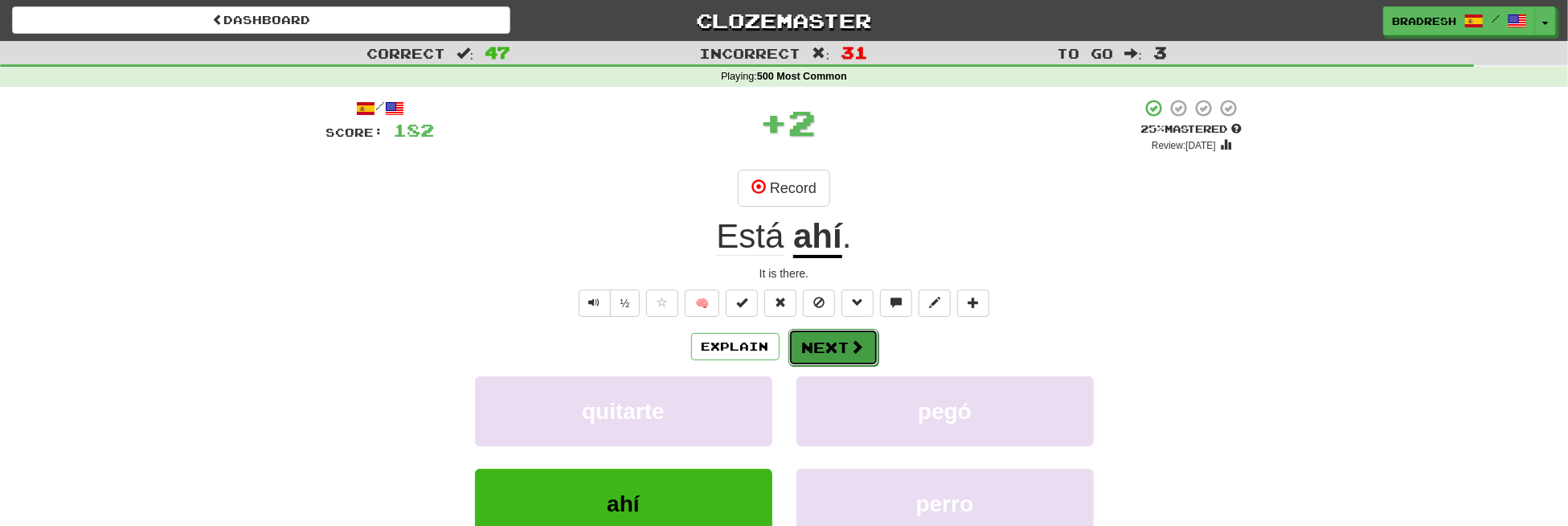
click at [815, 348] on button "Next" at bounding box center [834, 347] width 90 height 37
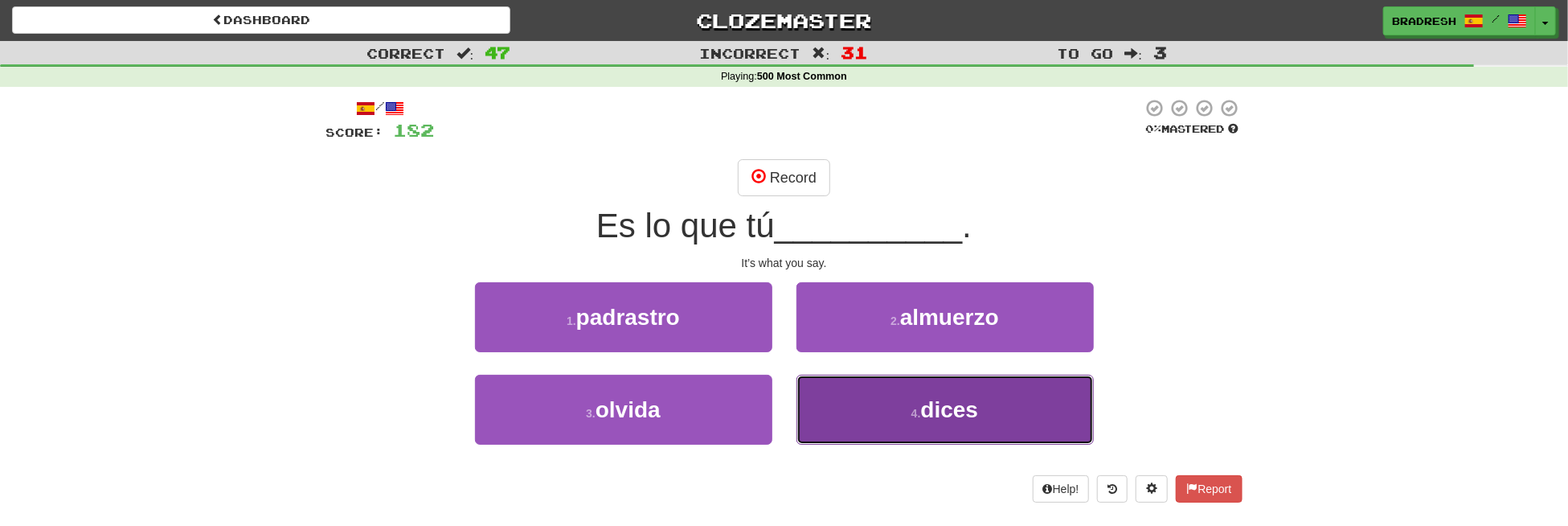
click at [865, 404] on button "4 . dices" at bounding box center [945, 410] width 298 height 70
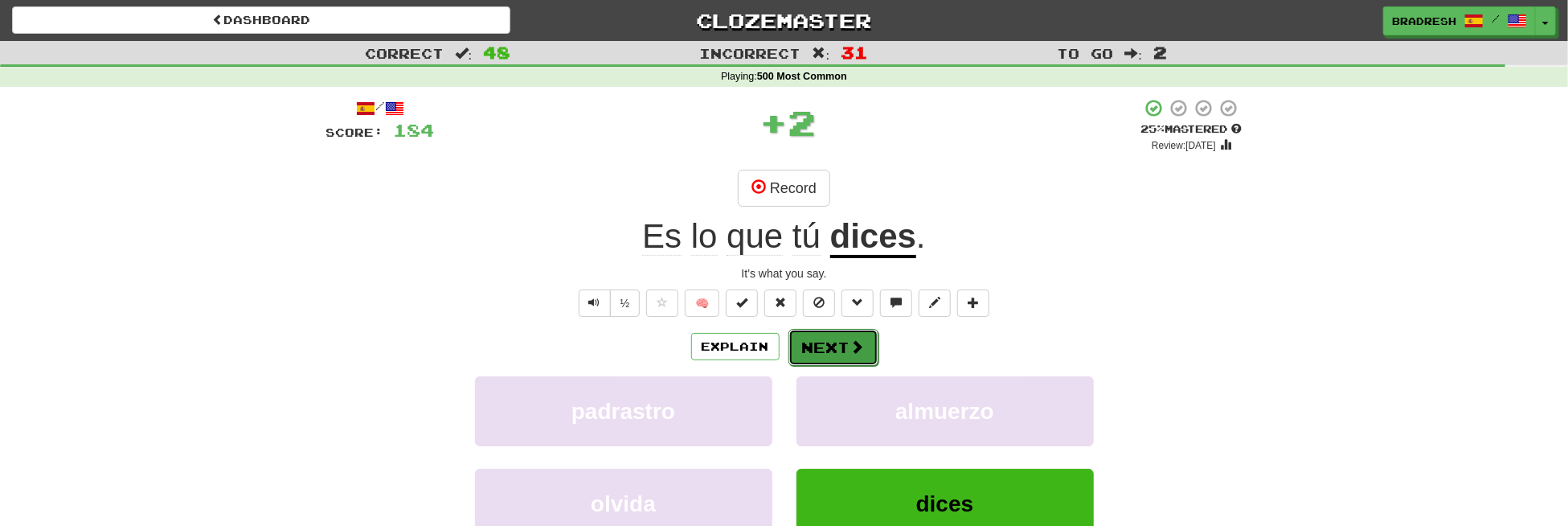
click at [829, 341] on button "Next" at bounding box center [834, 347] width 90 height 37
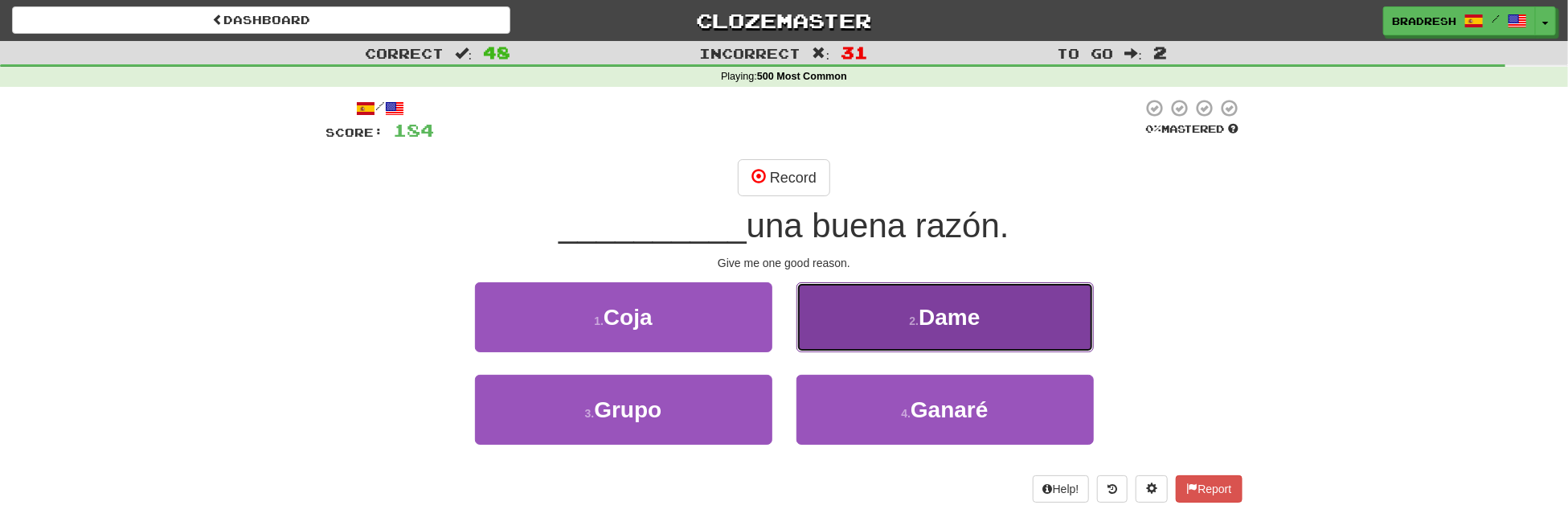
click at [844, 319] on button "2 . Dame" at bounding box center [945, 317] width 298 height 70
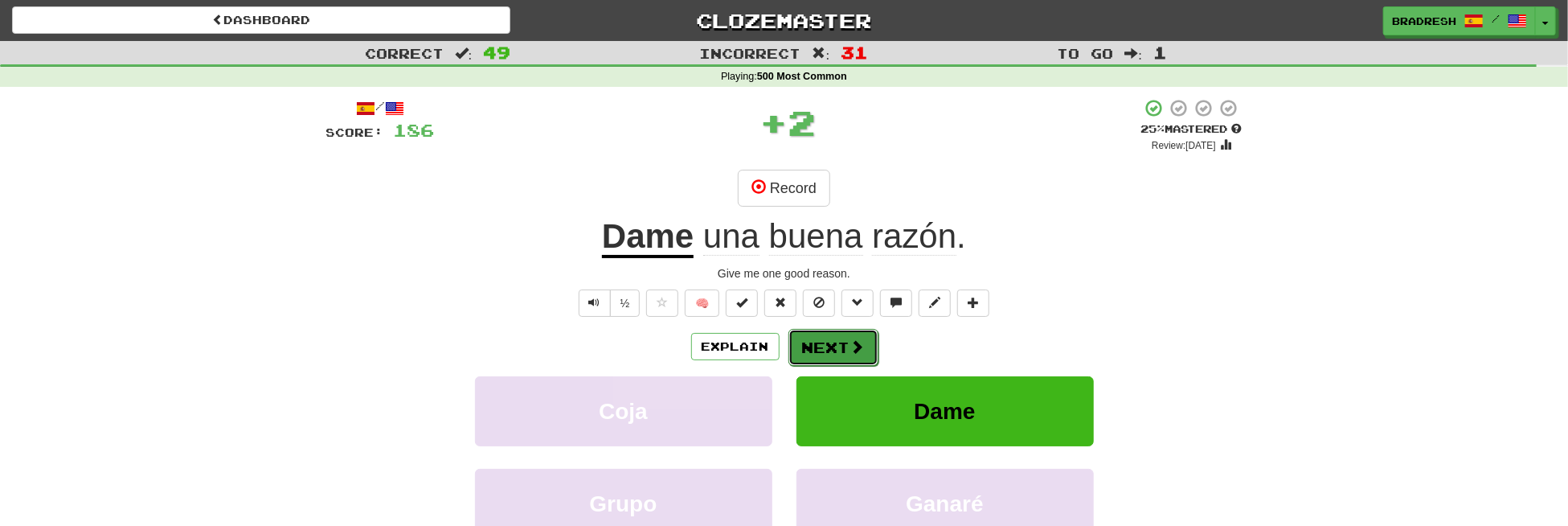
click at [846, 341] on button "Next" at bounding box center [834, 347] width 90 height 37
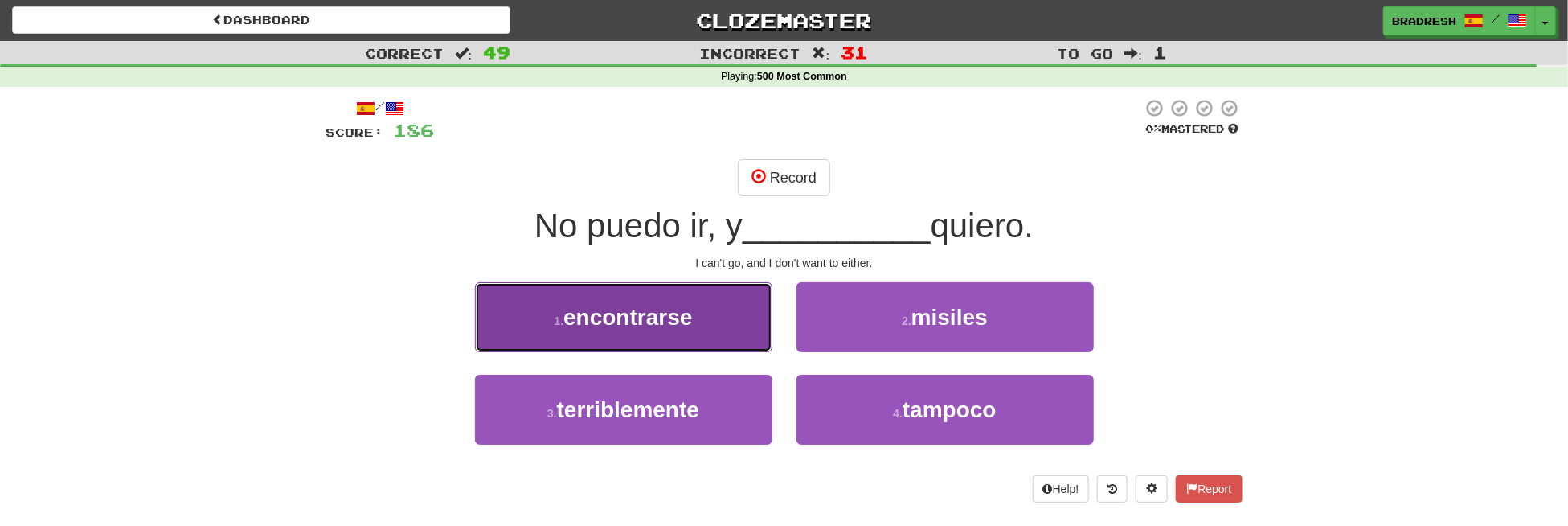
click at [706, 319] on button "1 . encontrarse" at bounding box center [623, 317] width 298 height 70
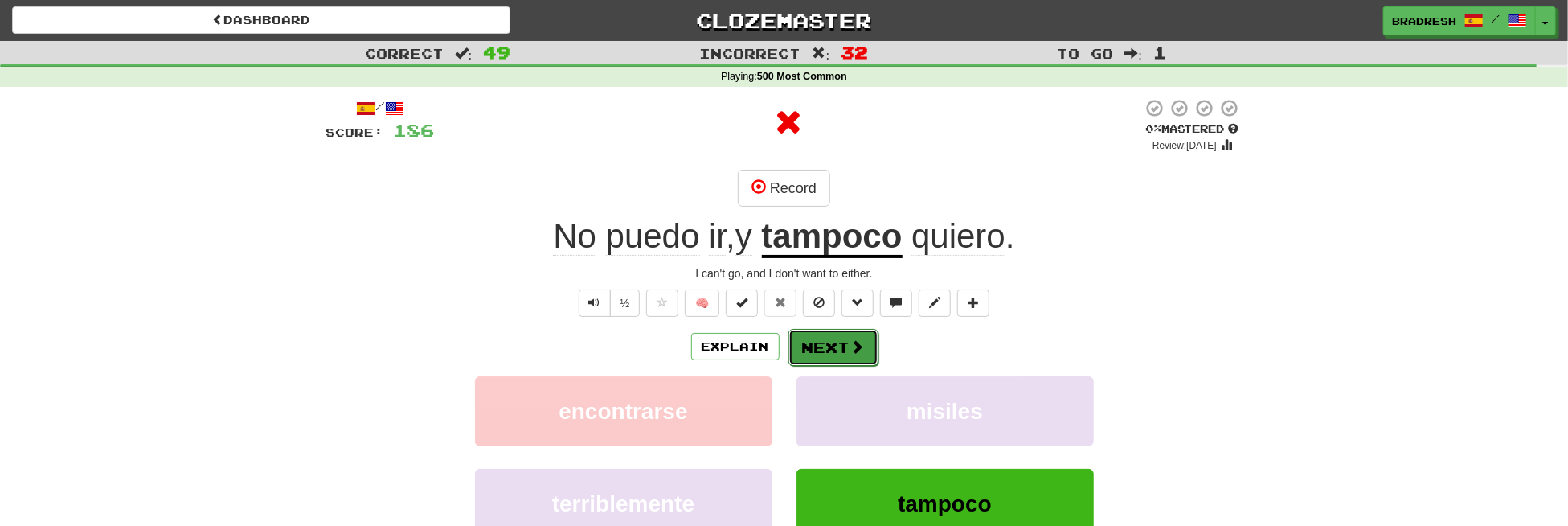
click at [814, 344] on button "Next" at bounding box center [834, 347] width 90 height 37
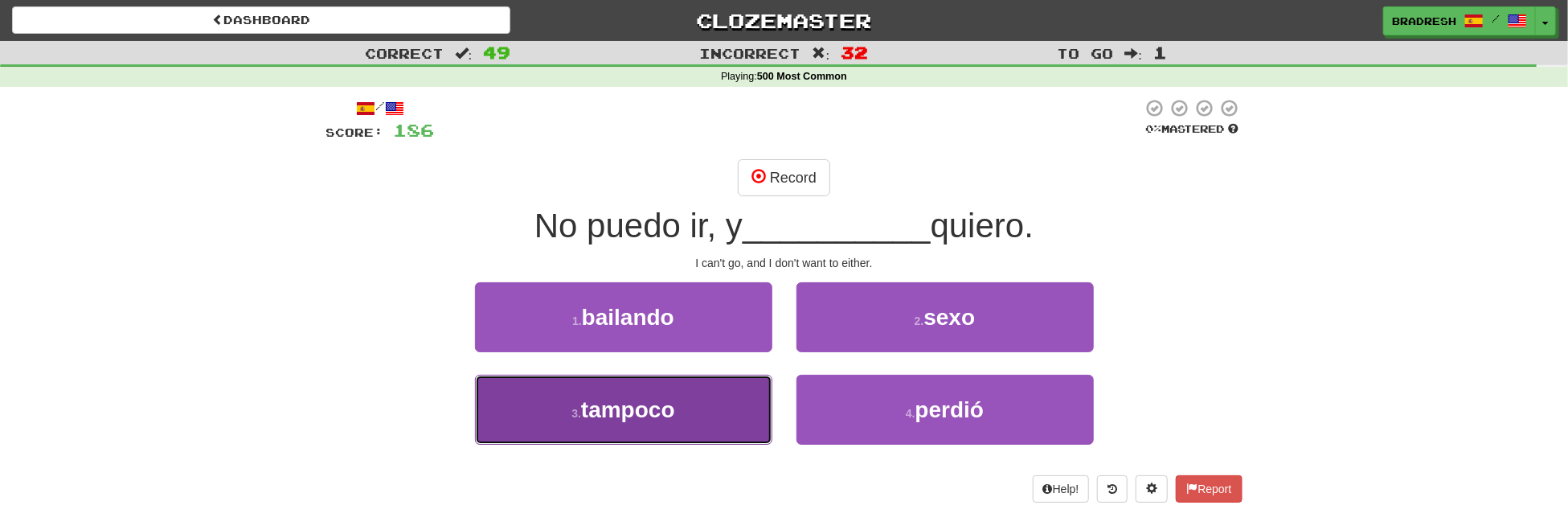
click at [692, 388] on button "3 . tampoco" at bounding box center [623, 410] width 298 height 70
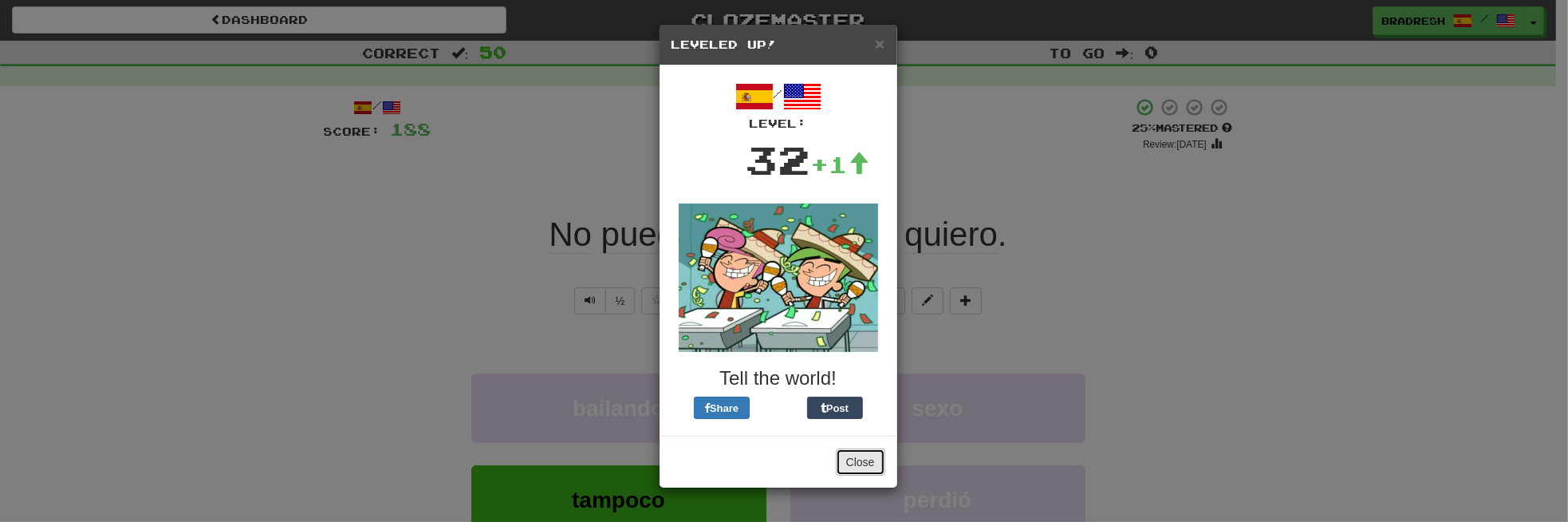
click at [856, 461] on button "Close" at bounding box center [860, 461] width 50 height 27
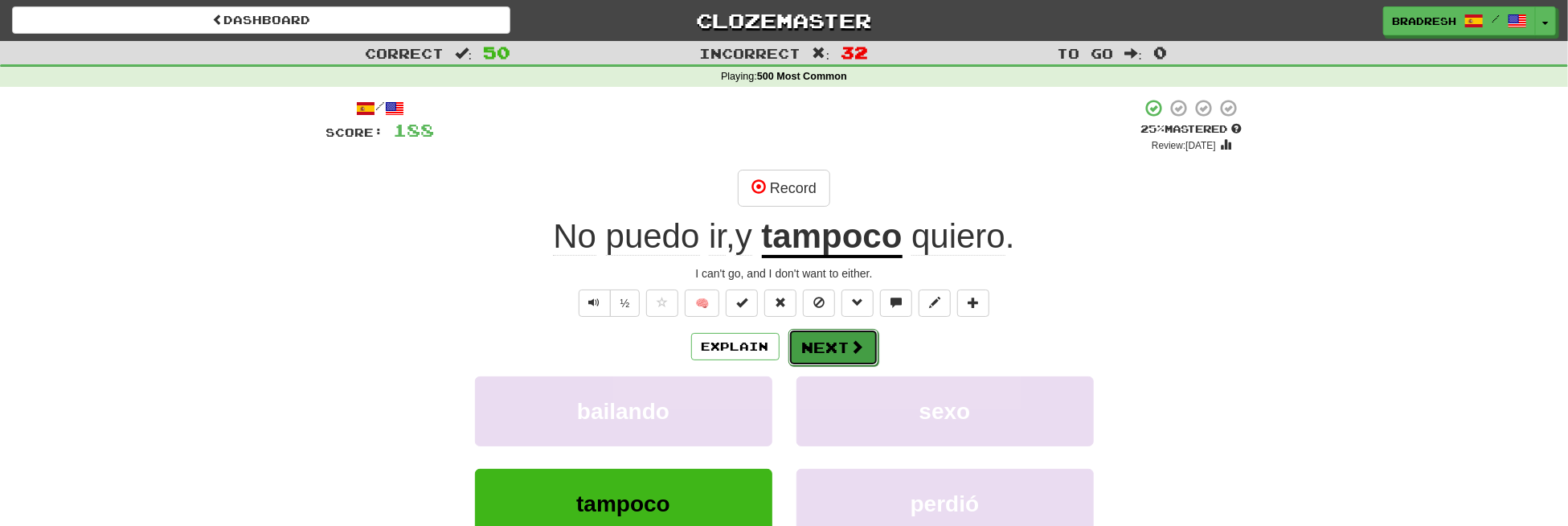
click at [833, 347] on button "Next" at bounding box center [834, 347] width 90 height 37
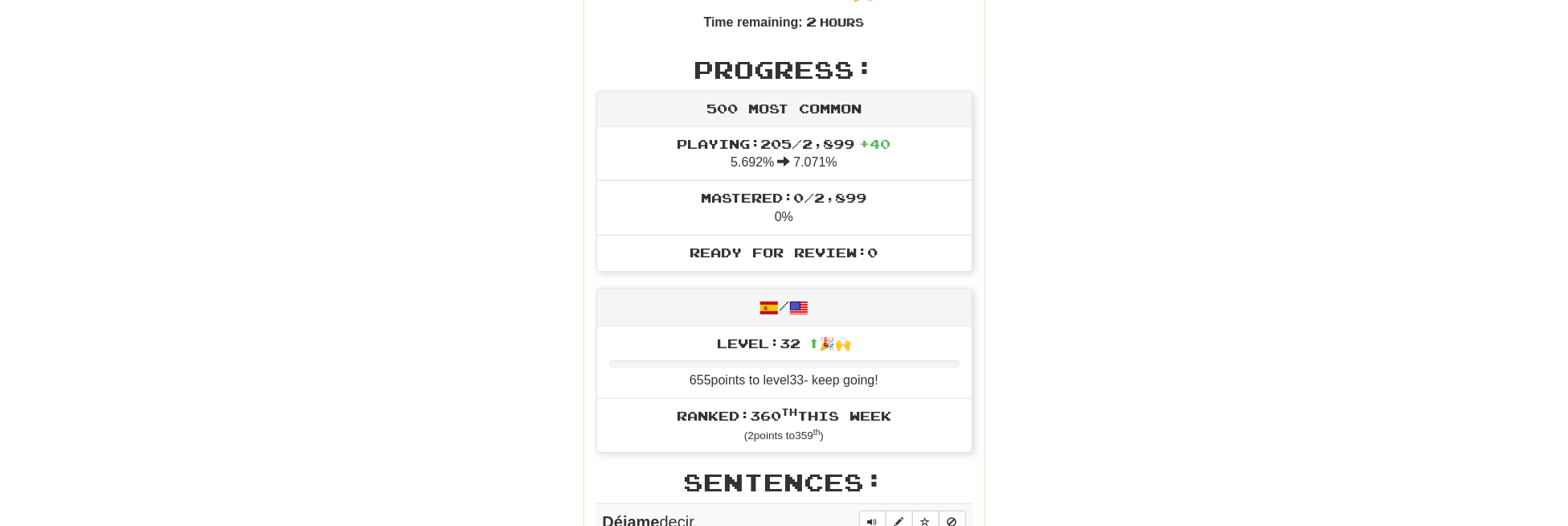
scroll to position [482, 0]
